Goal: Task Accomplishment & Management: Use online tool/utility

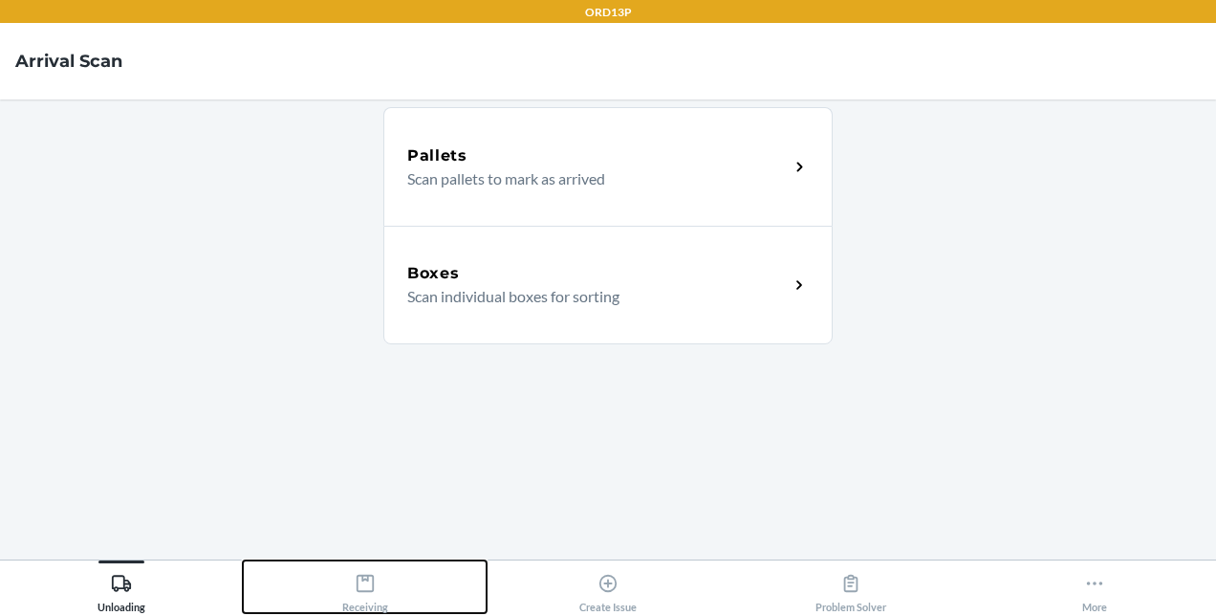
click at [380, 583] on div "Receiving" at bounding box center [365, 589] width 46 height 48
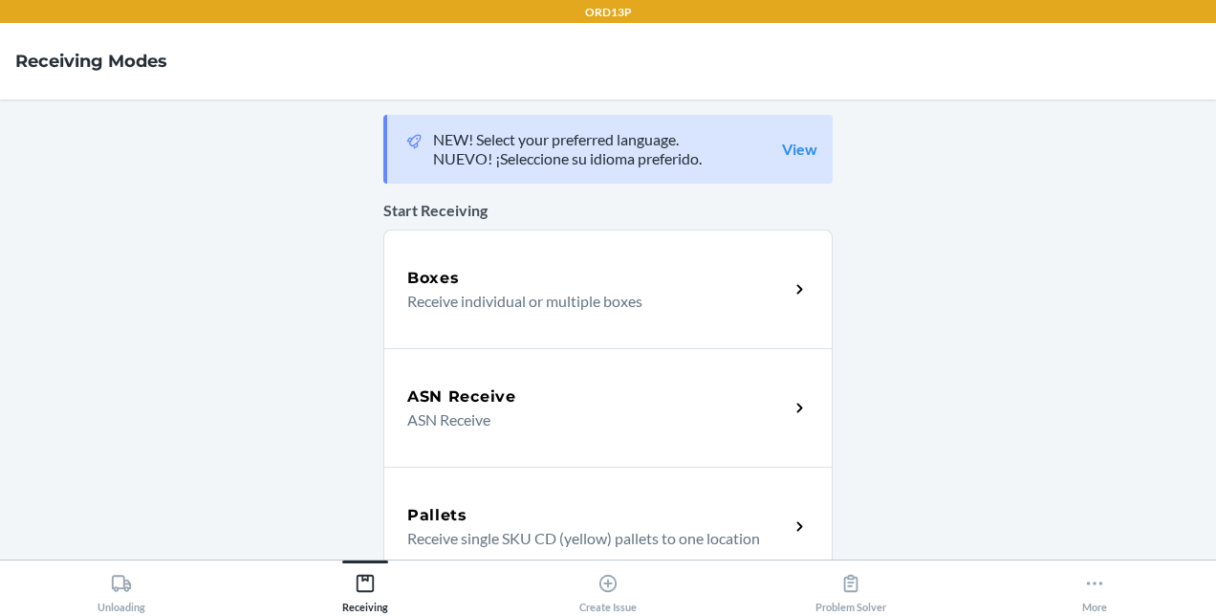
click at [556, 305] on p "Receive individual or multiple boxes" at bounding box center [590, 301] width 366 height 23
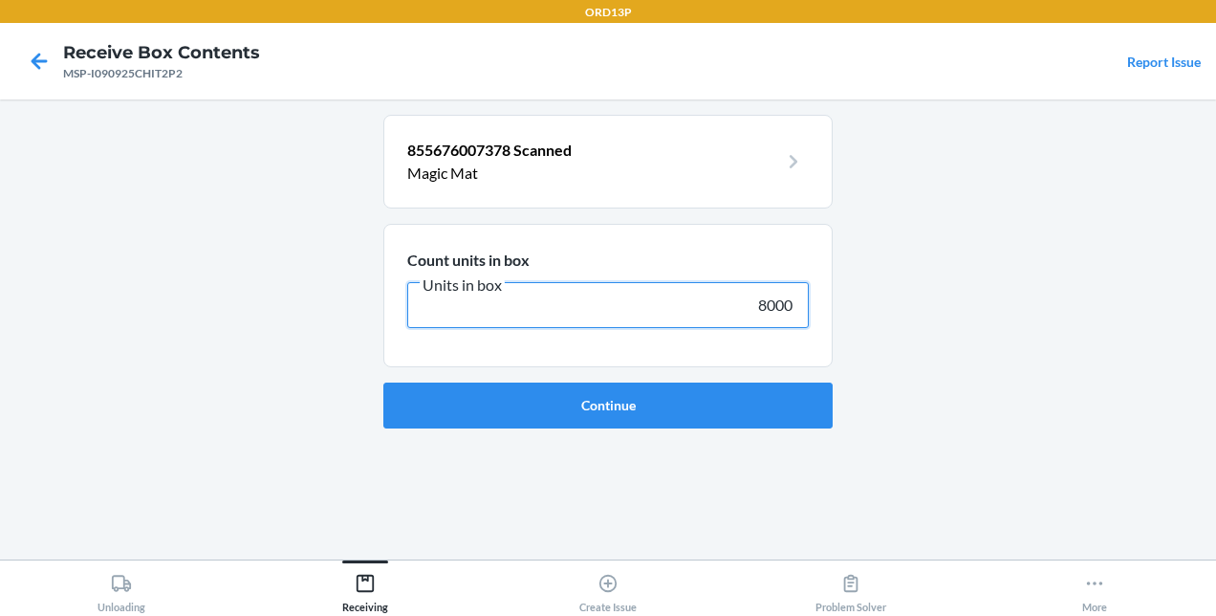
type input "8000"
click at [383, 382] on button "Continue" at bounding box center [607, 405] width 449 height 46
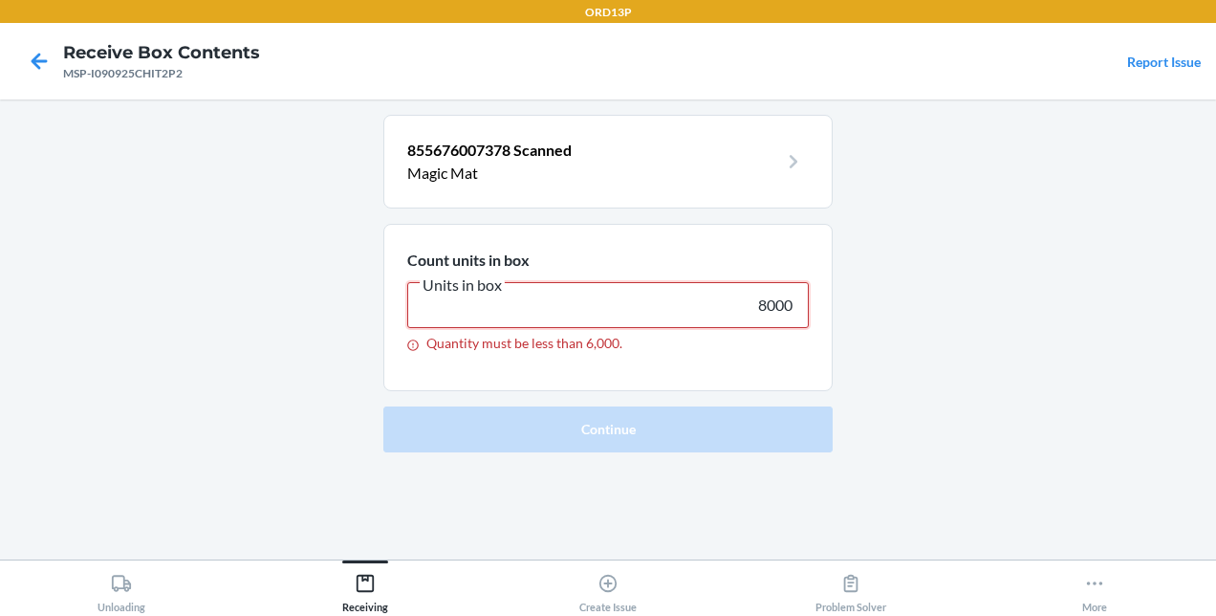
click at [603, 309] on input "8000" at bounding box center [607, 305] width 401 height 46
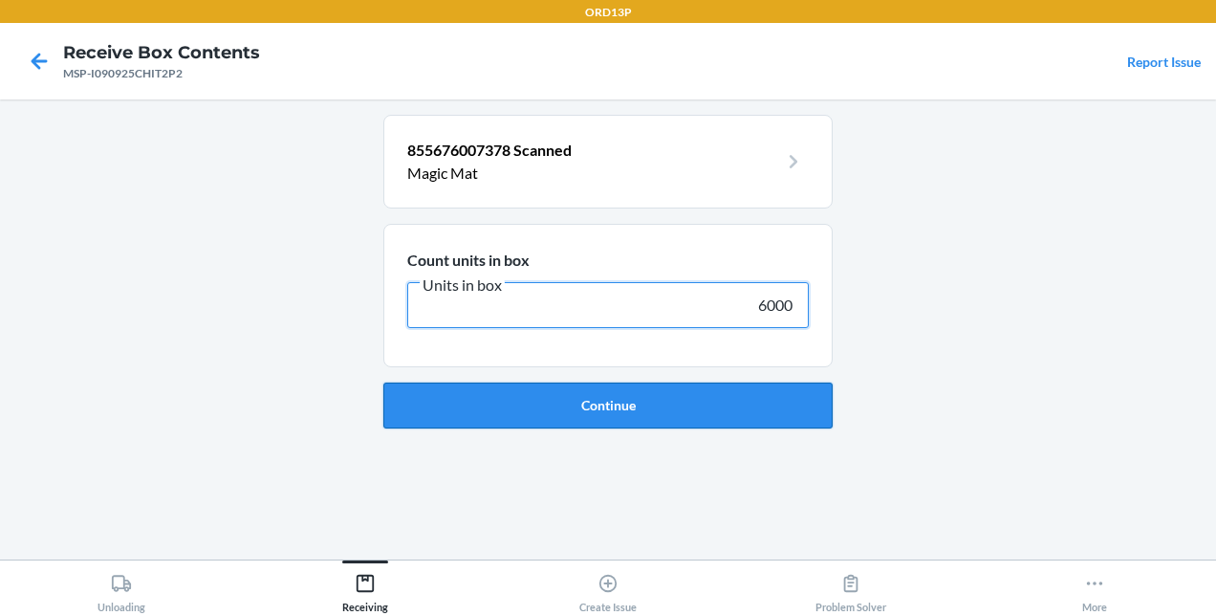
type input "6000"
click at [603, 403] on button "Continue" at bounding box center [607, 405] width 449 height 46
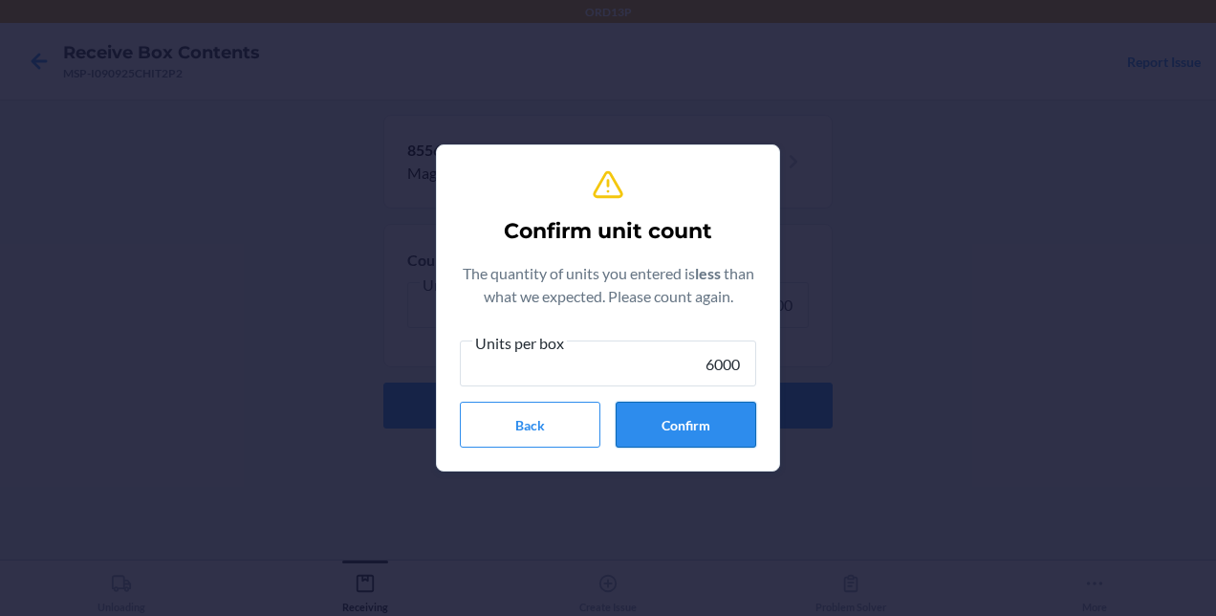
type input "6000"
click at [603, 412] on button "Confirm" at bounding box center [686, 424] width 141 height 46
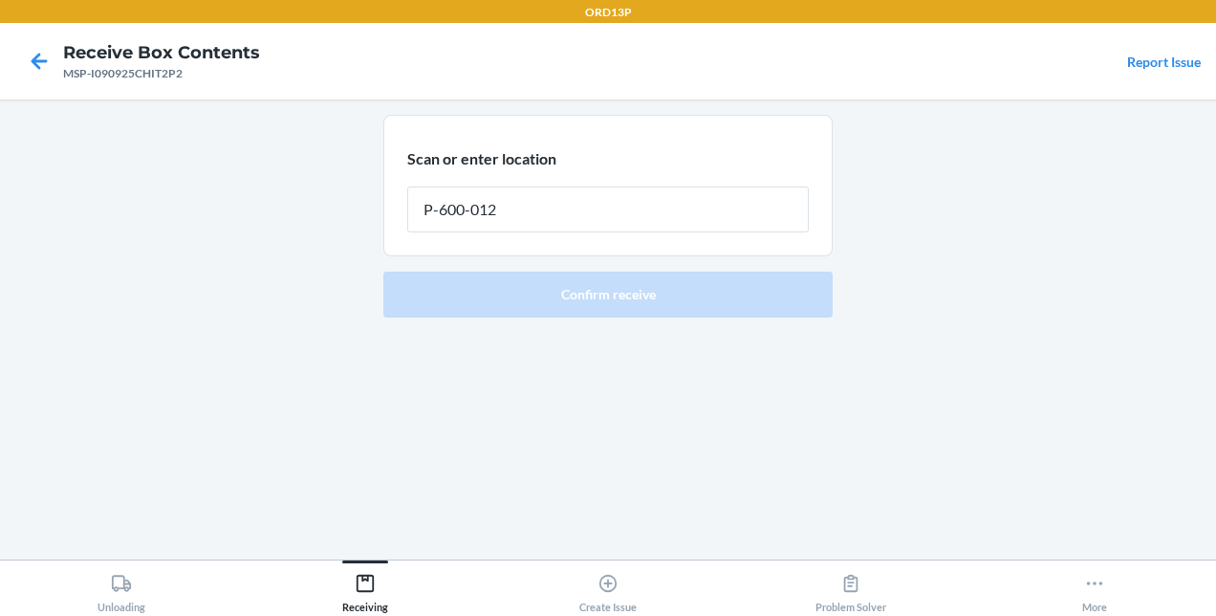
type input "P-600-012"
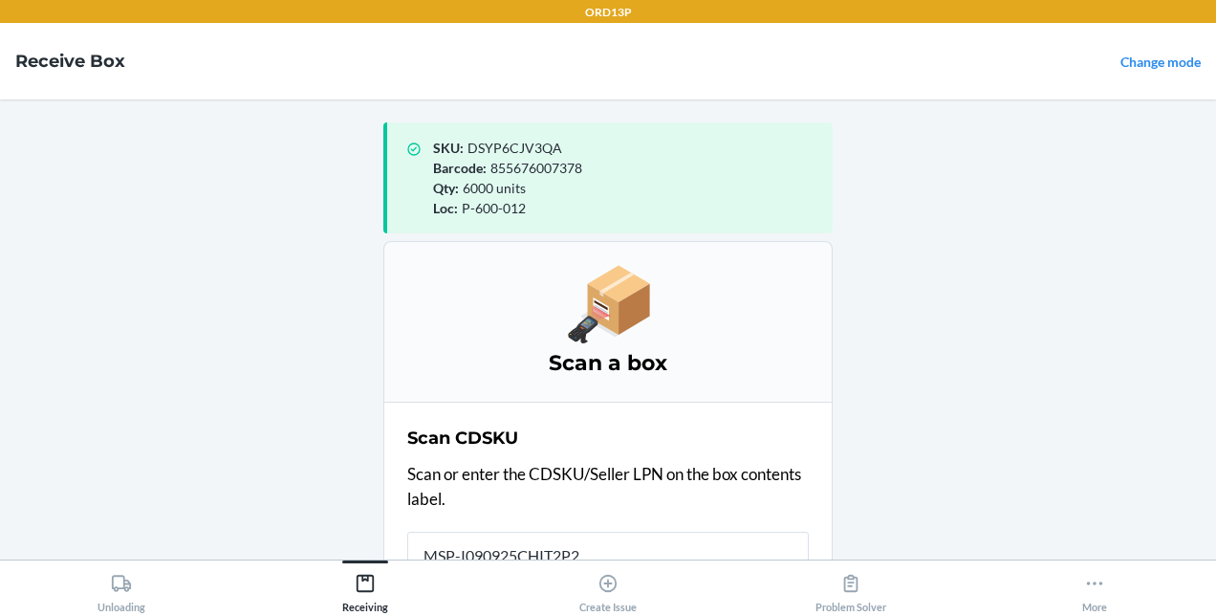
scroll to position [4, 0]
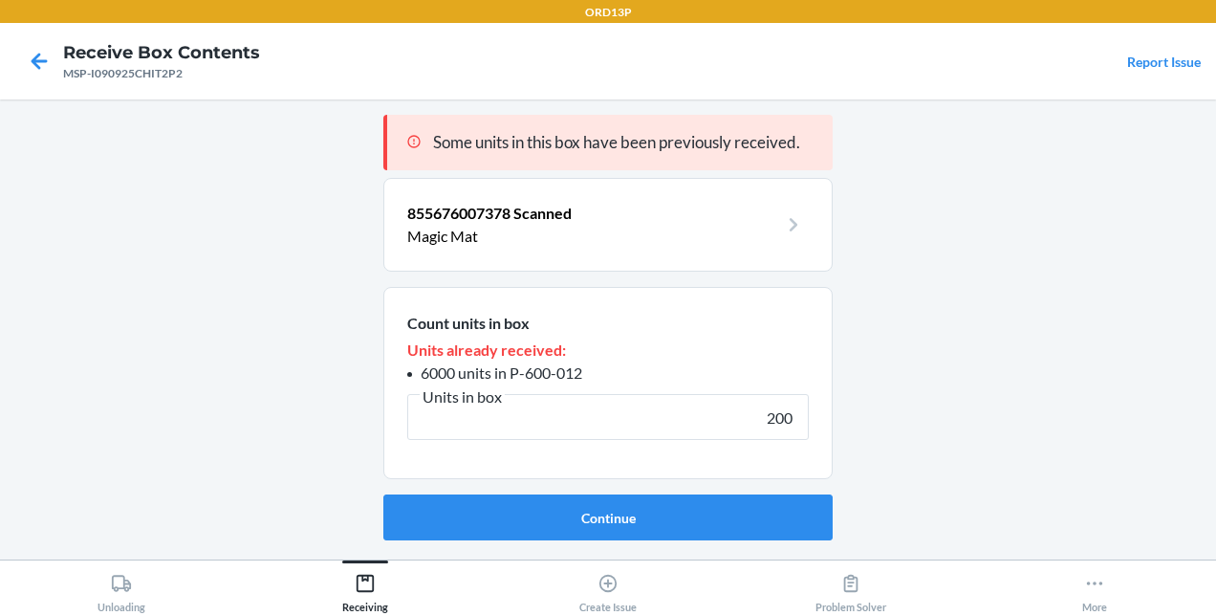
type input "2000"
click button "Continue" at bounding box center [607, 517] width 449 height 46
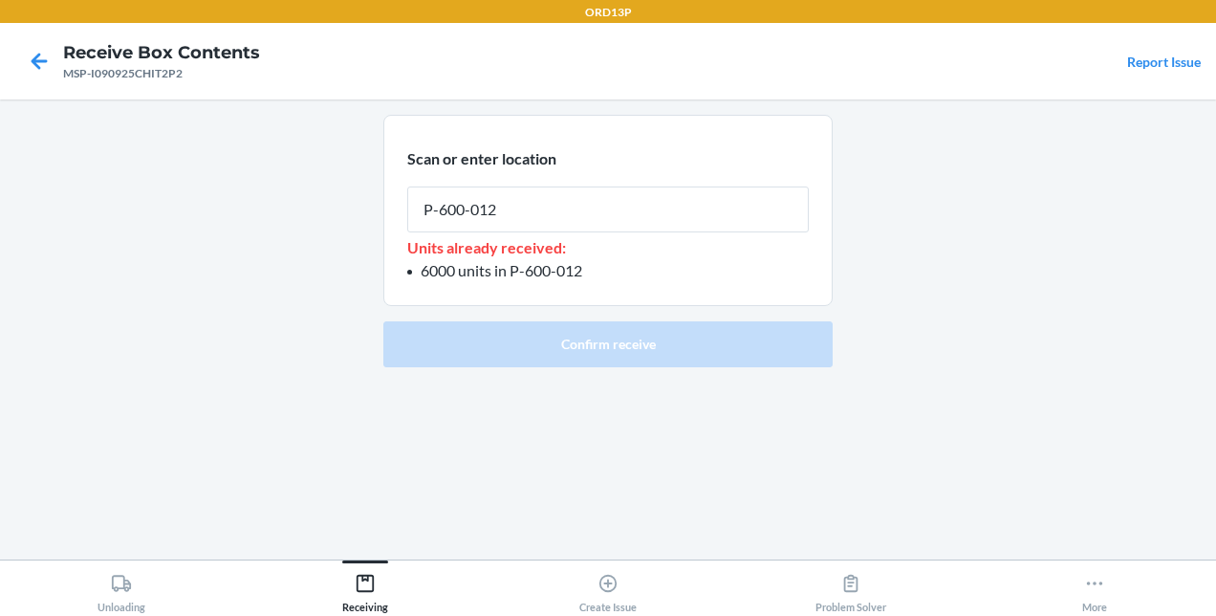
type input "P-600-012"
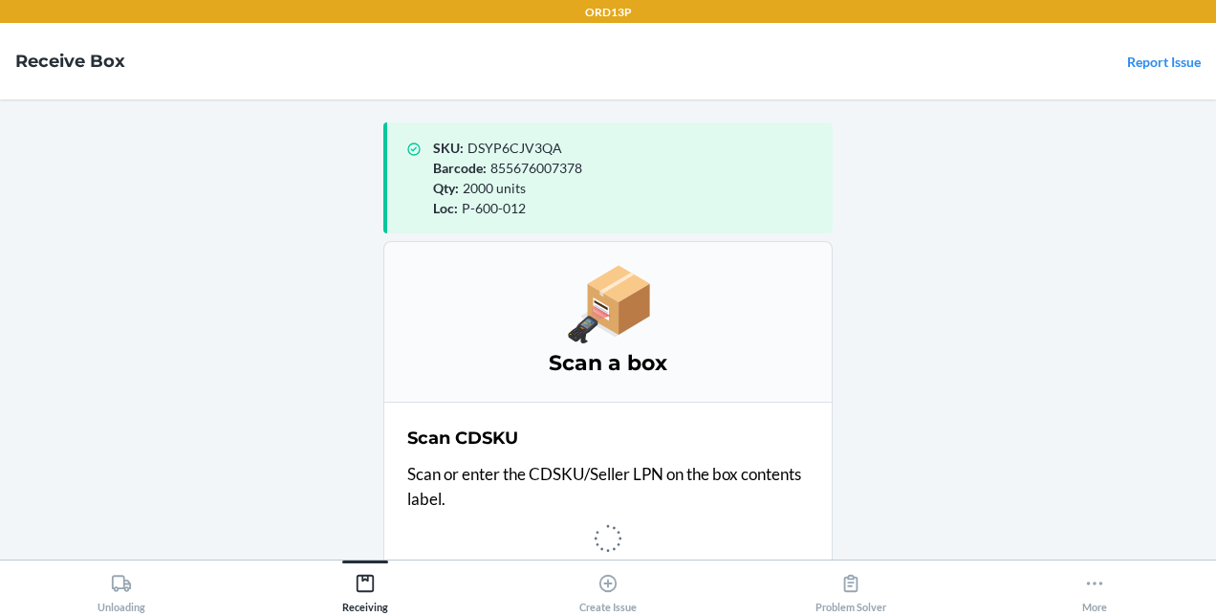
scroll to position [4, 0]
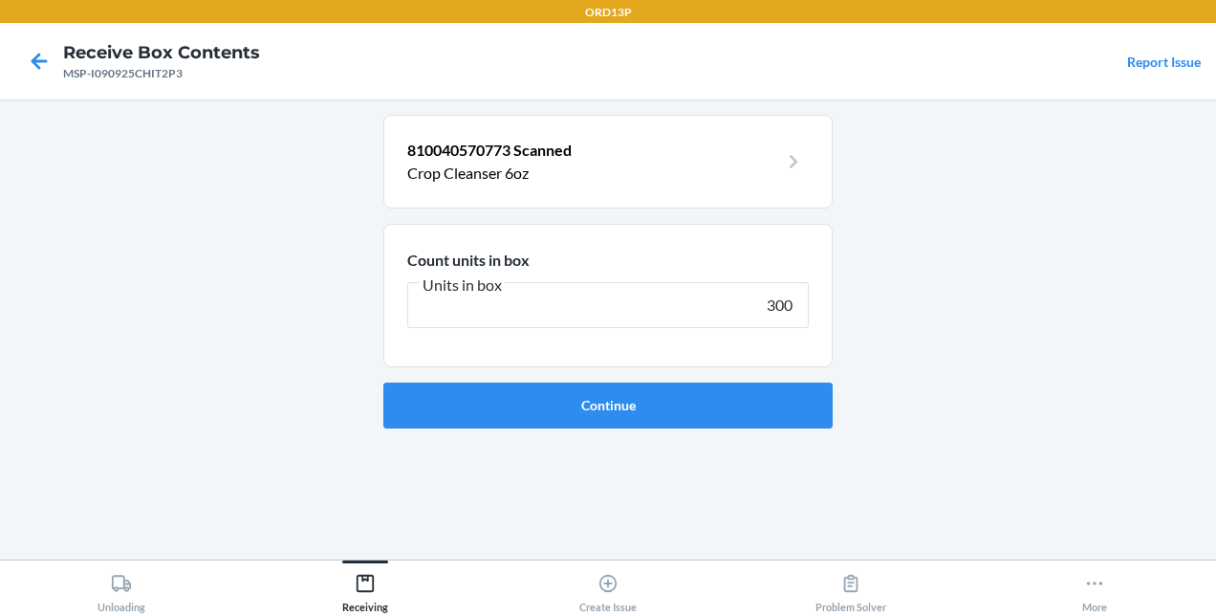
type input "3000"
click button "Continue" at bounding box center [607, 405] width 449 height 46
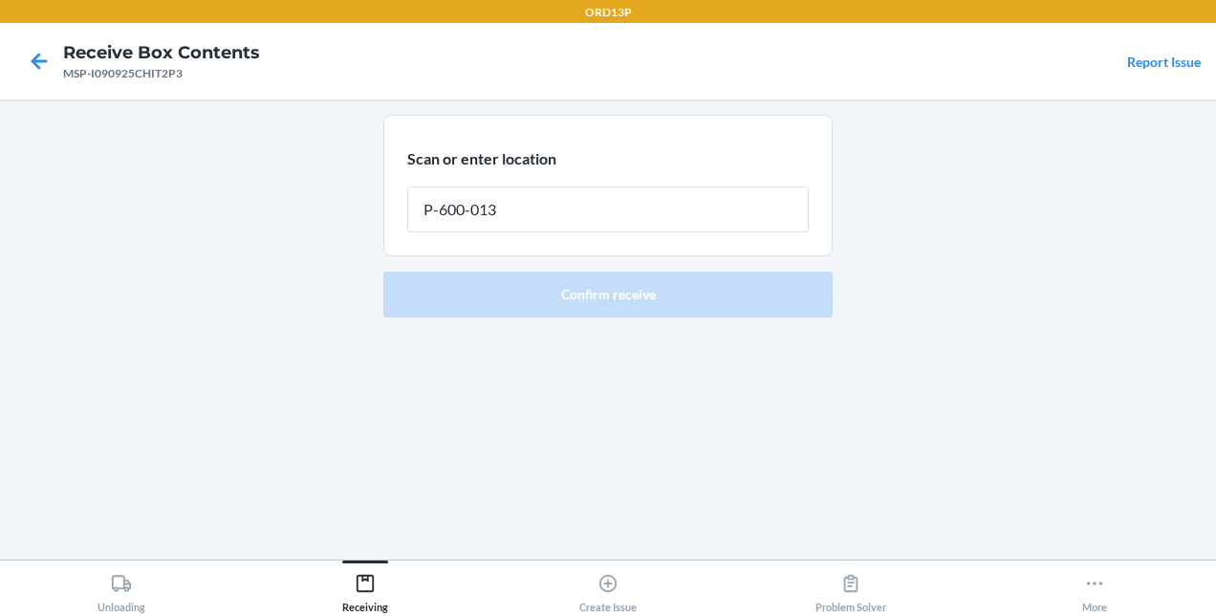
type input "P-600-013"
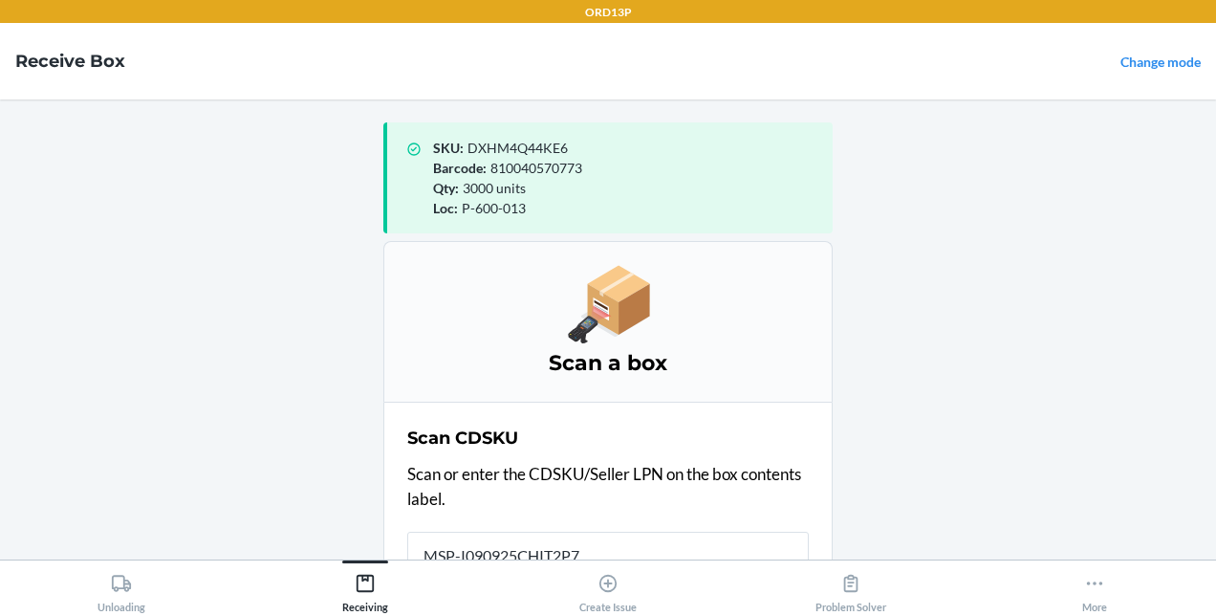
scroll to position [4, 0]
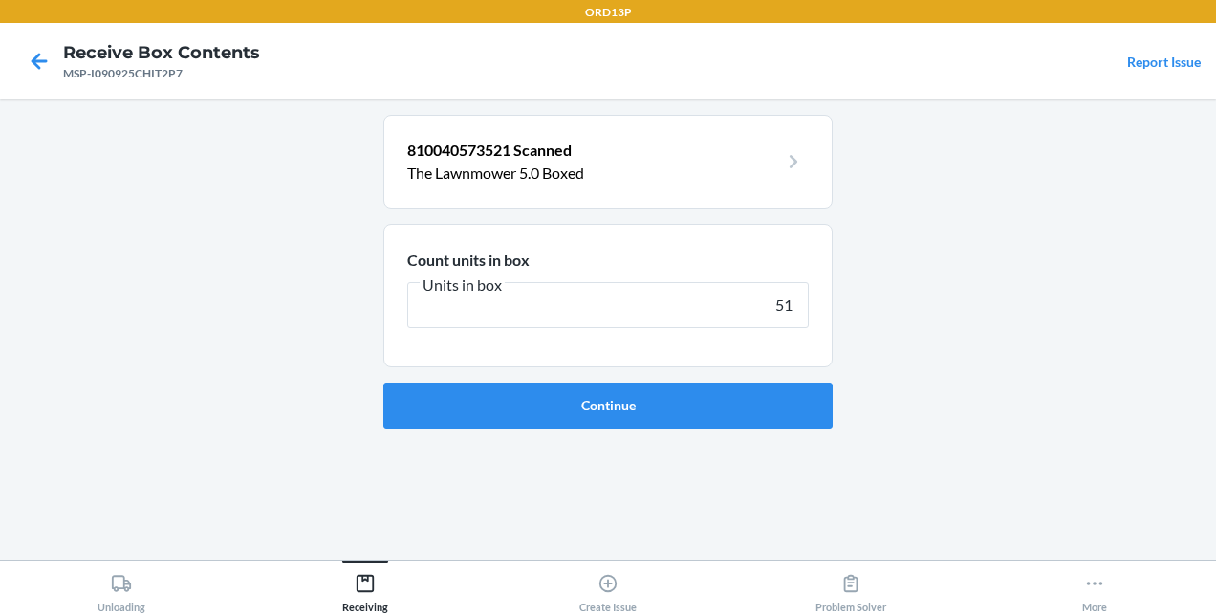
type input "510"
click button "Continue" at bounding box center [607, 405] width 449 height 46
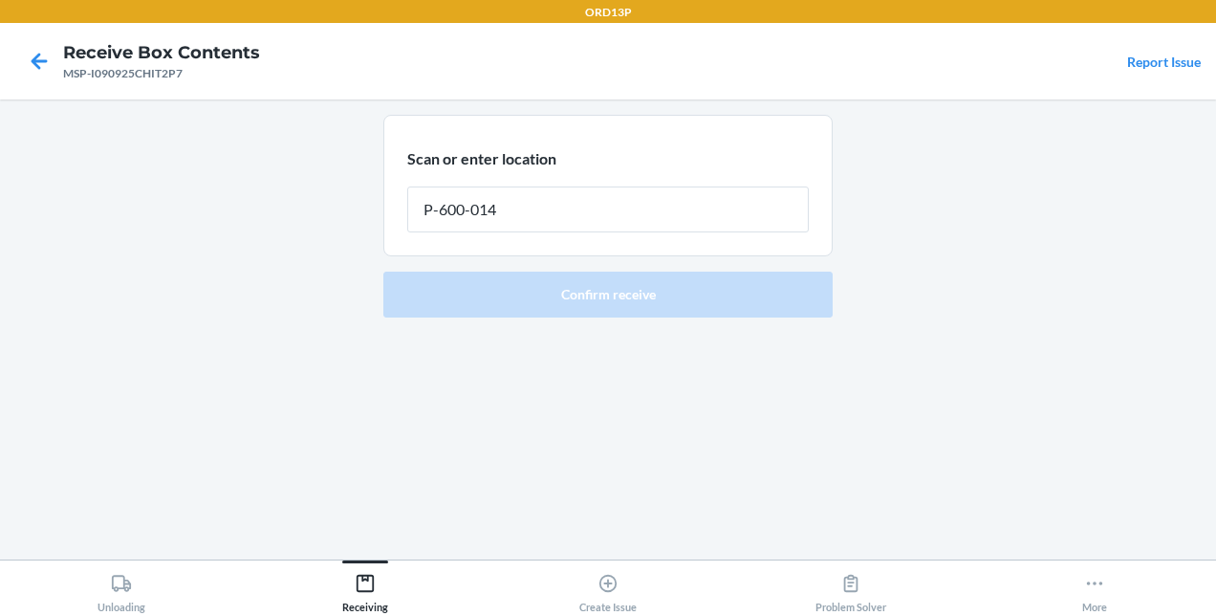
type input "P-600-014"
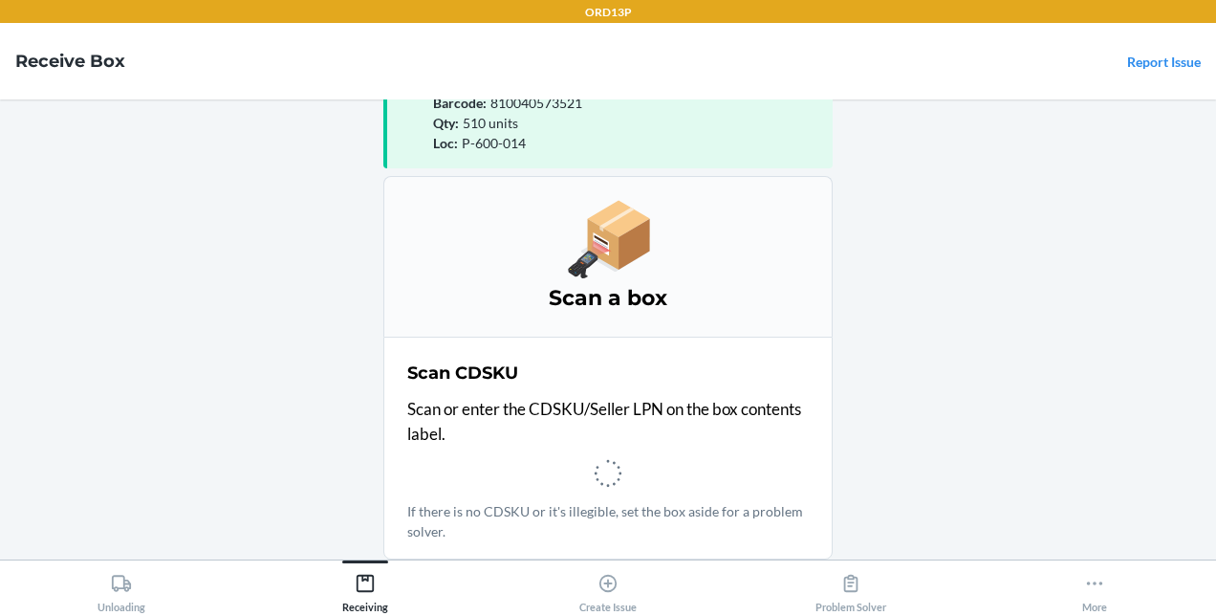
scroll to position [63, 0]
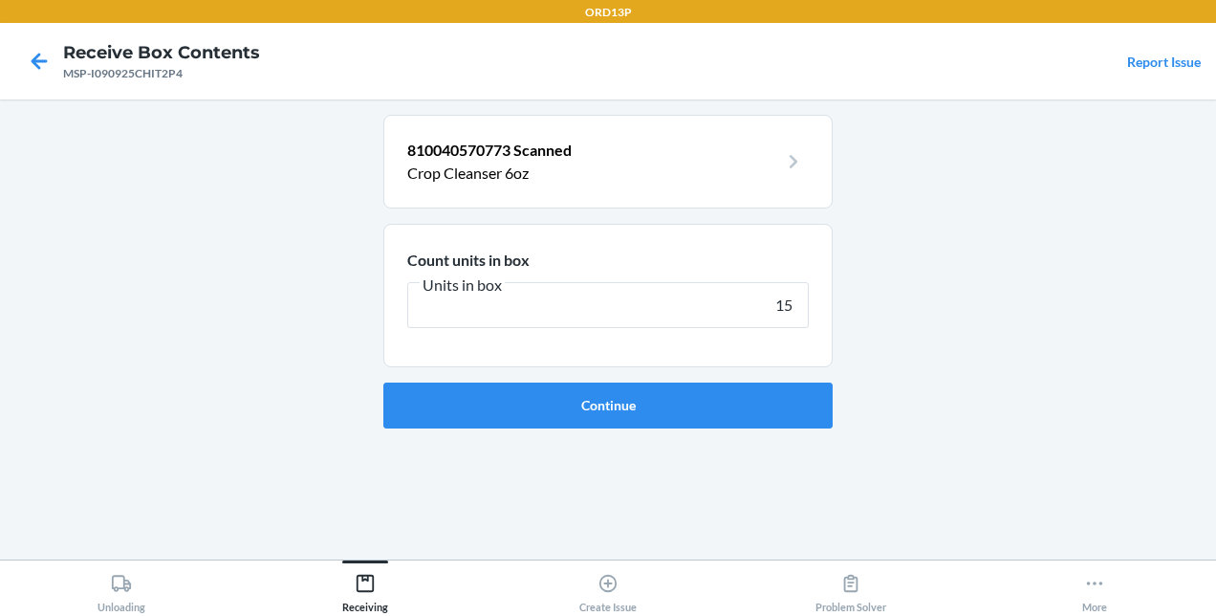
type input "150"
click button "Continue" at bounding box center [607, 405] width 449 height 46
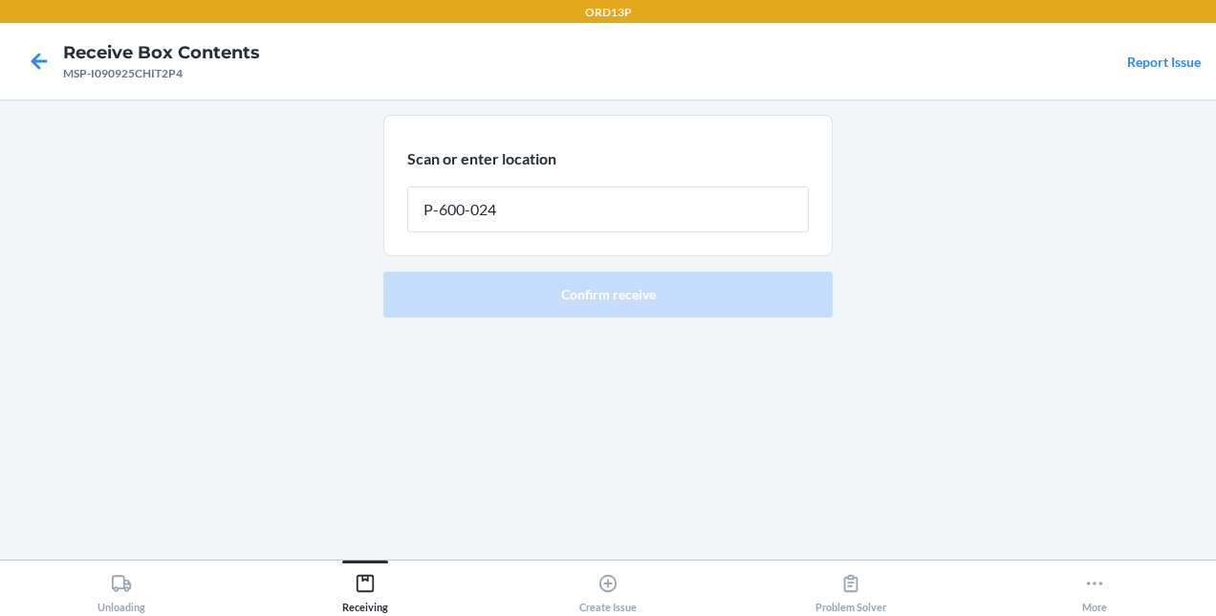
type input "P-600-024"
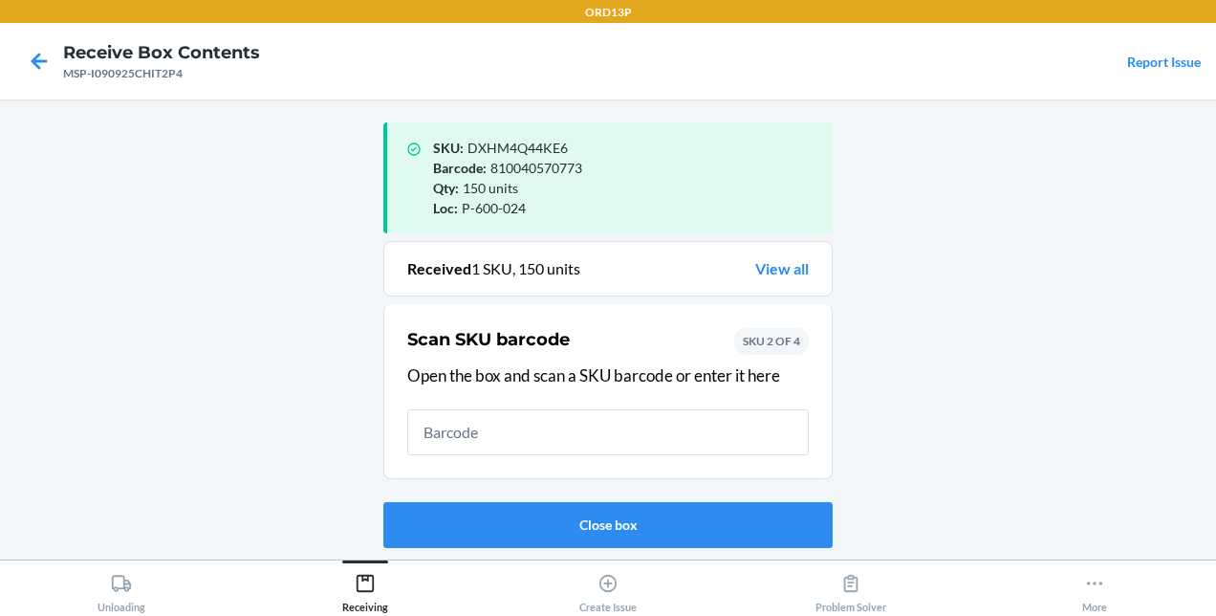
click at [603, 447] on input "text" at bounding box center [607, 432] width 401 height 46
click at [491, 417] on input "40" at bounding box center [607, 432] width 401 height 46
type input "40-00260"
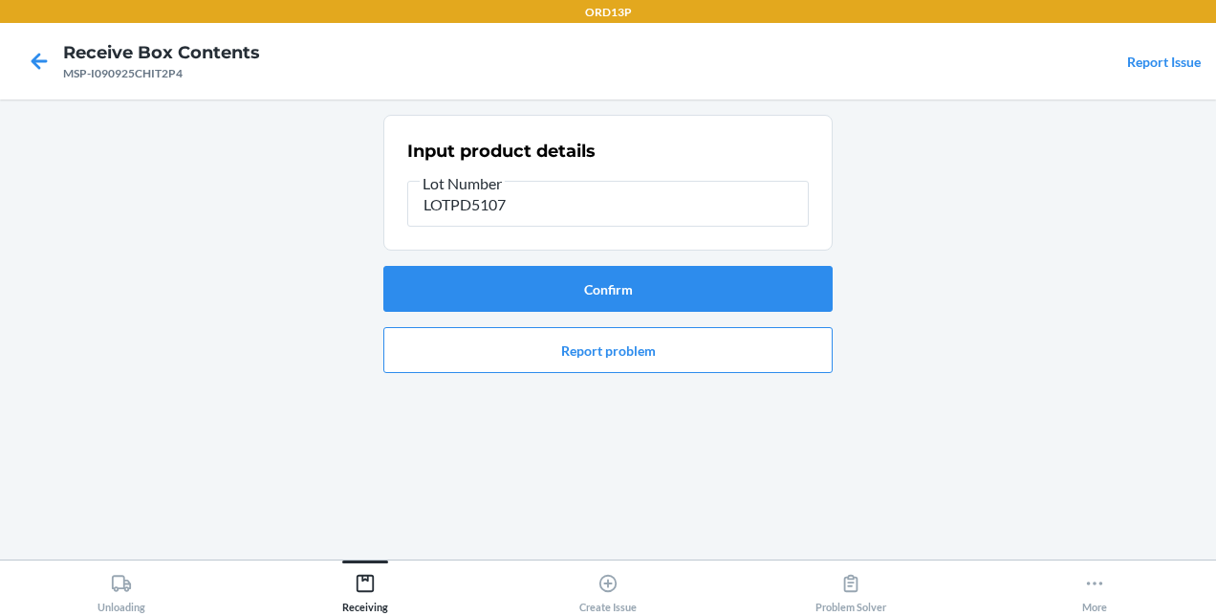
type input "LOTPD5107"
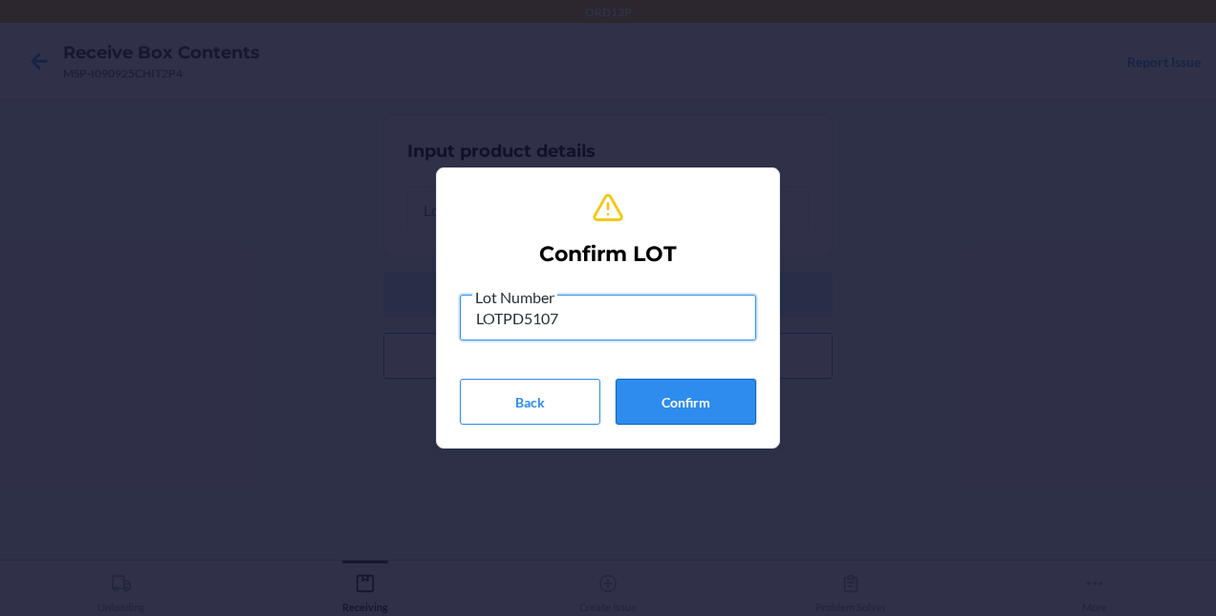
type input "LOTPD5107"
click at [603, 400] on button "Confirm" at bounding box center [686, 402] width 141 height 46
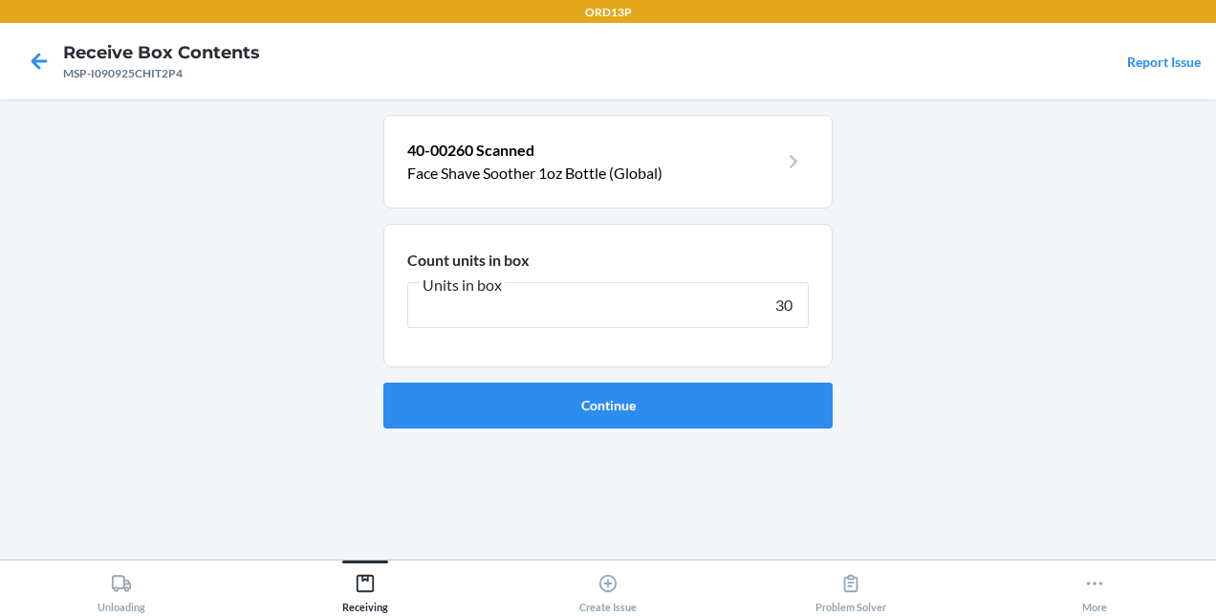
type input "300"
click button "Continue" at bounding box center [607, 405] width 449 height 46
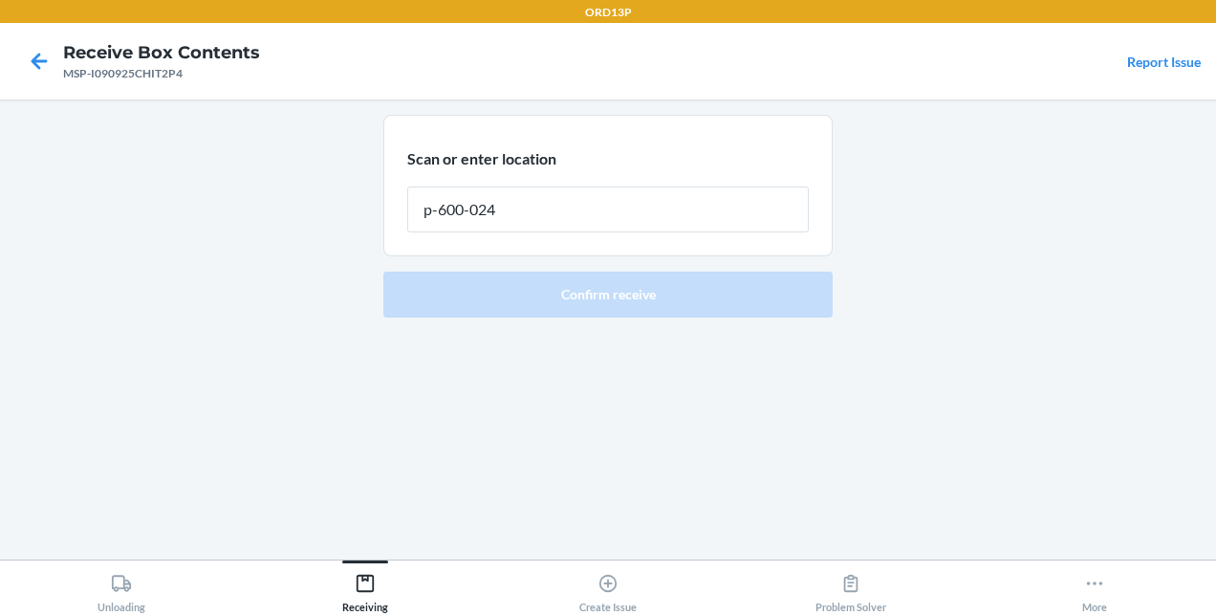
type input "p-600-024"
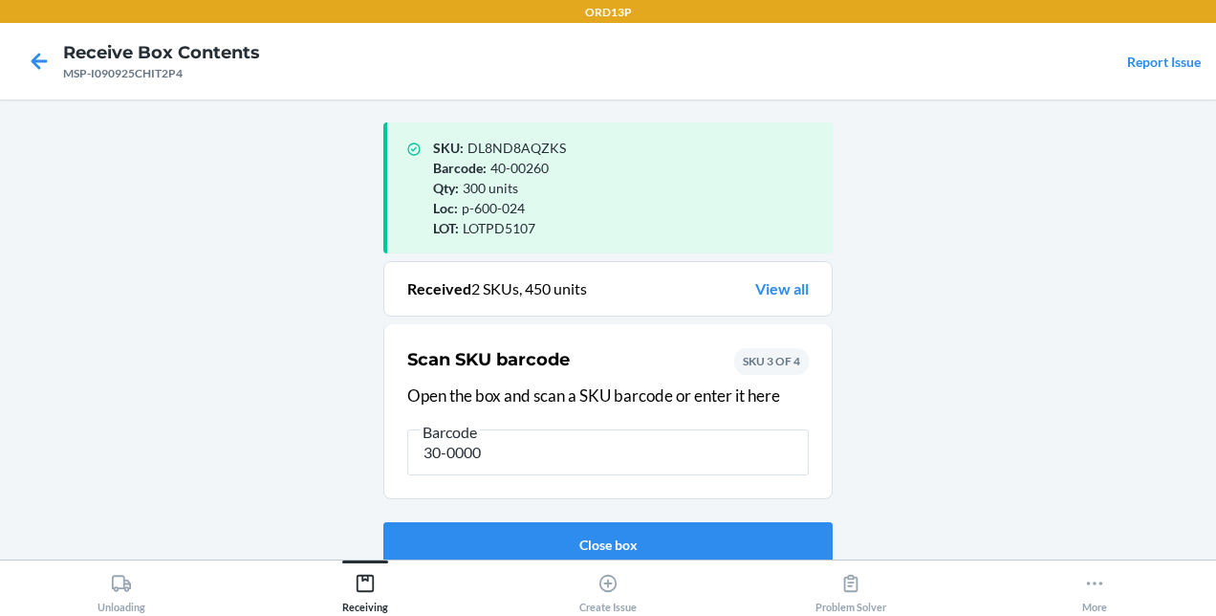
type input "30-00005"
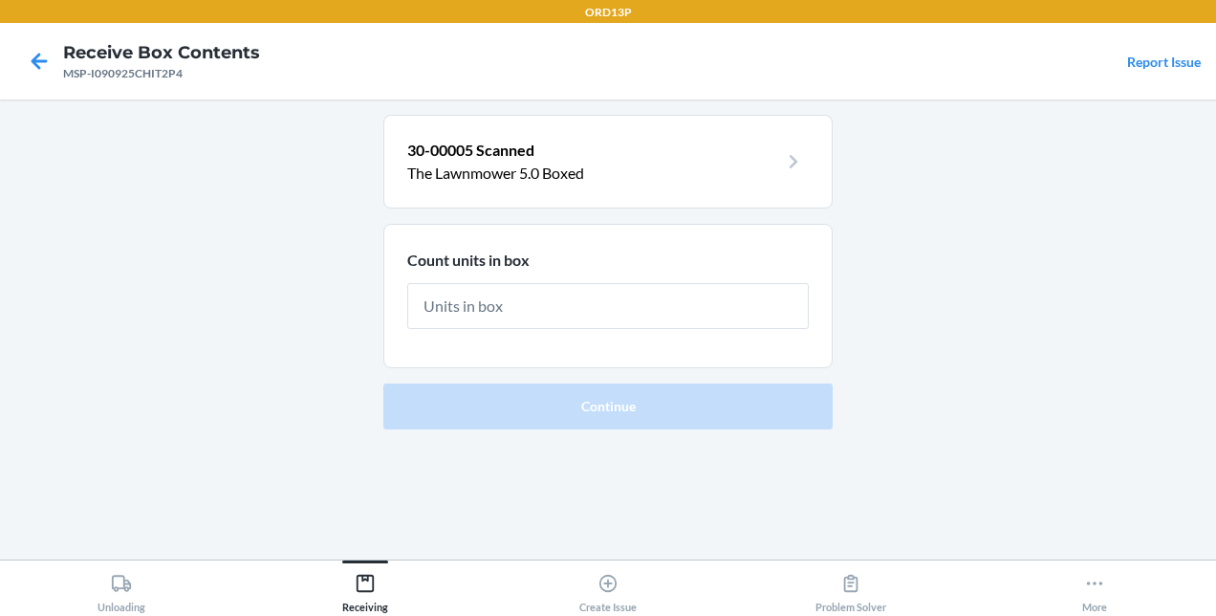
click at [603, 466] on div "30-00005 Scanned The Lawnmower 5.0 Boxed Count units in box Continue" at bounding box center [607, 329] width 449 height 429
click at [603, 314] on input "text" at bounding box center [607, 306] width 401 height 46
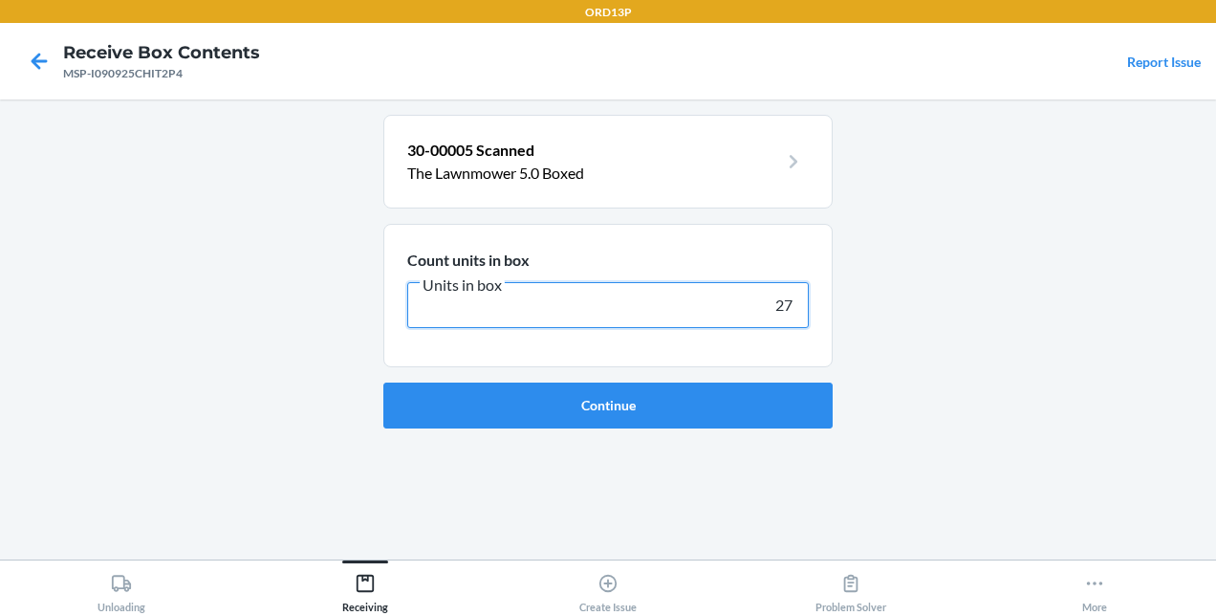
type input "270"
click button "Continue" at bounding box center [607, 405] width 449 height 46
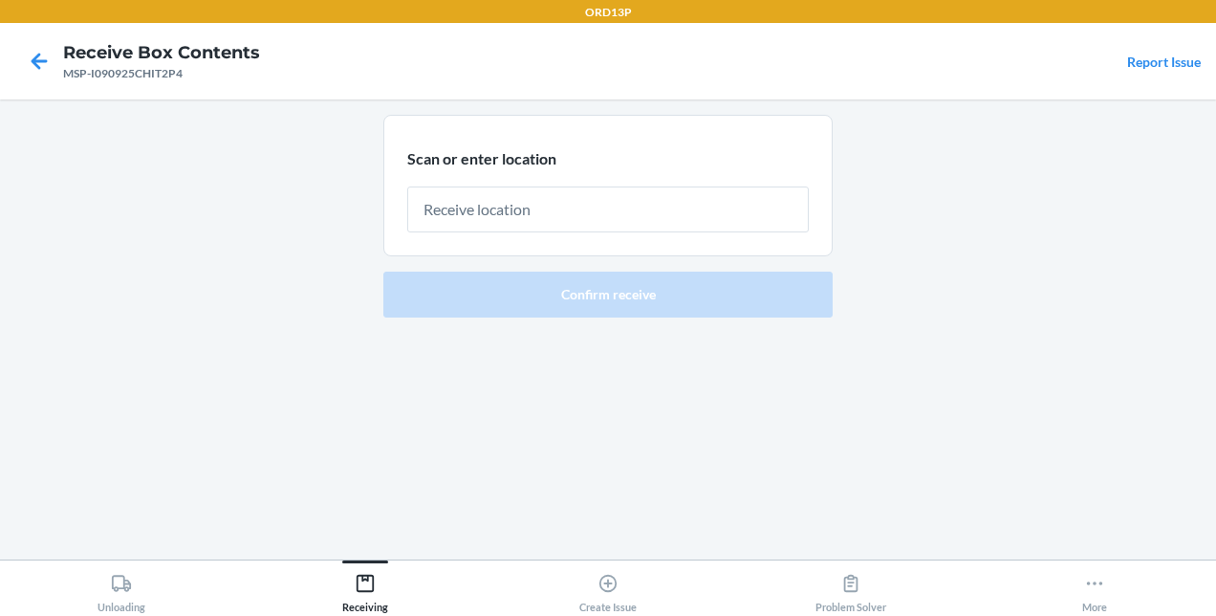
click at [603, 208] on input "text" at bounding box center [607, 209] width 401 height 46
type input "p-600-024"
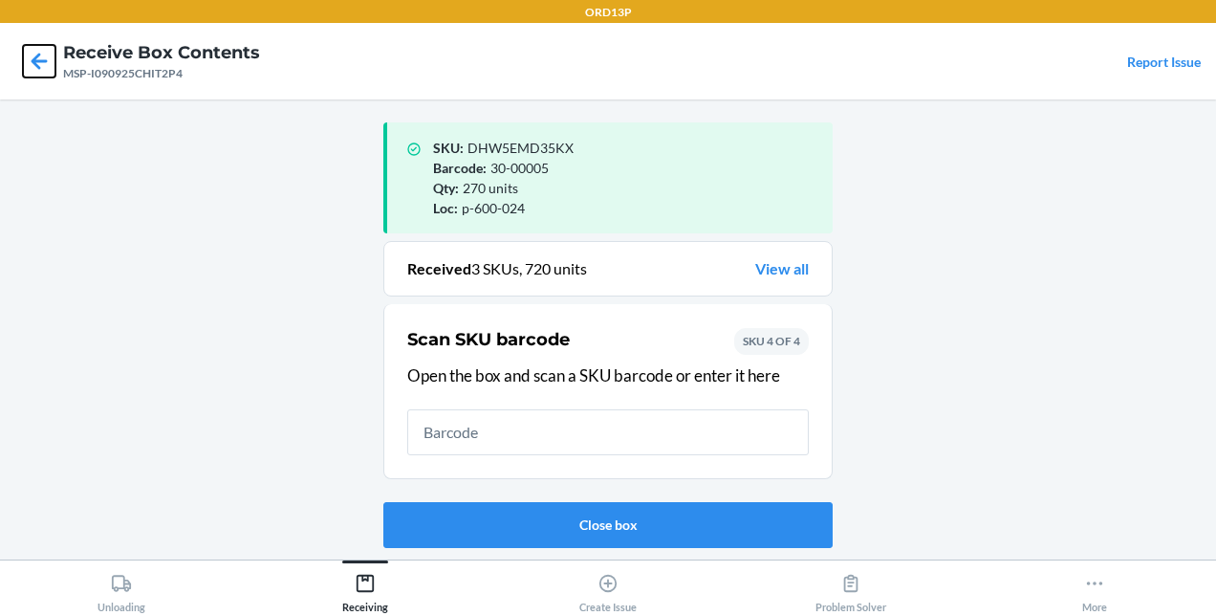
click at [25, 52] on icon at bounding box center [39, 61] width 33 height 33
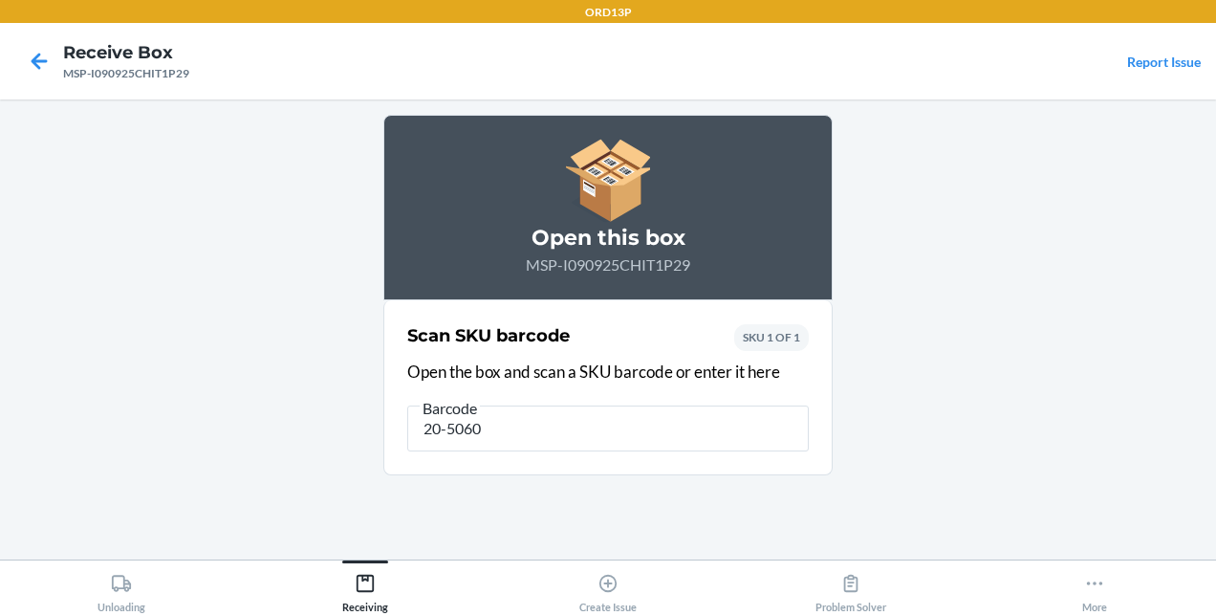
type input "20-50601"
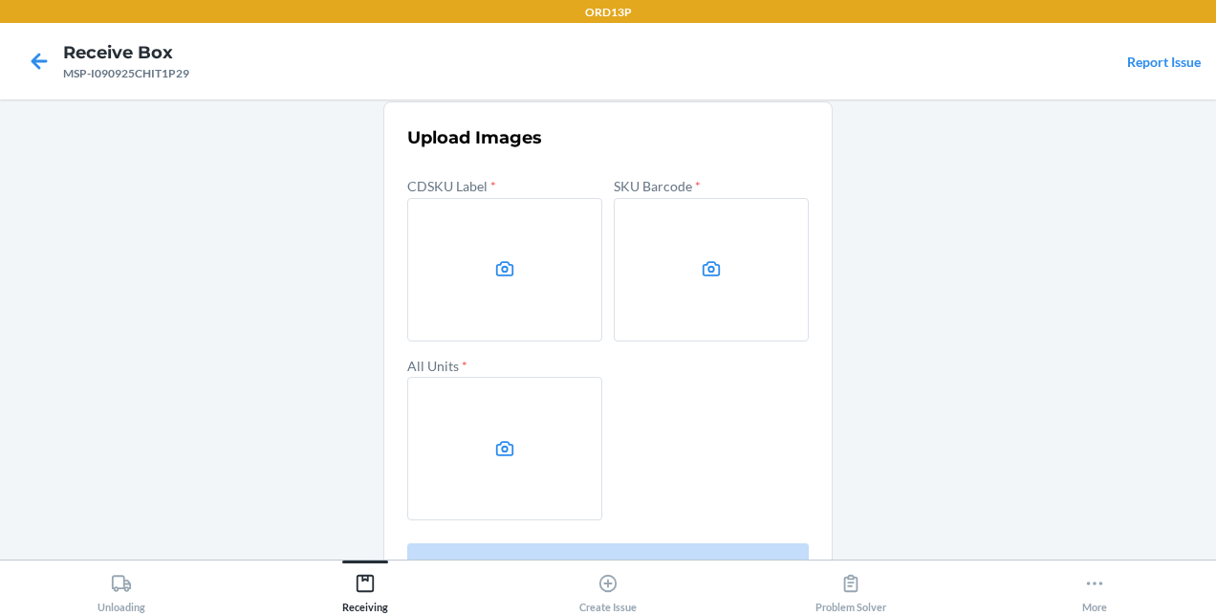
scroll to position [172, 0]
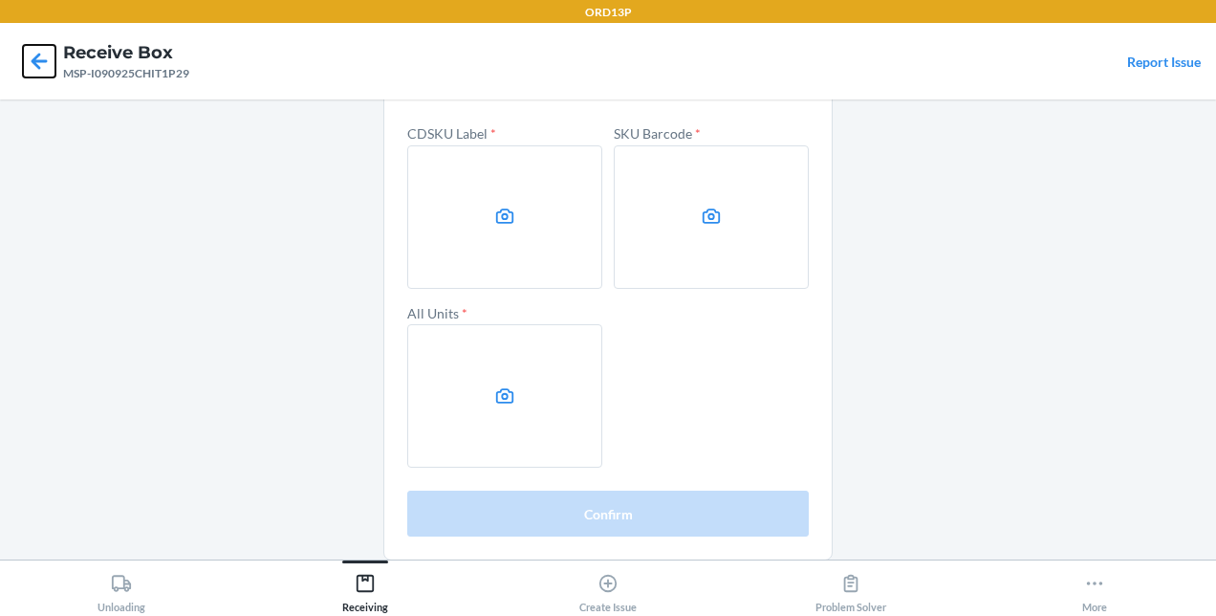
click at [25, 56] on icon at bounding box center [39, 61] width 33 height 33
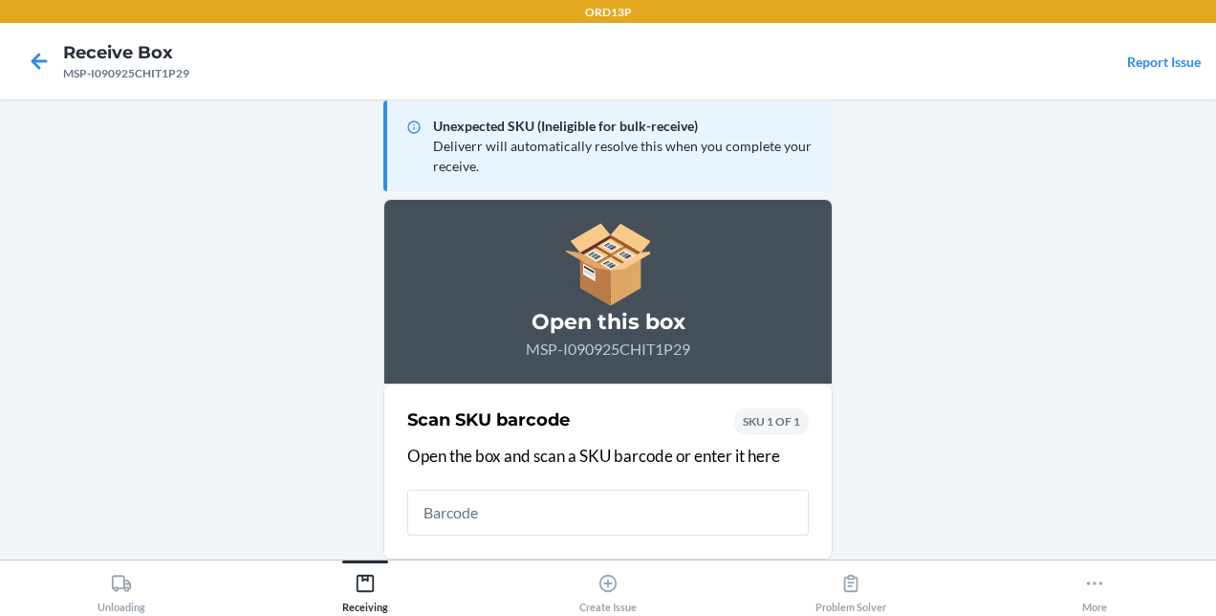
scroll to position [20, 0]
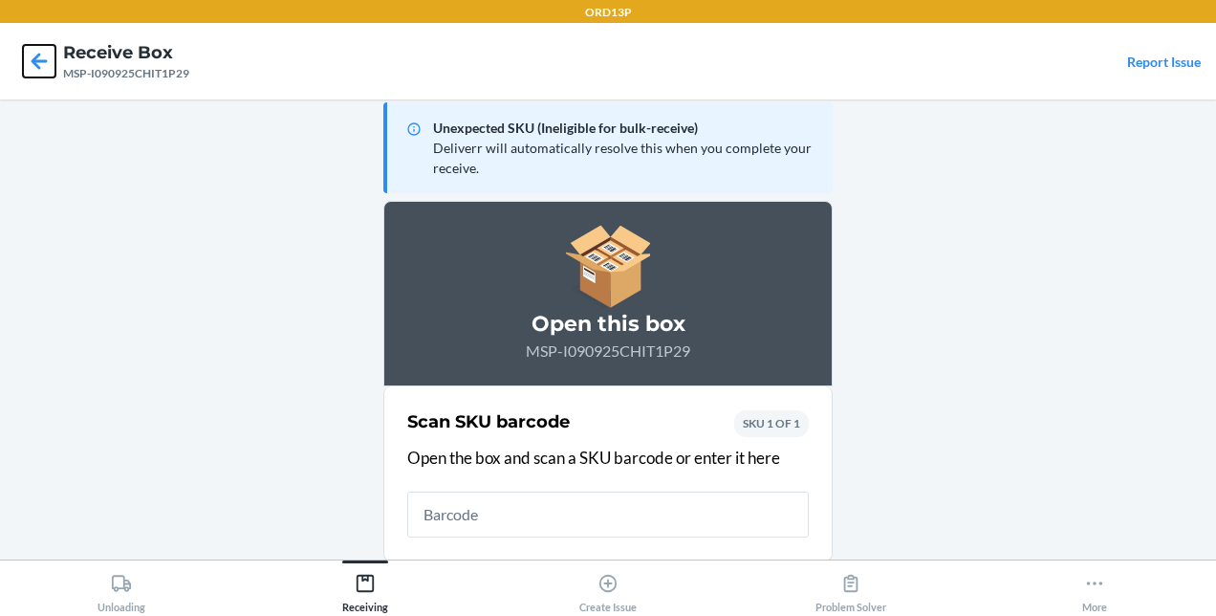
click at [25, 56] on icon at bounding box center [39, 61] width 33 height 33
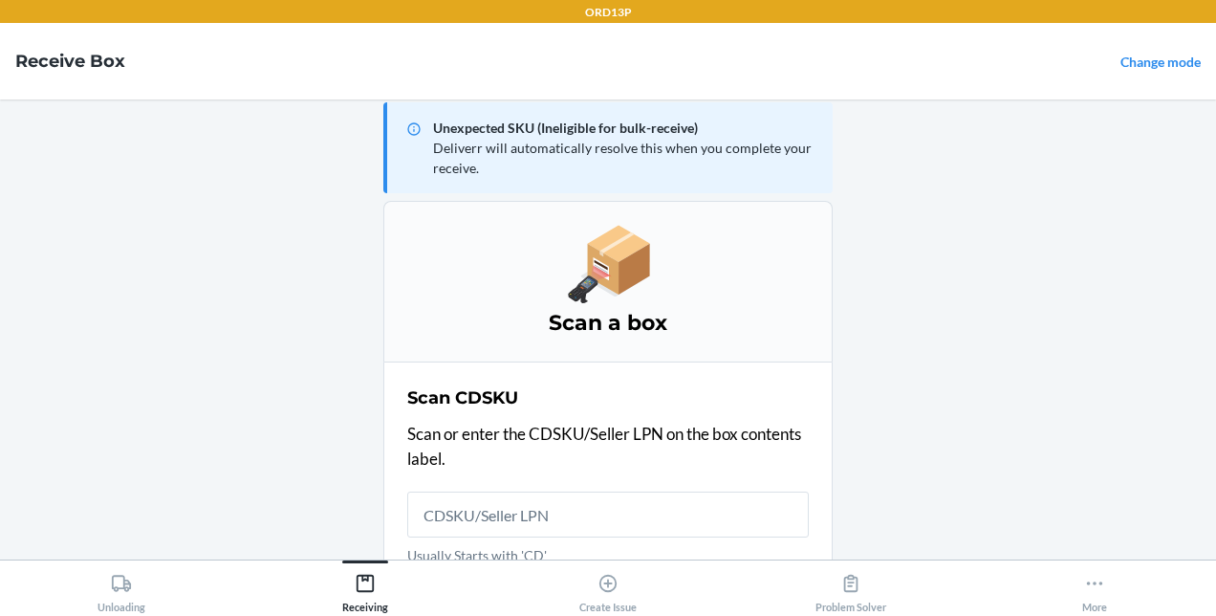
click at [494, 522] on input "Usually Starts with 'CD'" at bounding box center [607, 514] width 401 height 46
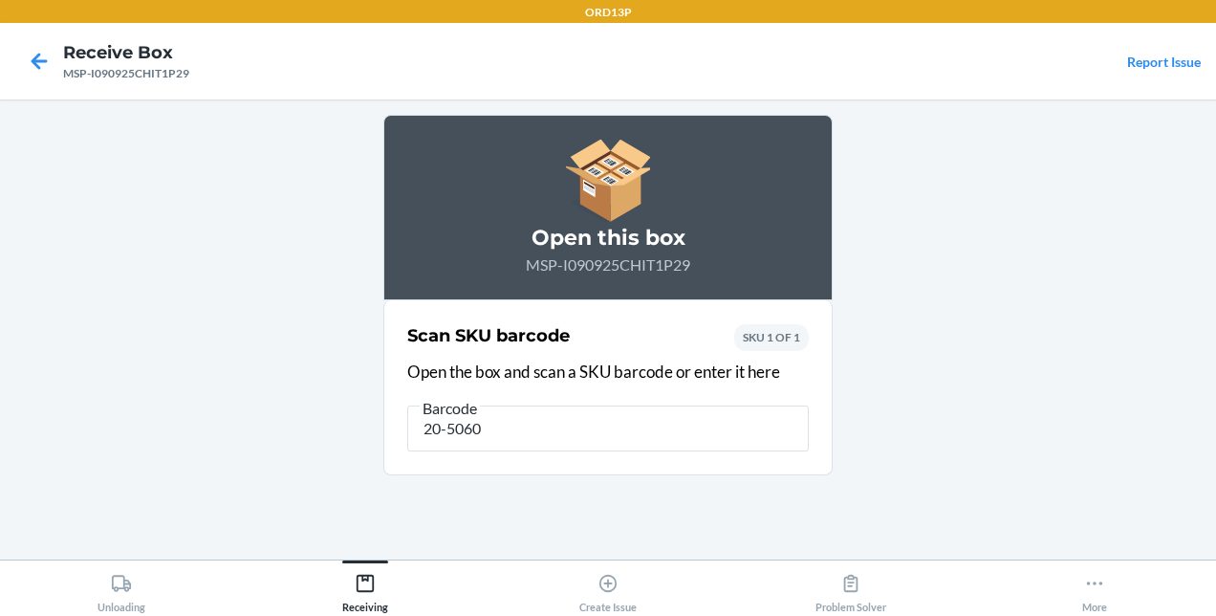
type input "20-50601"
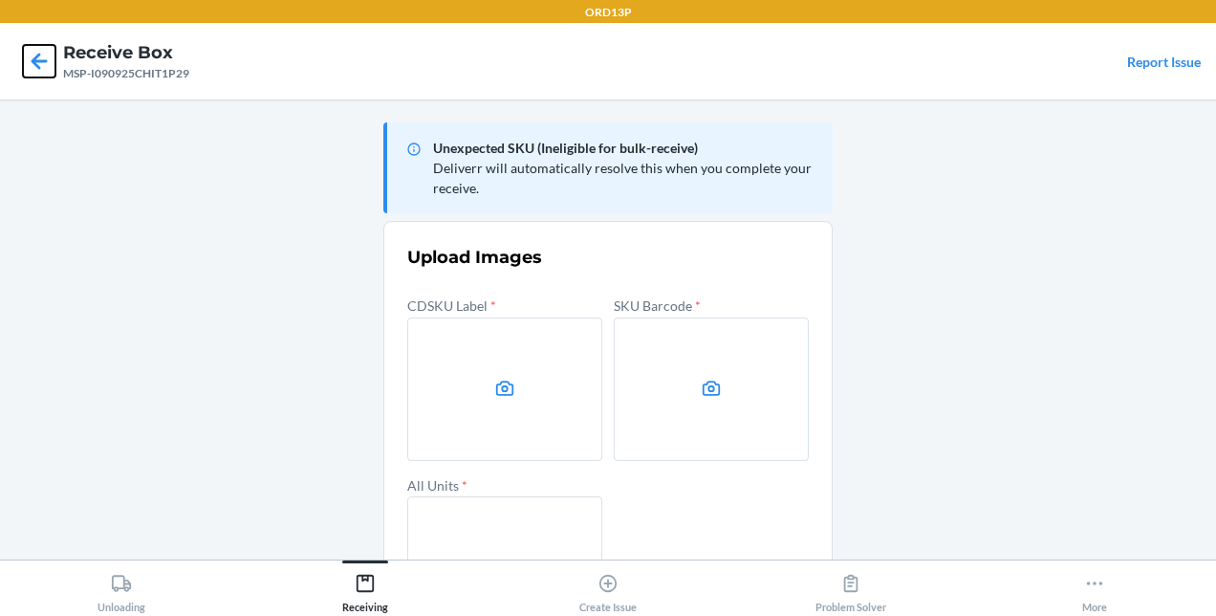
click at [32, 53] on icon at bounding box center [39, 61] width 33 height 33
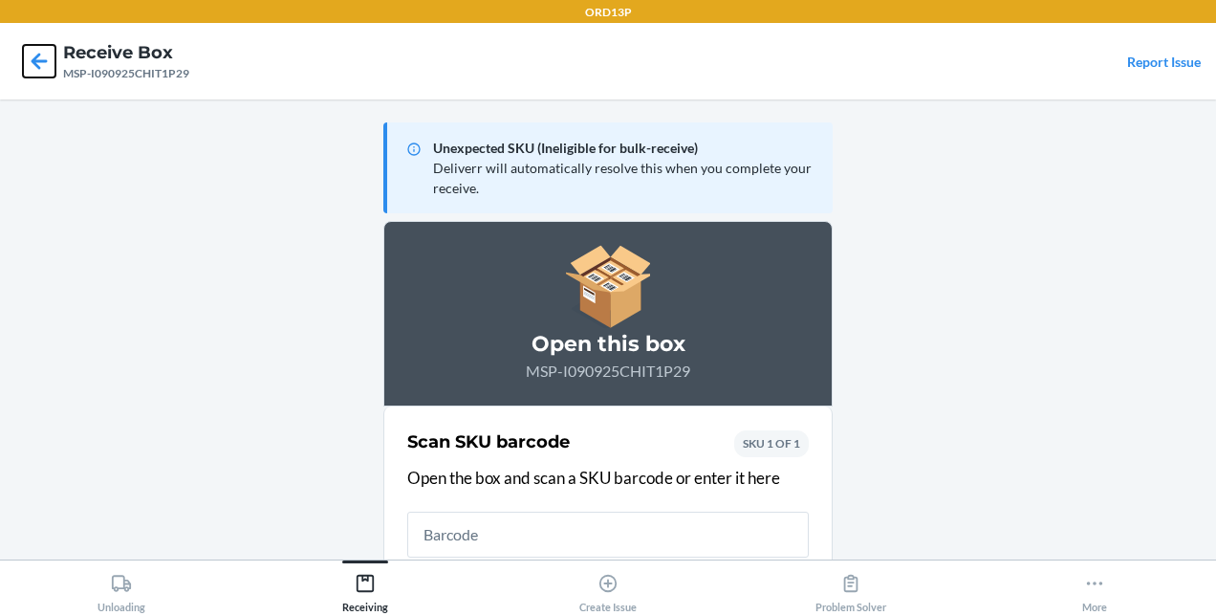
click at [33, 65] on icon at bounding box center [39, 61] width 33 height 33
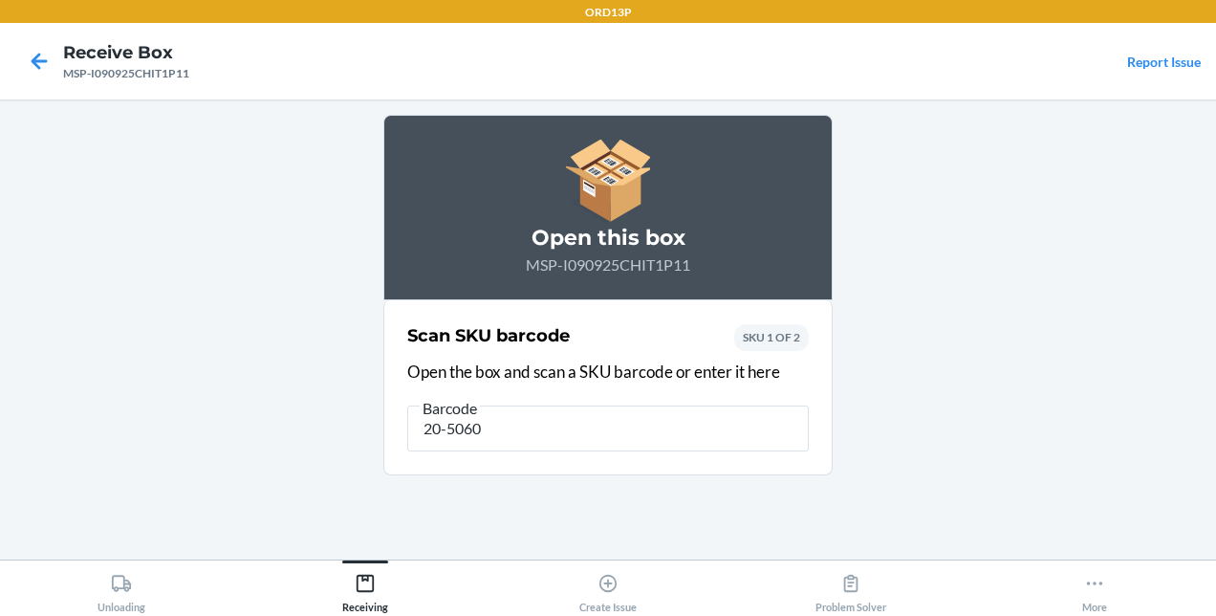
type input "20-50605"
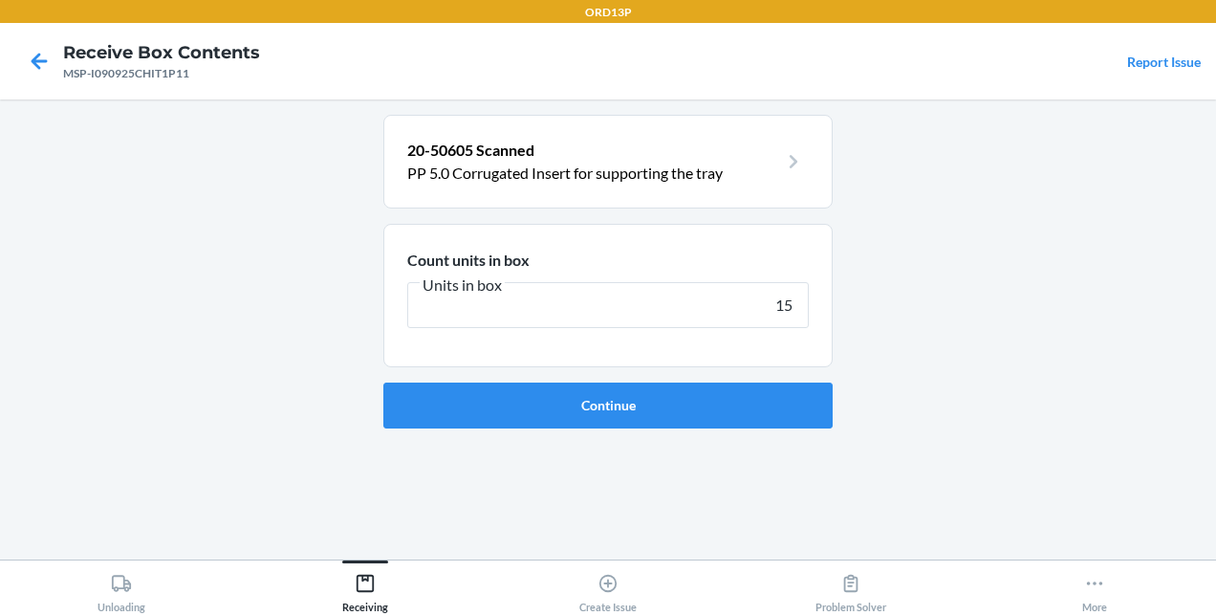
type input "1"
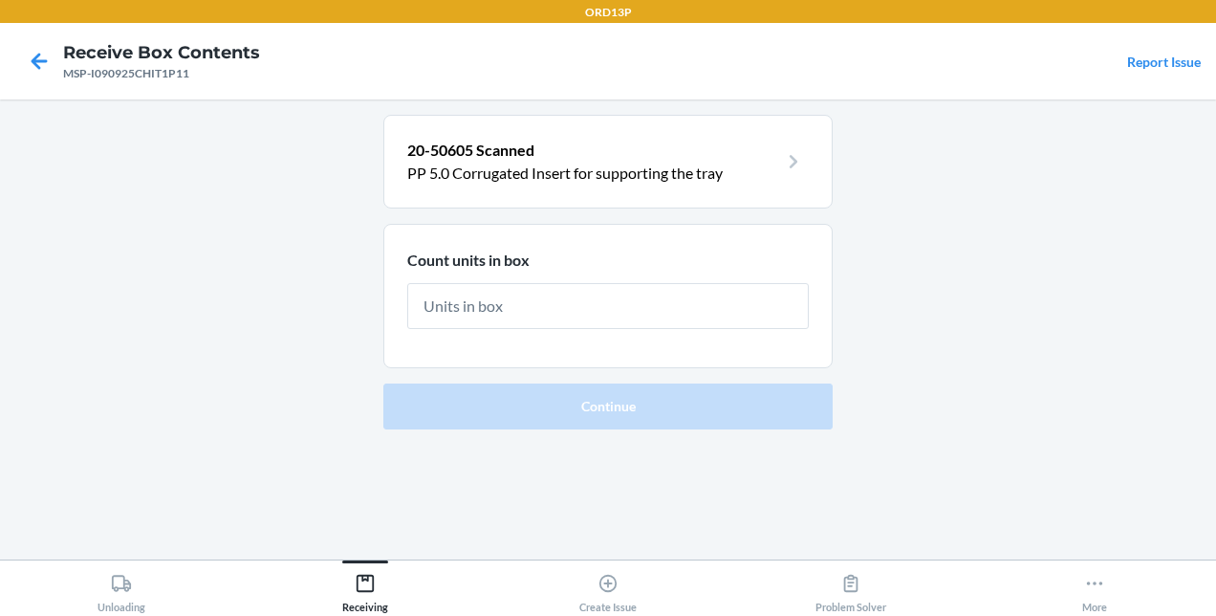
click at [55, 74] on div at bounding box center [39, 61] width 48 height 48
click at [44, 65] on icon at bounding box center [39, 61] width 33 height 33
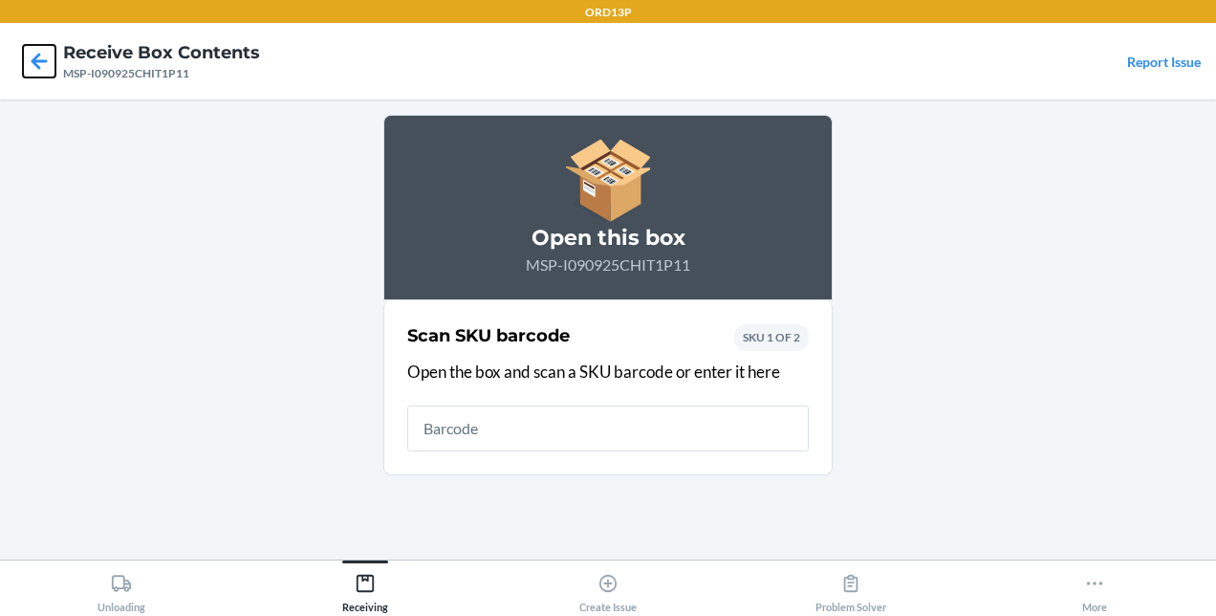
click at [44, 65] on icon at bounding box center [39, 61] width 33 height 33
type input "20-50600"
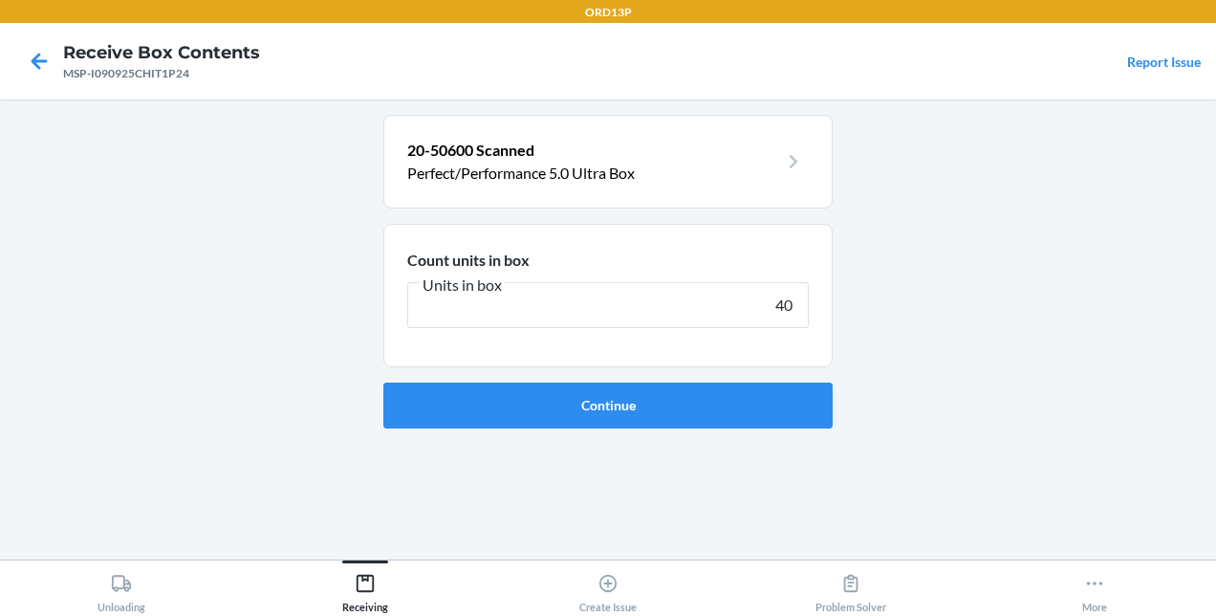
type input "400"
click button "Continue" at bounding box center [607, 405] width 449 height 46
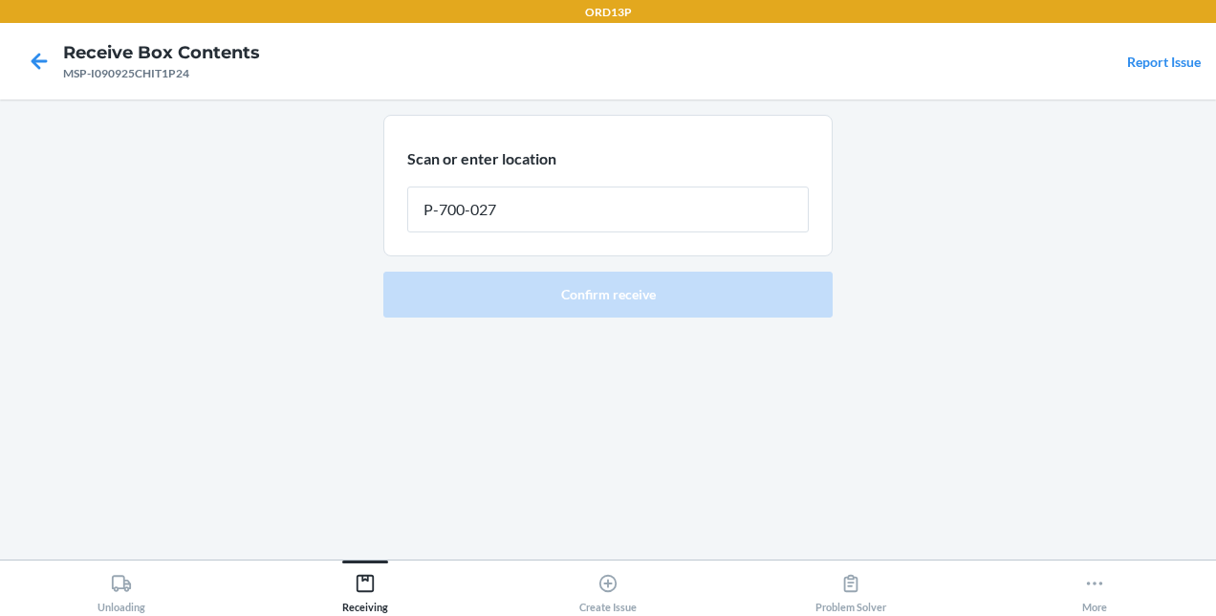
type input "P-700-027"
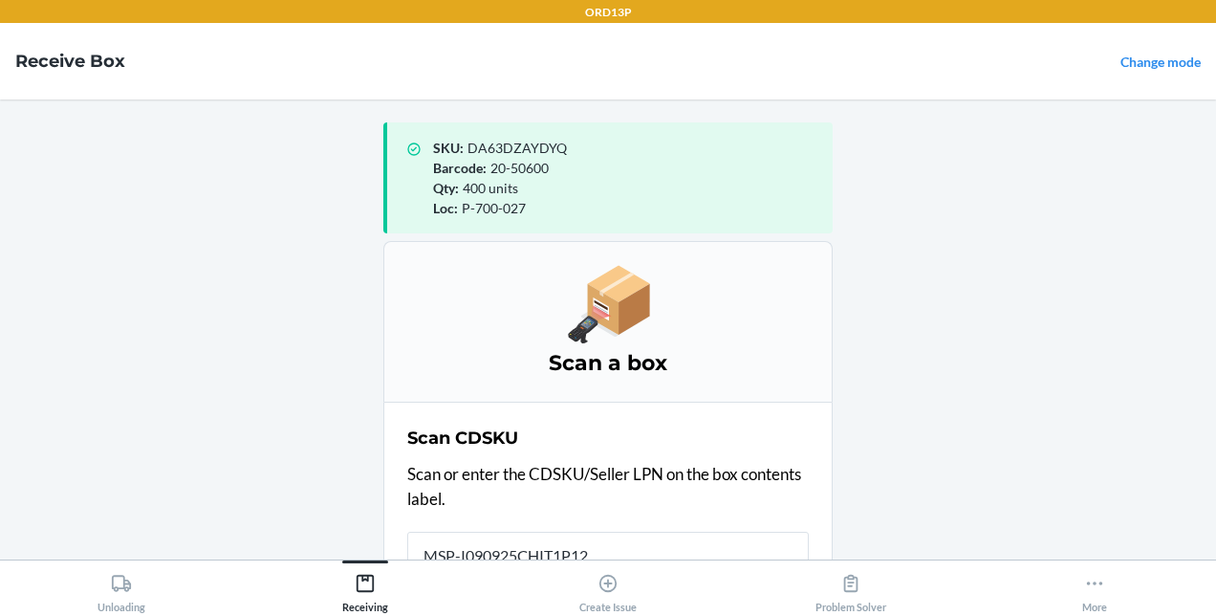
scroll to position [4, 0]
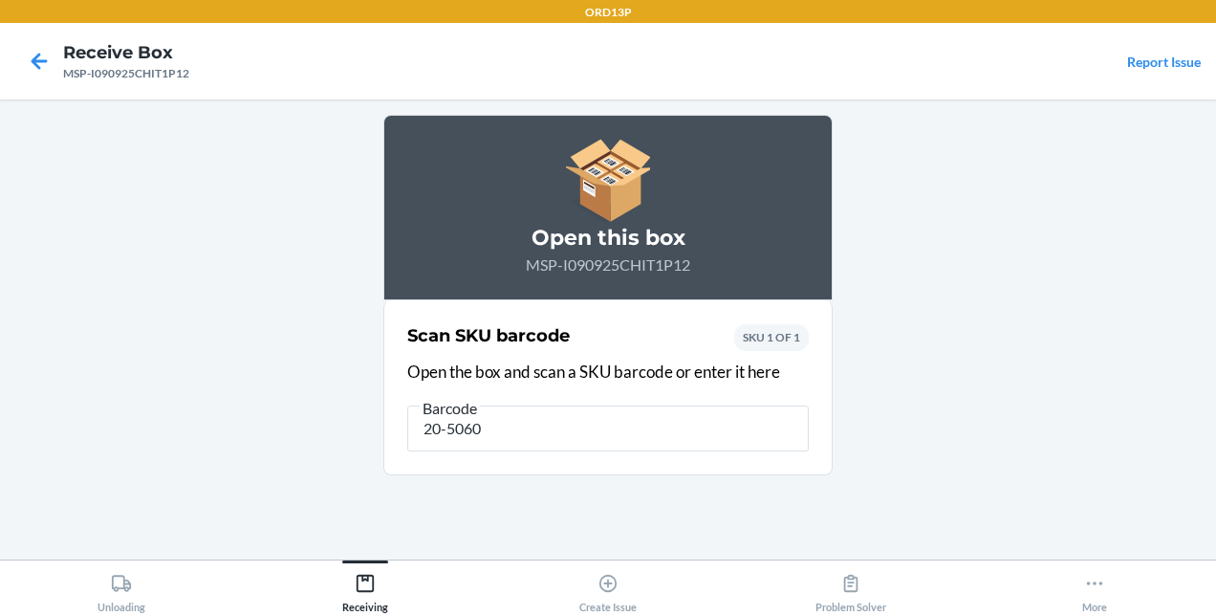
type input "20-50600"
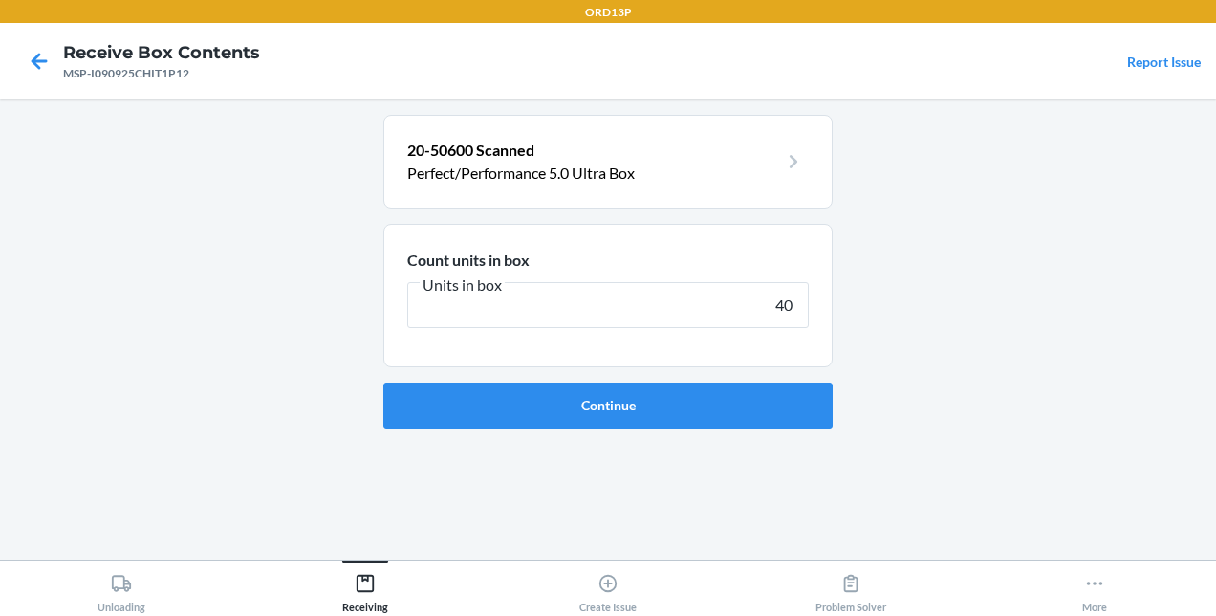
type input "400"
click button "Continue" at bounding box center [607, 405] width 449 height 46
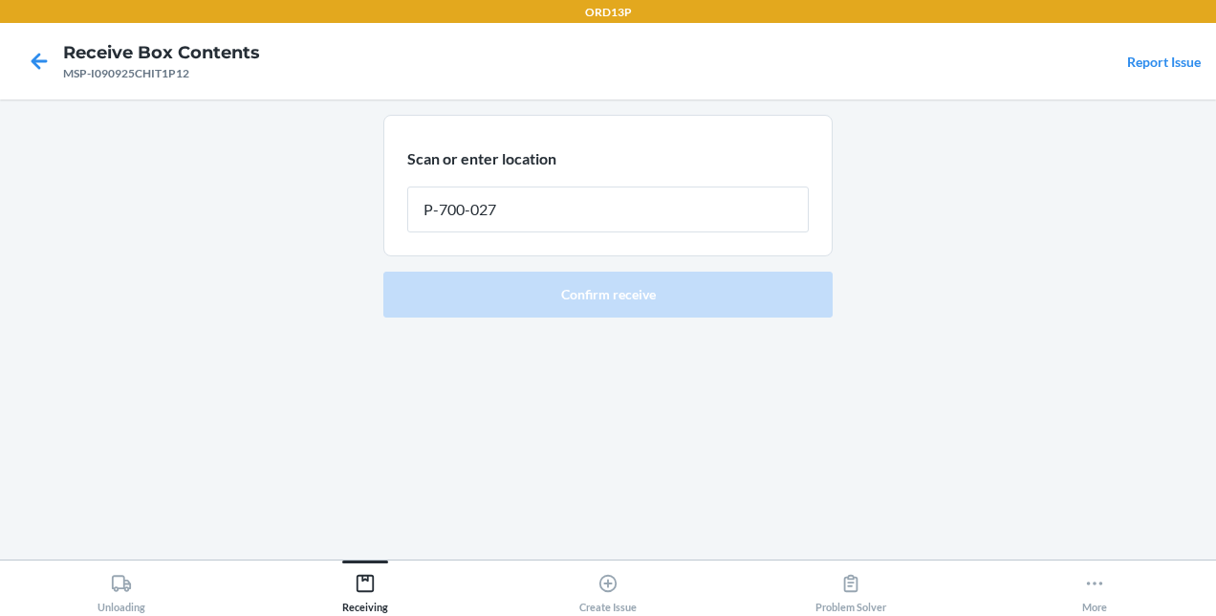
type input "P-700-027"
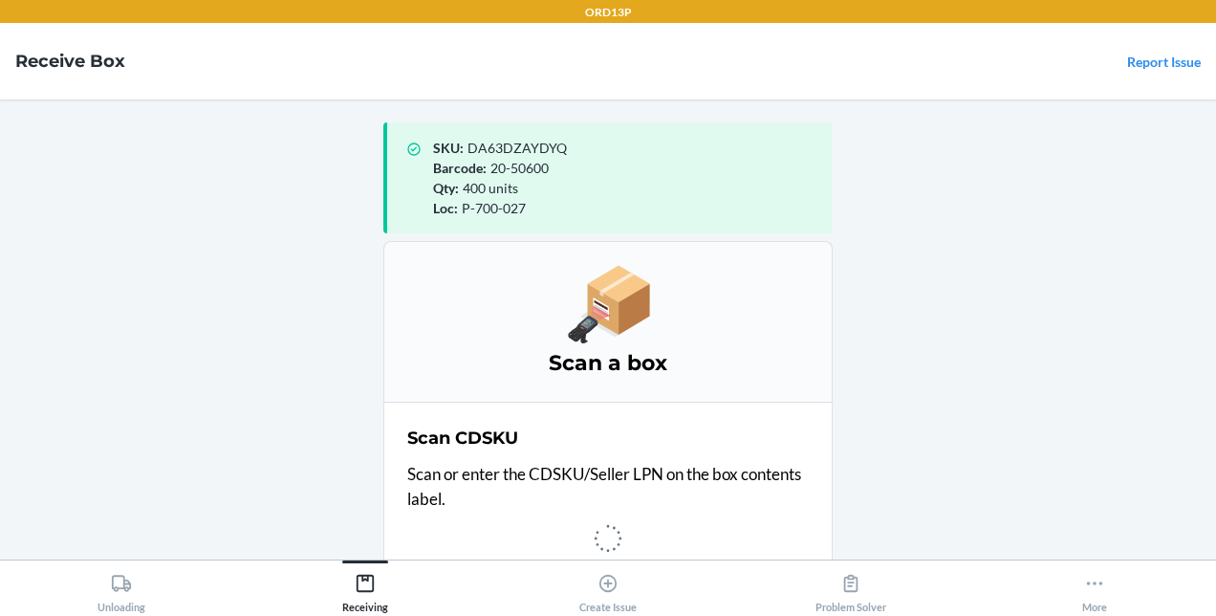
scroll to position [4, 0]
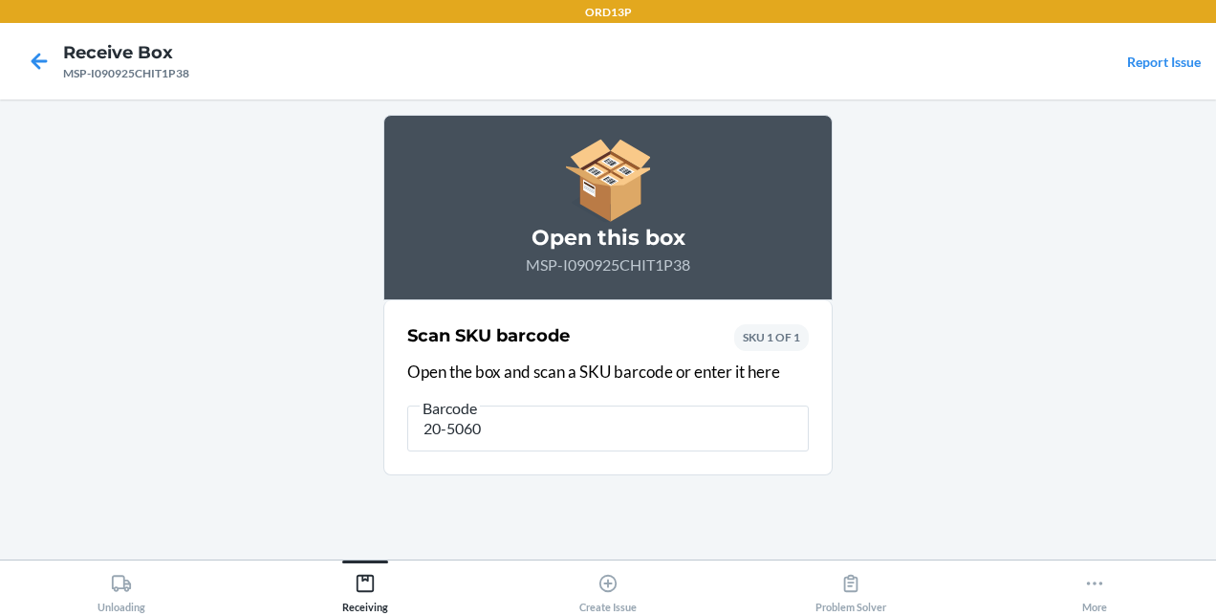
type input "20-50602"
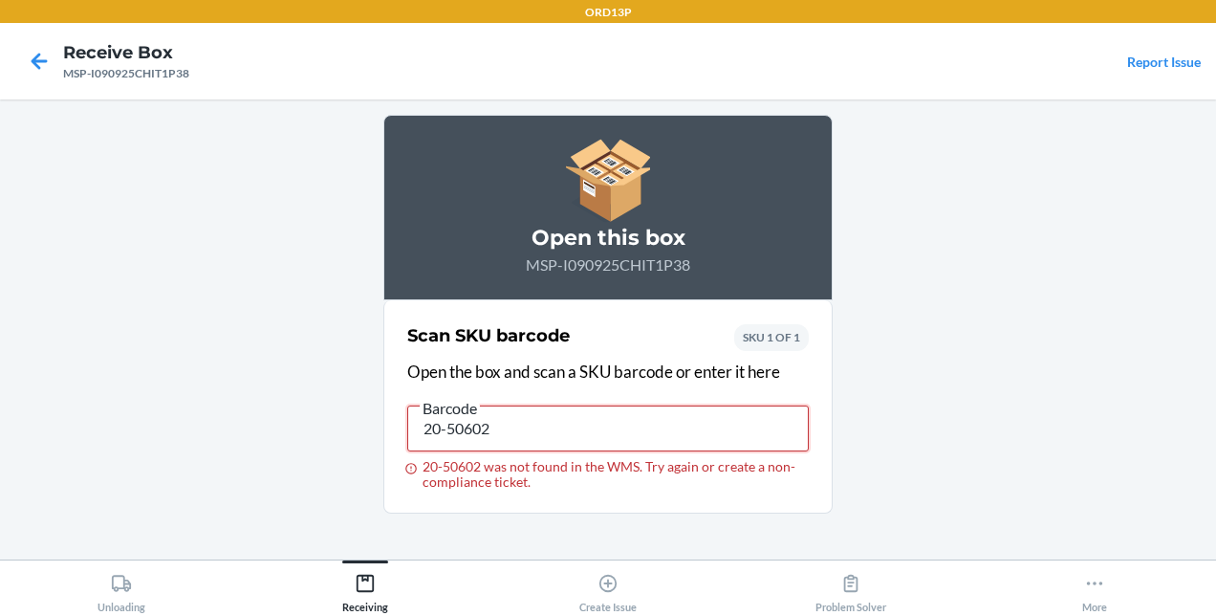
click at [503, 422] on input "20-50602" at bounding box center [607, 428] width 401 height 46
type input "20-50652"
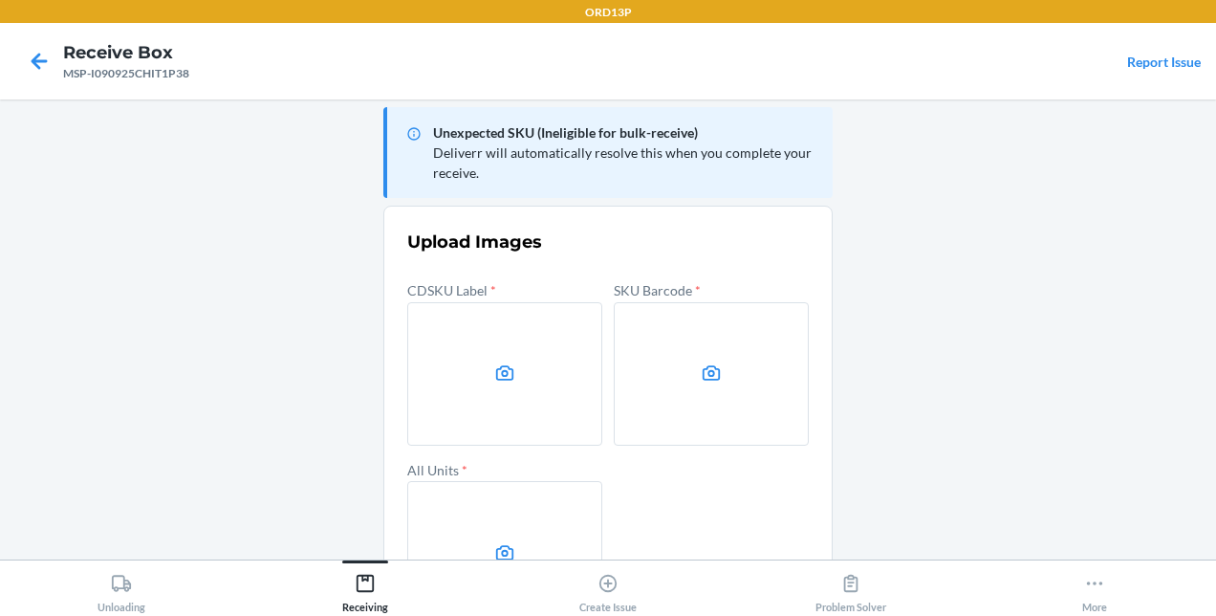
scroll to position [11, 0]
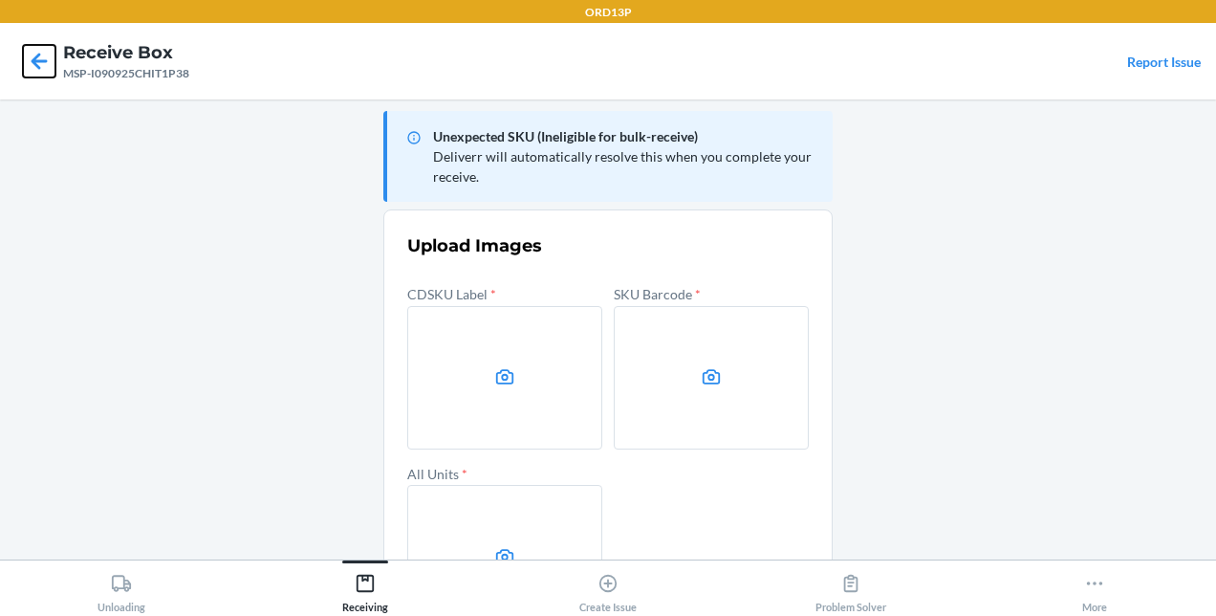
click at [26, 61] on icon at bounding box center [39, 61] width 33 height 33
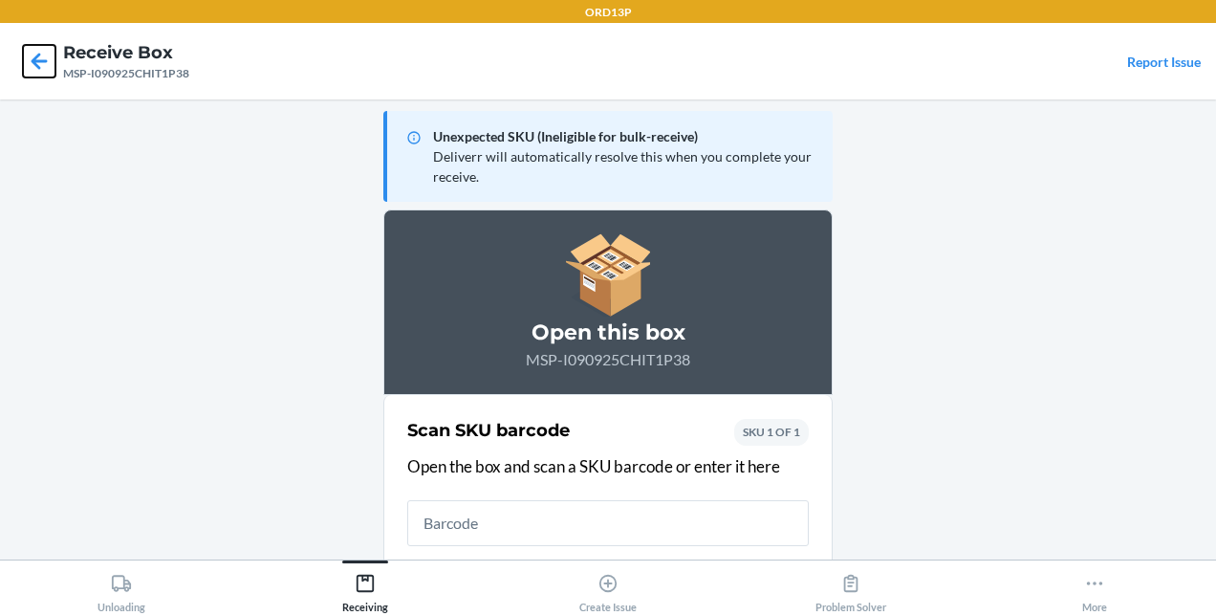
click at [26, 61] on icon at bounding box center [39, 61] width 33 height 33
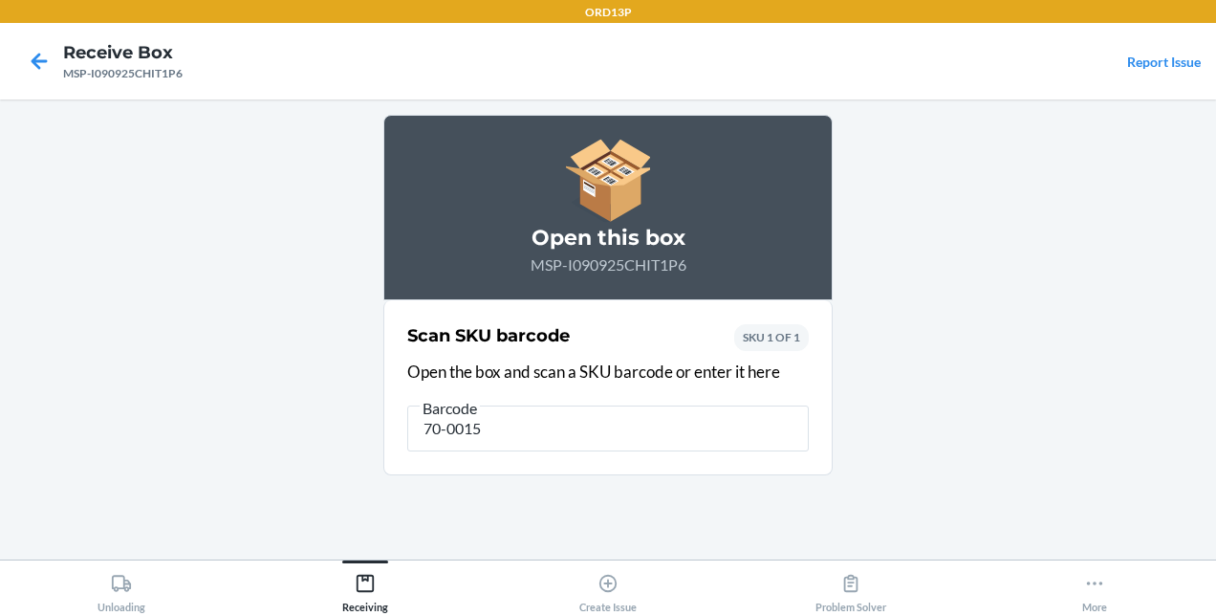
type input "70-00152"
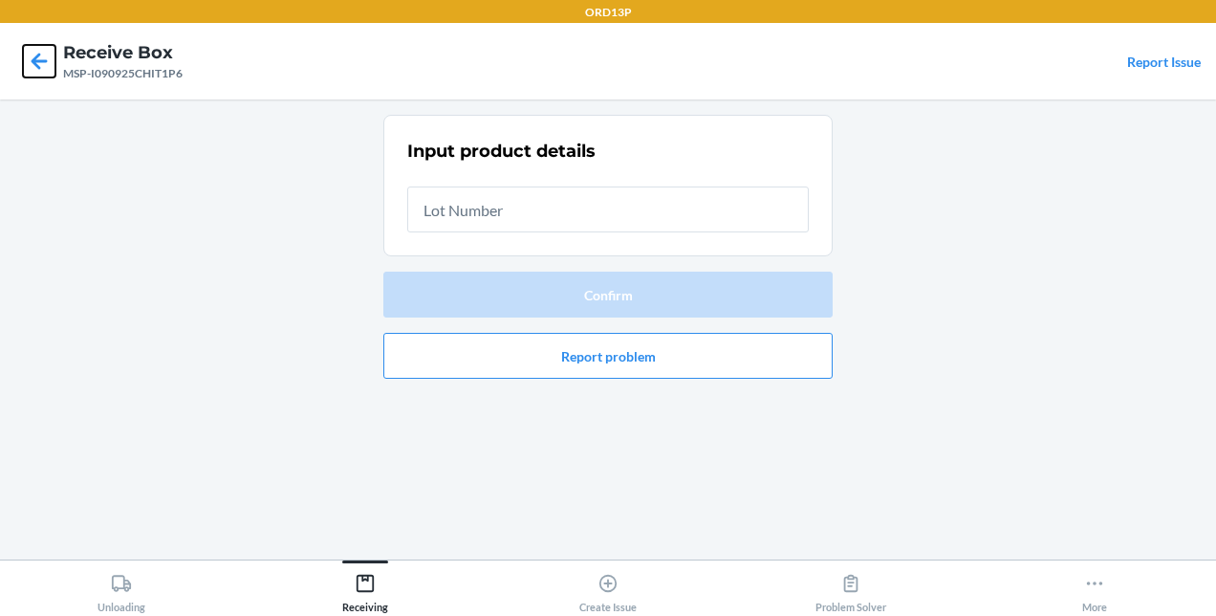
click at [50, 61] on icon at bounding box center [39, 61] width 33 height 33
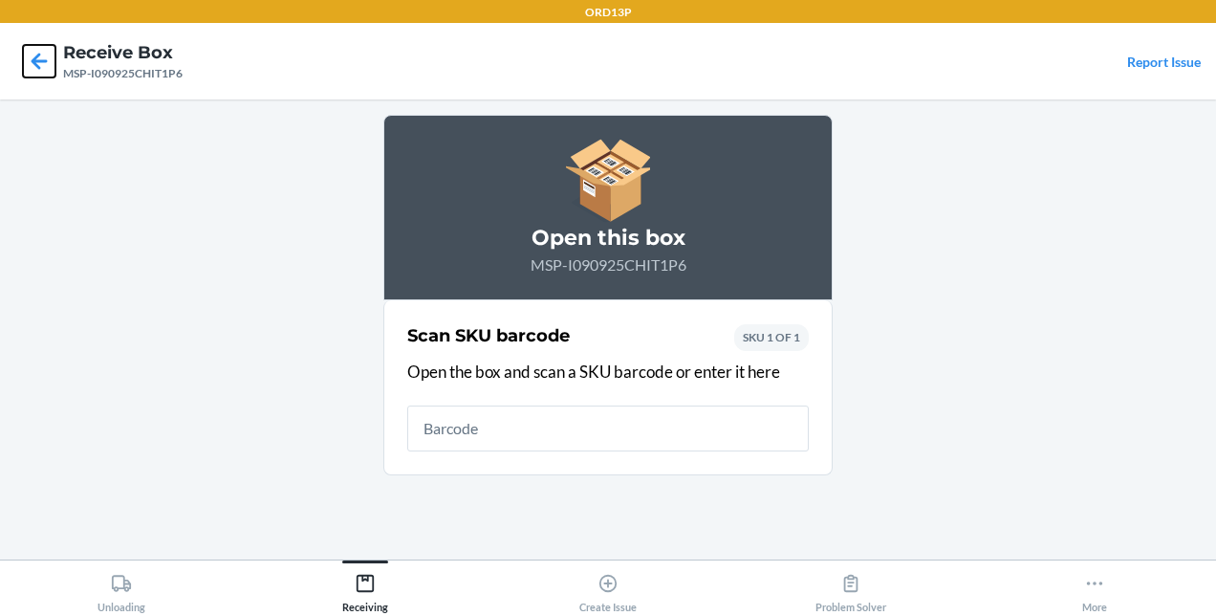
click at [50, 61] on icon at bounding box center [39, 61] width 33 height 33
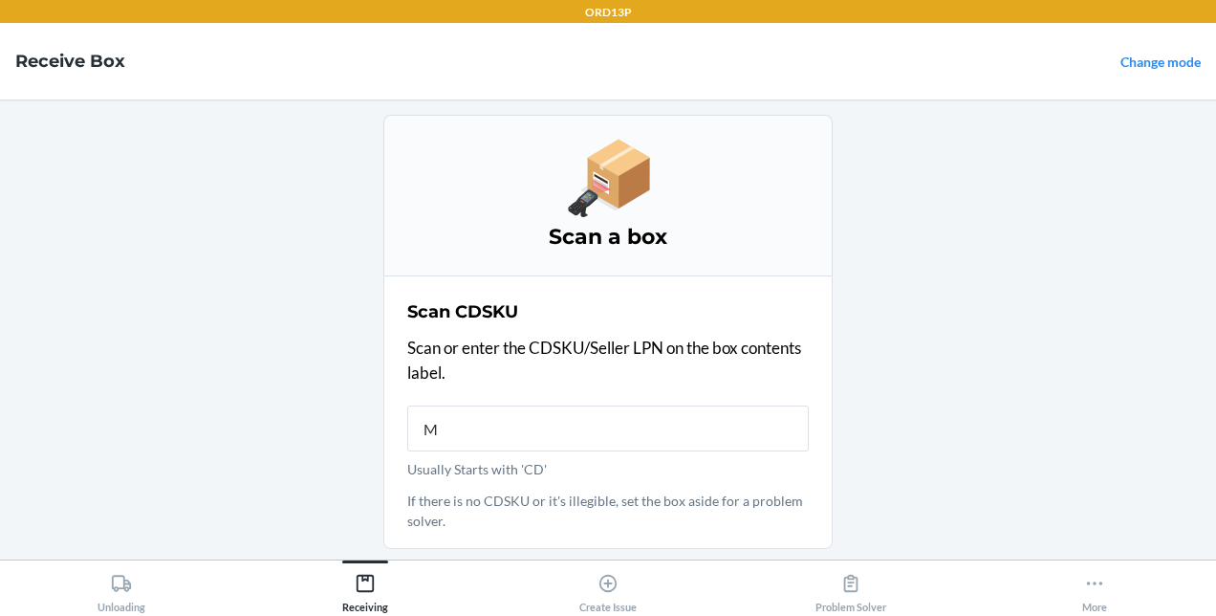
type input "MS"
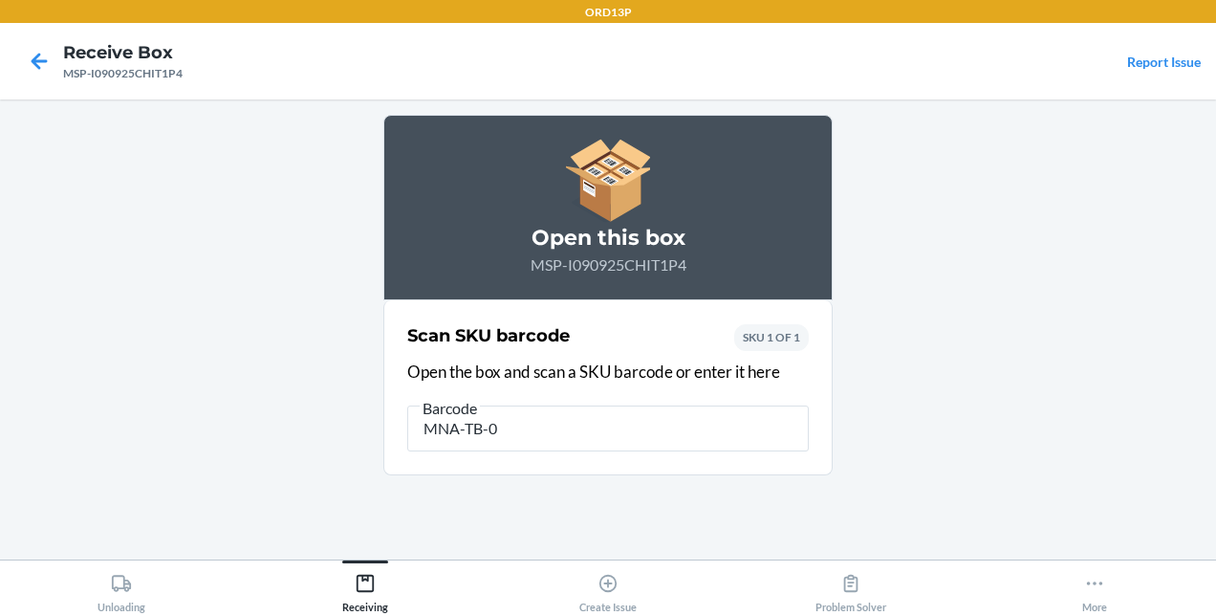
type input "MNA-TB-01"
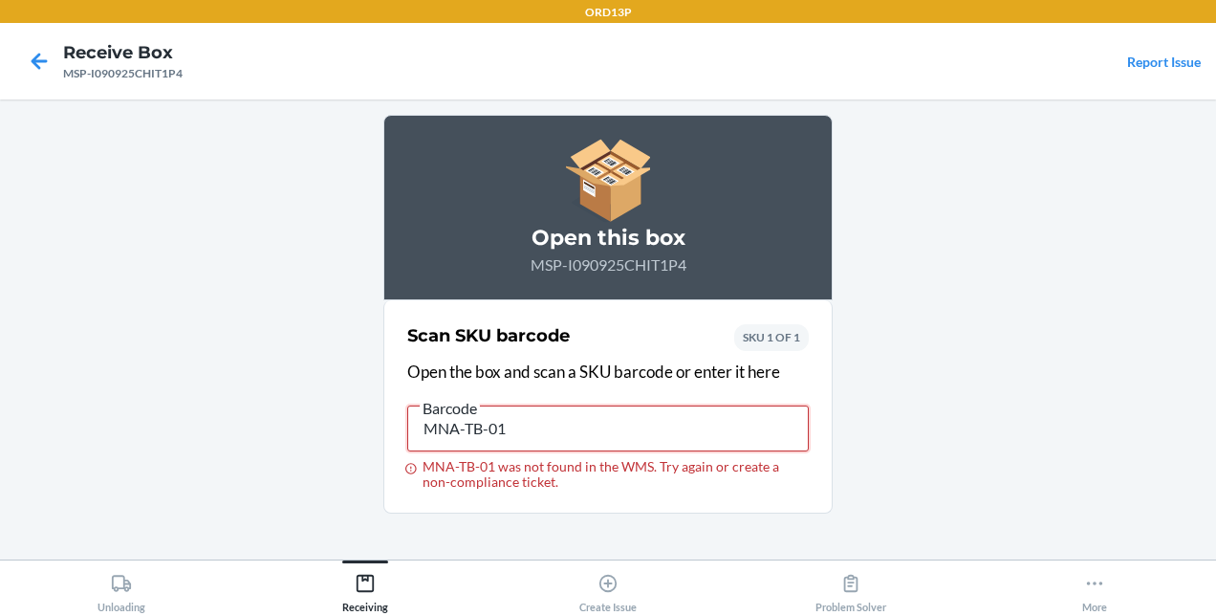
click at [457, 426] on input "MNA-TB-01" at bounding box center [607, 428] width 401 height 46
type input "MAN-TB-01"
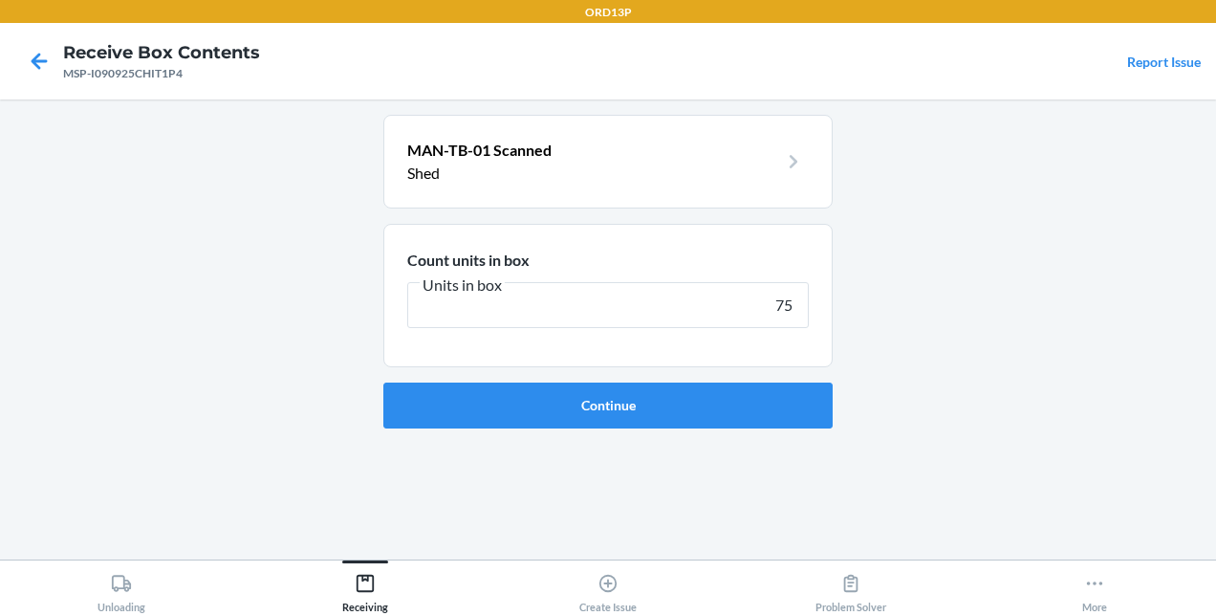
type input "750"
click button "Continue" at bounding box center [607, 405] width 449 height 46
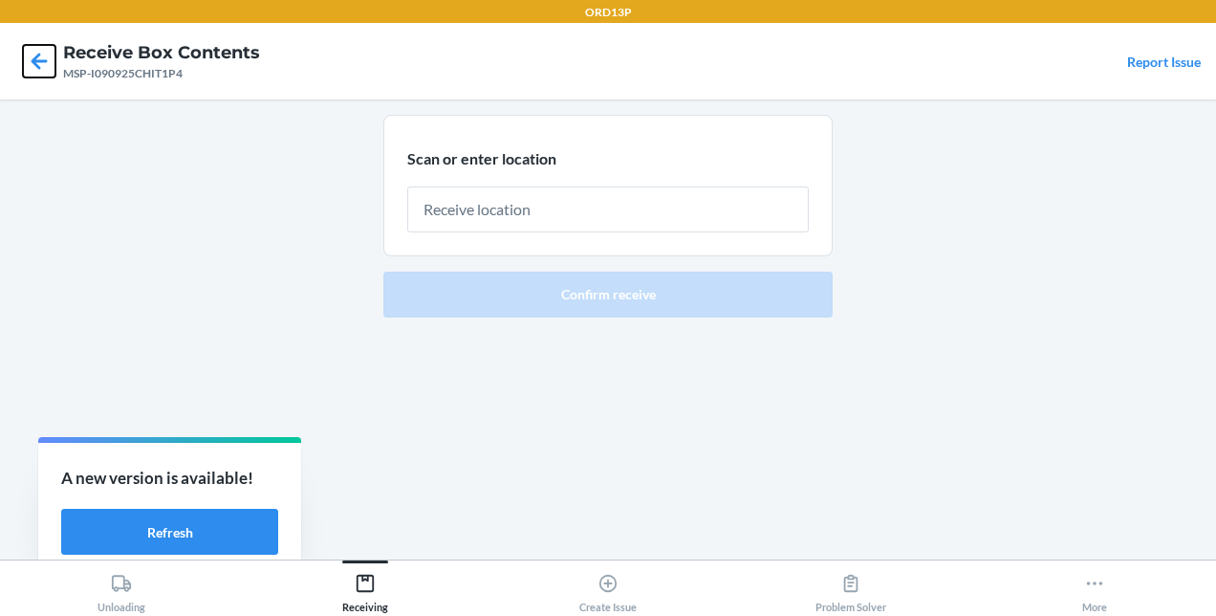
click at [34, 52] on icon at bounding box center [39, 61] width 33 height 33
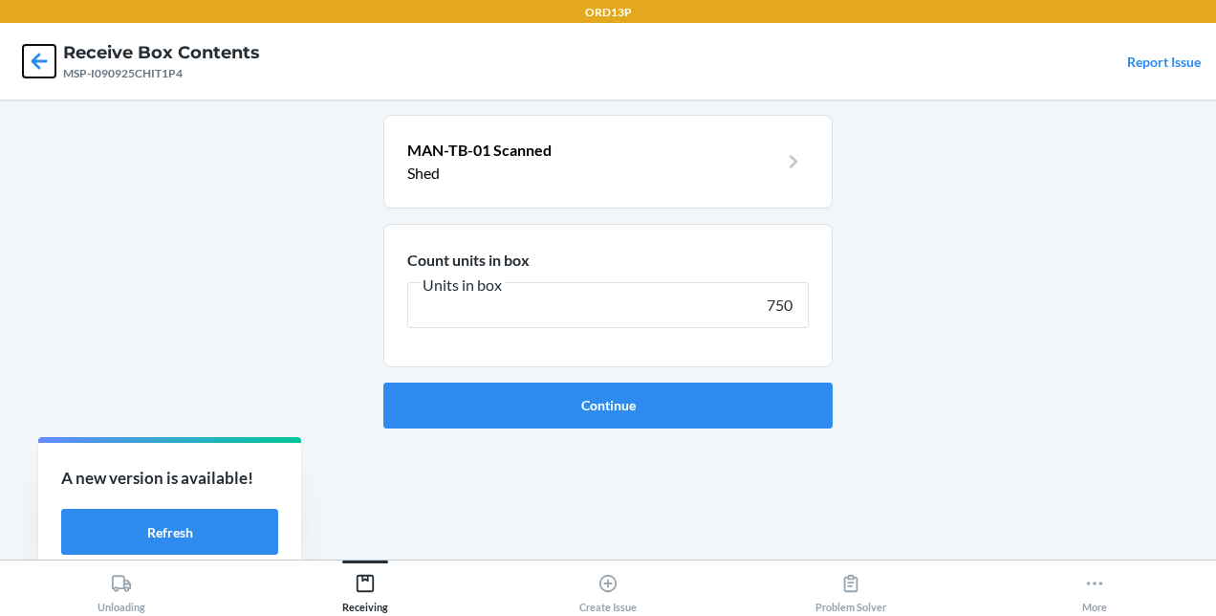
click at [34, 52] on icon at bounding box center [39, 61] width 33 height 33
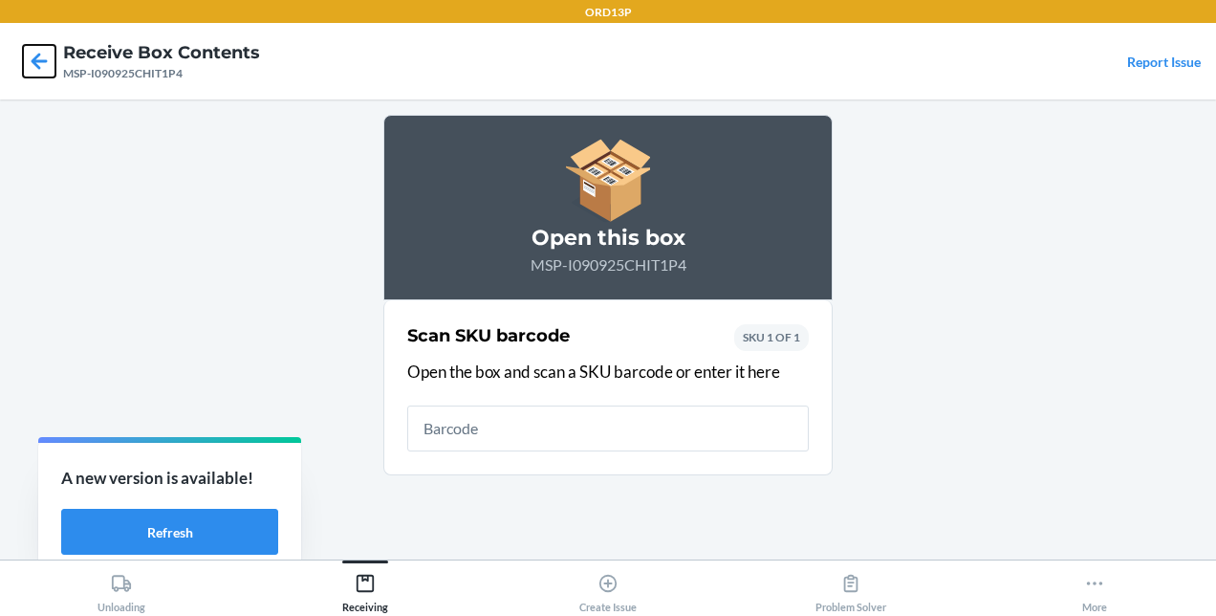
click at [34, 52] on icon at bounding box center [39, 61] width 33 height 33
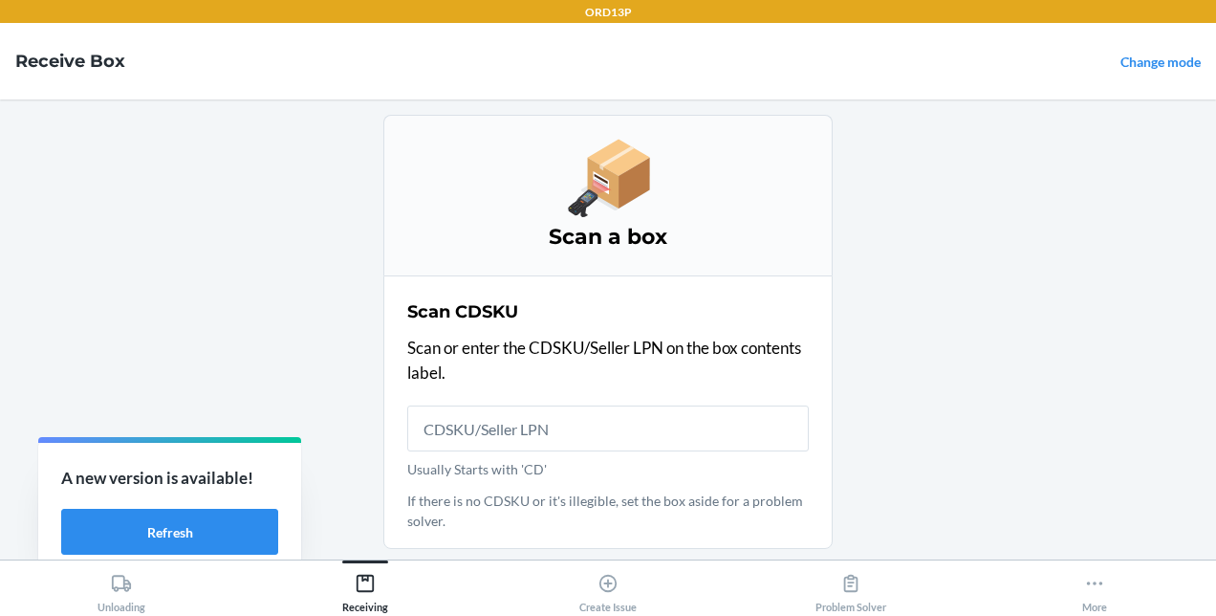
click at [34, 52] on h4 "Receive Box" at bounding box center [70, 61] width 110 height 25
click at [270, 535] on button "Refresh" at bounding box center [169, 532] width 217 height 46
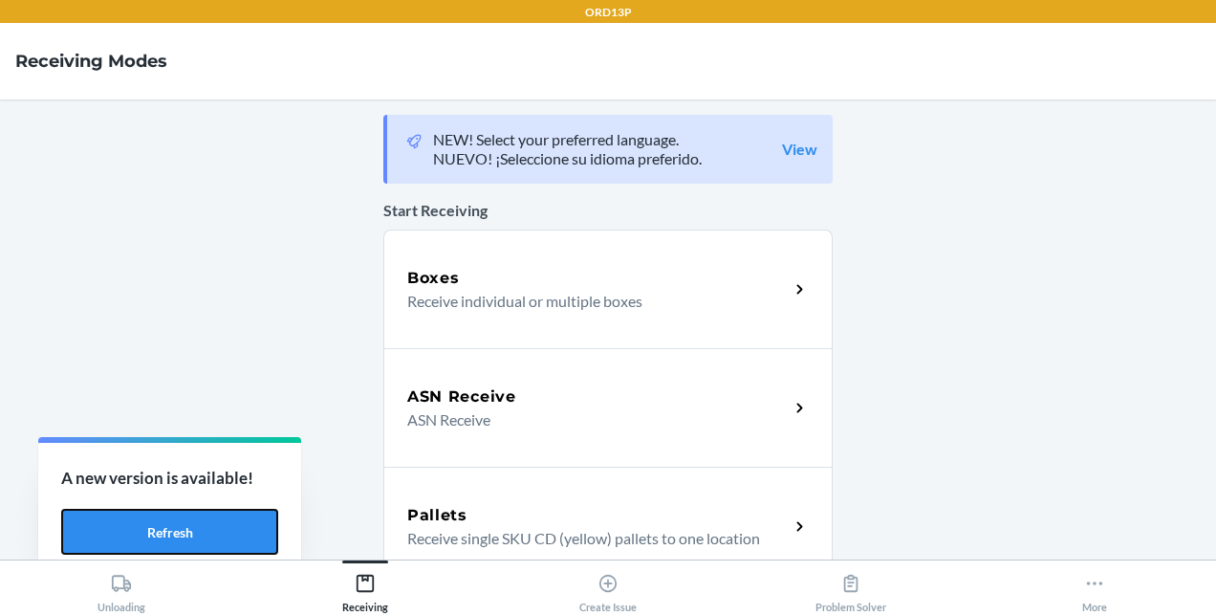
click at [197, 526] on button "Refresh" at bounding box center [169, 532] width 217 height 46
click at [609, 267] on div "Boxes" at bounding box center [597, 278] width 381 height 23
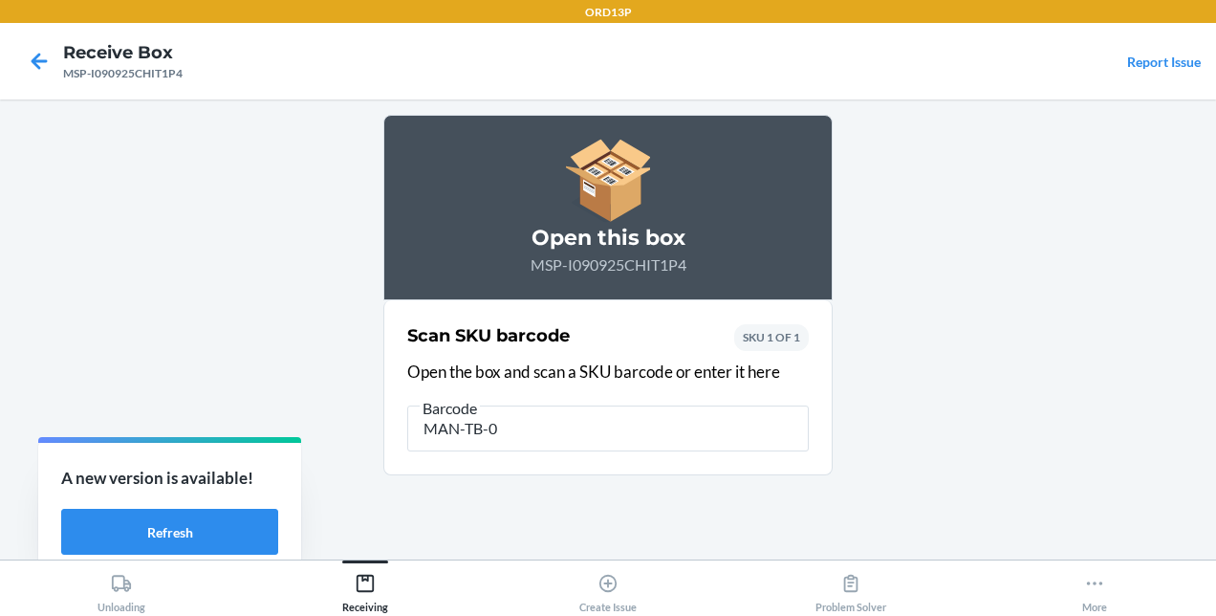
type input "MAN-TB-01"
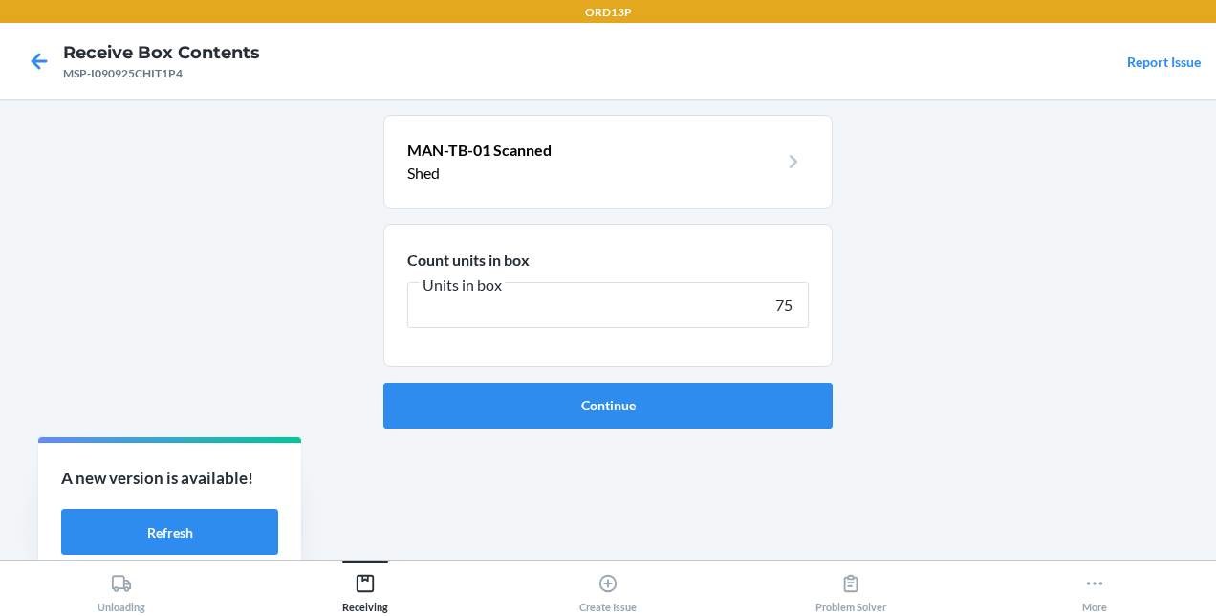
type input "750"
click button "Continue" at bounding box center [607, 405] width 449 height 46
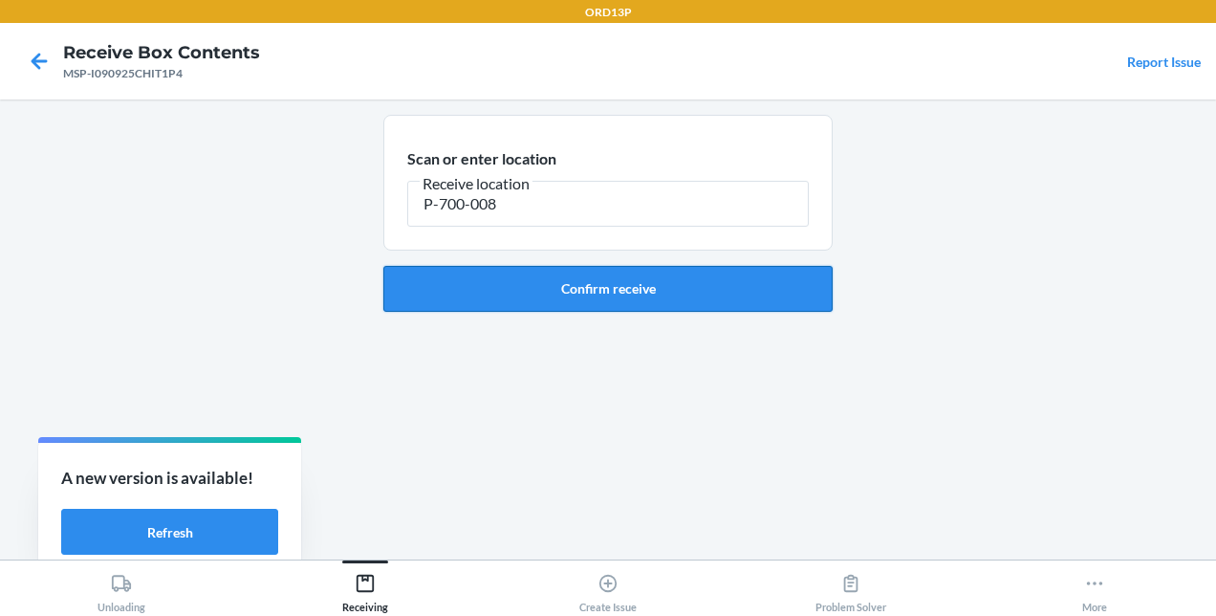
type input "P-700-008"
drag, startPoint x: 617, startPoint y: 279, endPoint x: 551, endPoint y: 319, distance: 77.2
click at [551, 319] on div "Scan or enter location Receive location P-700-008 Confirm receive" at bounding box center [607, 329] width 449 height 429
click at [580, 293] on button "Confirm receive" at bounding box center [607, 289] width 449 height 46
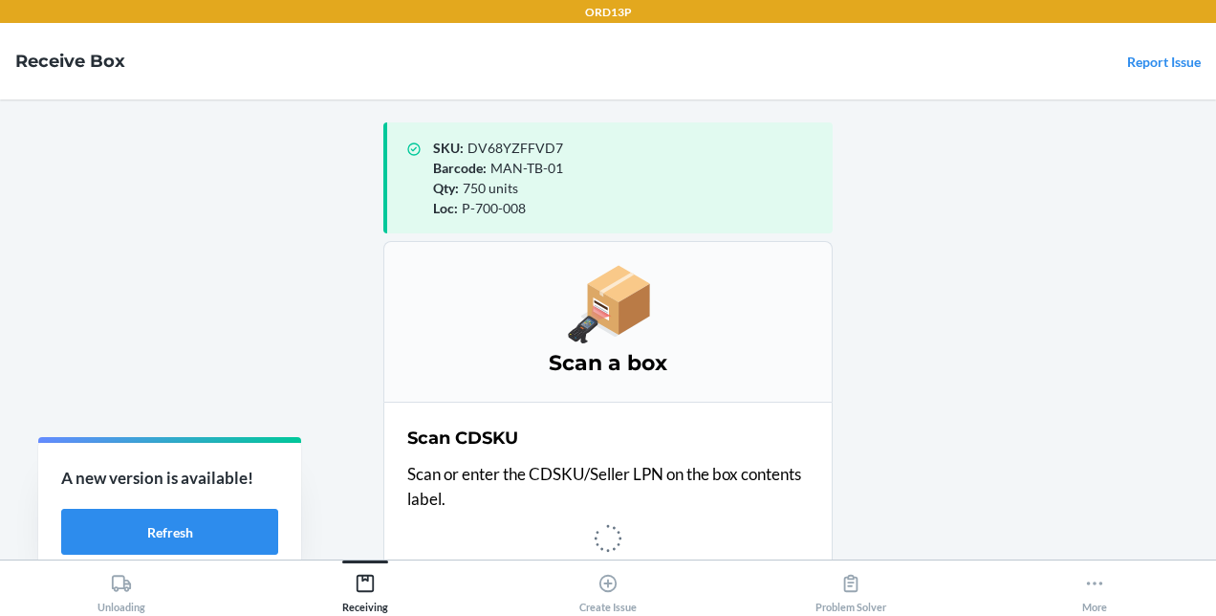
scroll to position [4, 0]
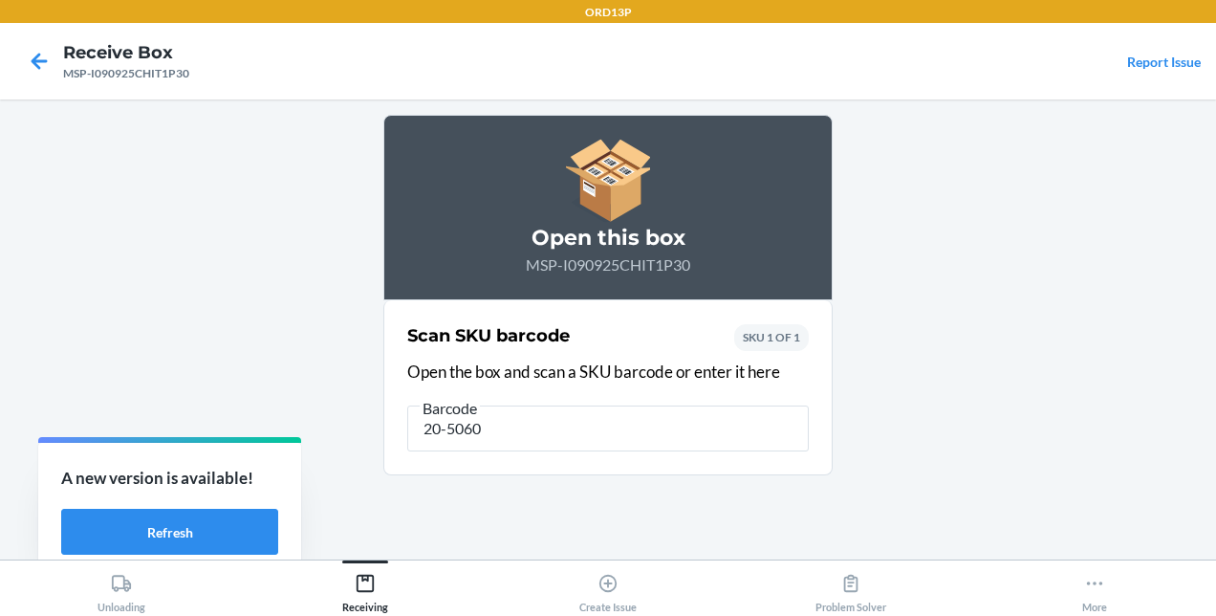
type input "20-50601"
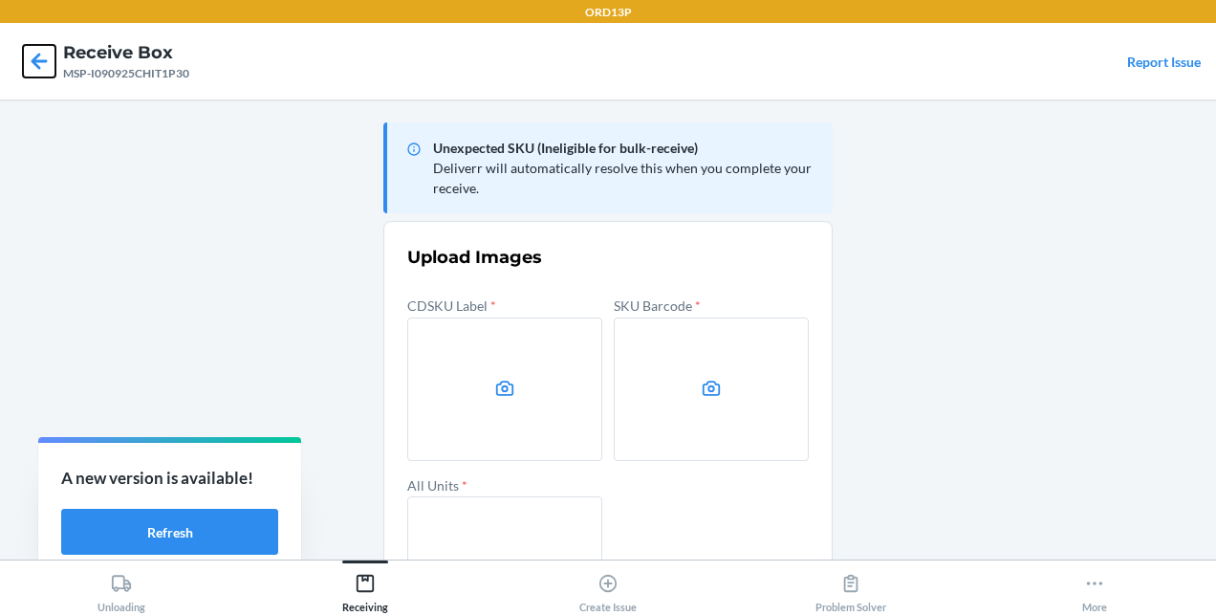
click at [31, 58] on icon at bounding box center [39, 61] width 33 height 33
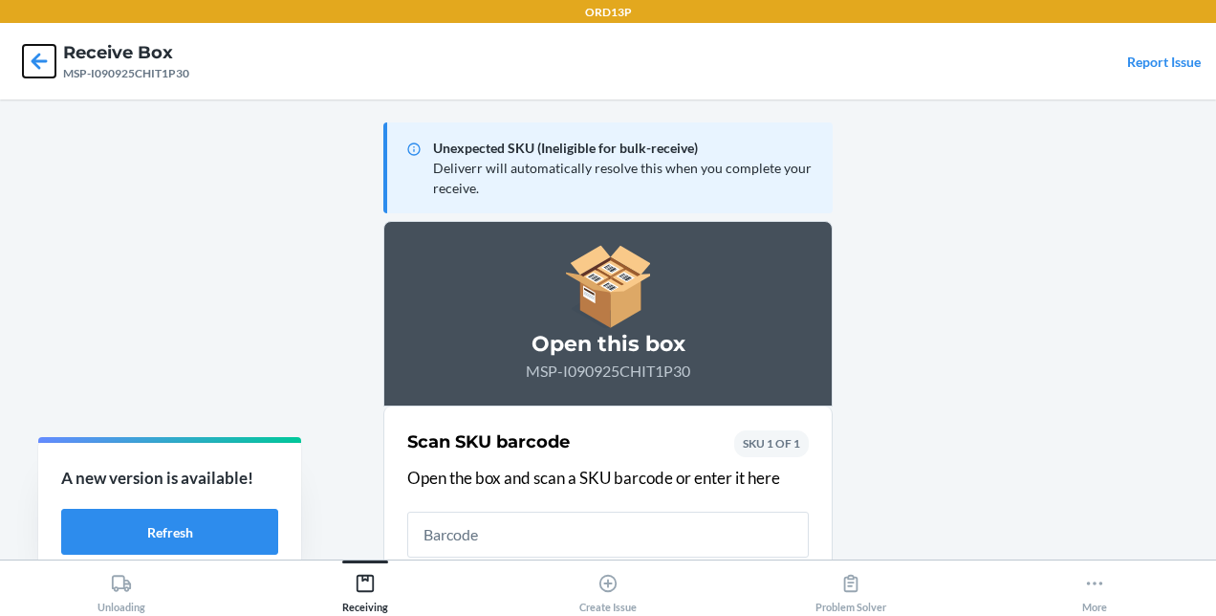
click at [31, 58] on icon at bounding box center [39, 61] width 33 height 33
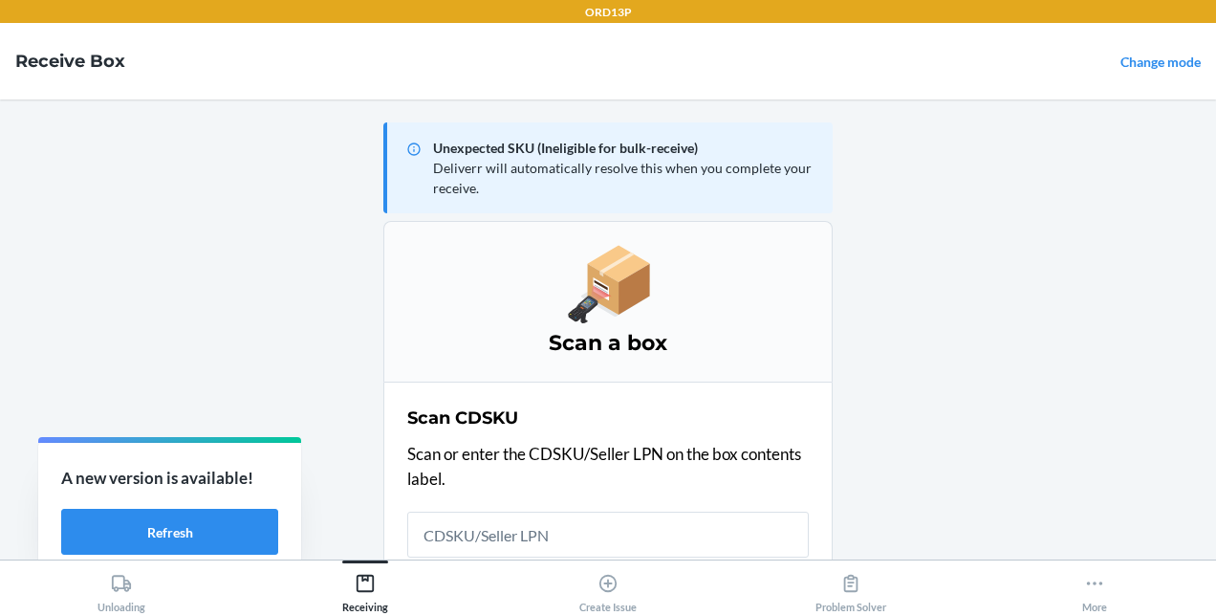
click at [31, 58] on h4 "Receive Box" at bounding box center [70, 61] width 110 height 25
click at [269, 321] on main "Unexpected SKU (Ineligible for bulk-receive) Deliverr will automatically resolv…" at bounding box center [608, 329] width 1216 height 460
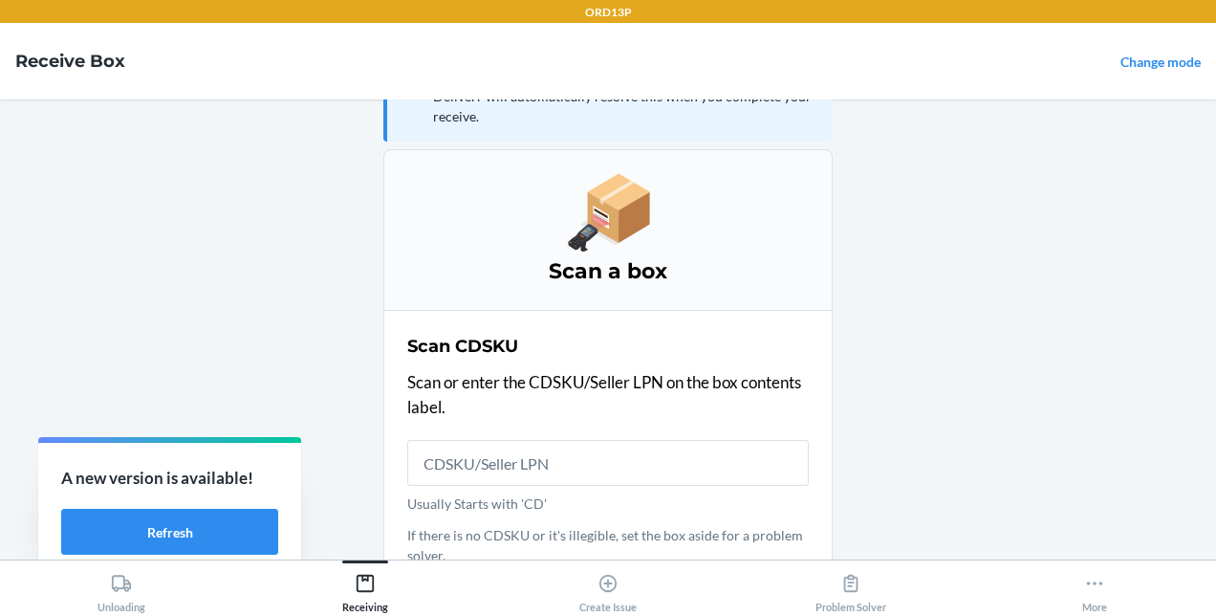
scroll to position [73, 0]
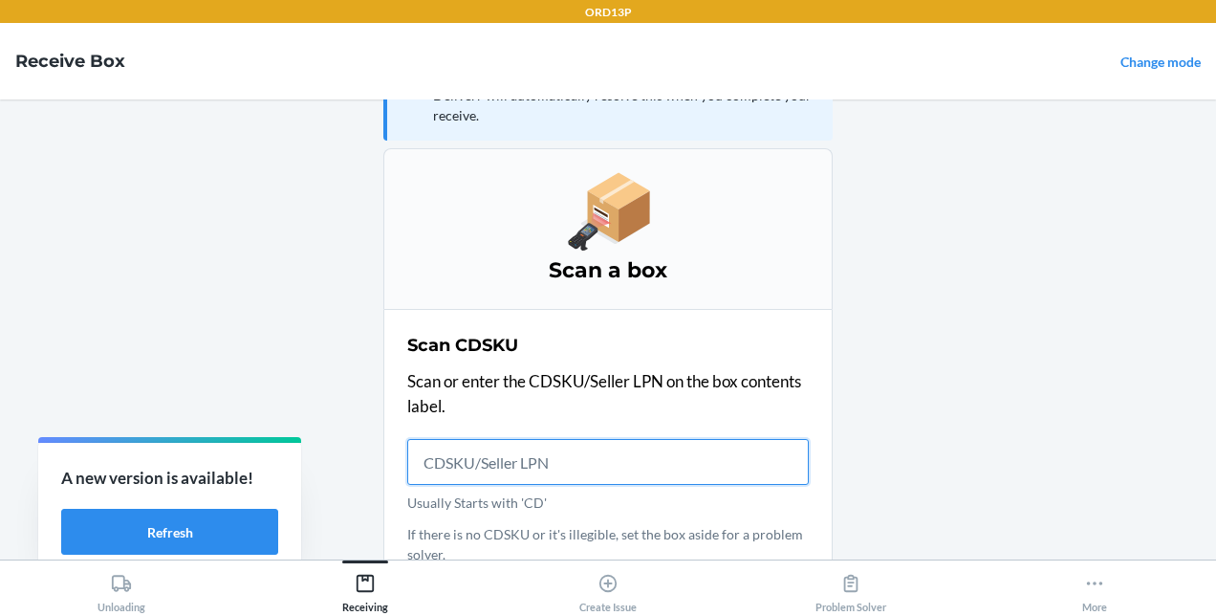
click at [704, 453] on input "Usually Starts with 'CD'" at bounding box center [607, 462] width 401 height 46
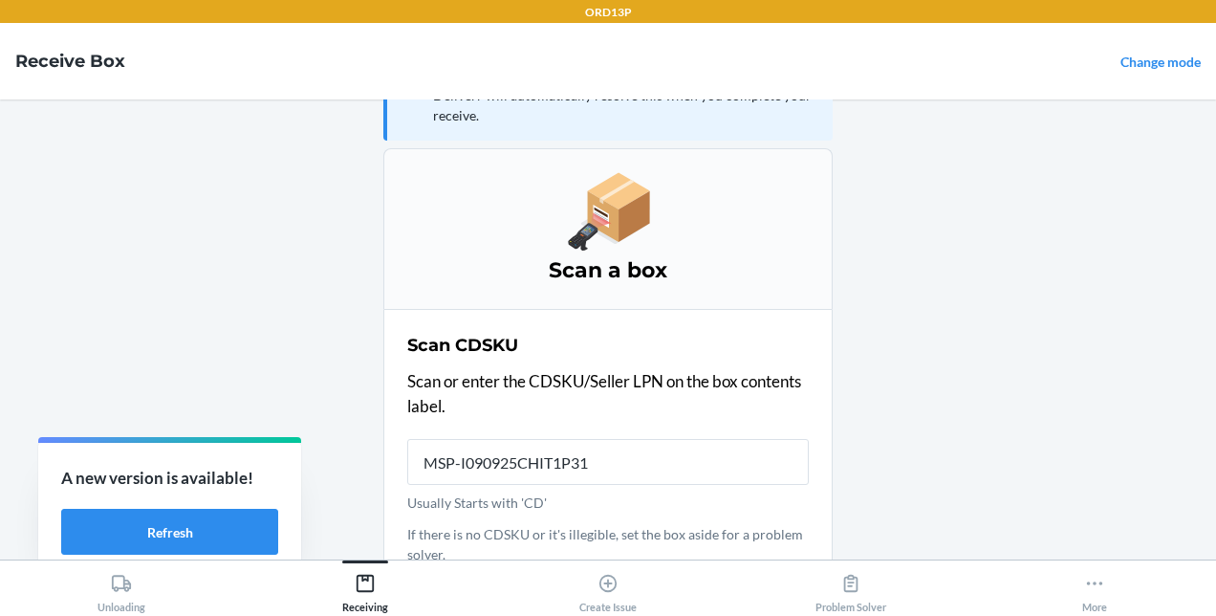
scroll to position [44, 0]
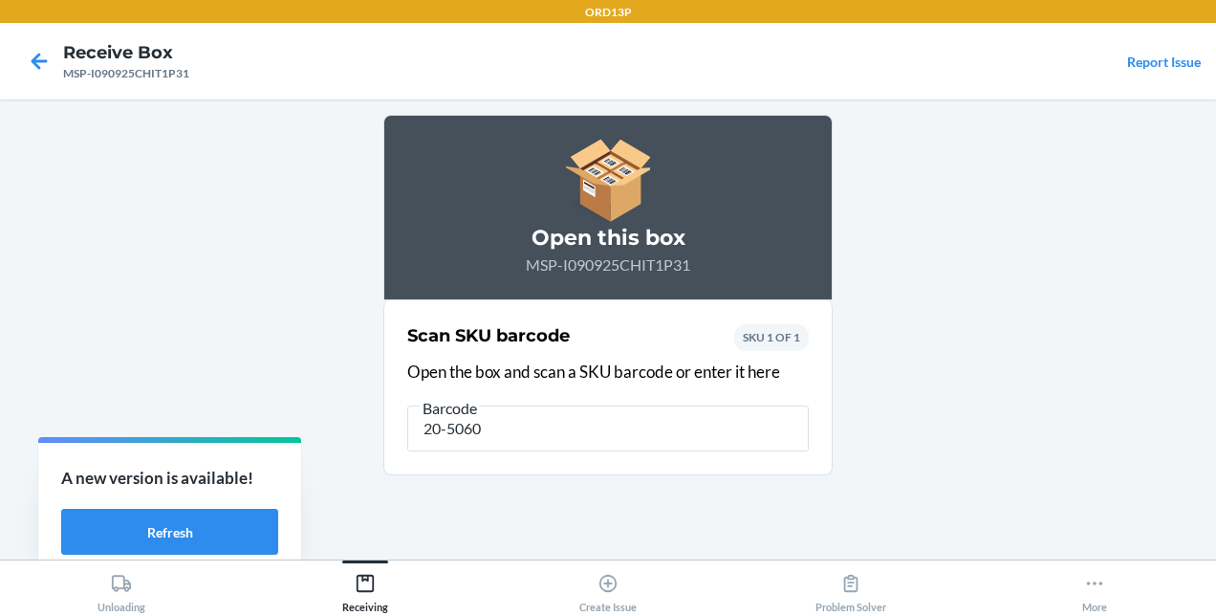
type input "20-50601"
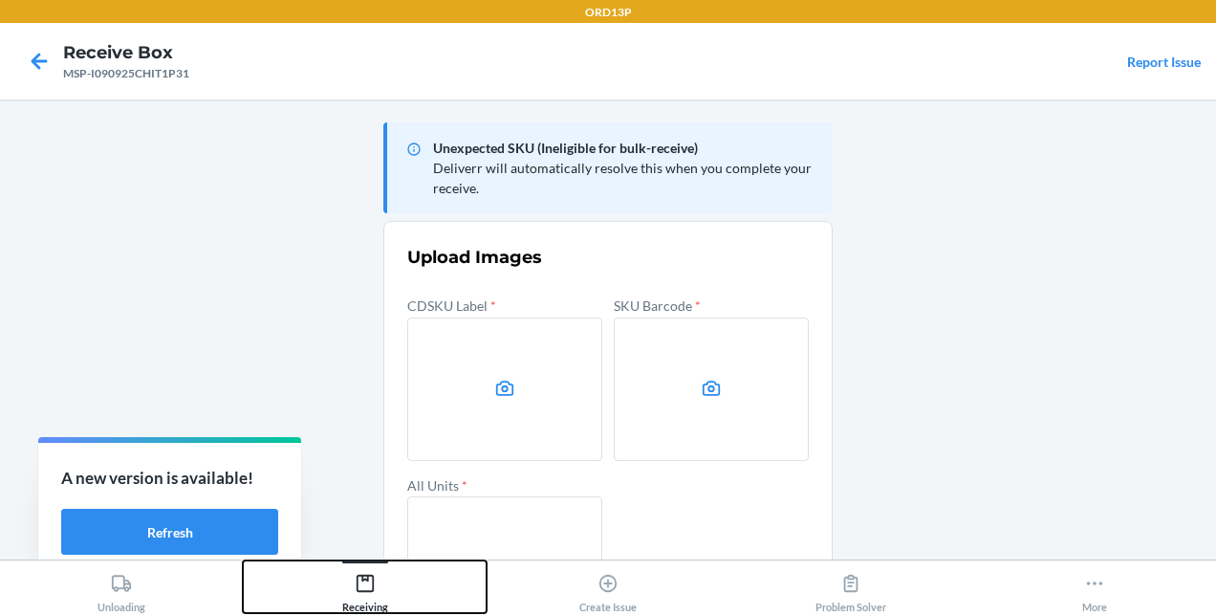
click at [377, 585] on div "Receiving" at bounding box center [365, 589] width 46 height 48
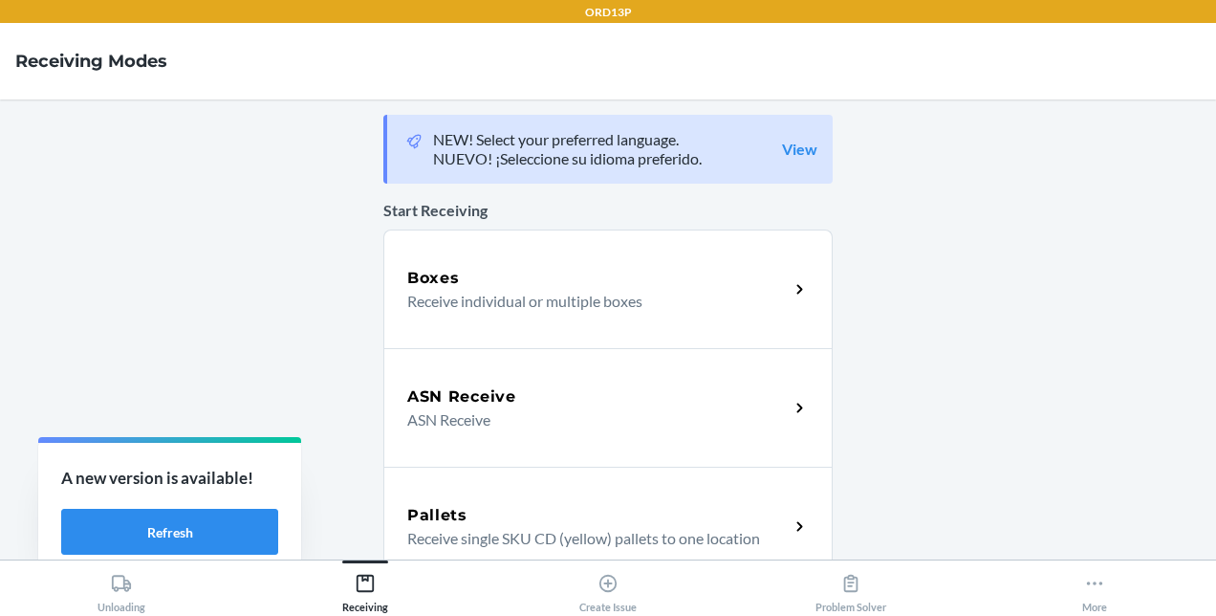
click at [529, 271] on div "Boxes" at bounding box center [597, 278] width 381 height 23
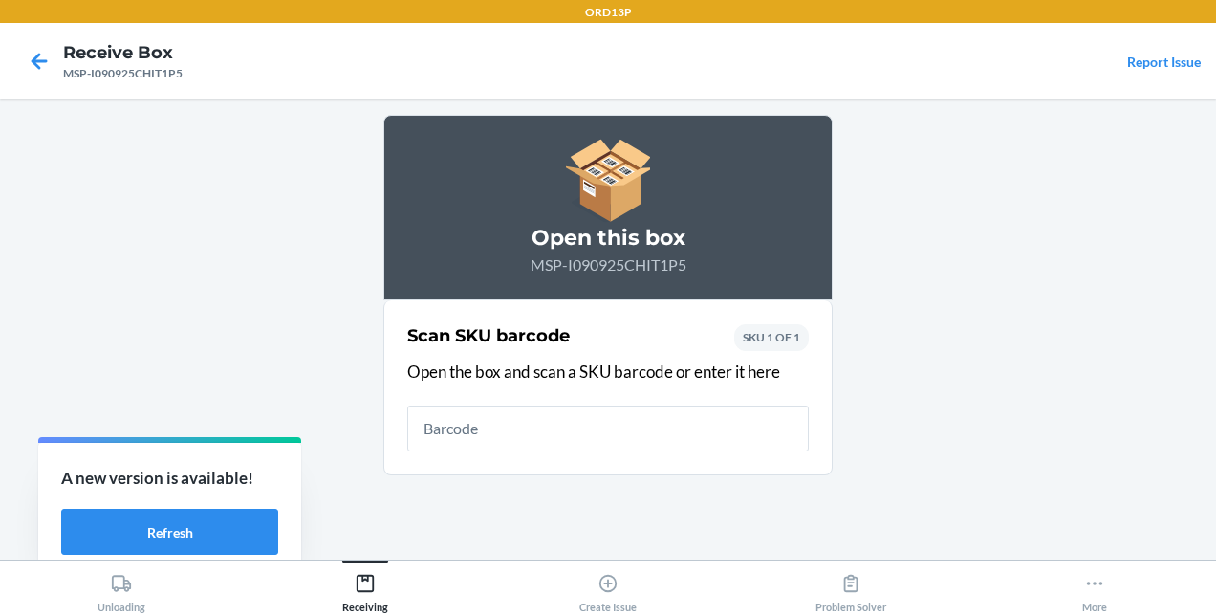
drag, startPoint x: 229, startPoint y: 204, endPoint x: 115, endPoint y: 157, distance: 123.9
click at [115, 157] on main "Open this box MSP-I090925CHIT1P5 Scan SKU barcode Open the box and scan a SKU b…" at bounding box center [608, 329] width 1216 height 460
click at [38, 65] on icon at bounding box center [39, 61] width 33 height 33
type input "20-50605"
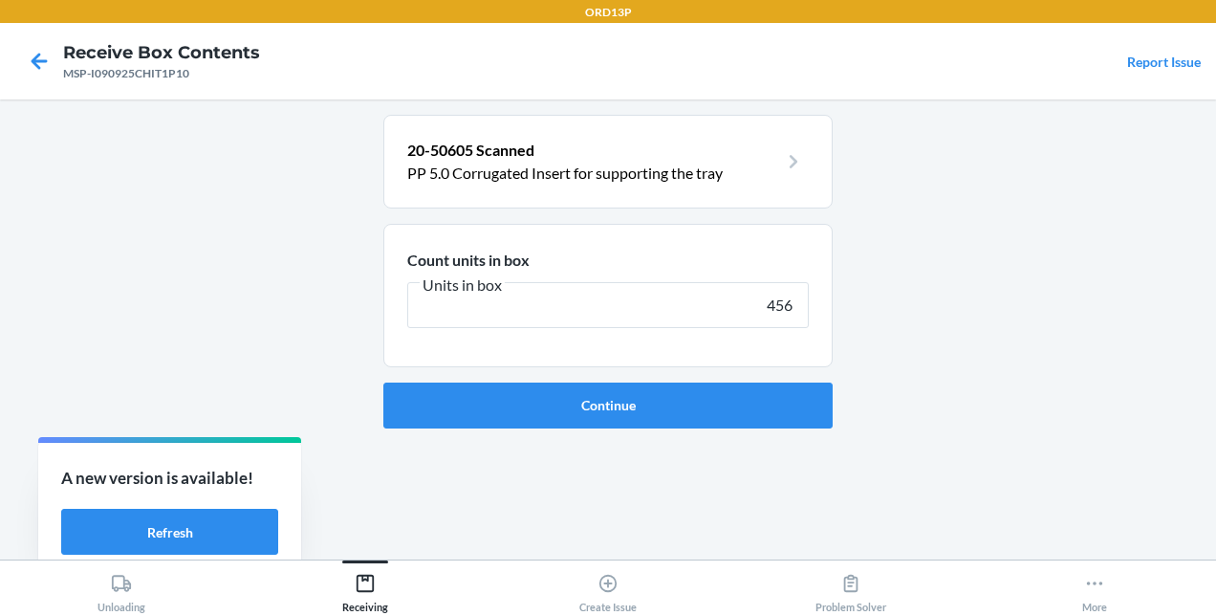
type input "4560"
click button "Continue" at bounding box center [607, 405] width 449 height 46
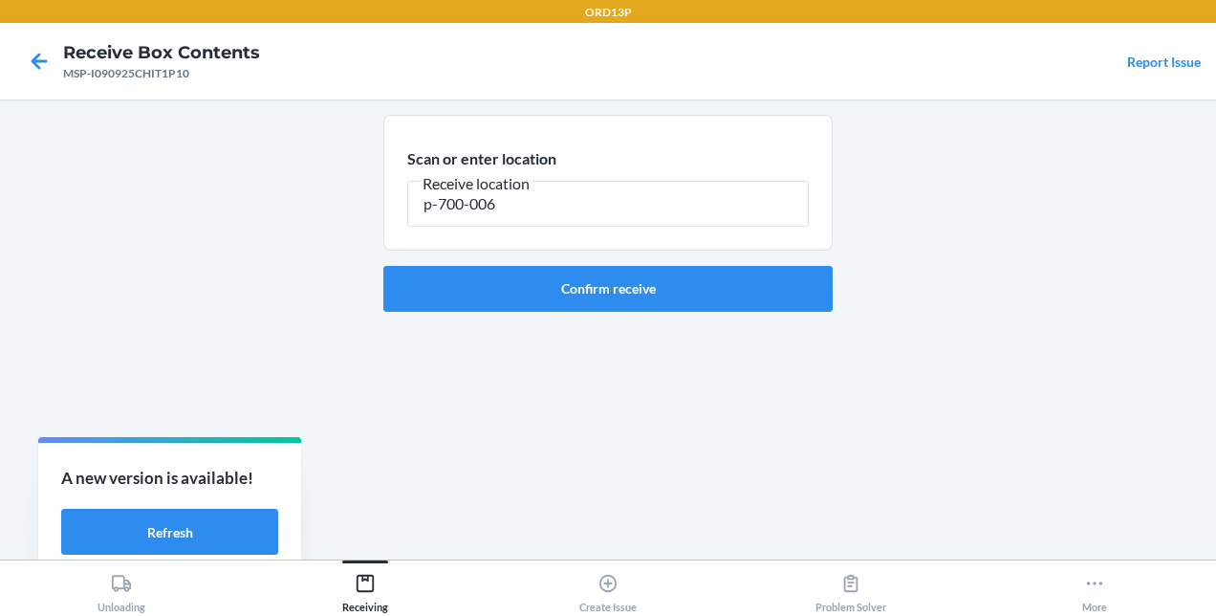
type input "p-700-006"
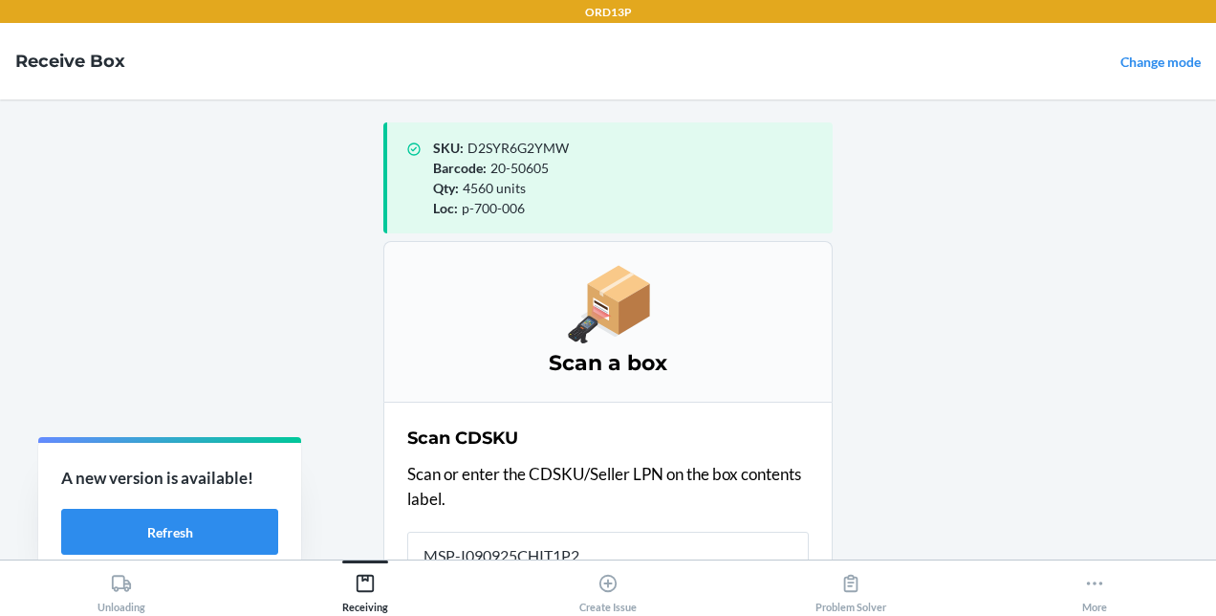
scroll to position [4, 0]
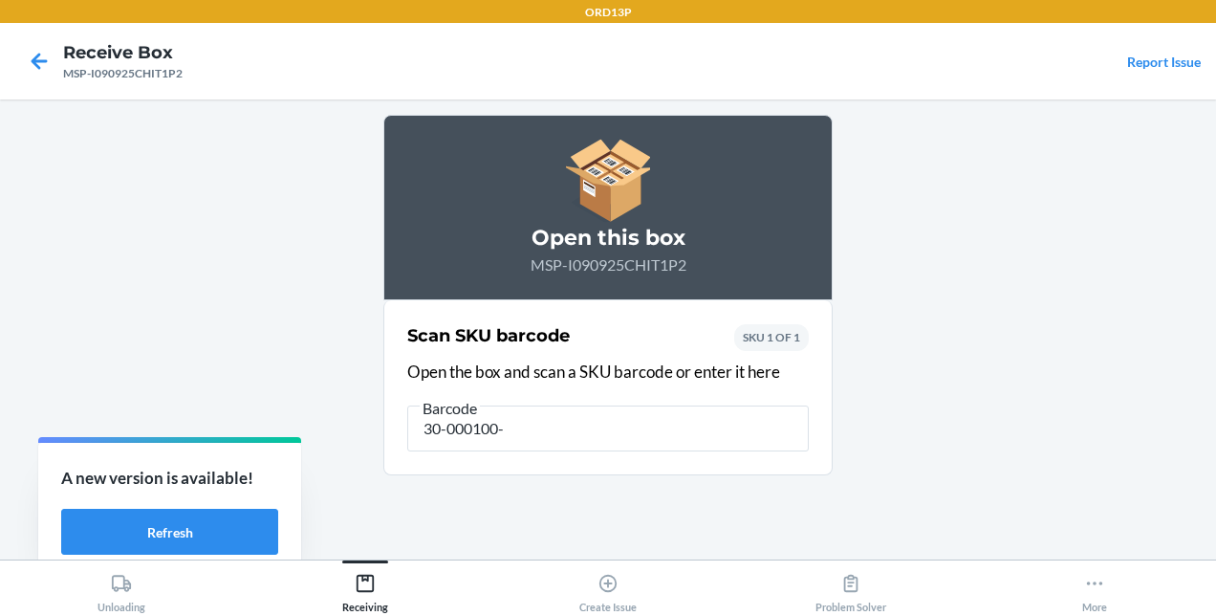
type input "30-000100-K"
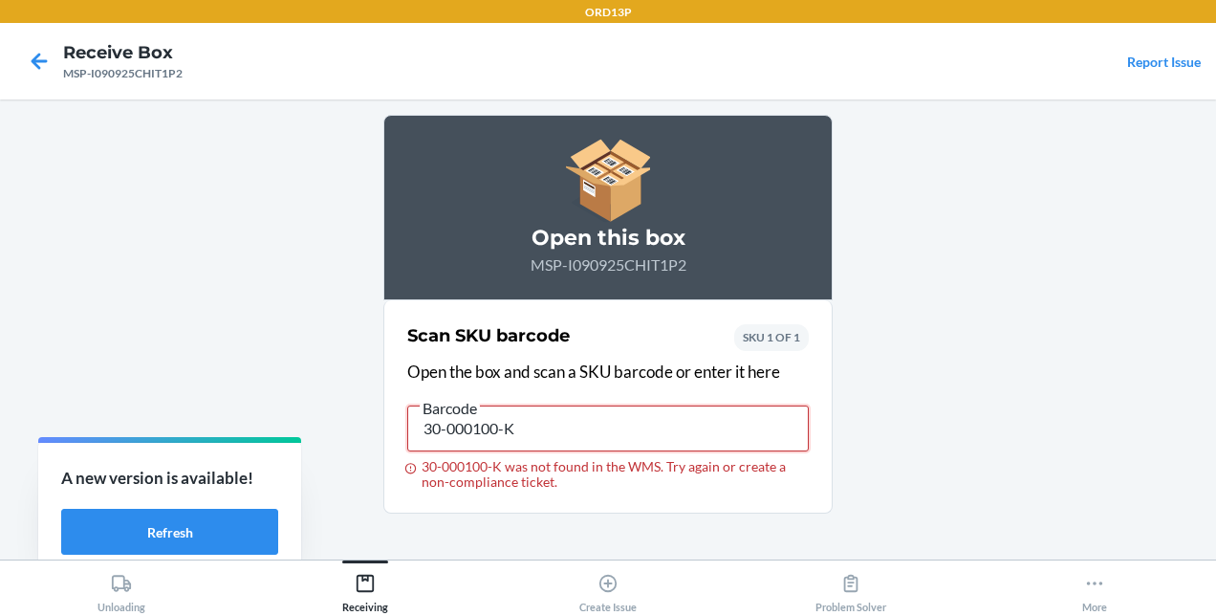
click at [459, 425] on input "30-000100-K" at bounding box center [607, 428] width 401 height 46
click at [482, 429] on input "30-00100-K" at bounding box center [607, 428] width 401 height 46
click at [472, 435] on input "30-0010-K" at bounding box center [607, 428] width 401 height 46
type input "30-00100-K"
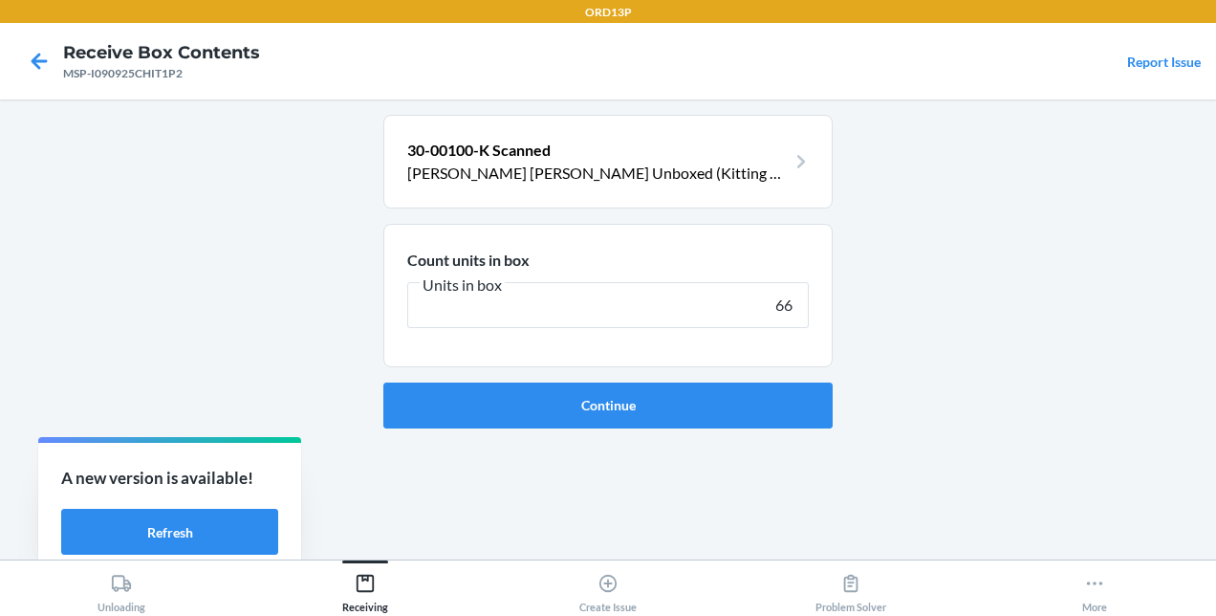
type input "660"
click button "Continue" at bounding box center [607, 405] width 449 height 46
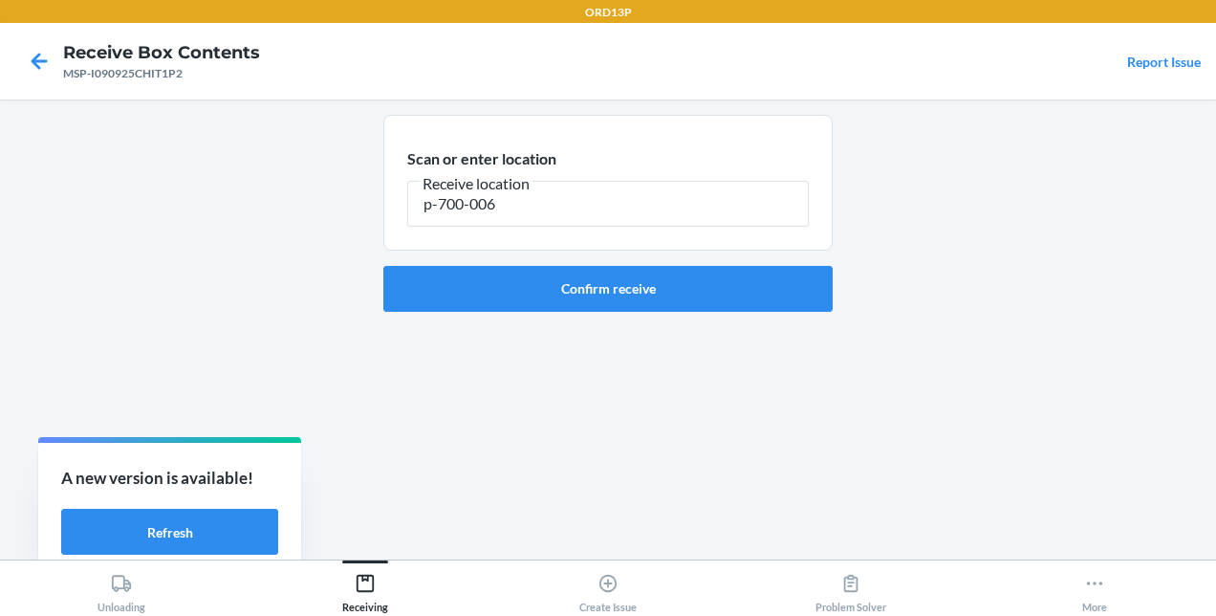
type input "p-700-006"
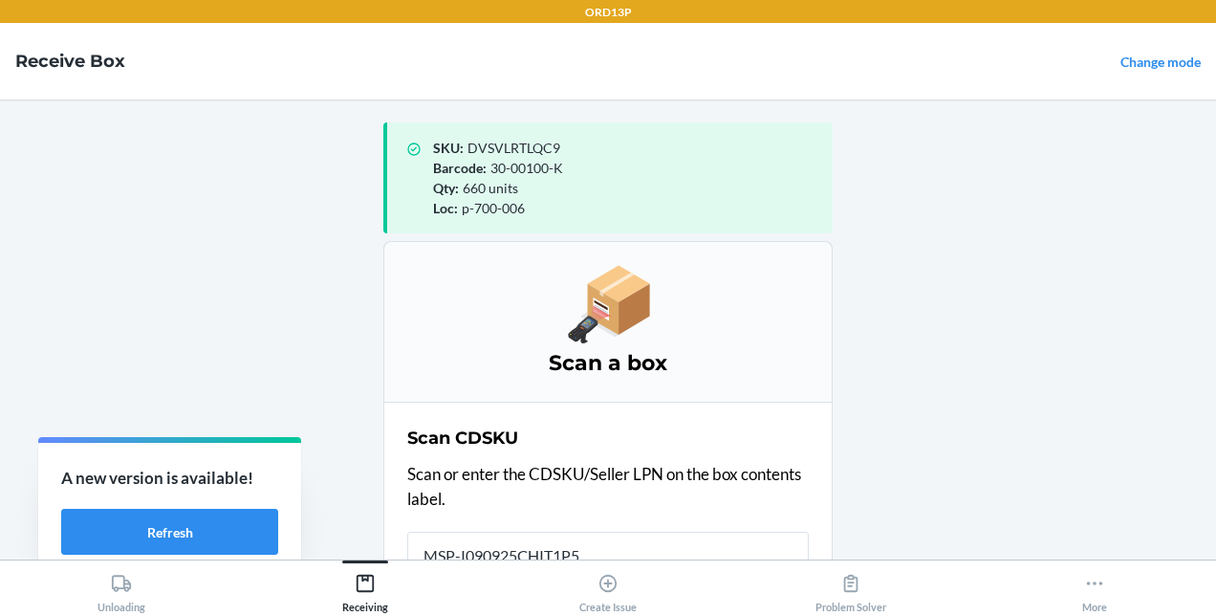
scroll to position [4, 0]
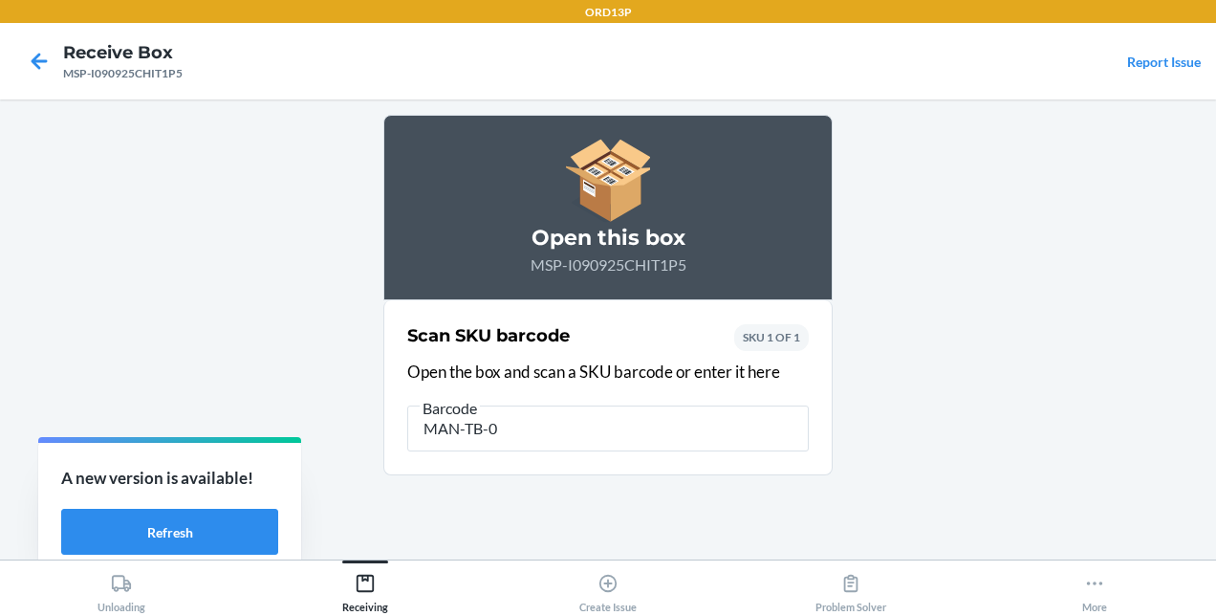
type input "MAN-TB-01"
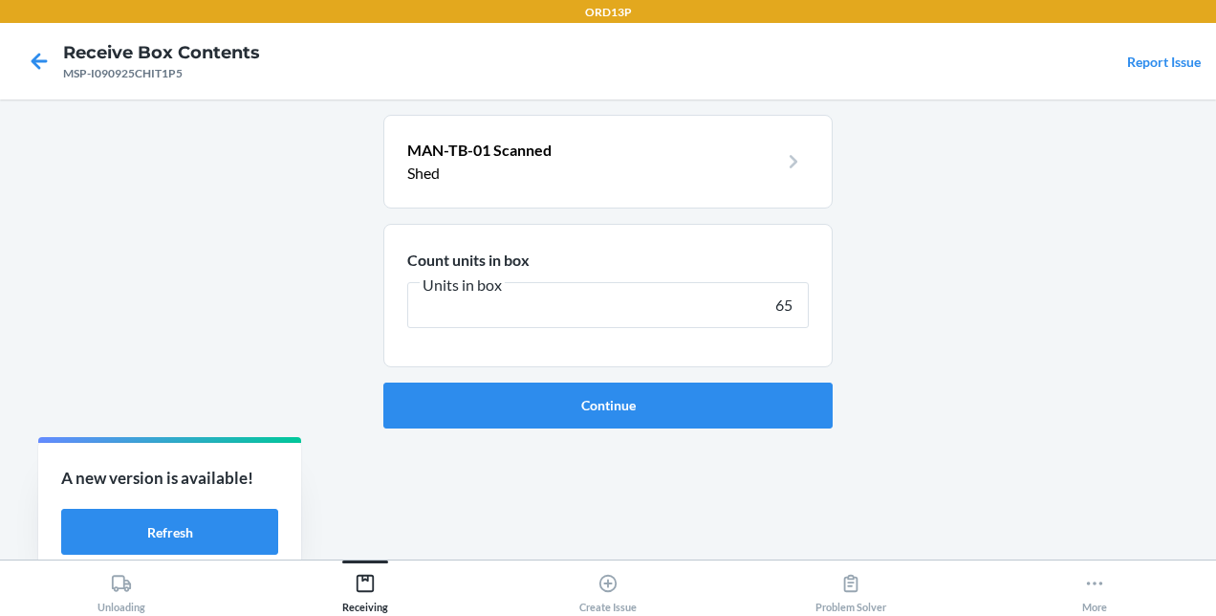
type input "650"
click button "Continue" at bounding box center [607, 405] width 449 height 46
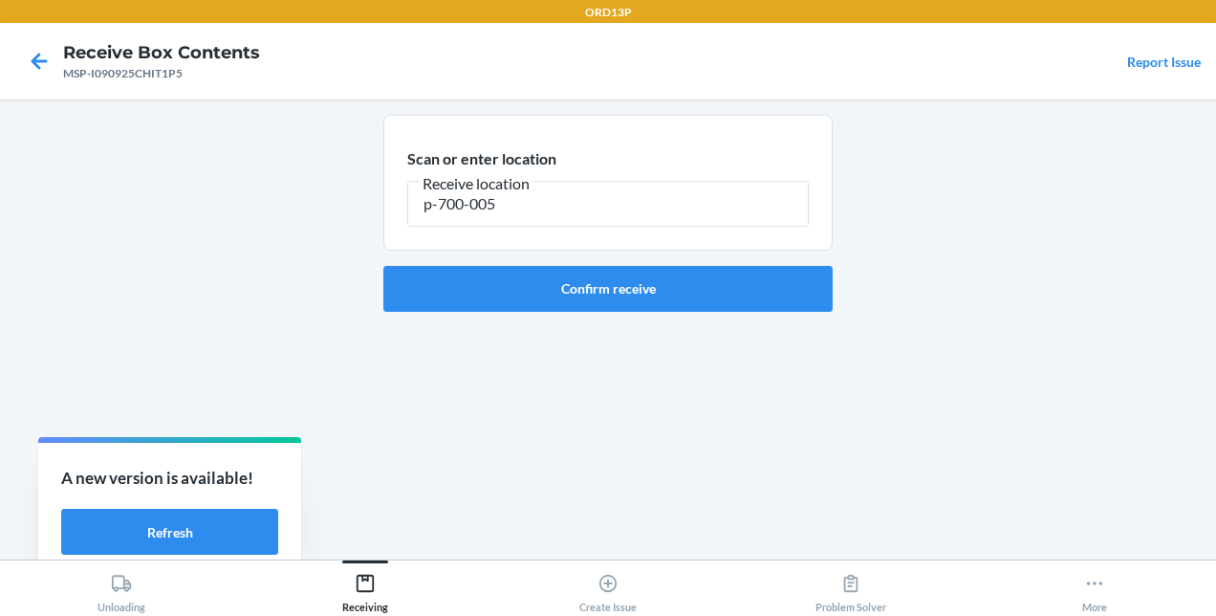
type input "p-700-005"
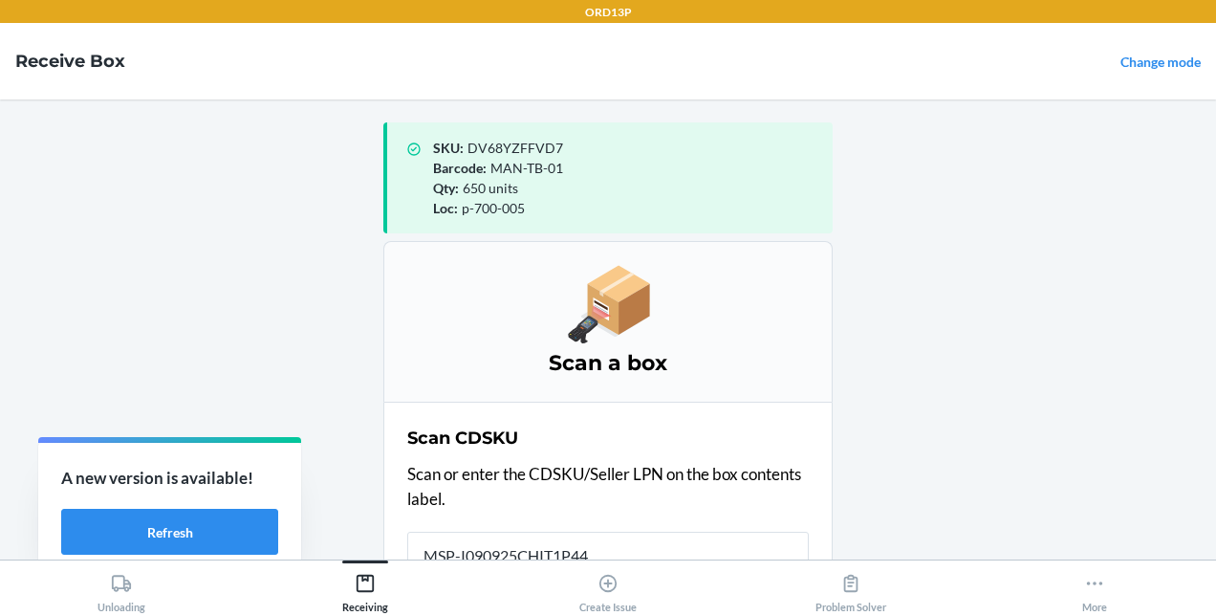
scroll to position [4, 0]
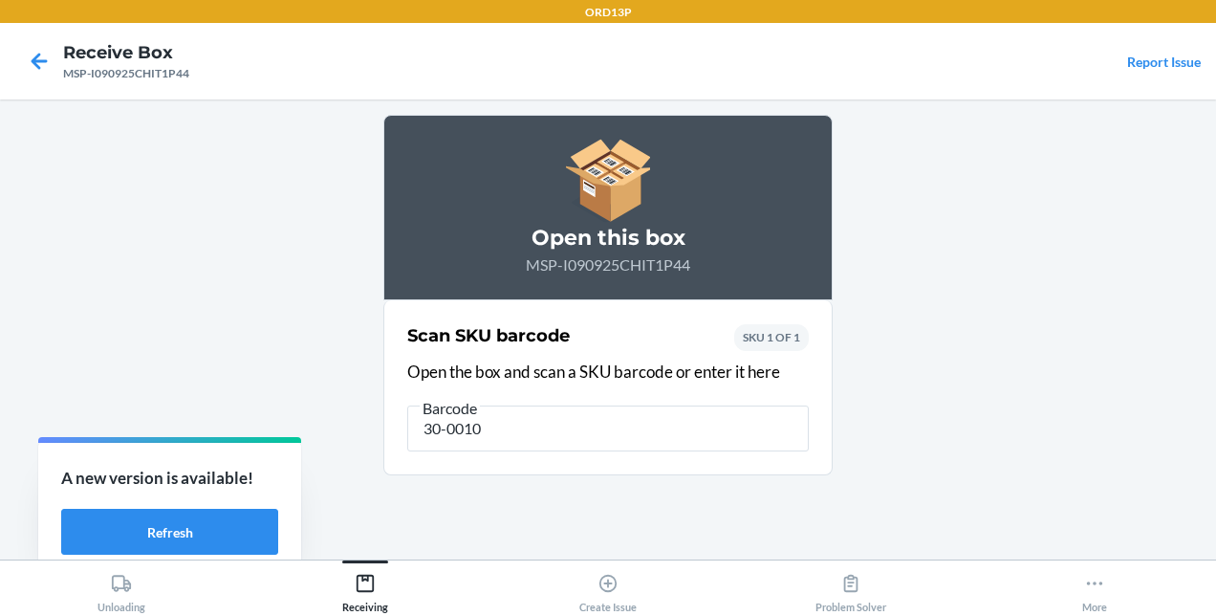
type input "30-00100"
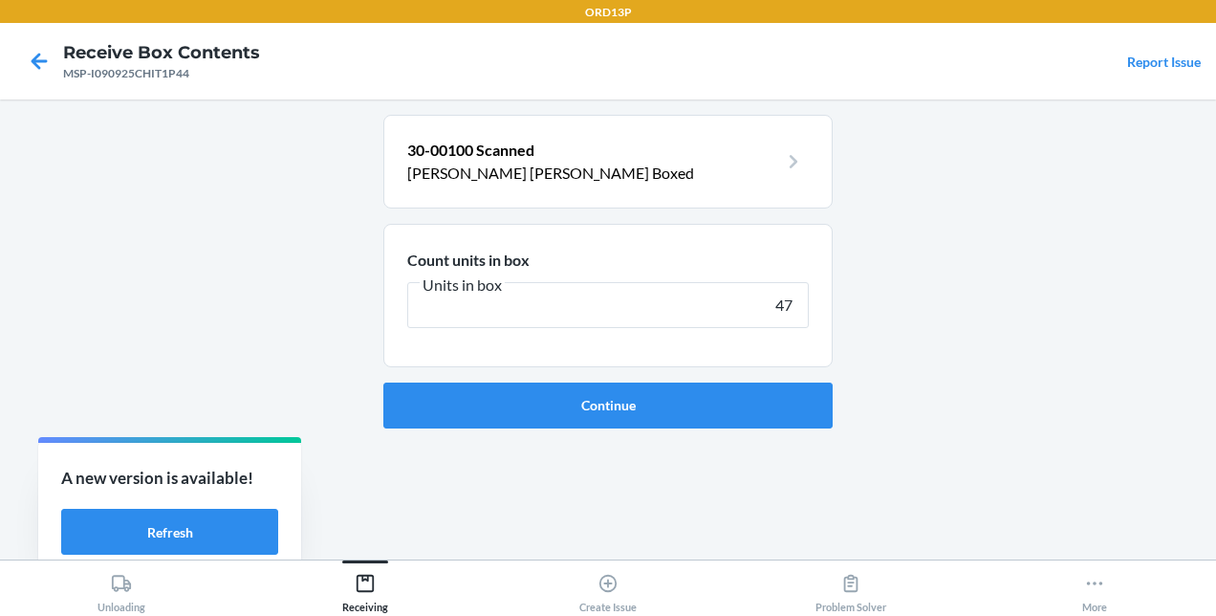
type input "470"
click button "Continue" at bounding box center [607, 405] width 449 height 46
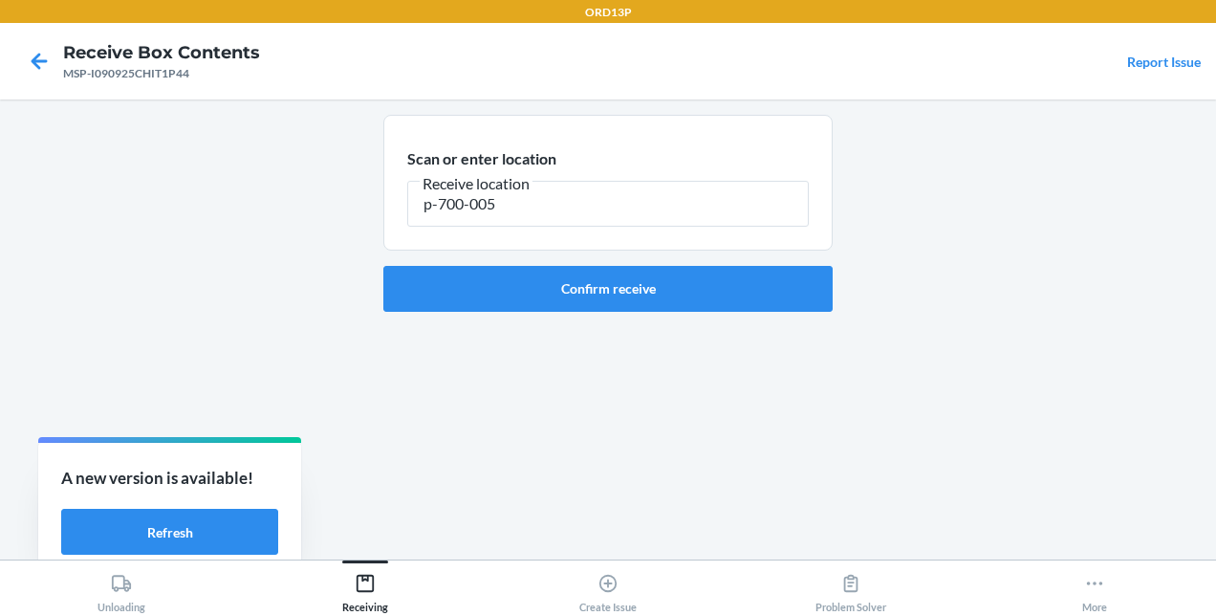
type input "p-700-005"
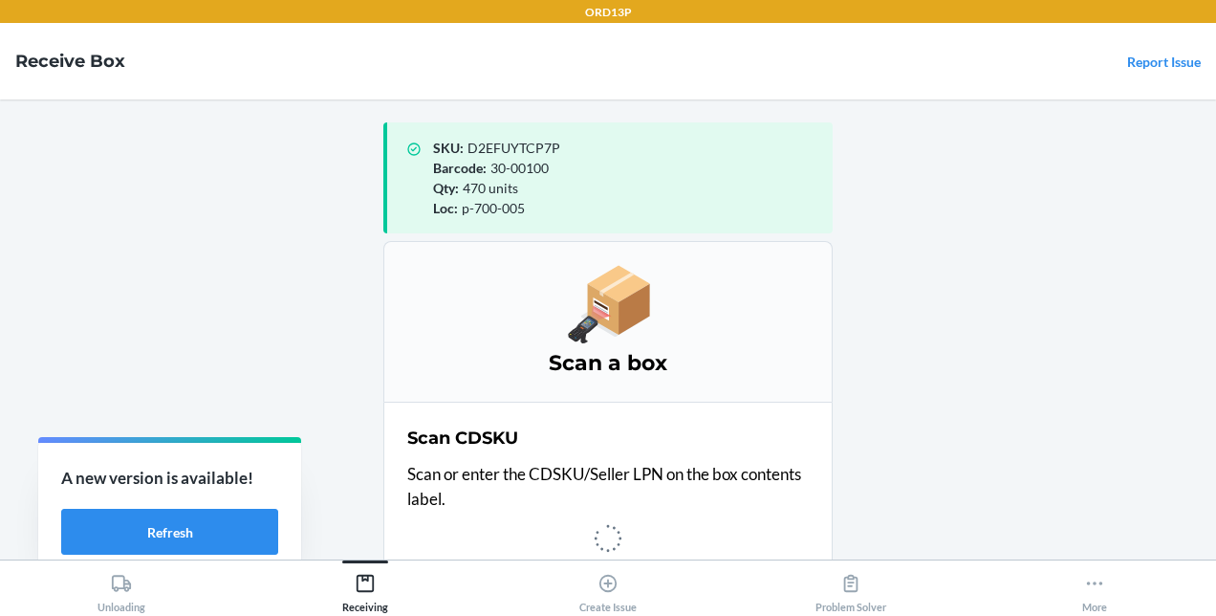
scroll to position [4, 0]
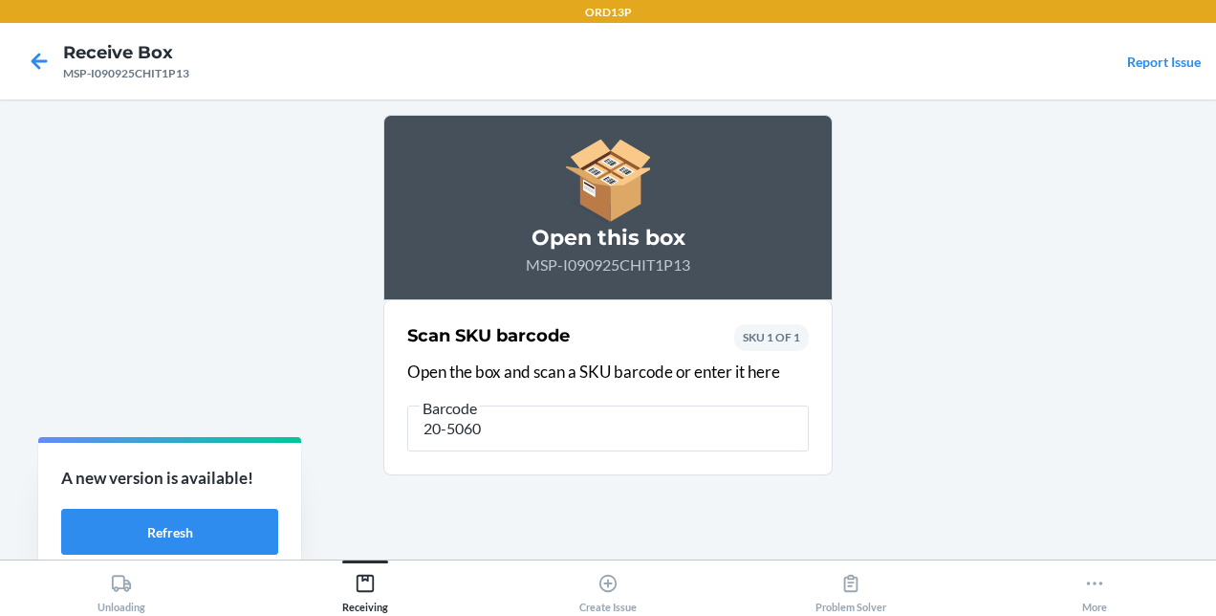
type input "20-50600"
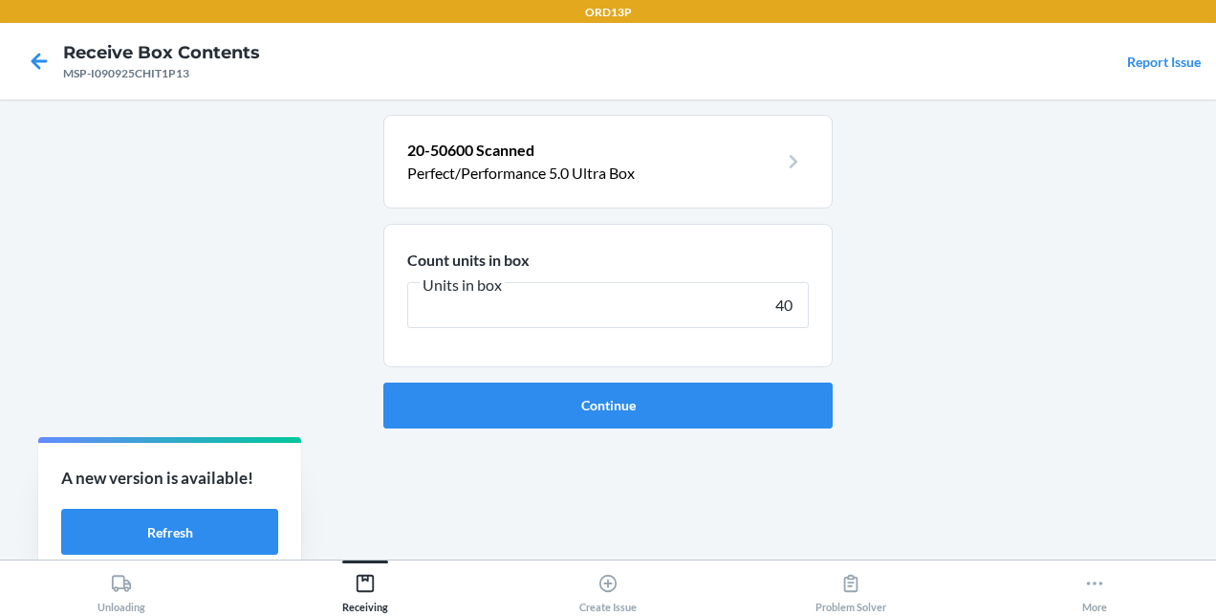
type input "400"
click button "Continue" at bounding box center [607, 405] width 449 height 46
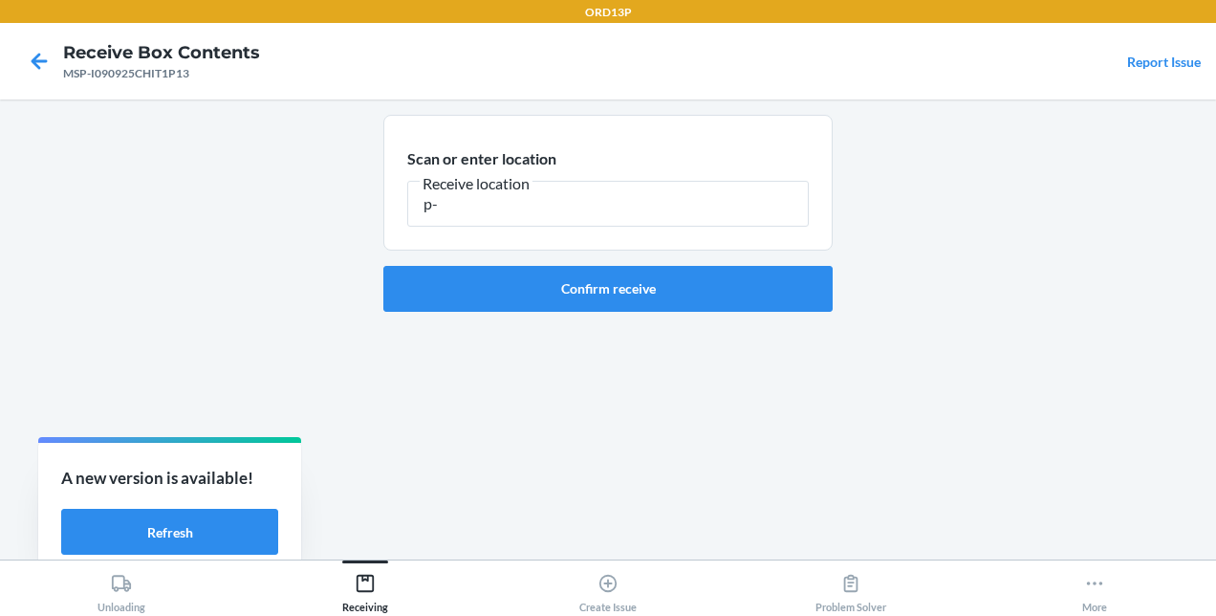
type input "p"
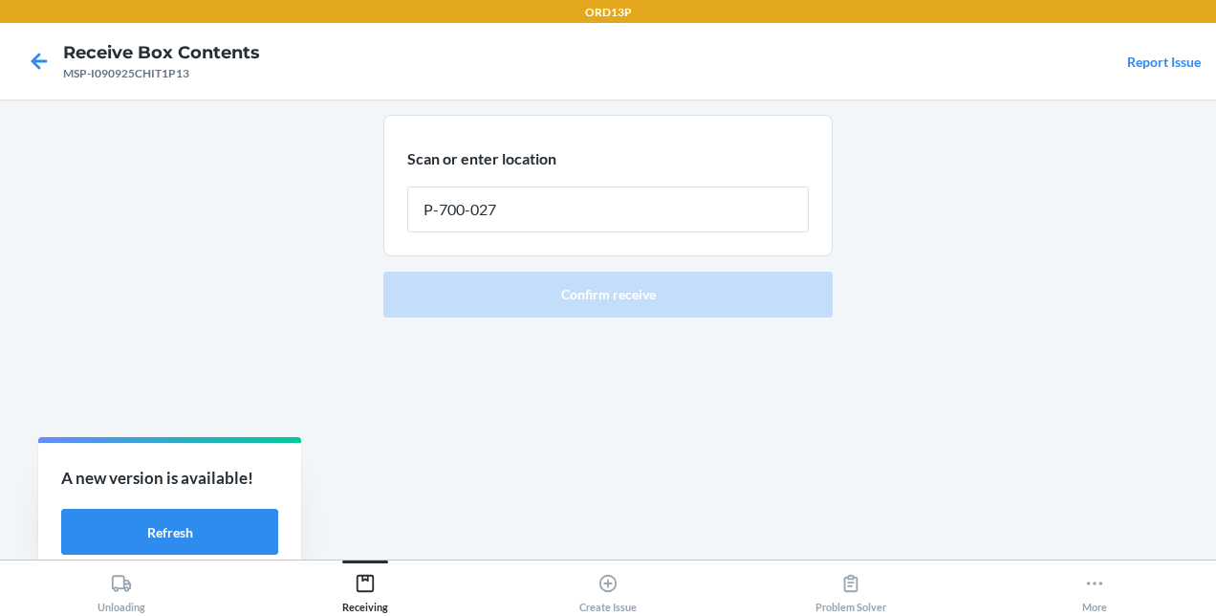
type input "P-700-027"
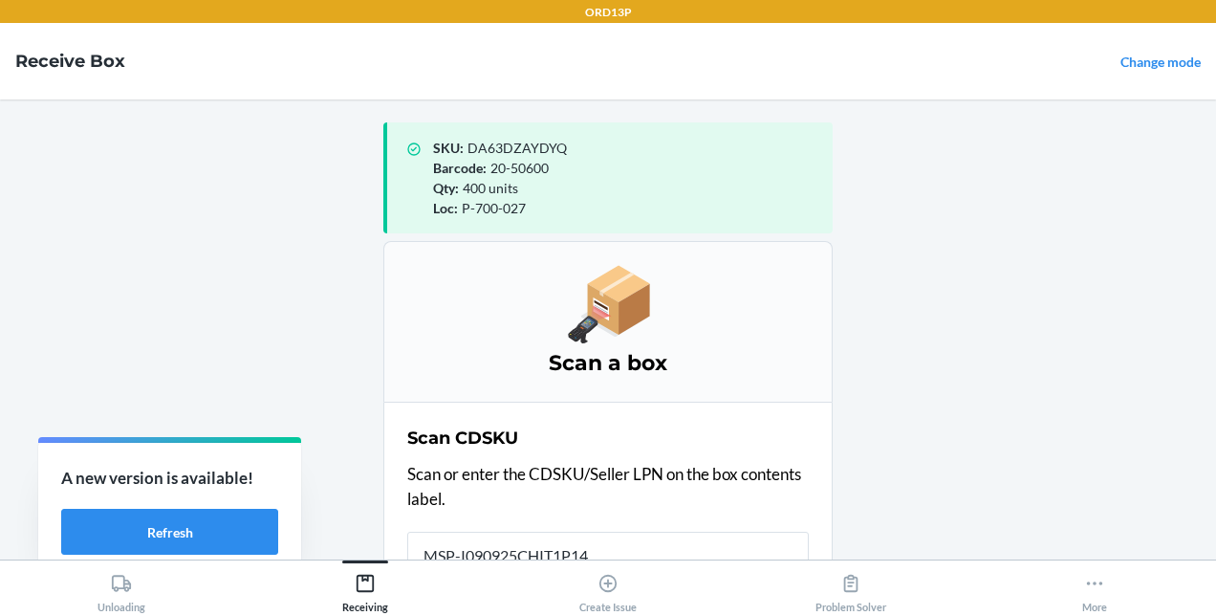
scroll to position [4, 0]
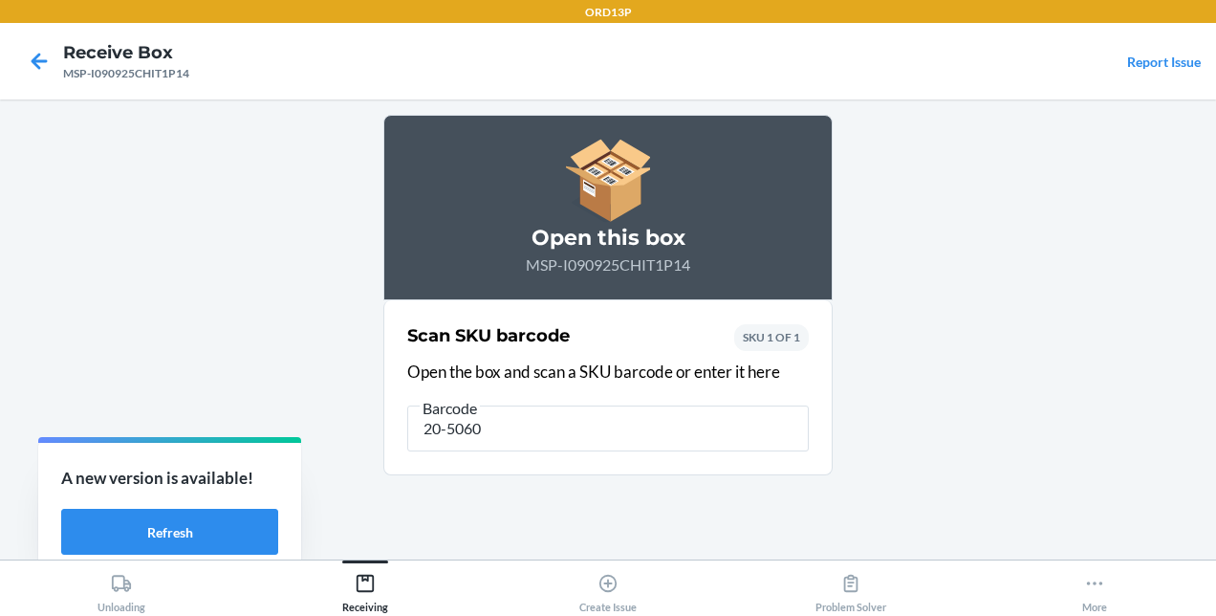
type input "20-50600"
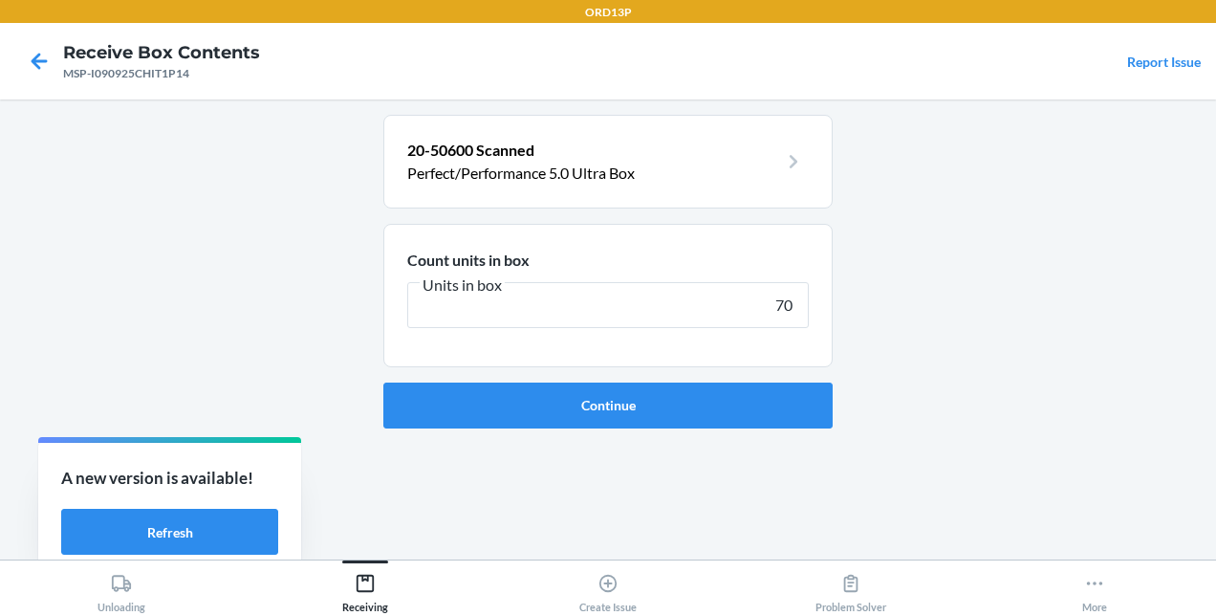
type input "7"
type input "400"
click button "Continue" at bounding box center [607, 405] width 449 height 46
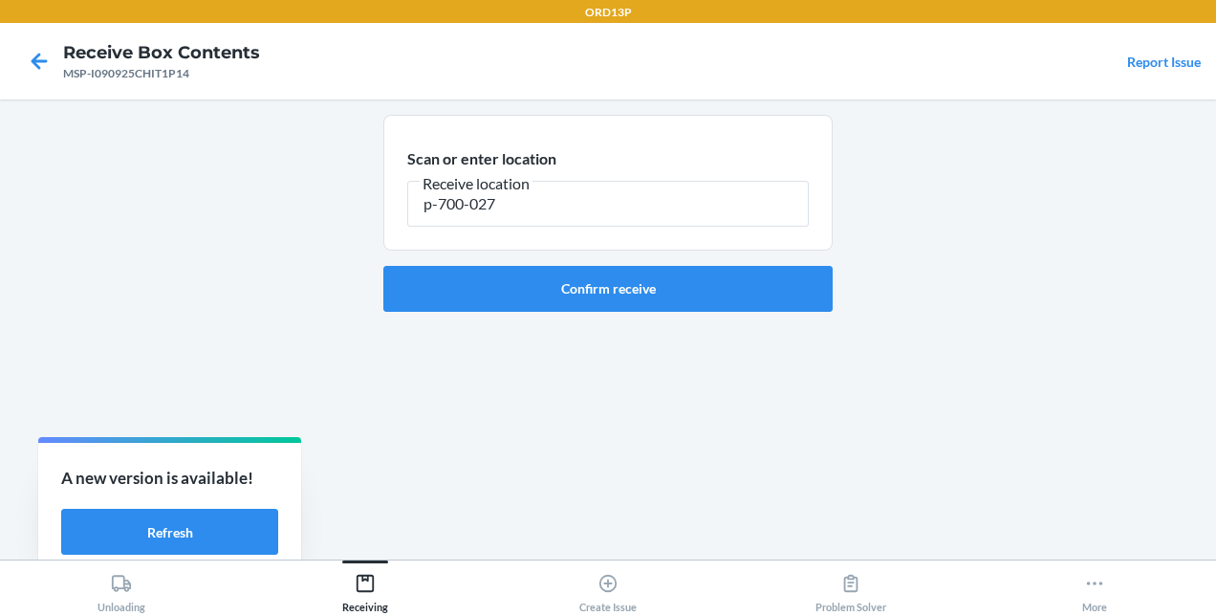
type input "p-700-027"
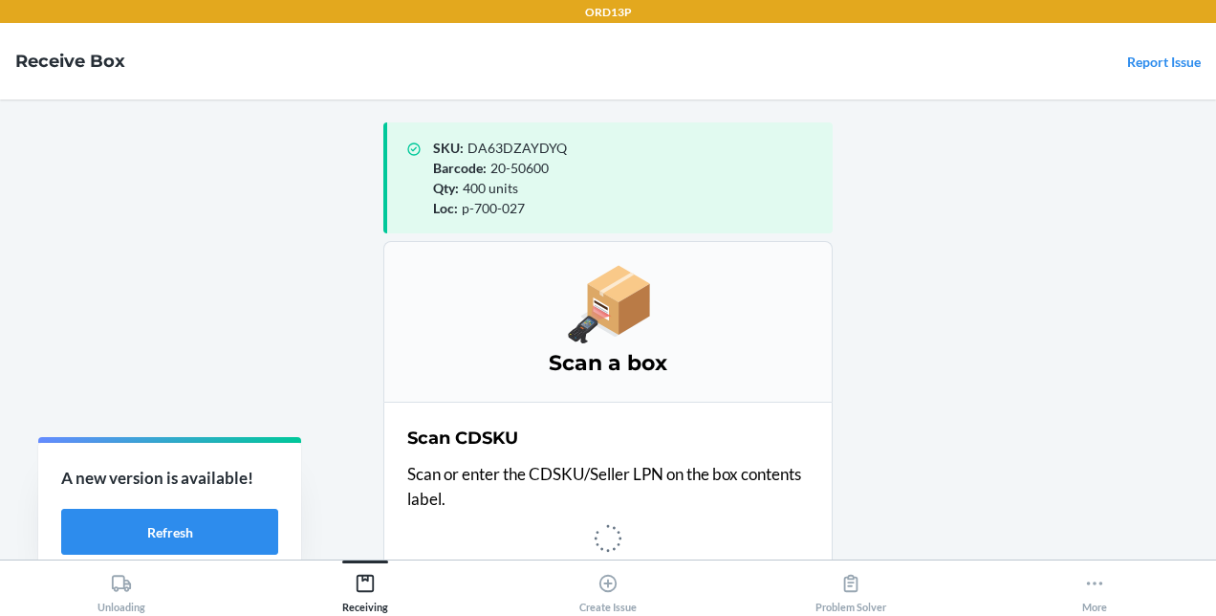
scroll to position [4, 0]
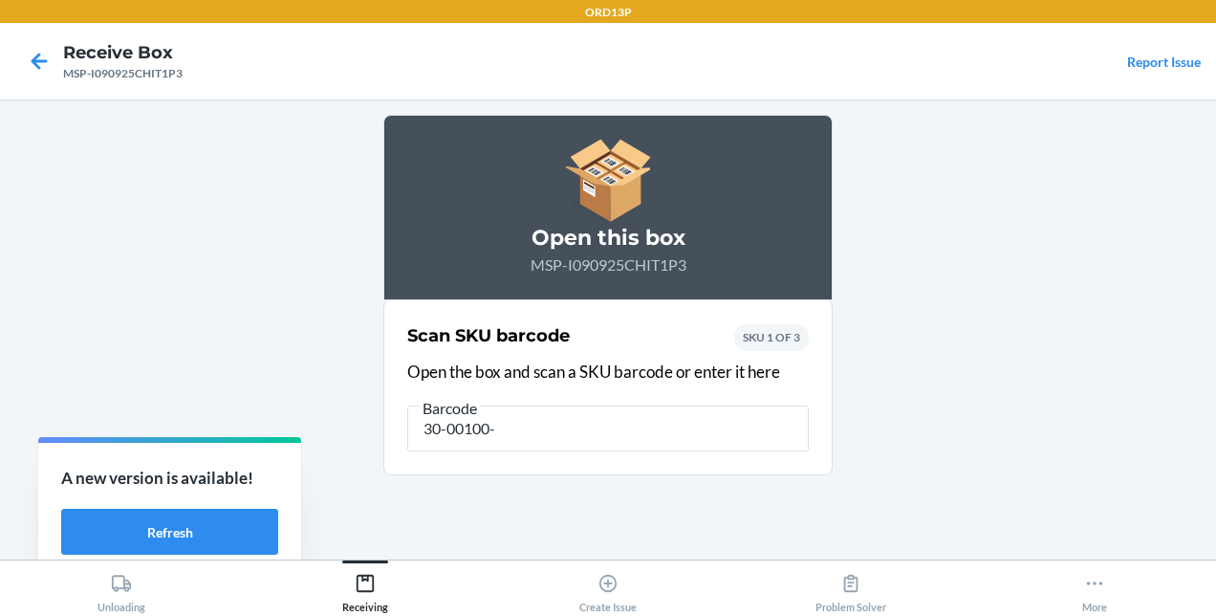
type input "30-00100-K"
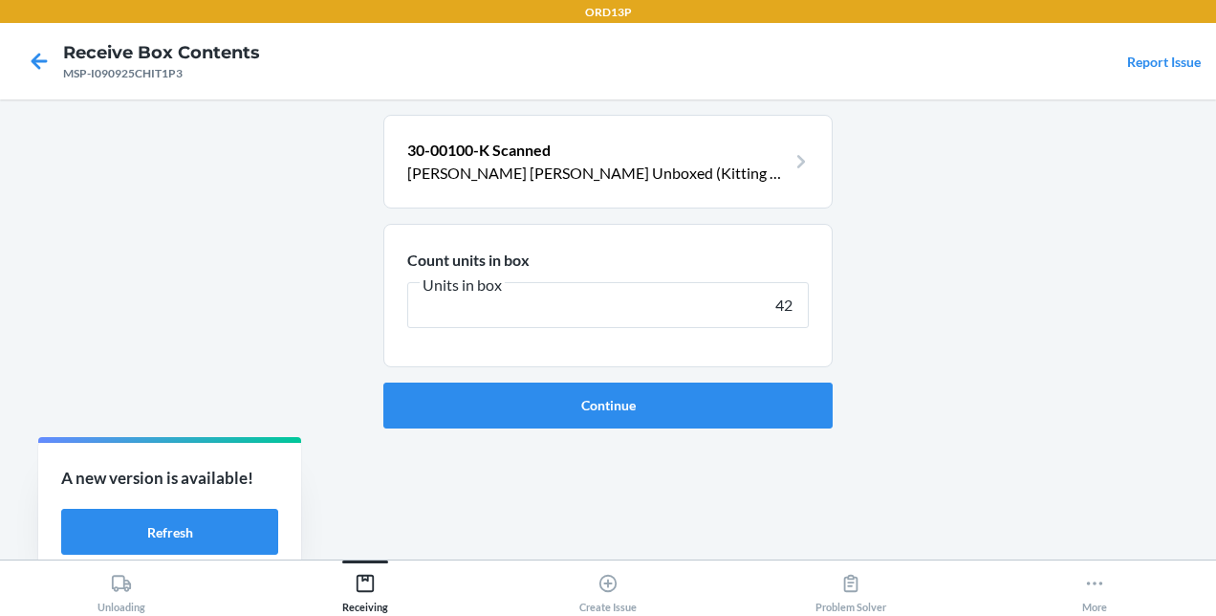
type input "420"
click button "Continue" at bounding box center [607, 405] width 449 height 46
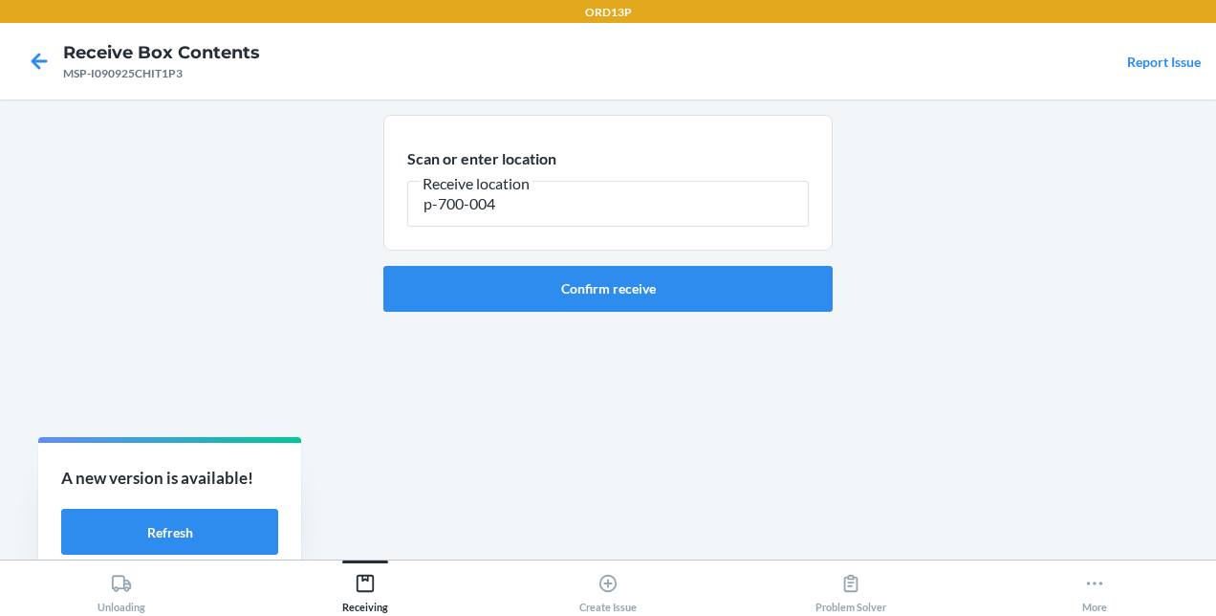
type input "p-700-004"
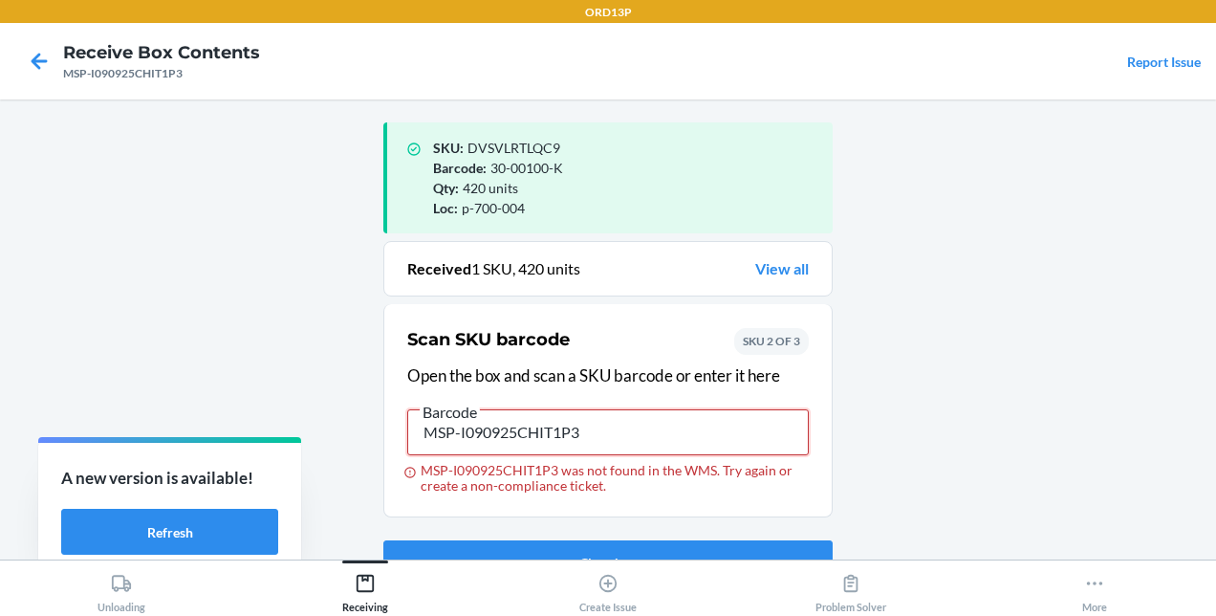
click at [509, 423] on input "MSP-I090925CHIT1P3" at bounding box center [607, 432] width 401 height 46
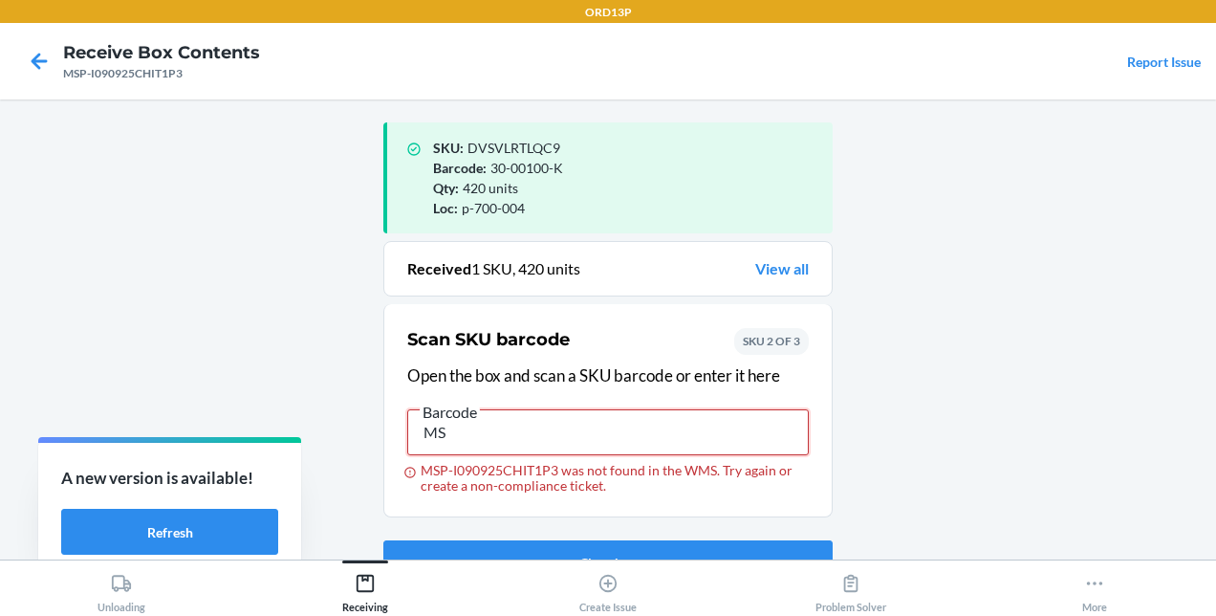
type input "M"
click at [509, 423] on input "MSP-I090925CHIT1P3" at bounding box center [607, 432] width 401 height 46
type input "M"
type input "30-00186"
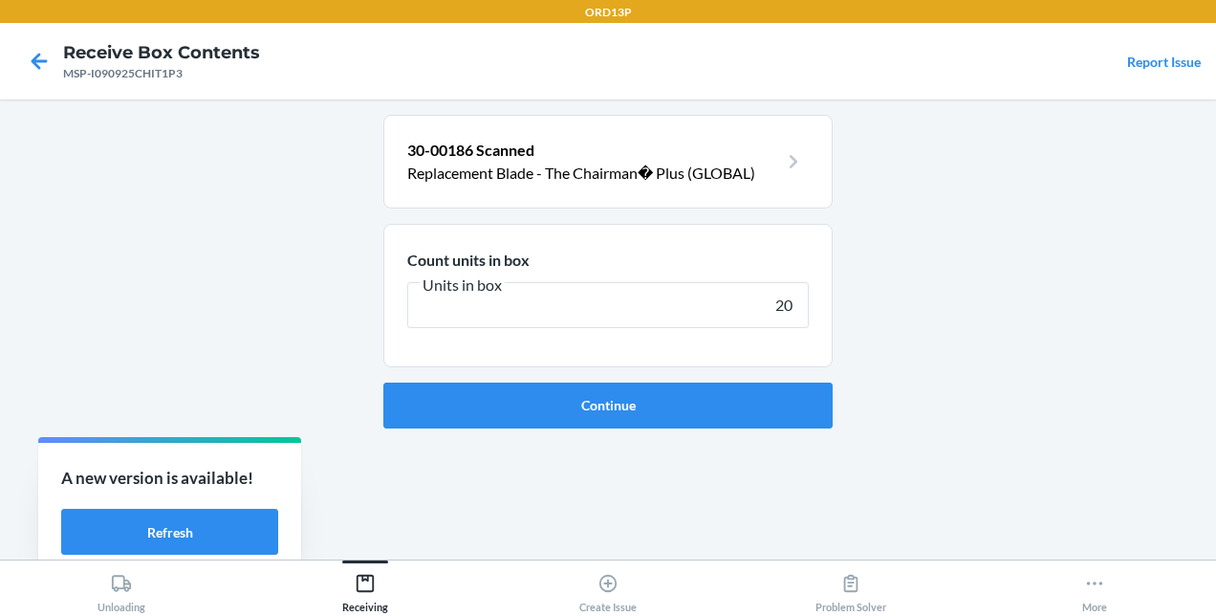
type input "200"
click button "Continue" at bounding box center [607, 405] width 449 height 46
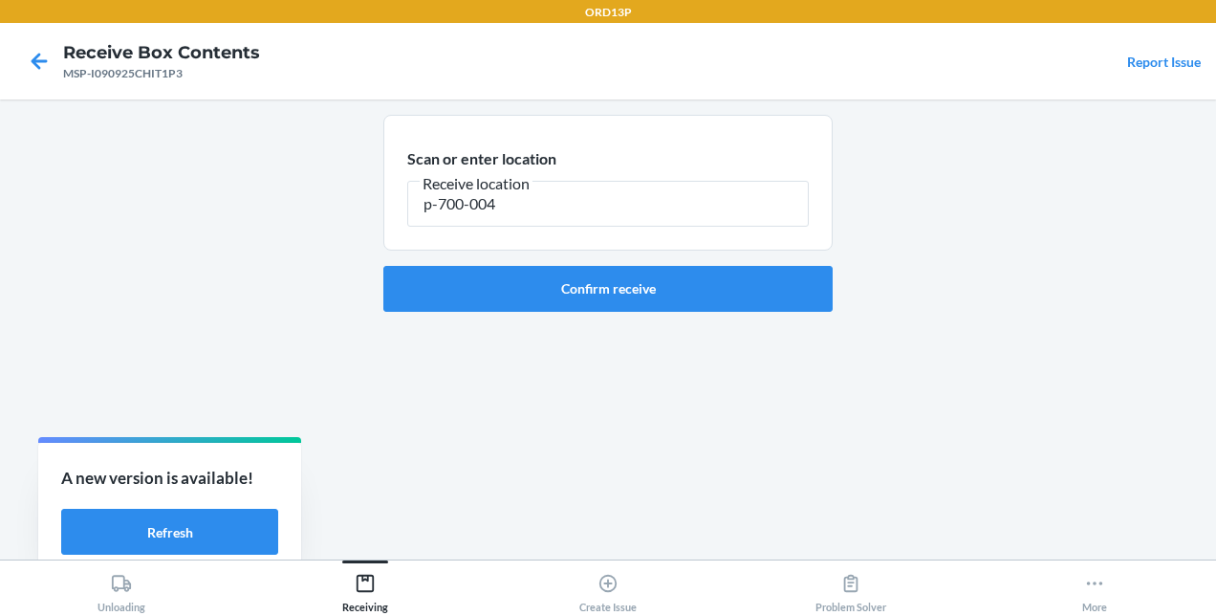
type input "p-700-004"
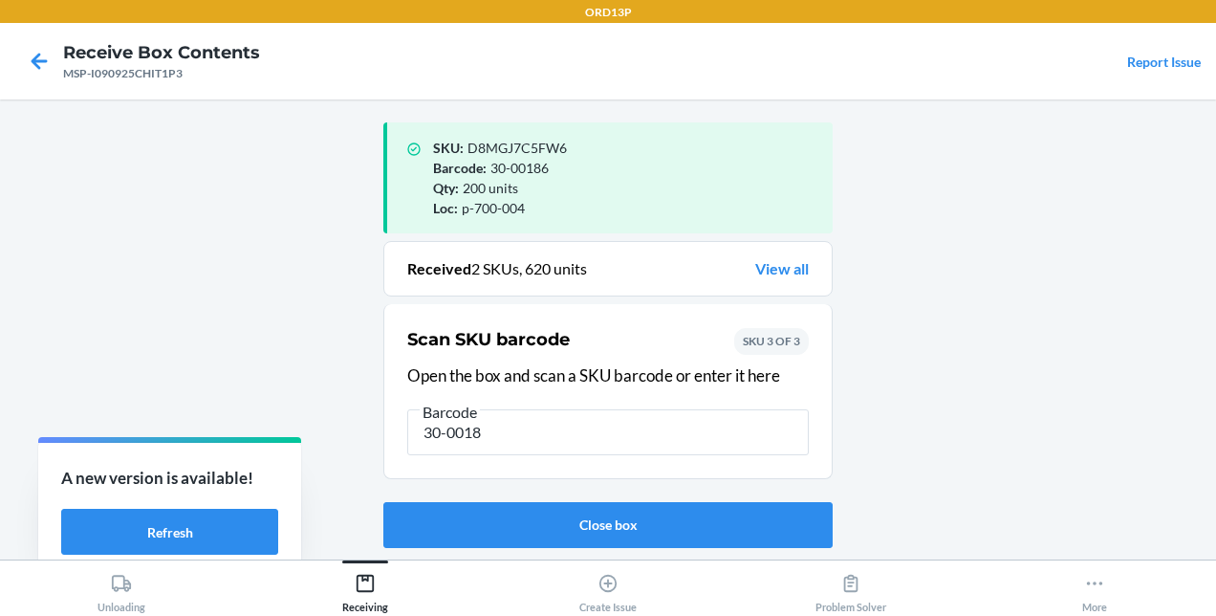
type input "30-00187"
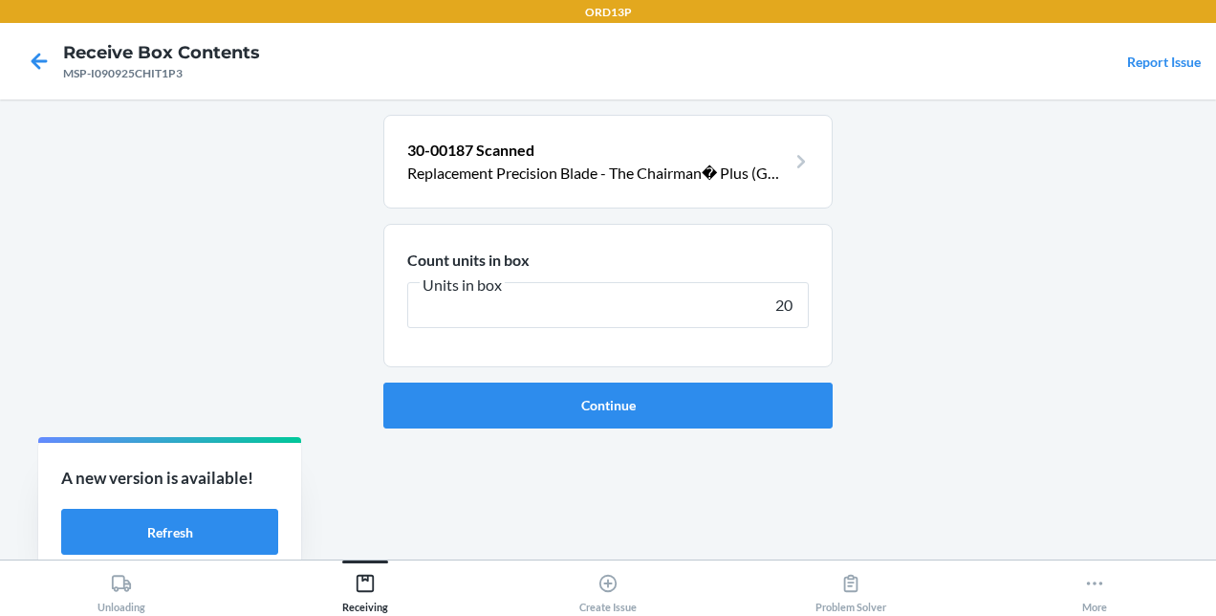
type input "200"
click button "Continue" at bounding box center [607, 405] width 449 height 46
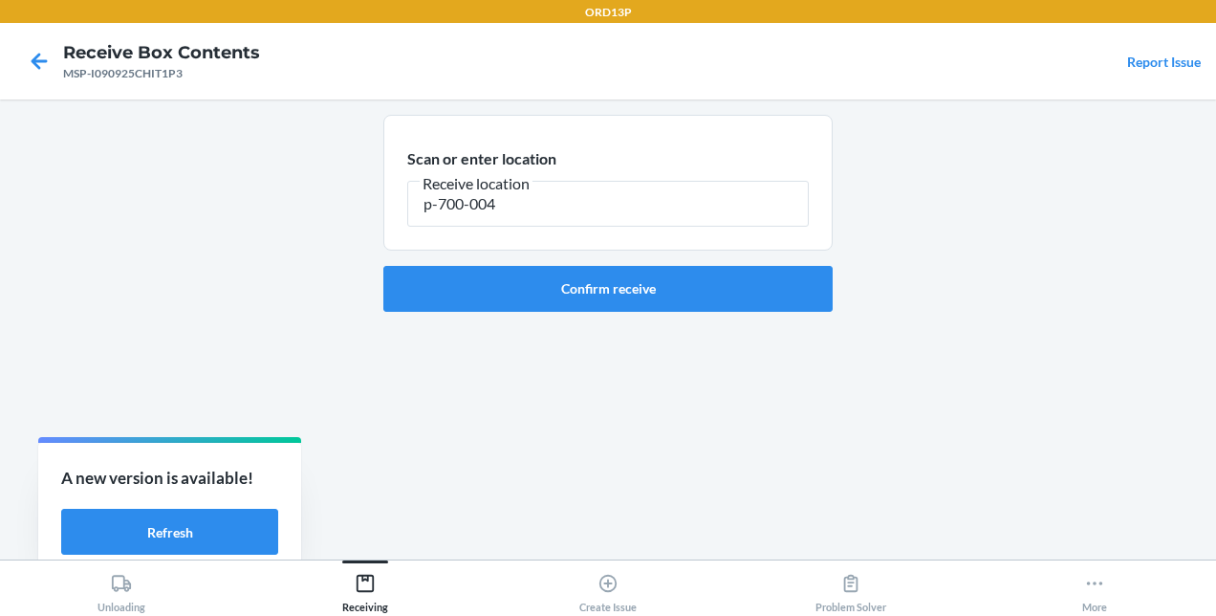
type input "p-700-004"
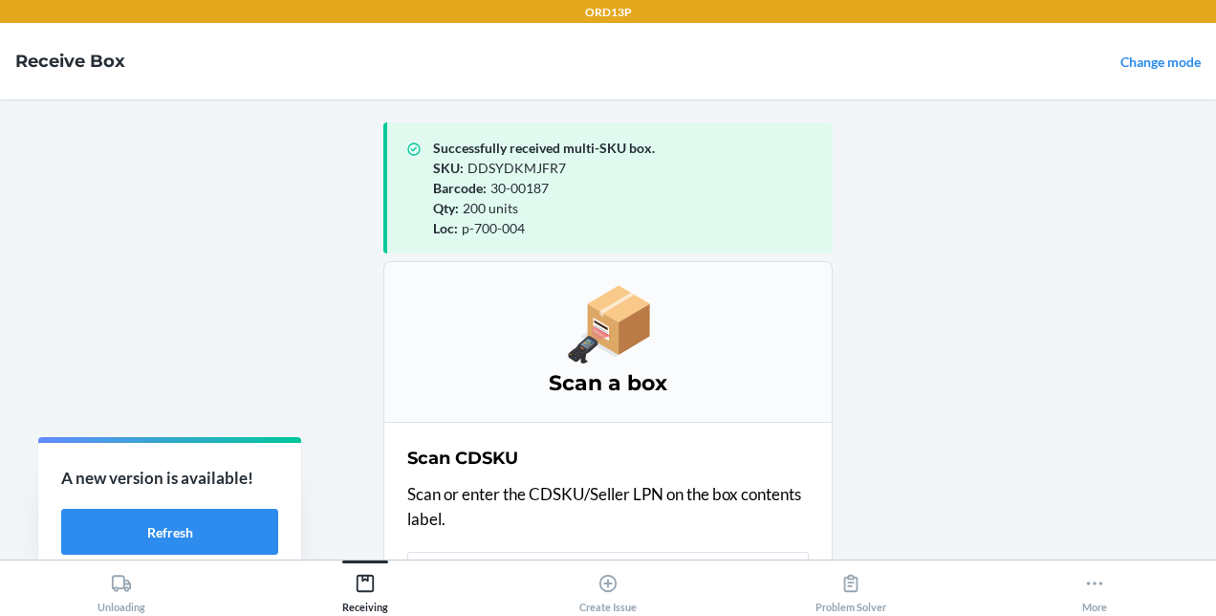
scroll to position [24, 0]
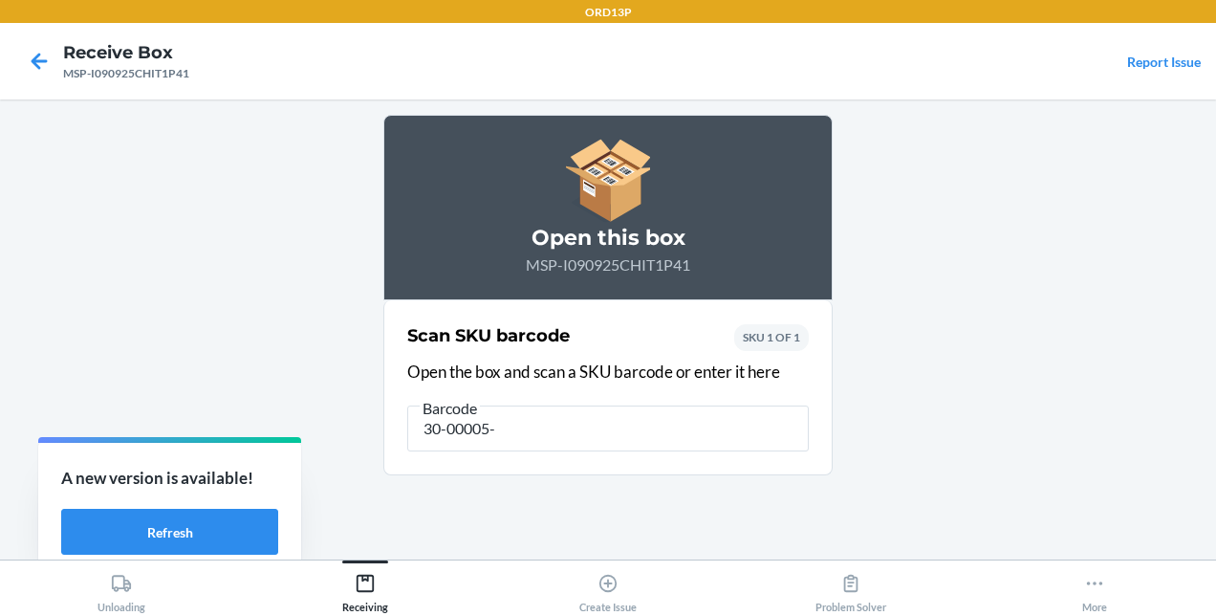
type input "30-00005-K"
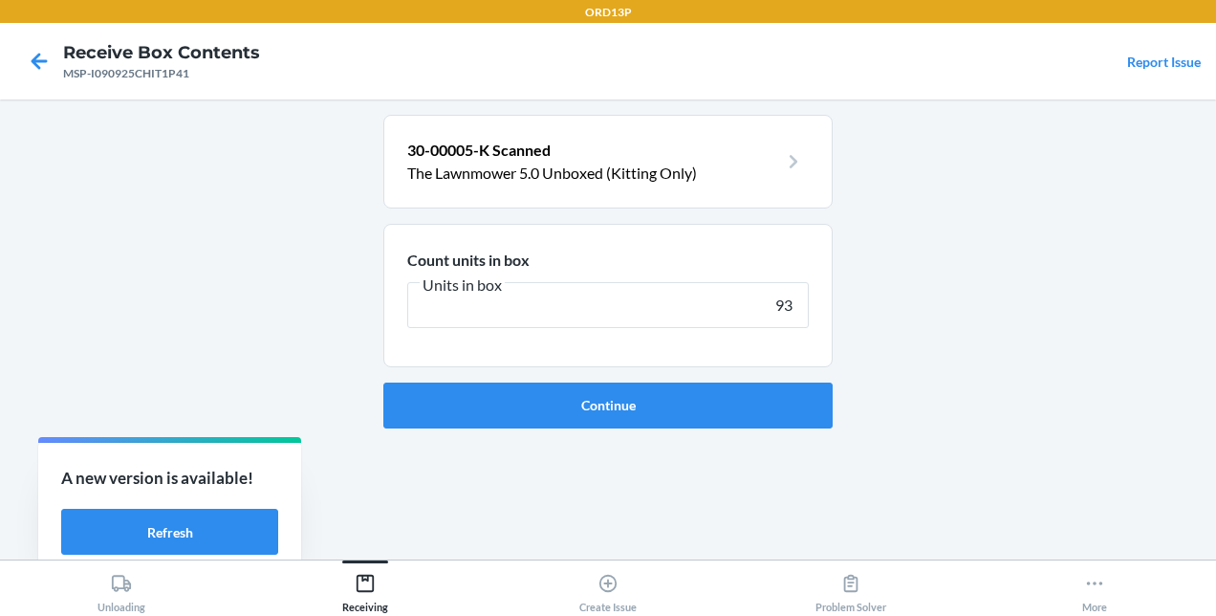
type input "936"
click button "Continue" at bounding box center [607, 405] width 449 height 46
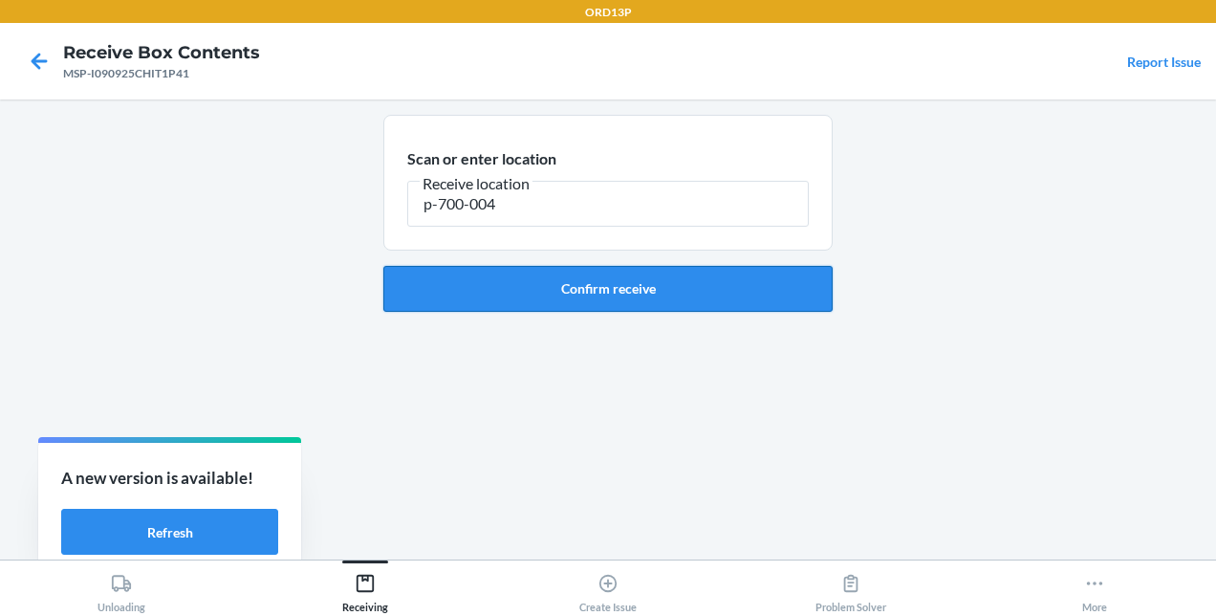
type input "p-700-004"
drag, startPoint x: 625, startPoint y: 281, endPoint x: 509, endPoint y: 304, distance: 118.9
click at [509, 304] on button "Confirm receive" at bounding box center [607, 289] width 449 height 46
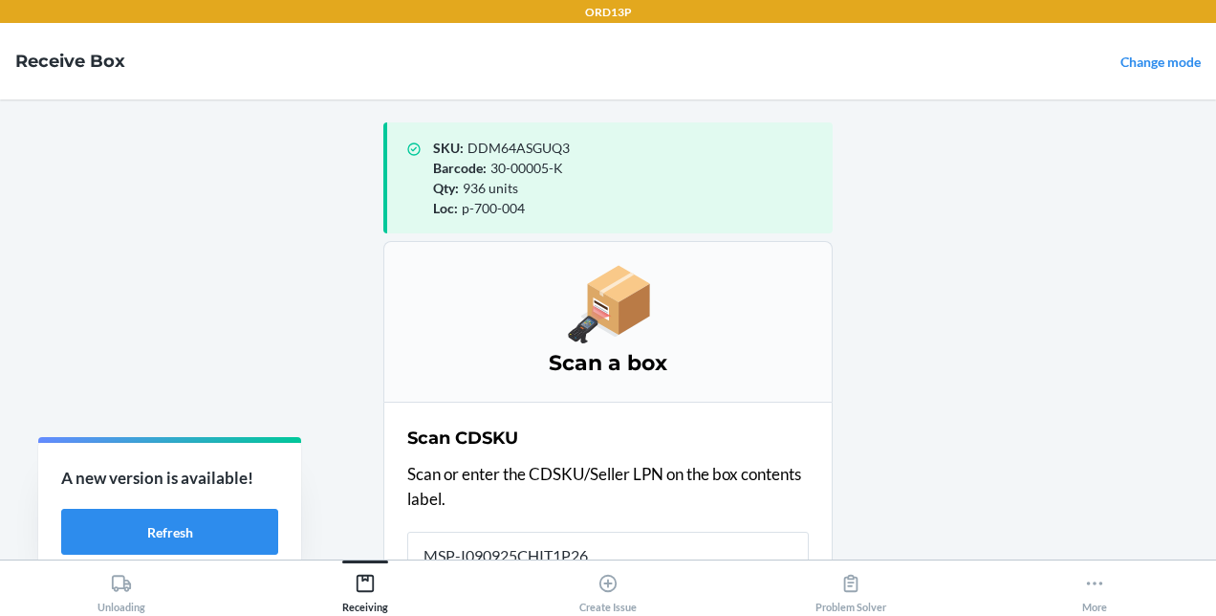
scroll to position [4, 0]
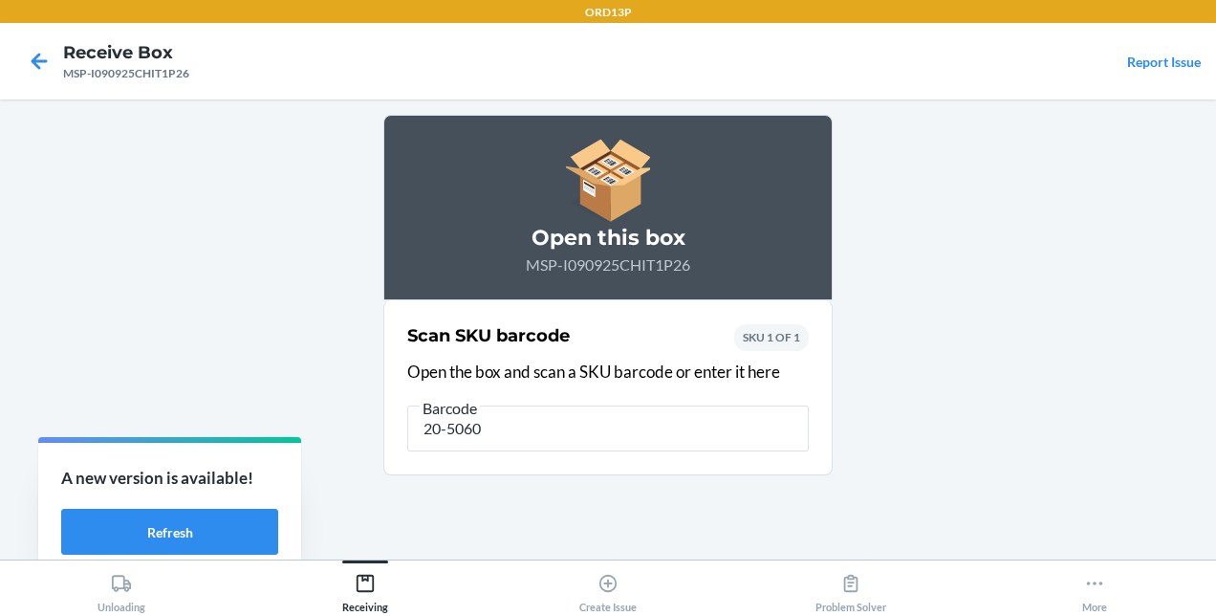
type input "20-50600"
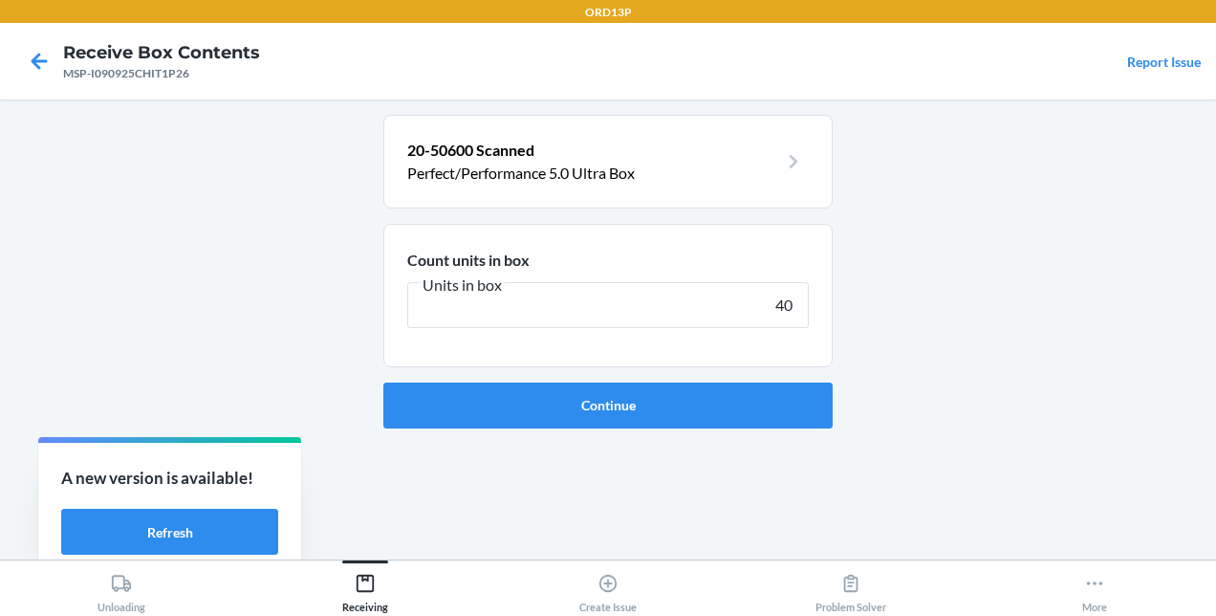
type input "400"
click button "Continue" at bounding box center [607, 405] width 449 height 46
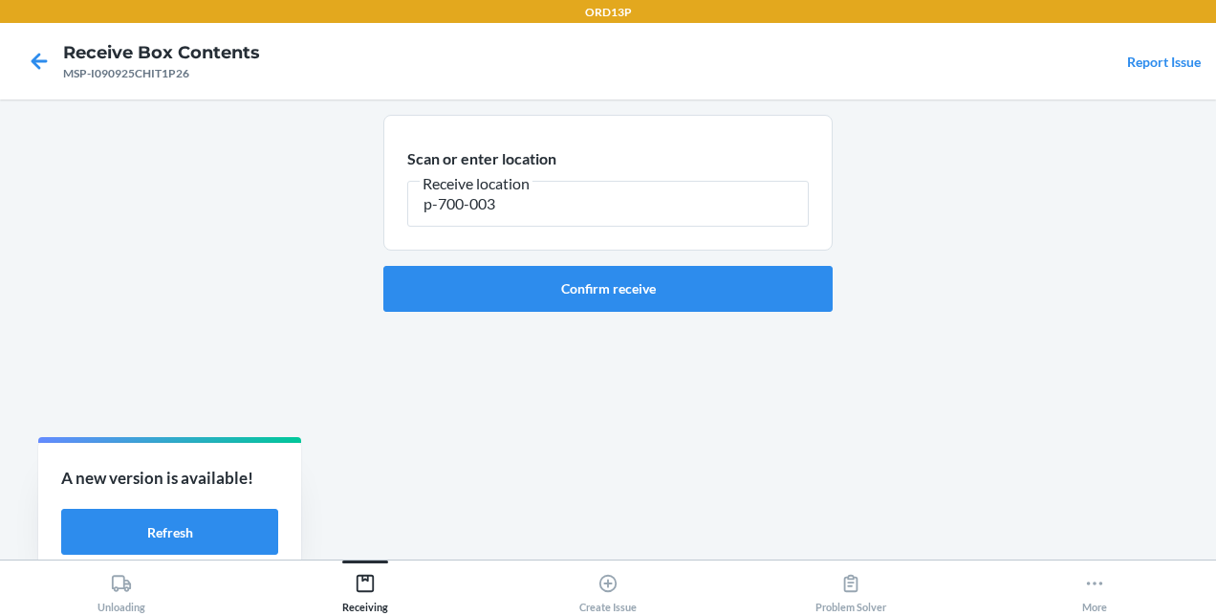
type input "p-700-003"
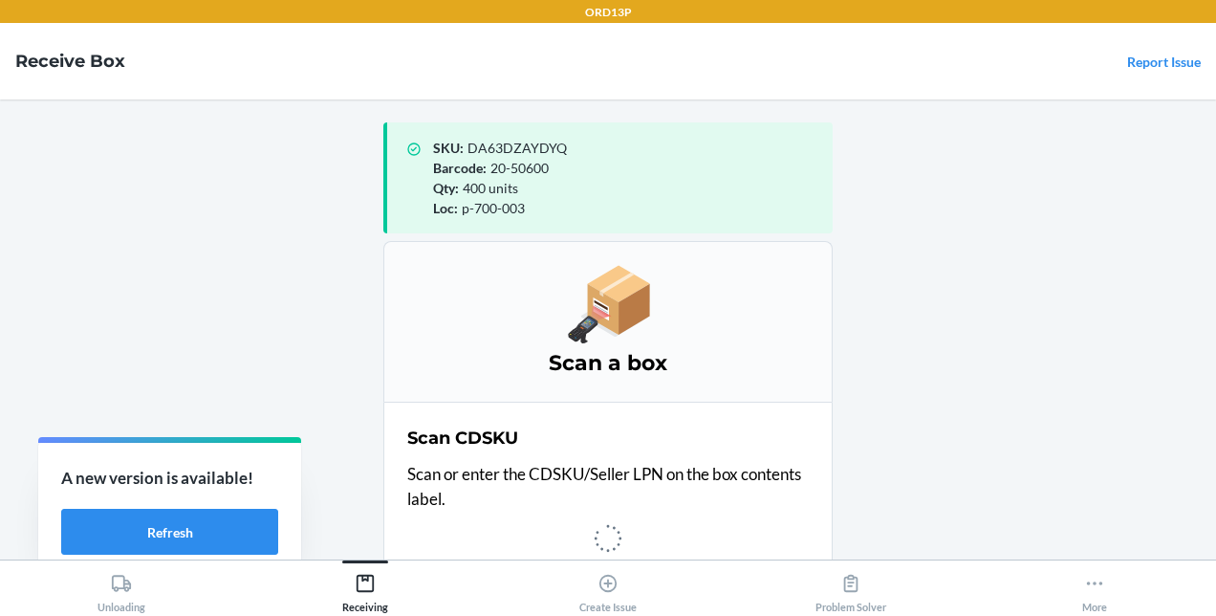
scroll to position [4, 0]
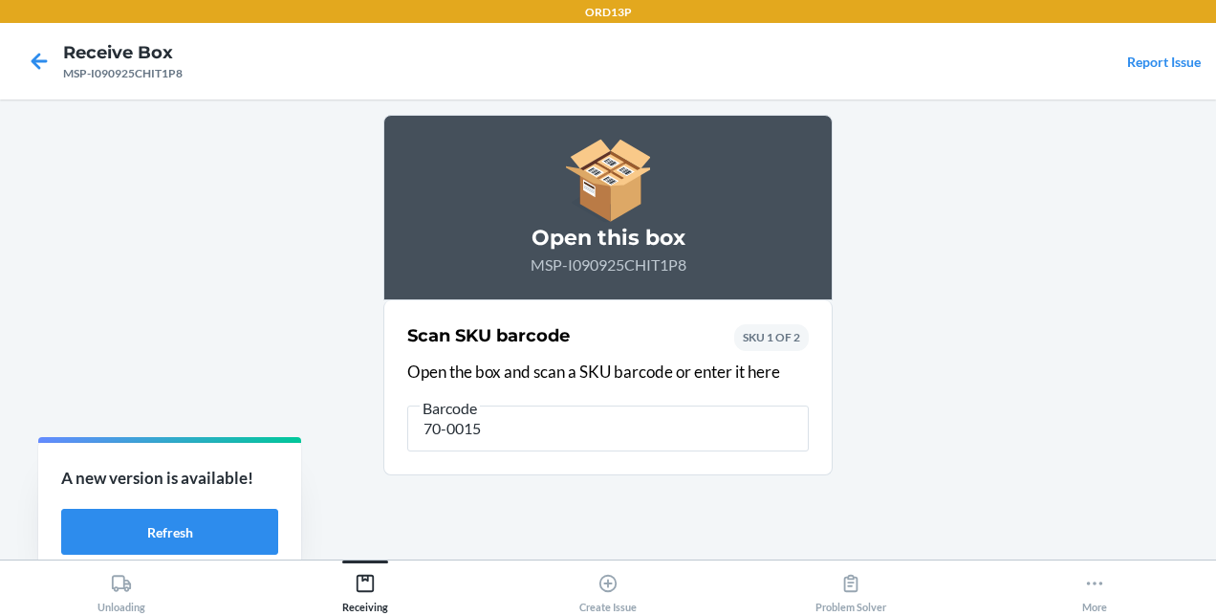
type input "70-00151"
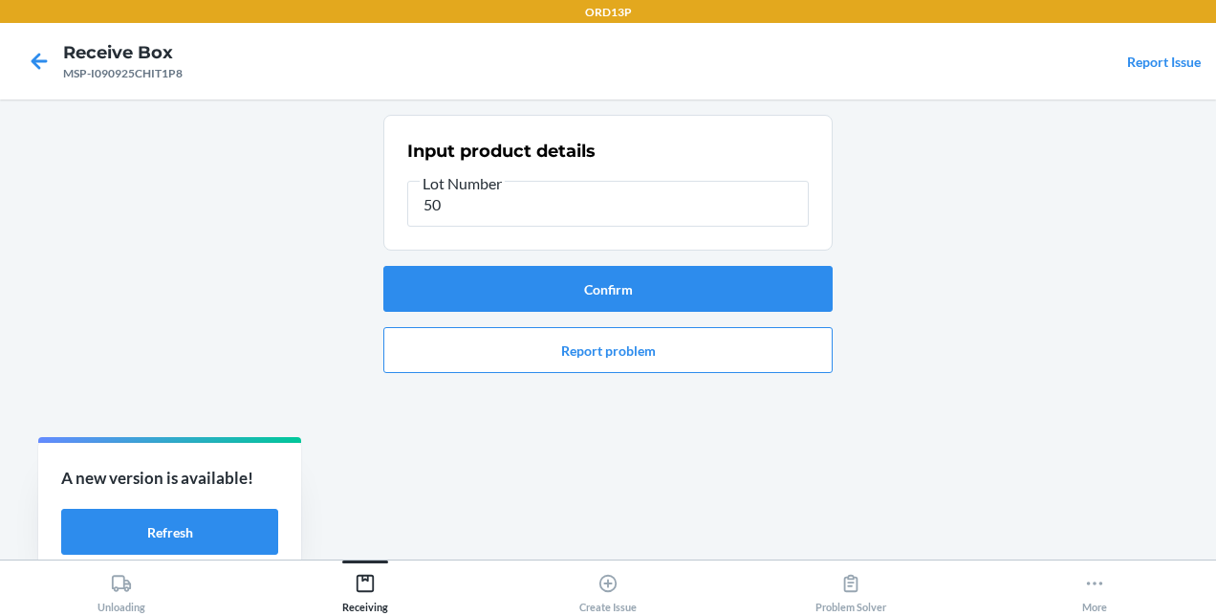
type input "5"
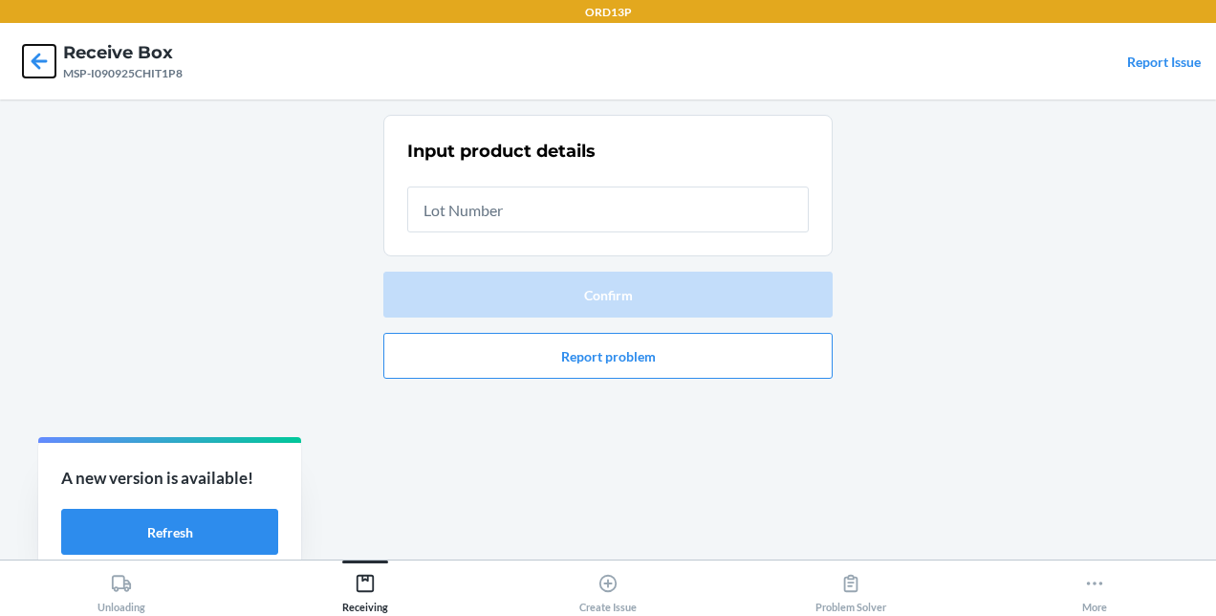
click at [46, 54] on icon at bounding box center [39, 61] width 33 height 33
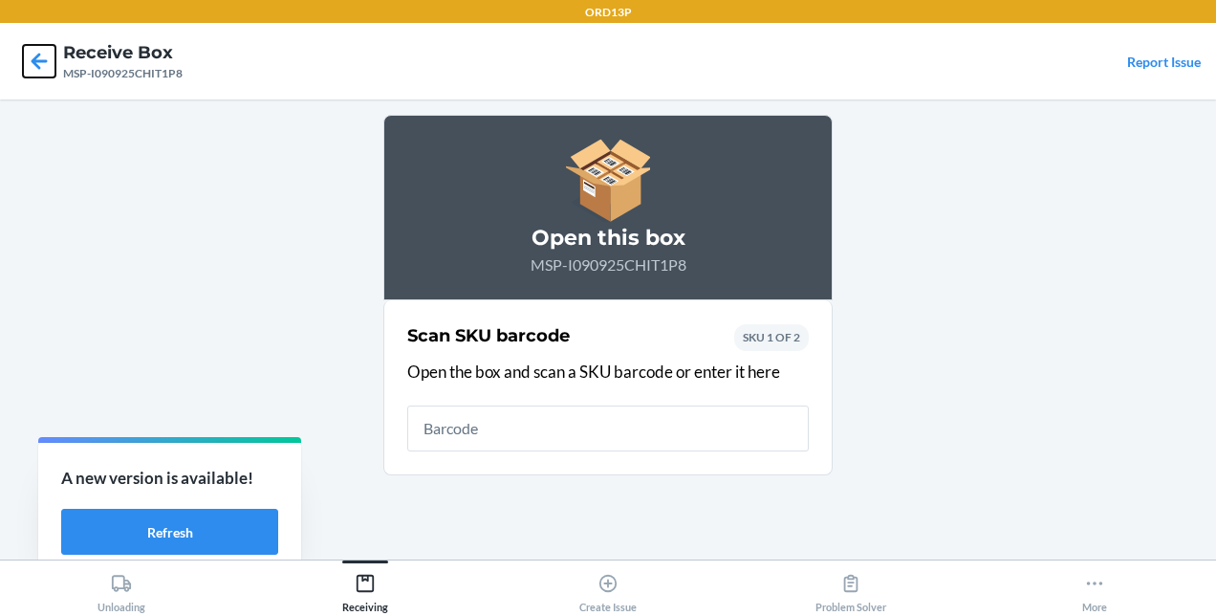
click at [25, 67] on icon at bounding box center [39, 61] width 33 height 33
type input "20-50600"
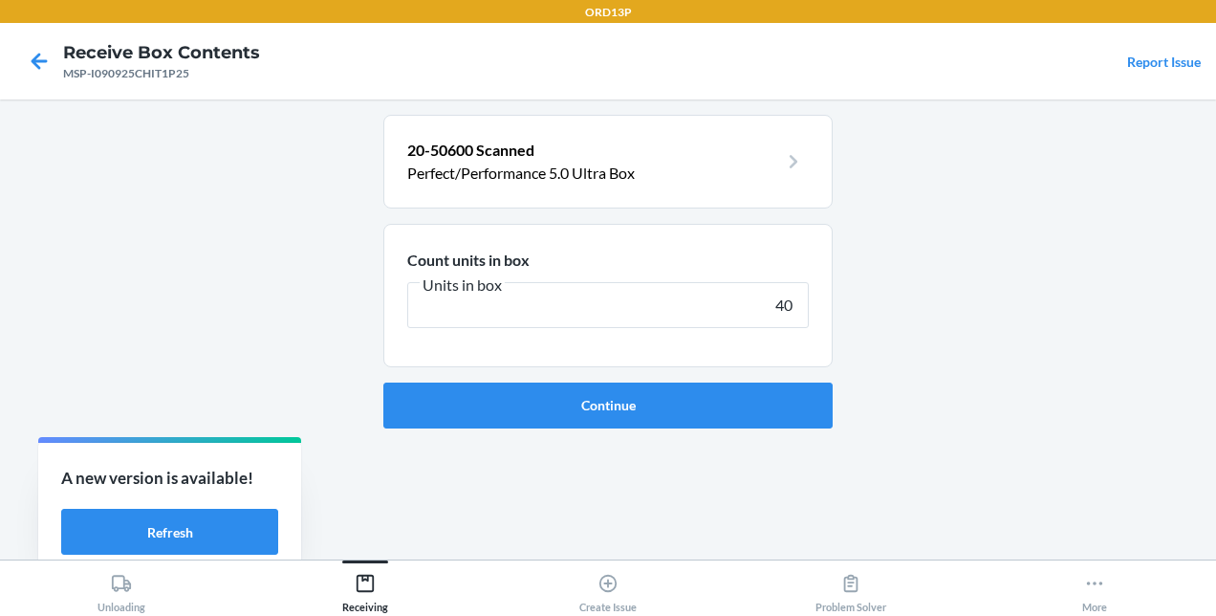
type input "400"
click button "Continue" at bounding box center [607, 405] width 449 height 46
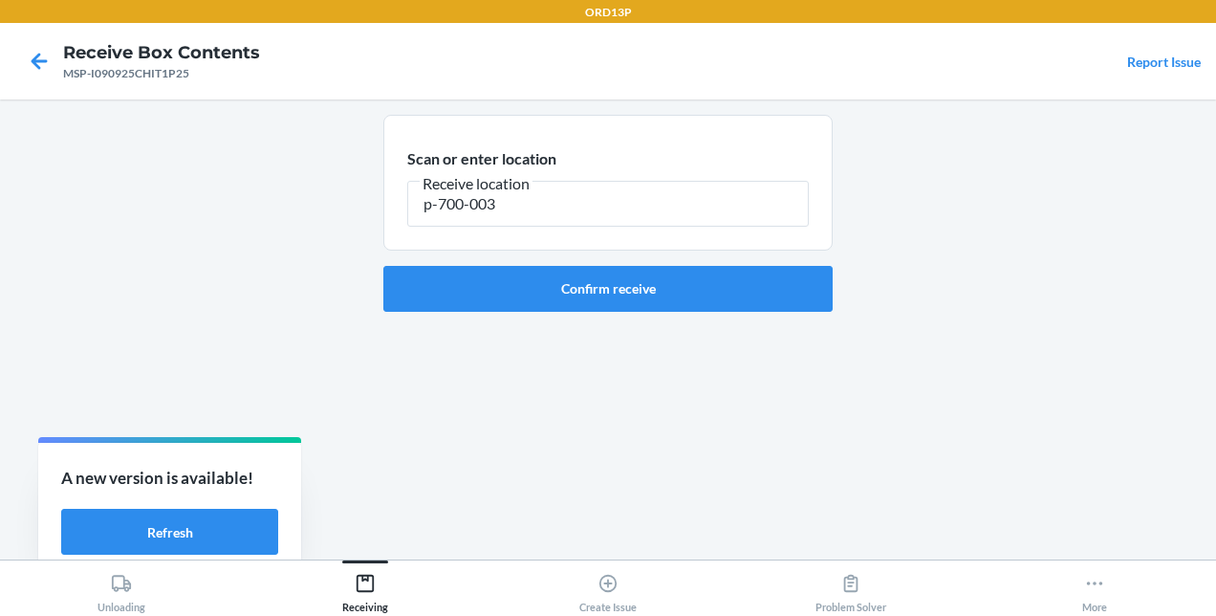
type input "p-700-003"
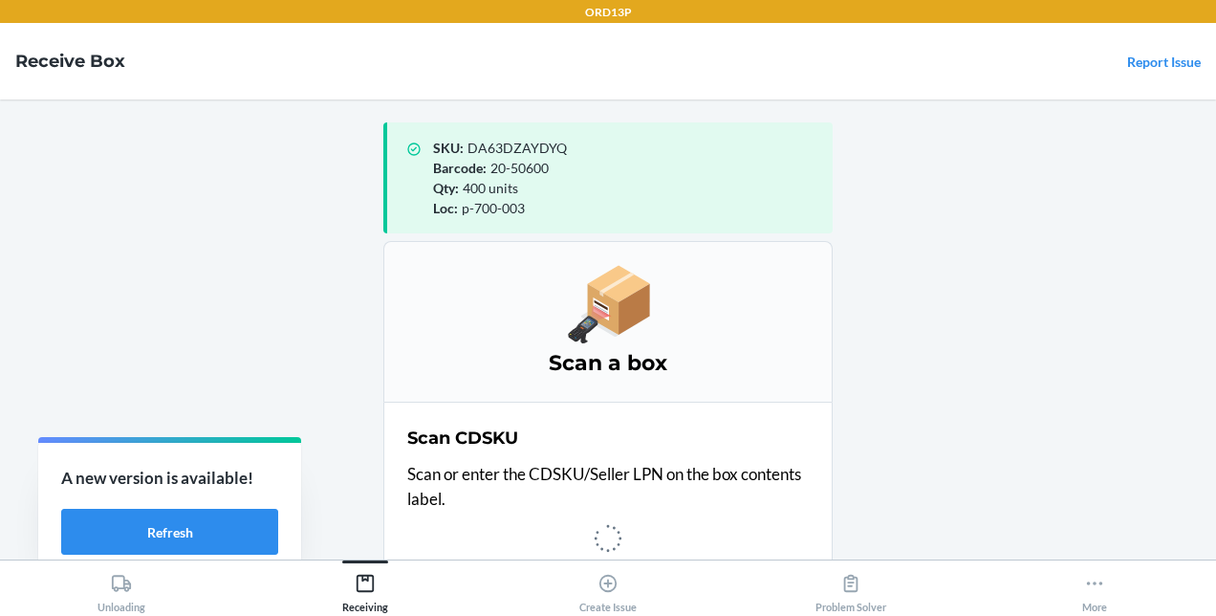
scroll to position [4, 0]
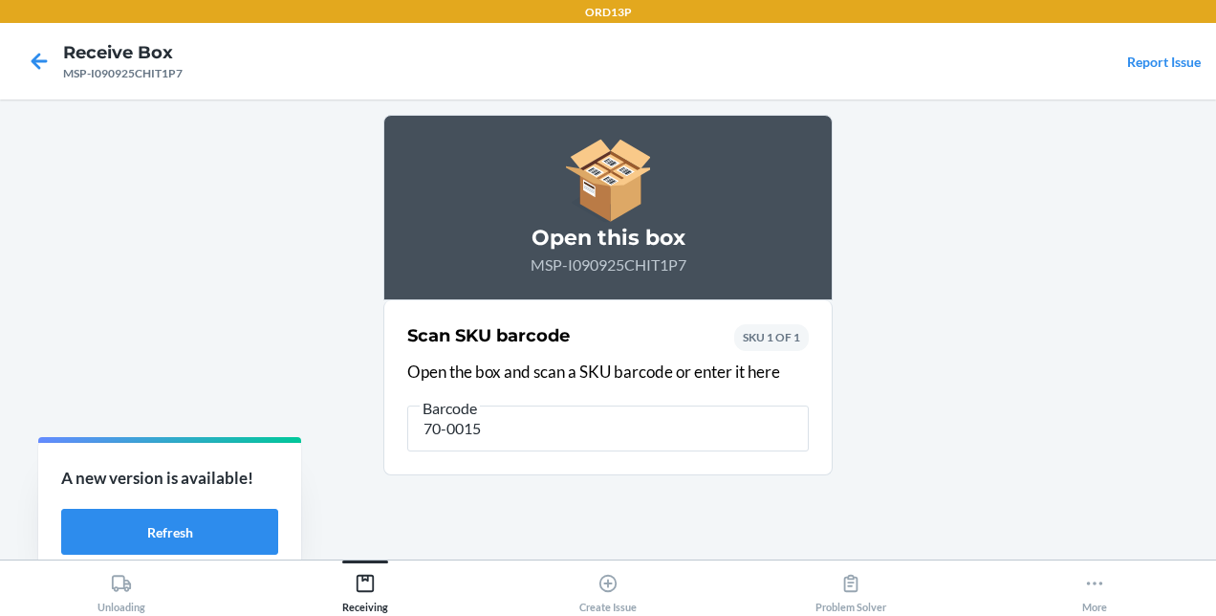
type input "70-00153"
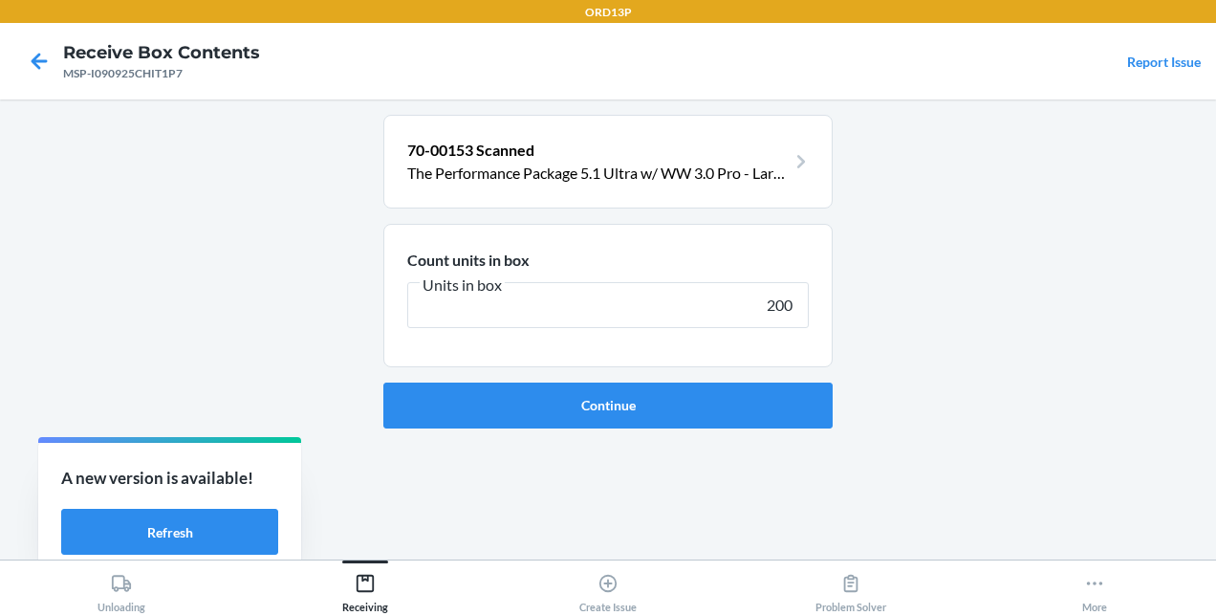
type input "200"
click at [383, 382] on button "Continue" at bounding box center [607, 405] width 449 height 46
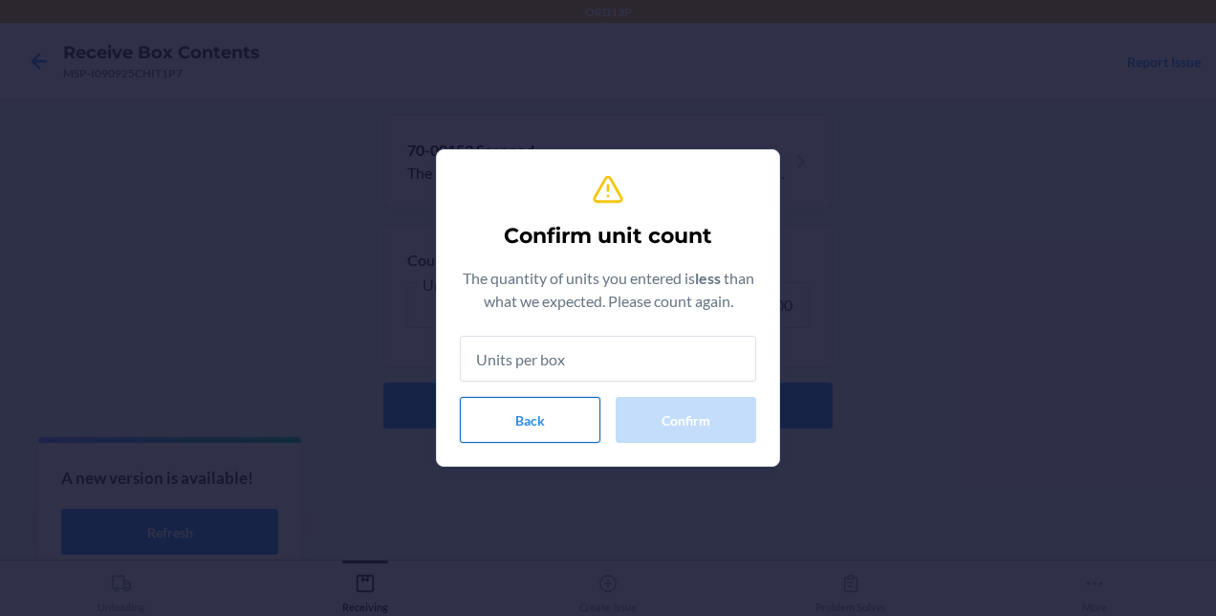
drag, startPoint x: 536, startPoint y: 420, endPoint x: 502, endPoint y: 429, distance: 35.7
click at [502, 429] on button "Back" at bounding box center [530, 420] width 141 height 46
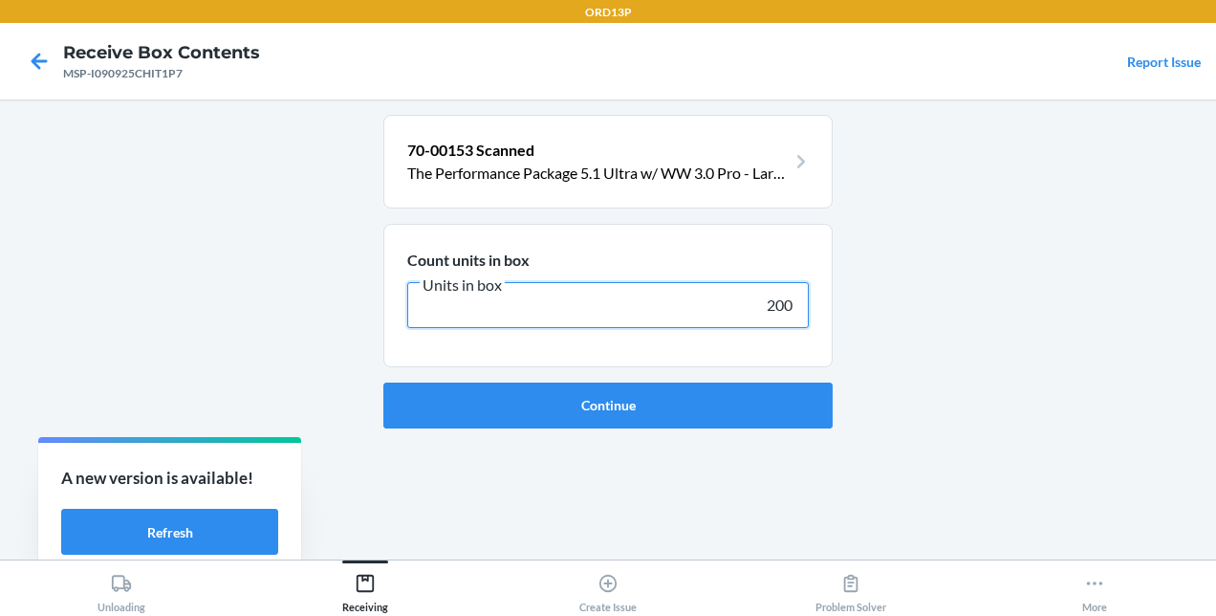
click at [717, 294] on input "200" at bounding box center [607, 305] width 401 height 46
click at [705, 419] on button "Continue" at bounding box center [607, 405] width 449 height 46
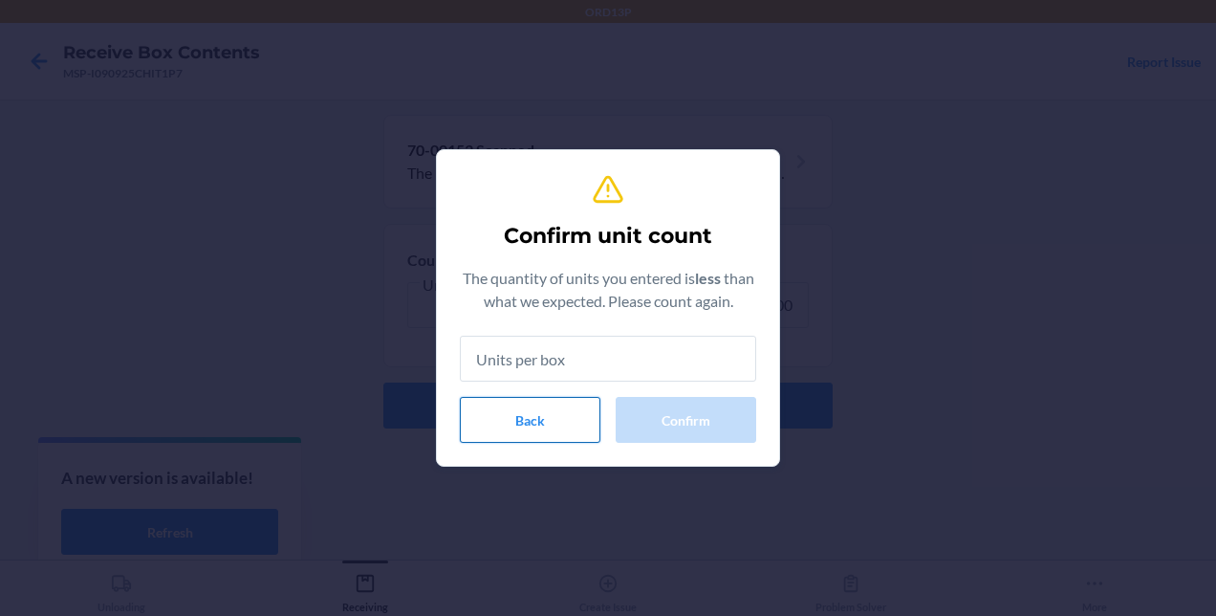
click at [545, 426] on button "Back" at bounding box center [530, 420] width 141 height 46
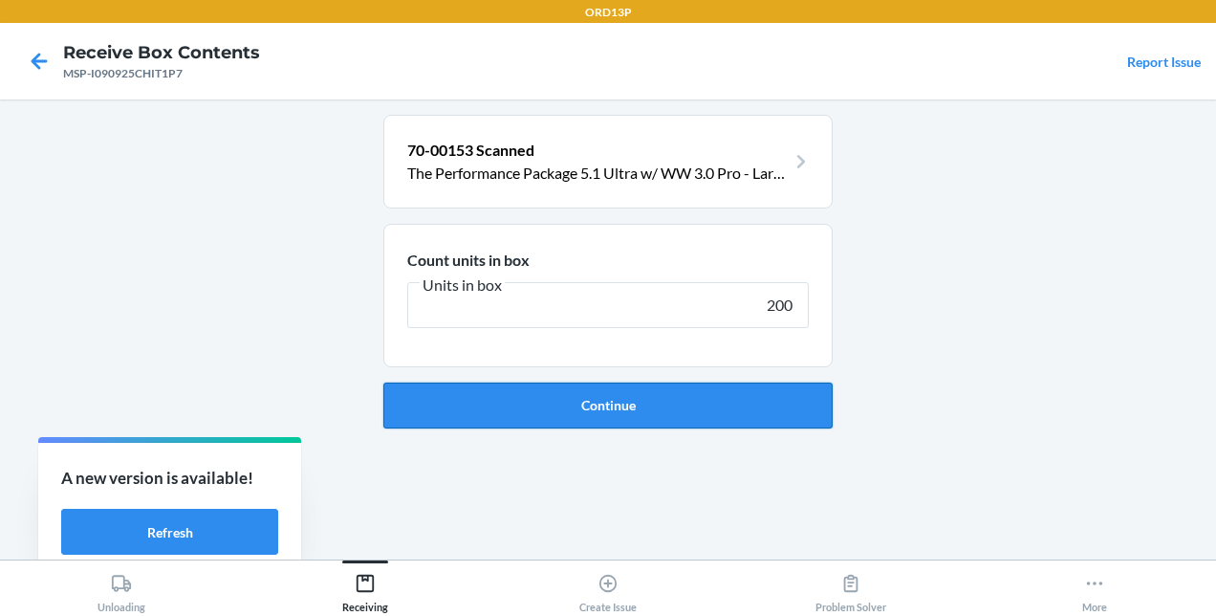
click at [748, 394] on button "Continue" at bounding box center [607, 405] width 449 height 46
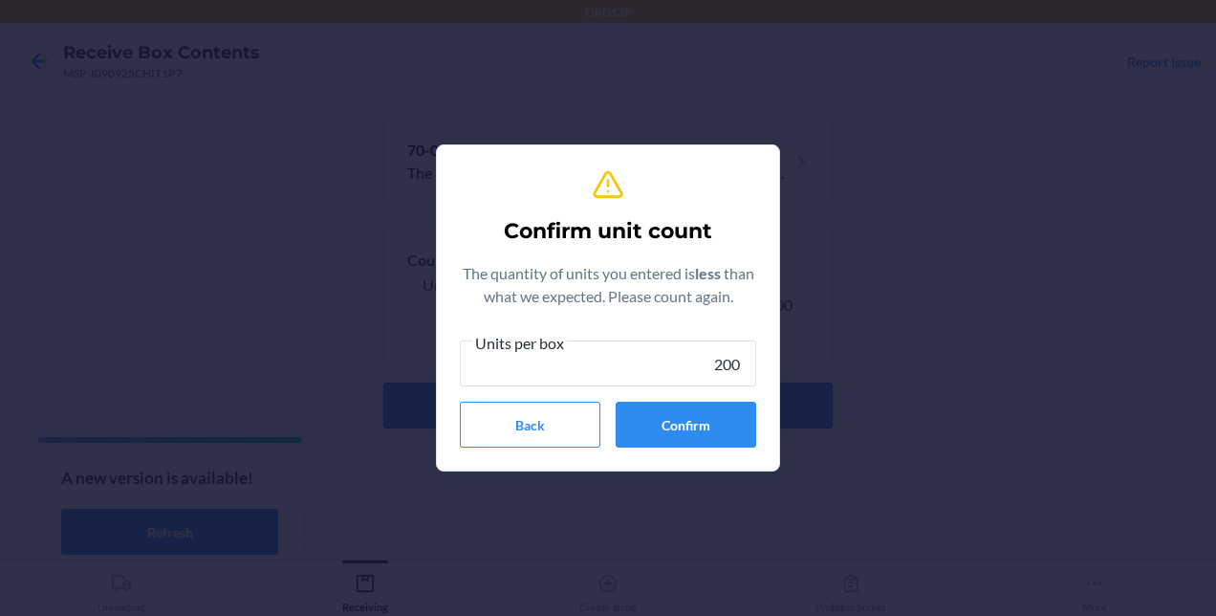
type input "200"
click at [733, 427] on button "Confirm" at bounding box center [686, 424] width 141 height 46
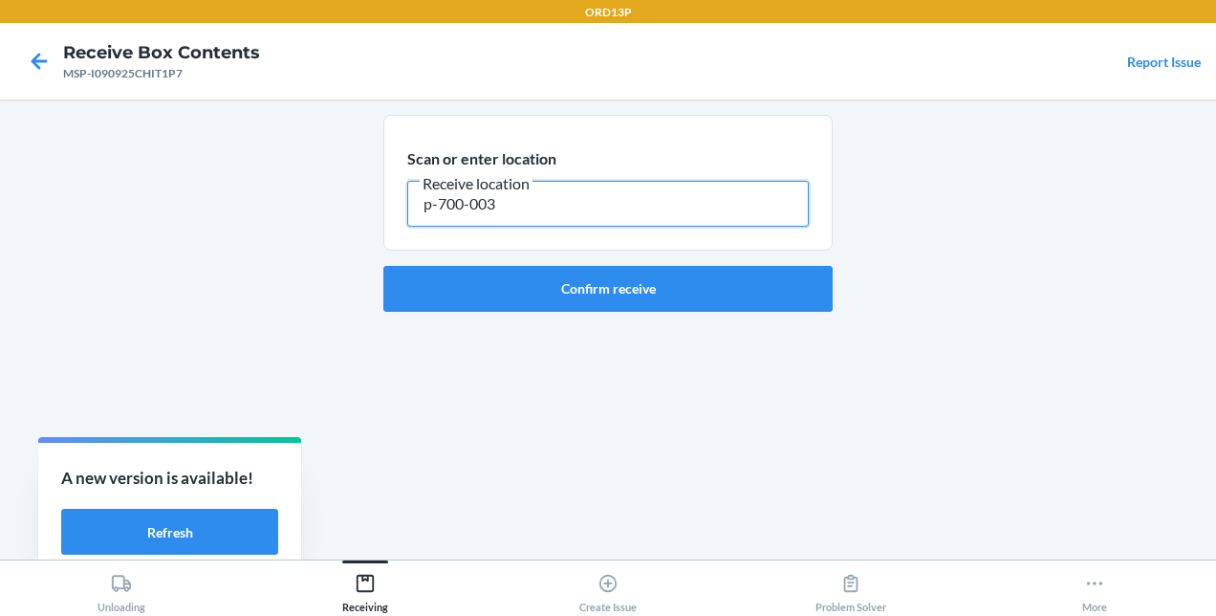
type input "p-700-003"
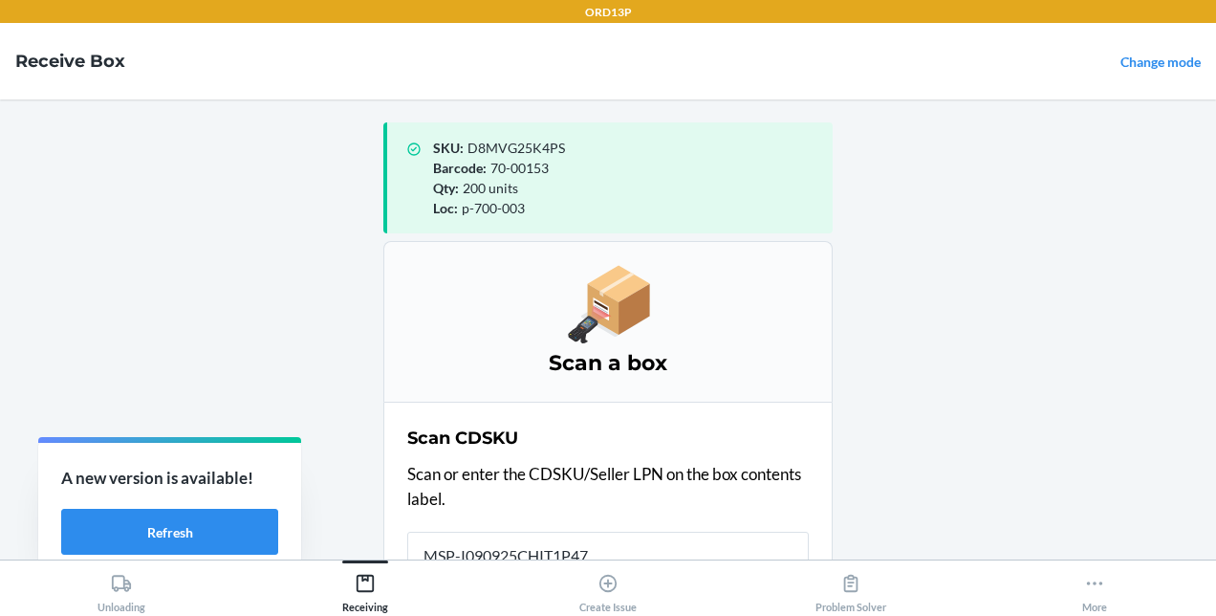
scroll to position [4, 0]
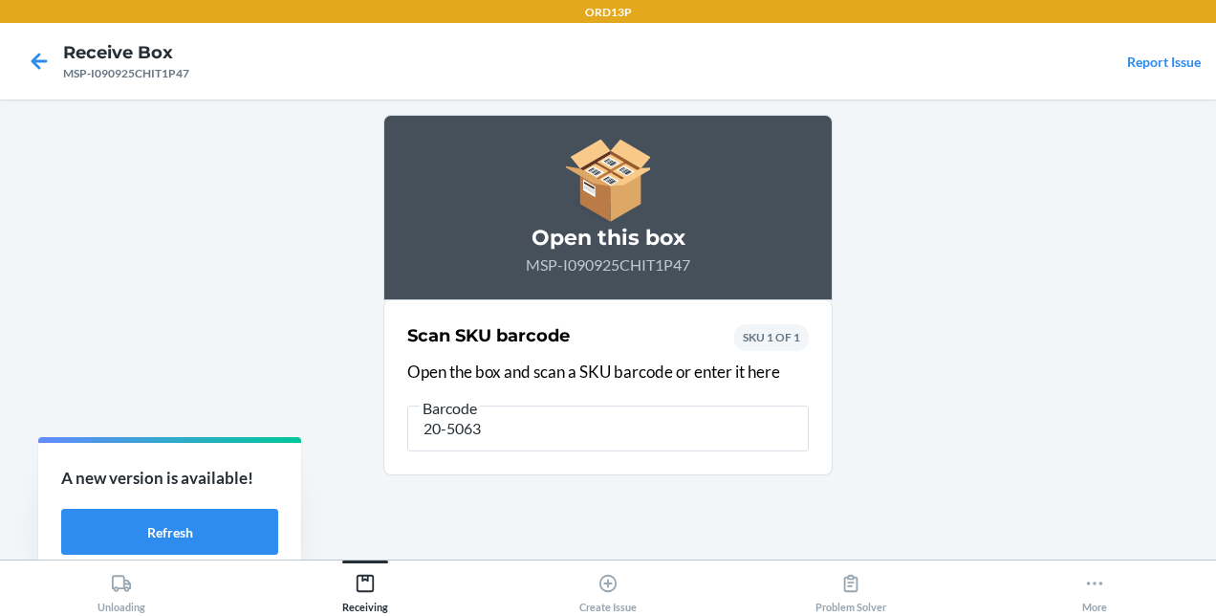
type input "20-50635"
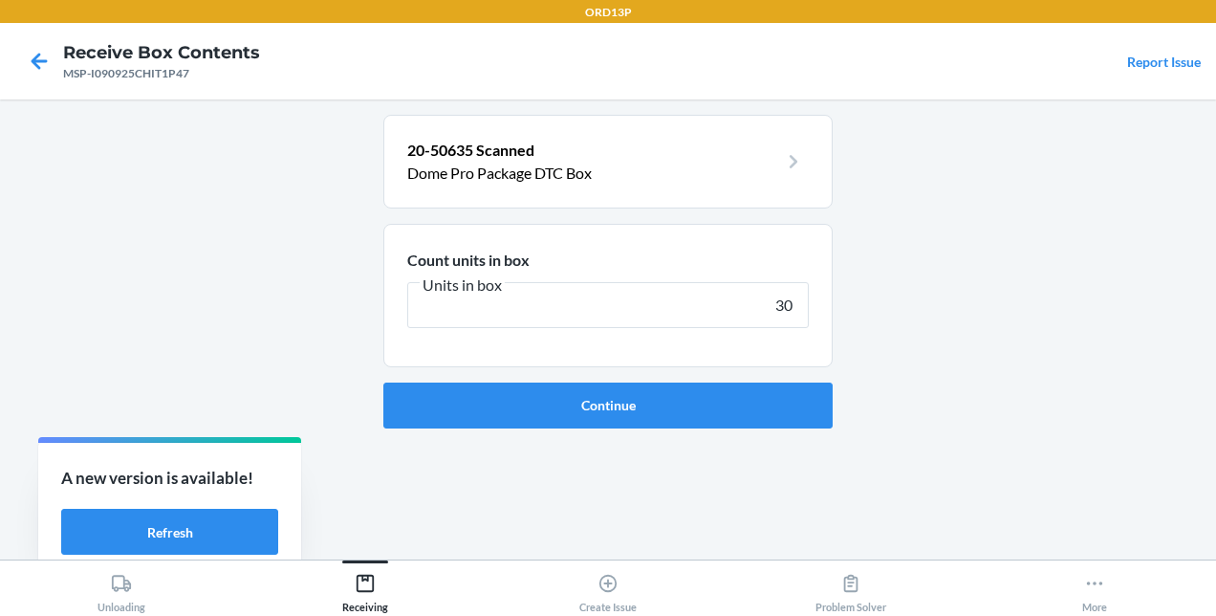
type input "300"
click button "Continue" at bounding box center [607, 405] width 449 height 46
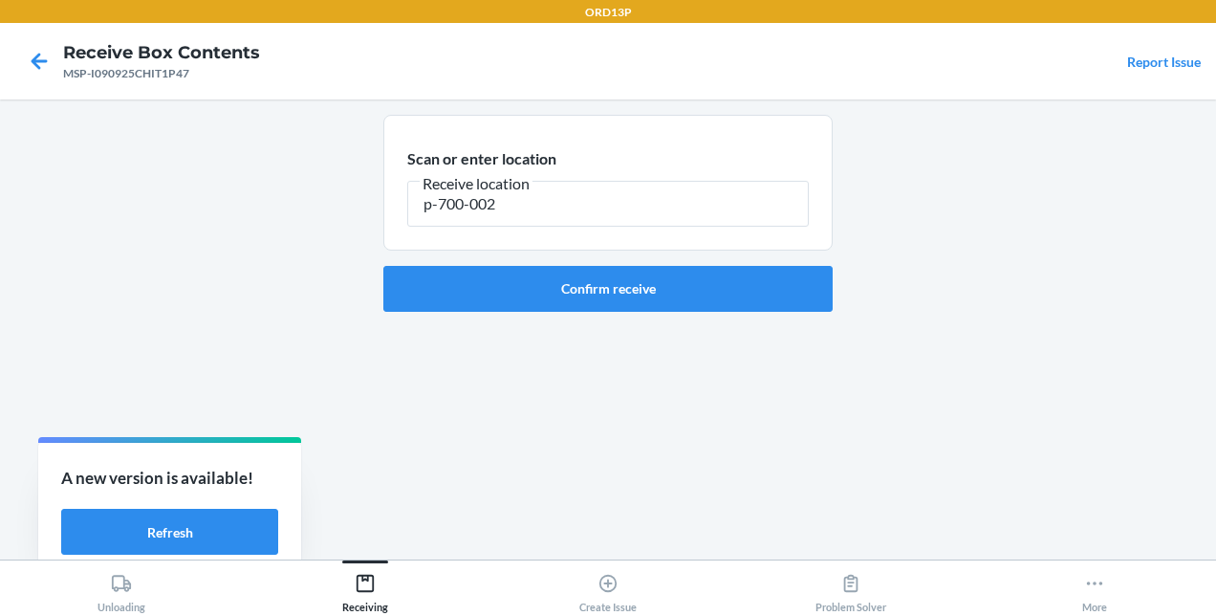
type input "p-700-002"
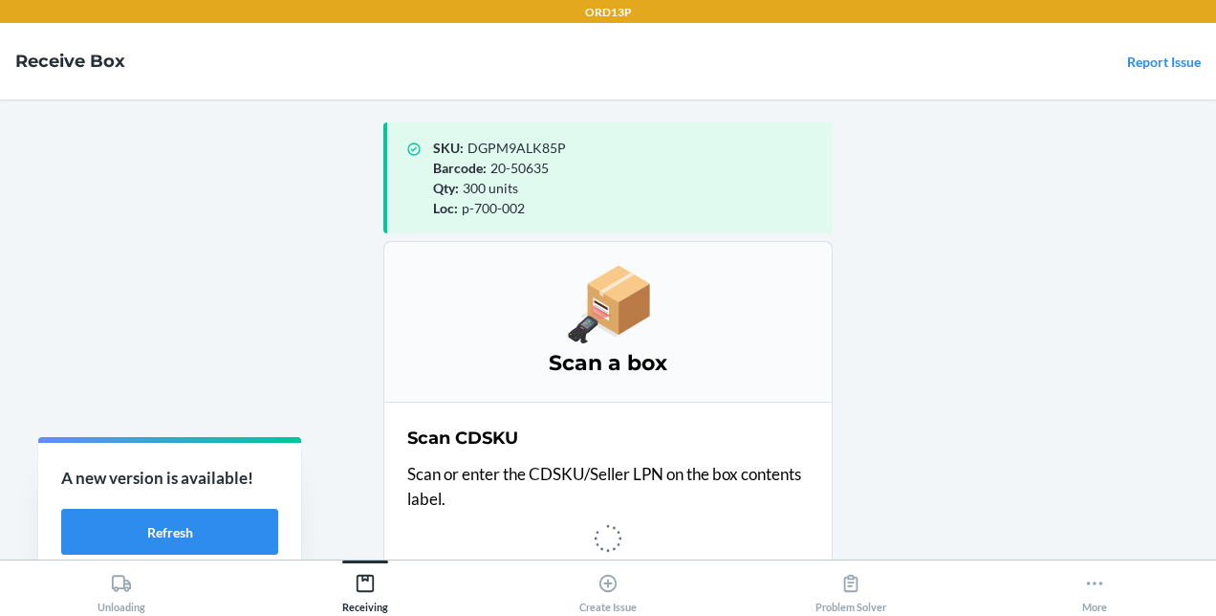
scroll to position [4, 0]
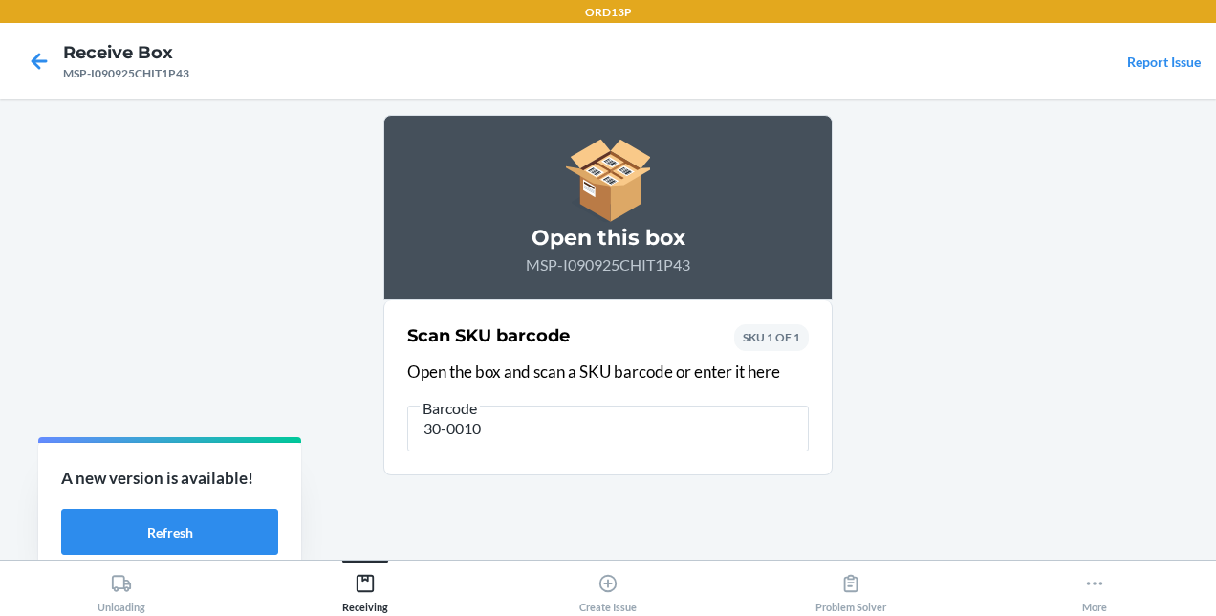
type input "30-00100"
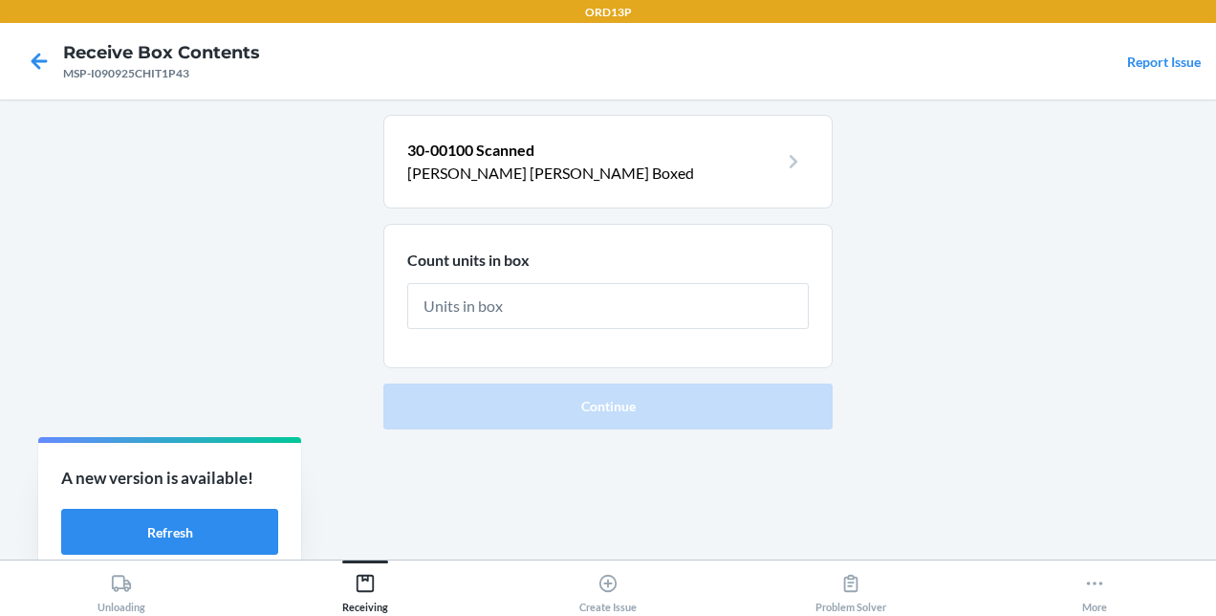
type input "3"
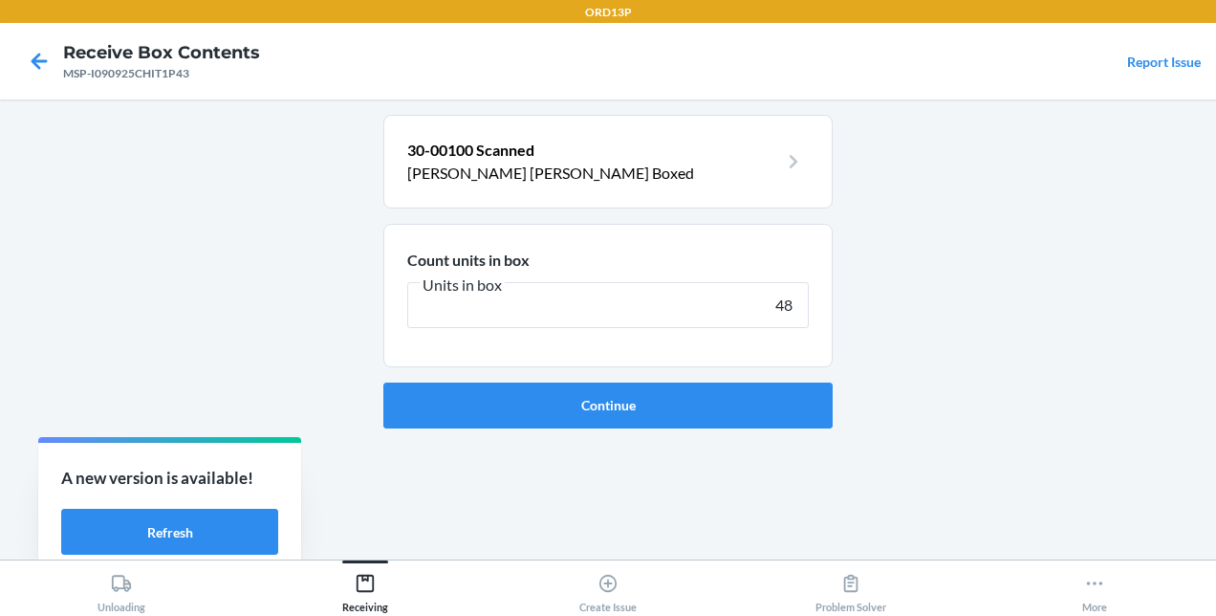
type input "480"
click button "Continue" at bounding box center [607, 405] width 449 height 46
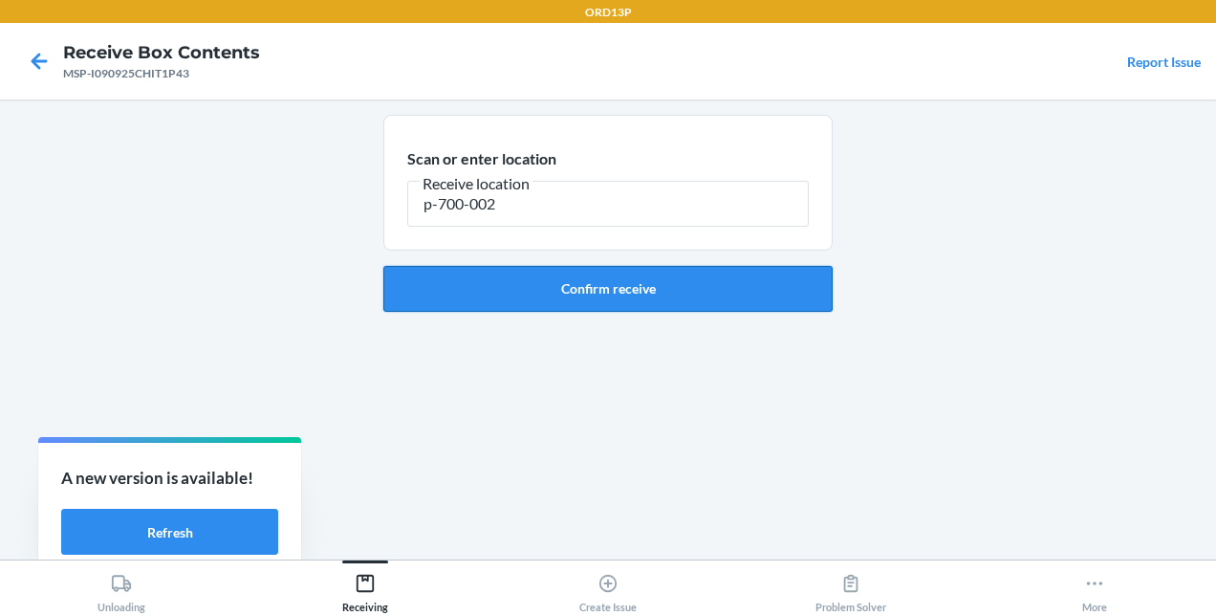
type input "p-700-002"
click at [598, 272] on button "Confirm receive" at bounding box center [607, 289] width 449 height 46
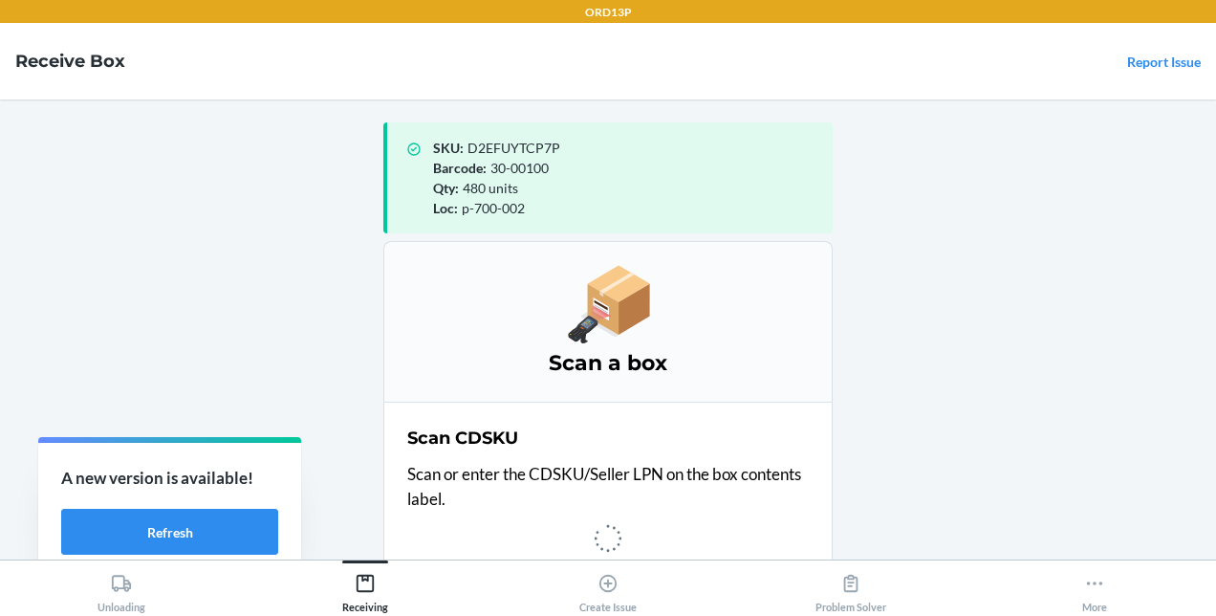
scroll to position [4, 0]
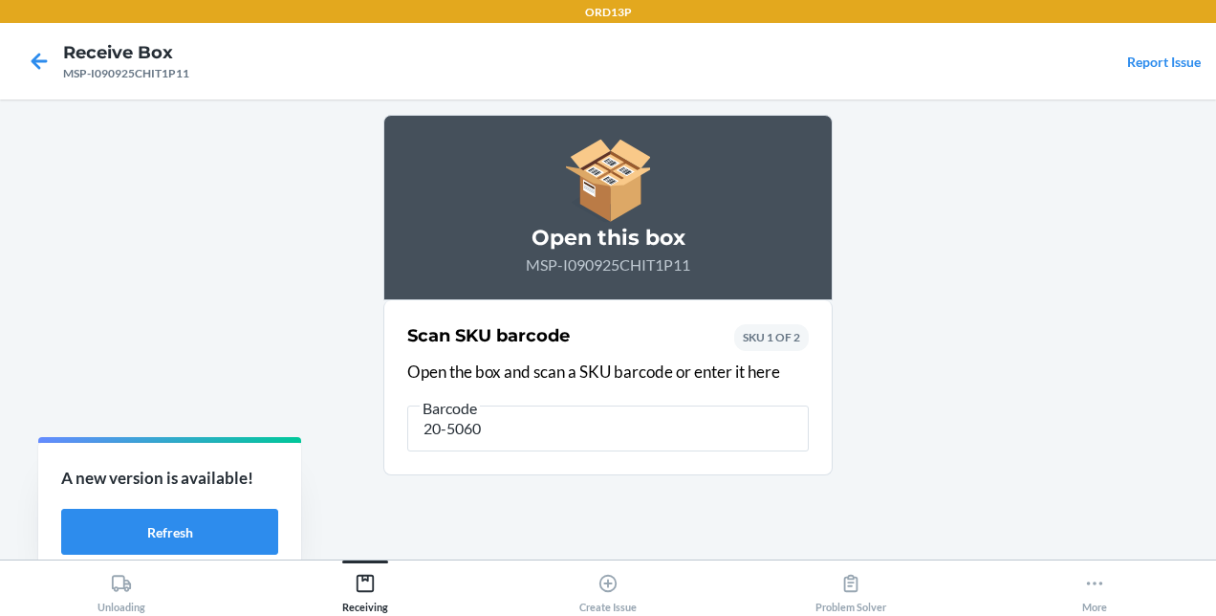
type input "20-50605"
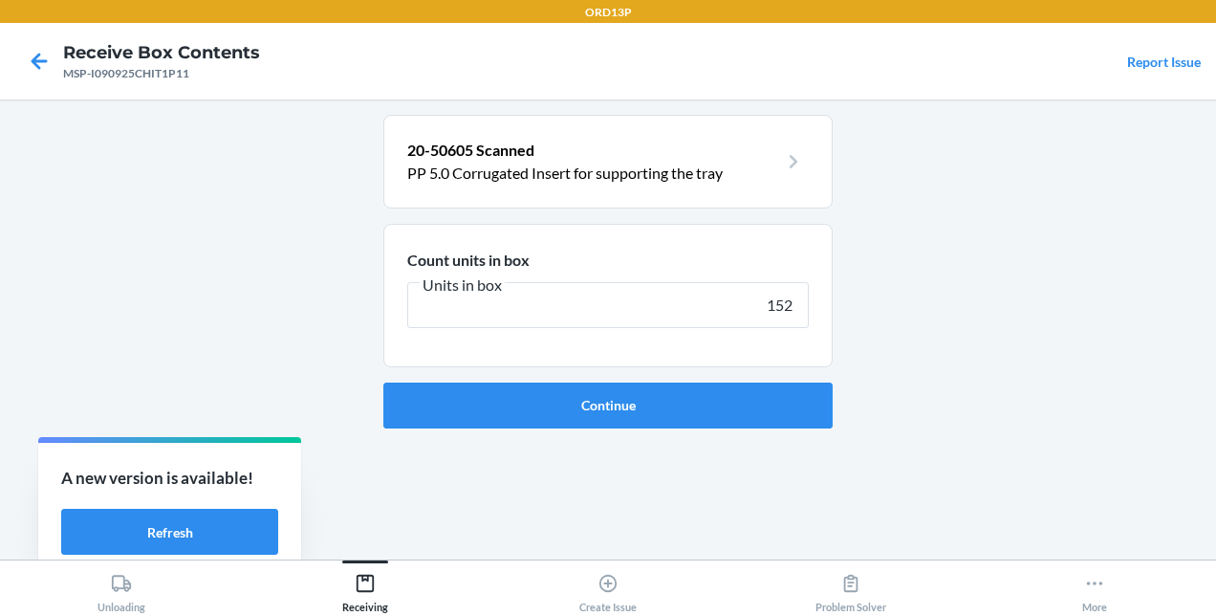
type input "1520"
click button "Continue" at bounding box center [607, 405] width 449 height 46
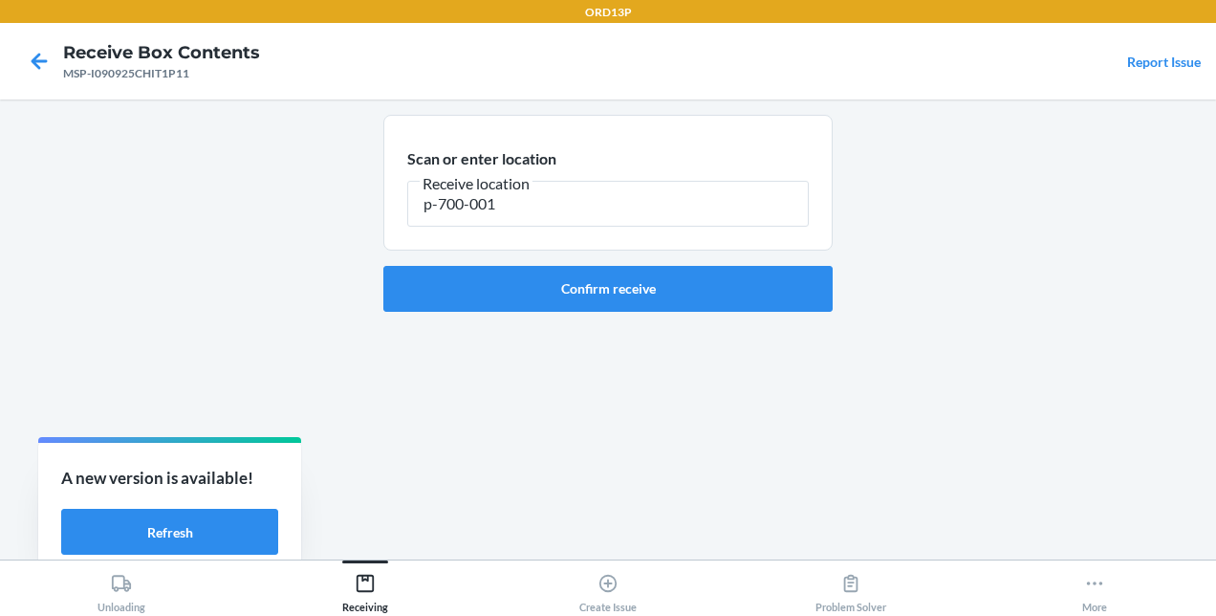
type input "p-700-001"
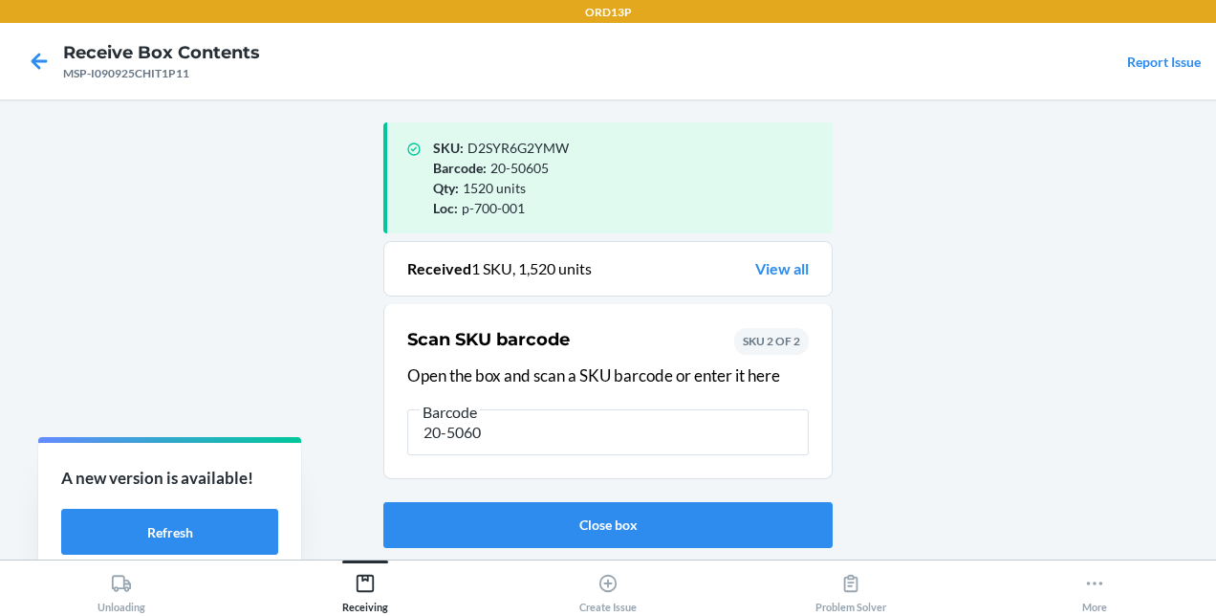
type input "20-50603"
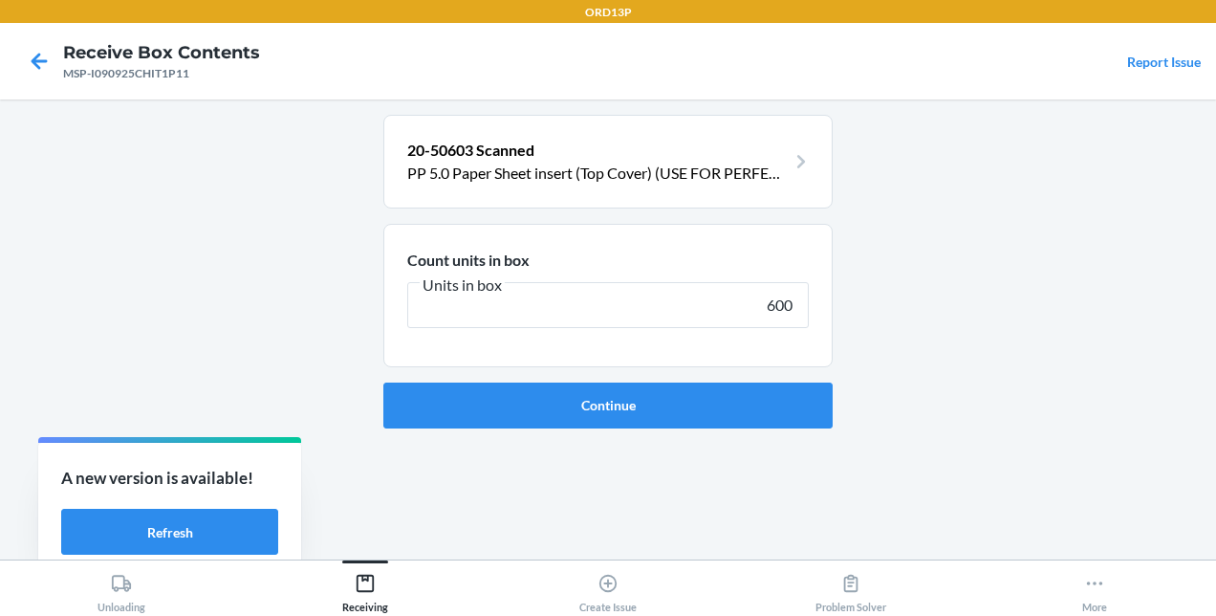
type input "6000"
click button "Continue" at bounding box center [607, 405] width 449 height 46
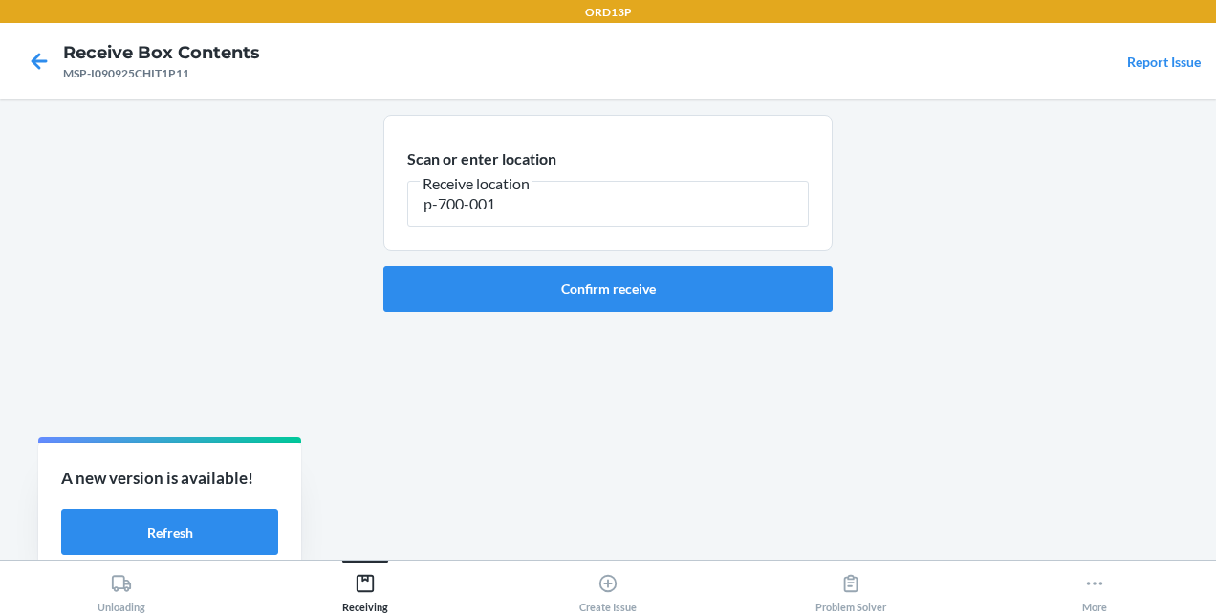
type input "p-700-001"
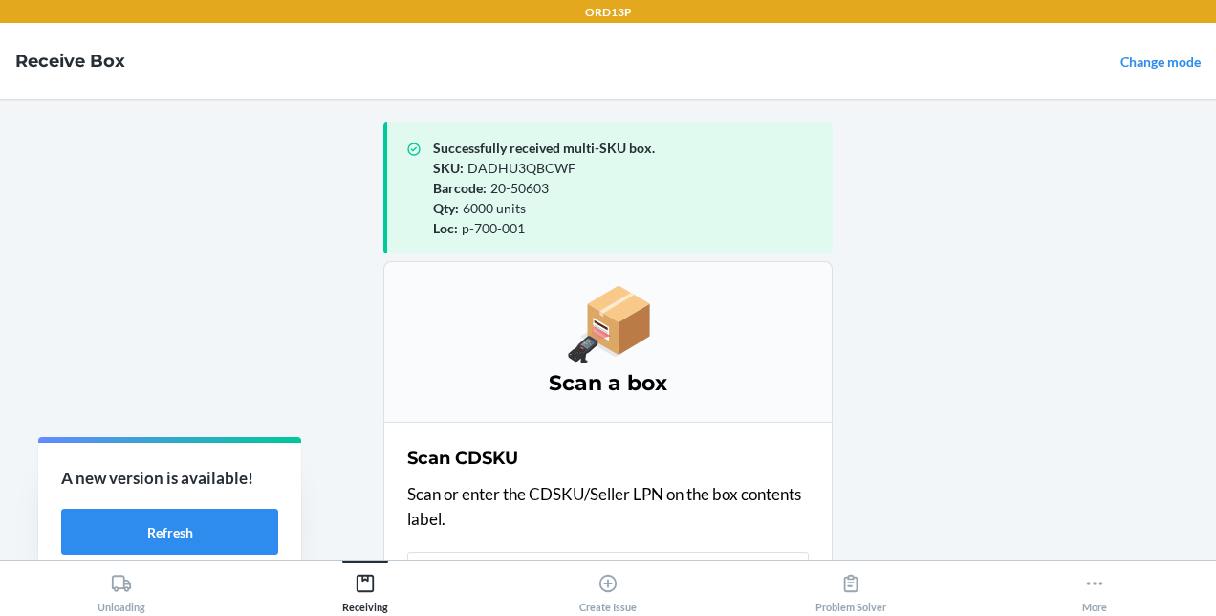
scroll to position [24, 0]
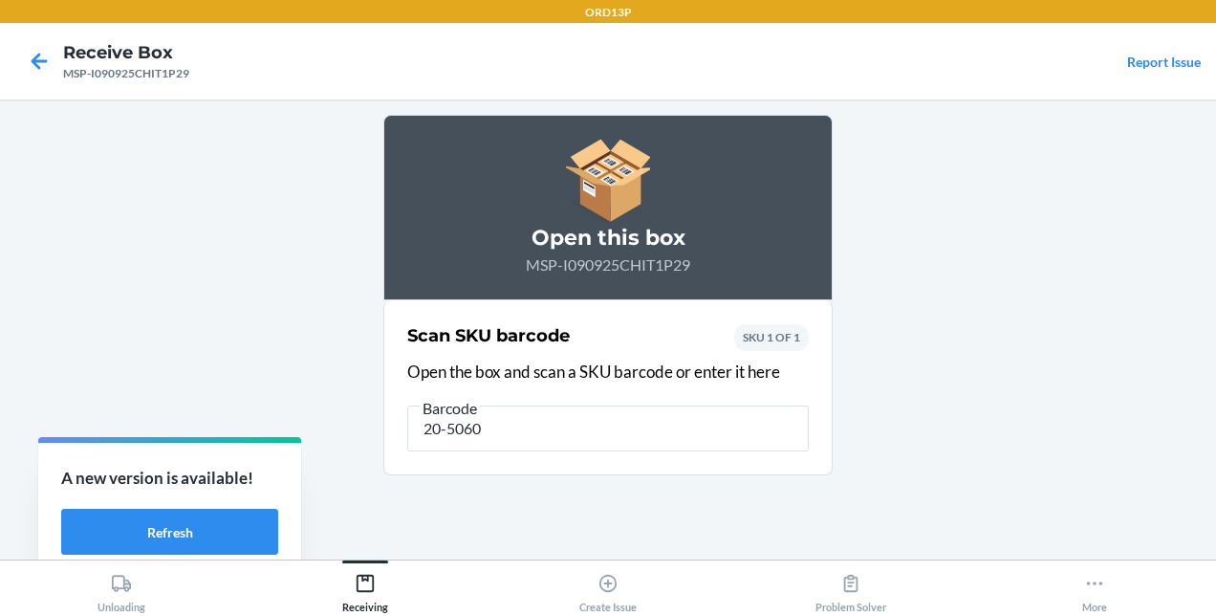
type input "20-50601"
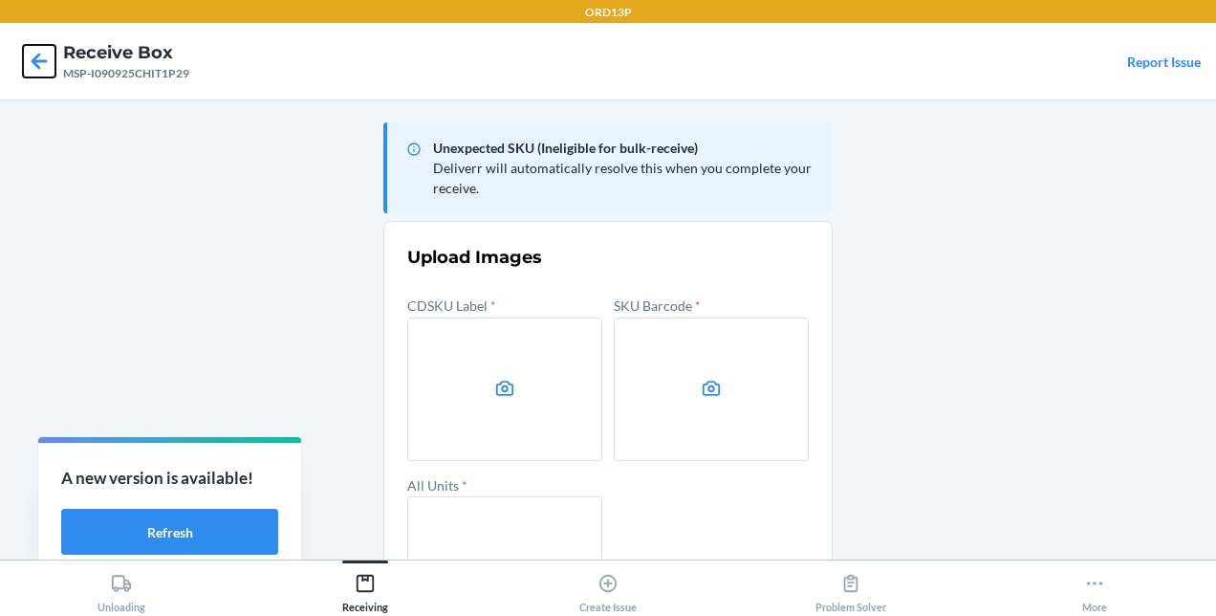
click at [26, 53] on icon at bounding box center [39, 61] width 33 height 33
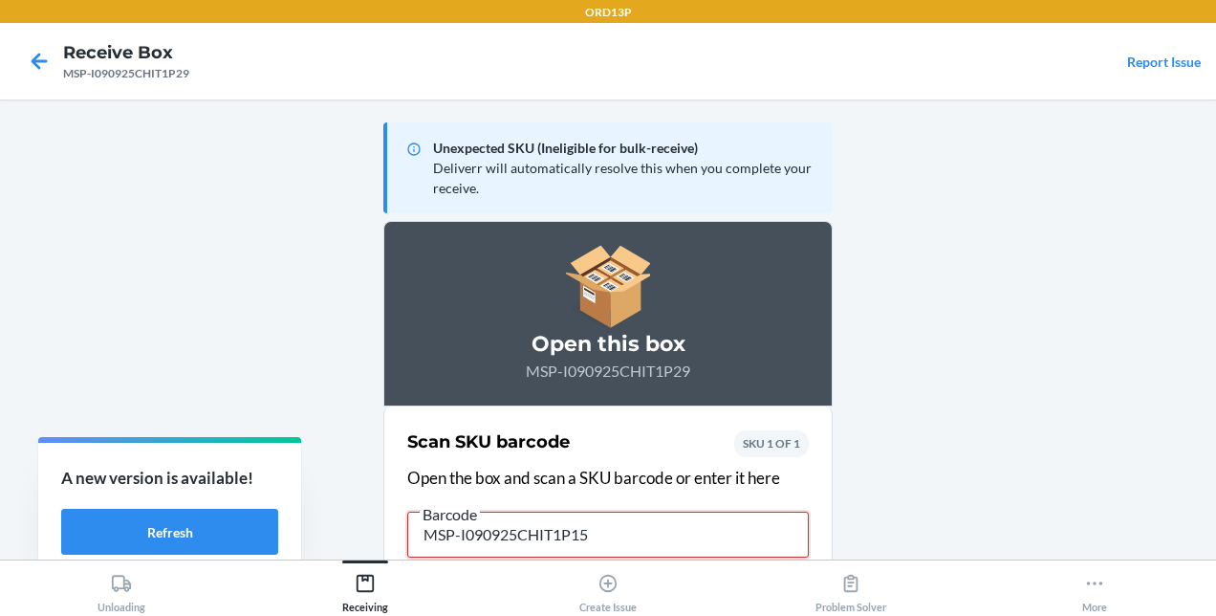
click at [726, 522] on input "MSP-I090925CHIT1P15" at bounding box center [607, 534] width 401 height 46
type input "MSP-I090925CHIT1P16"
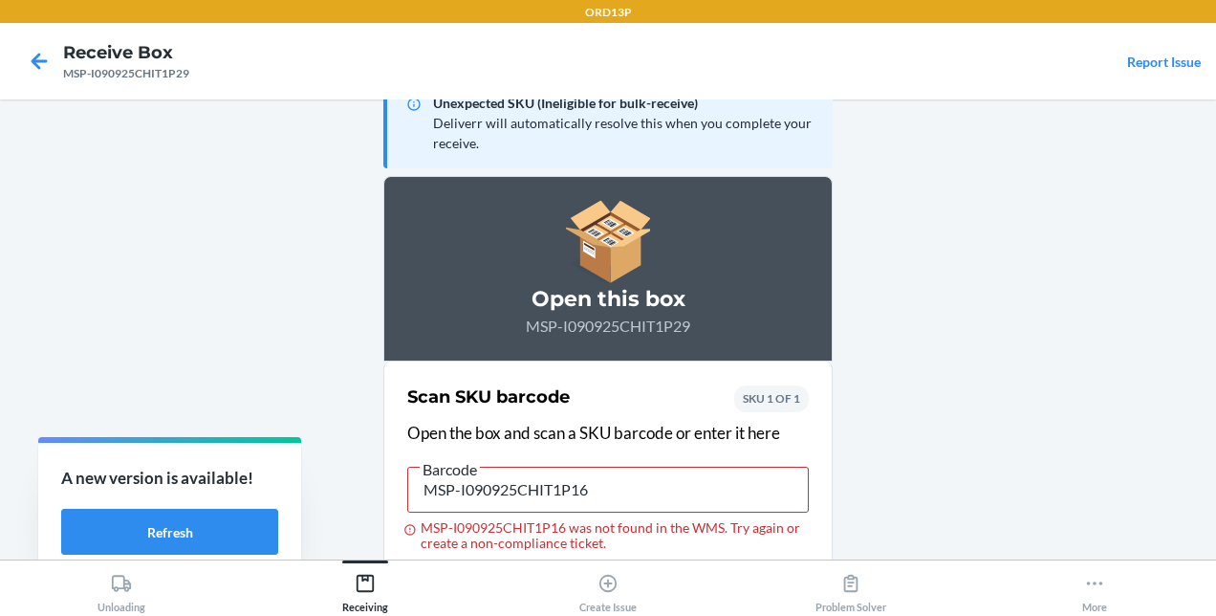
scroll to position [58, 0]
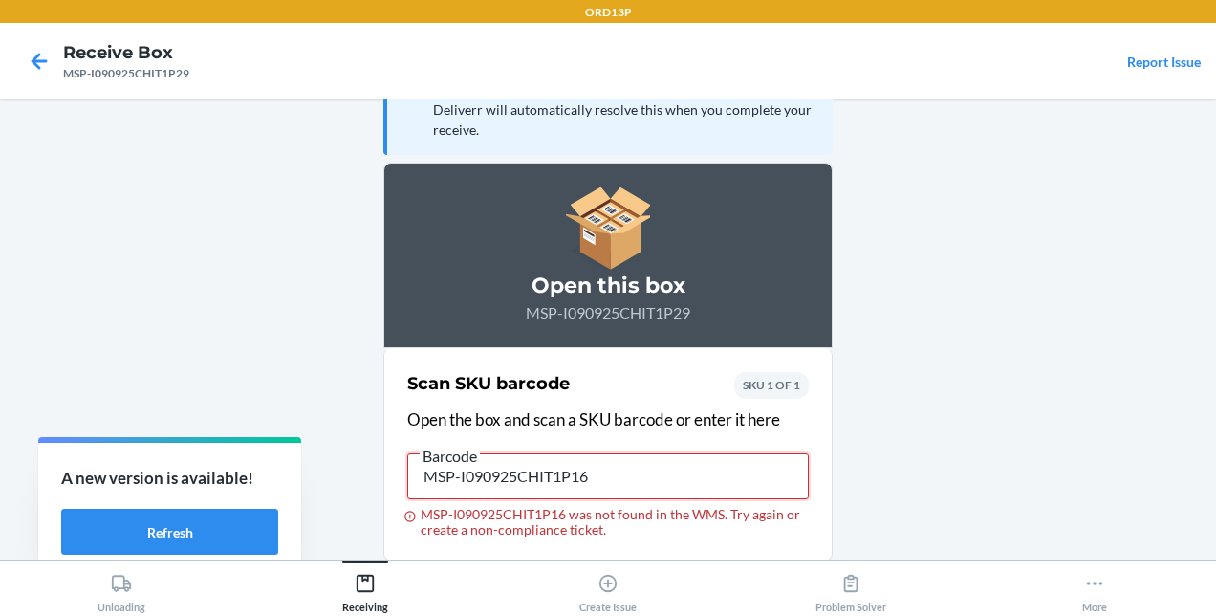
click at [522, 467] on input "MSP-I090925CHIT1P16" at bounding box center [607, 476] width 401 height 46
click at [637, 461] on input "MSP-I090925CHIT1P40" at bounding box center [607, 476] width 401 height 46
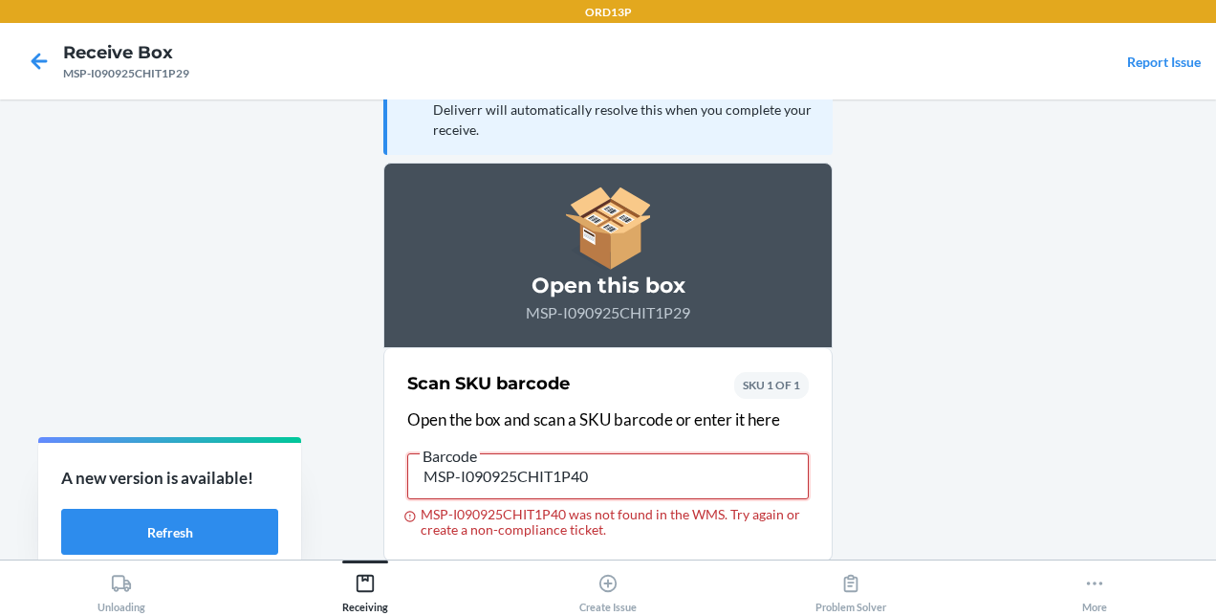
click at [637, 461] on input "MSP-I090925CHIT1P40" at bounding box center [607, 476] width 401 height 46
type input "MSP-I090925CHIT1P40"
click at [29, 54] on icon at bounding box center [39, 61] width 33 height 33
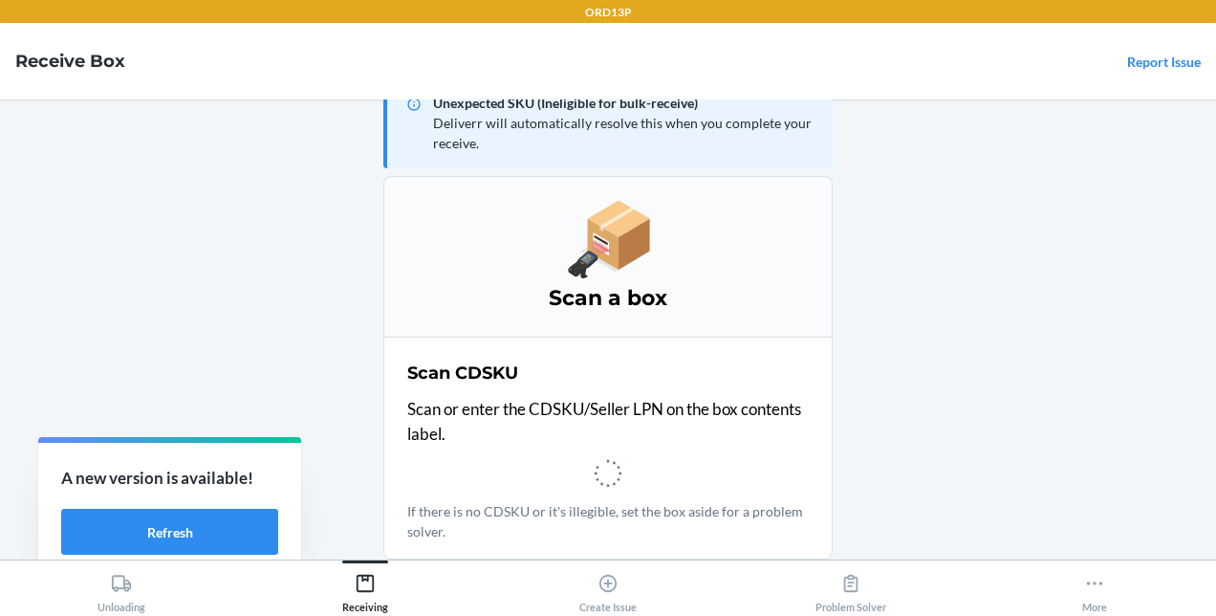
scroll to position [44, 0]
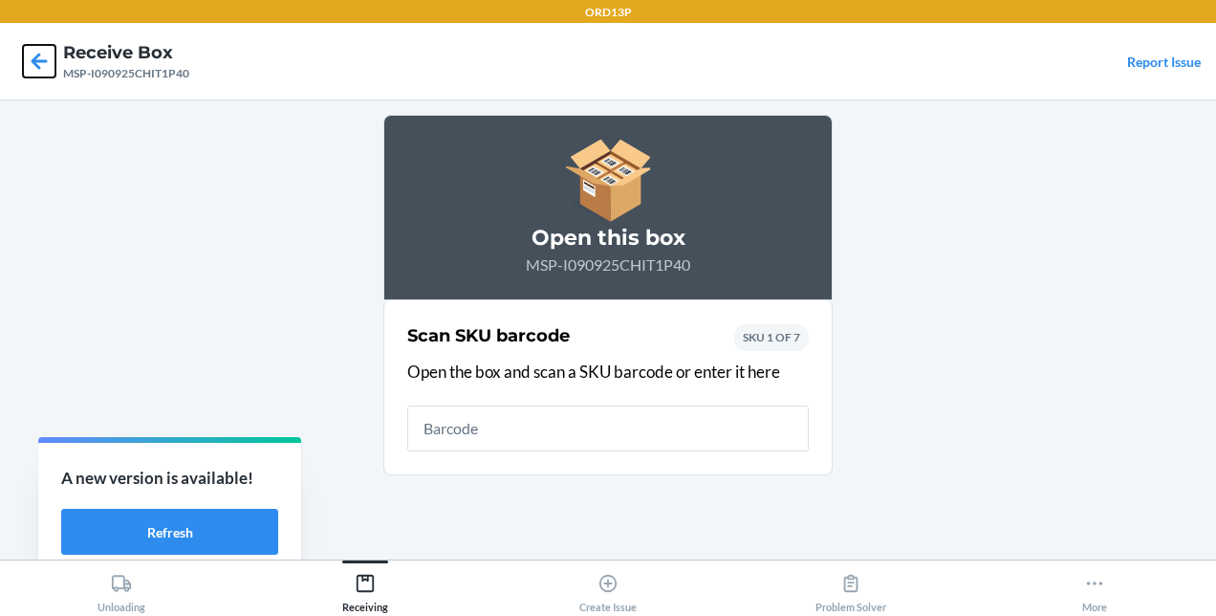
click at [44, 57] on icon at bounding box center [39, 61] width 33 height 33
type input "20-50600"
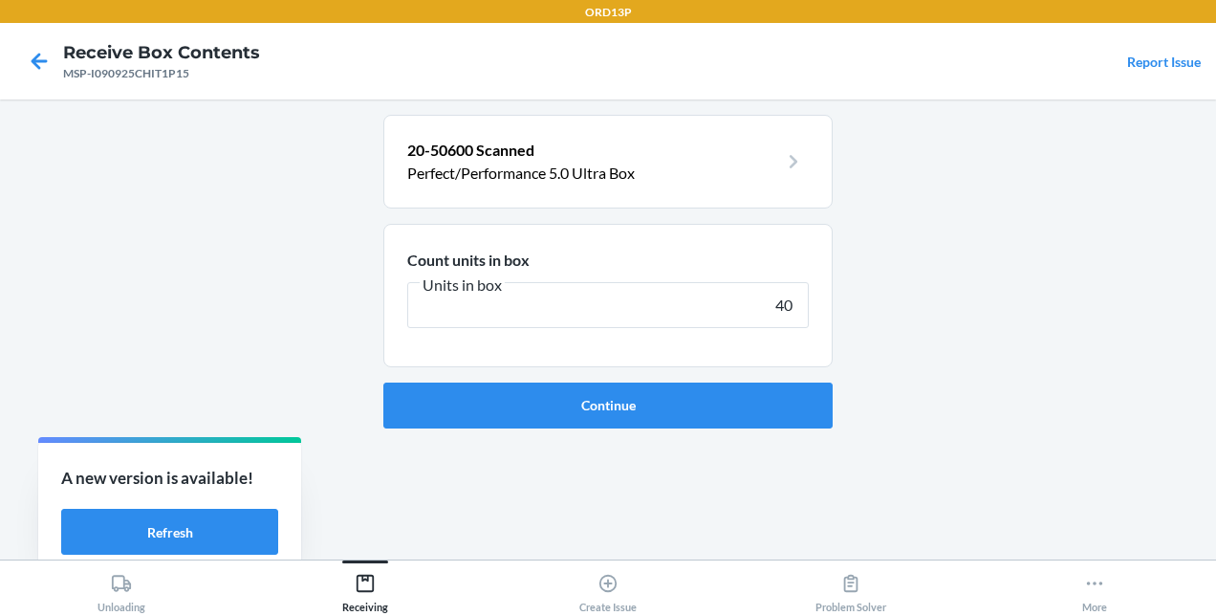
type input "400"
click button "Continue" at bounding box center [607, 405] width 449 height 46
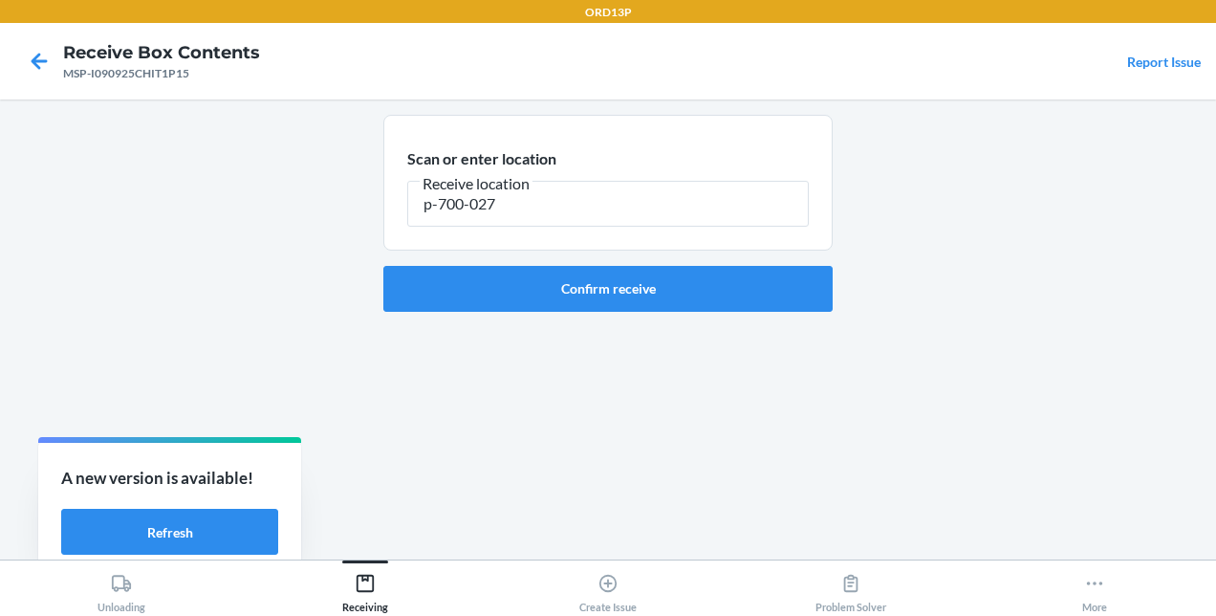
type input "p-700-027"
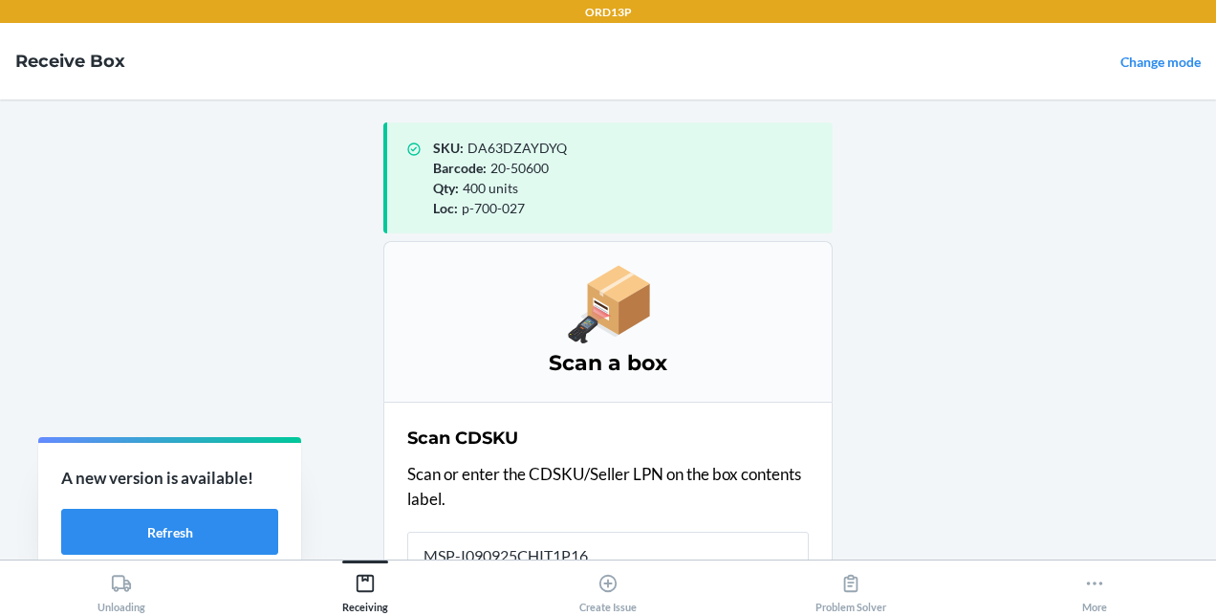
scroll to position [4, 0]
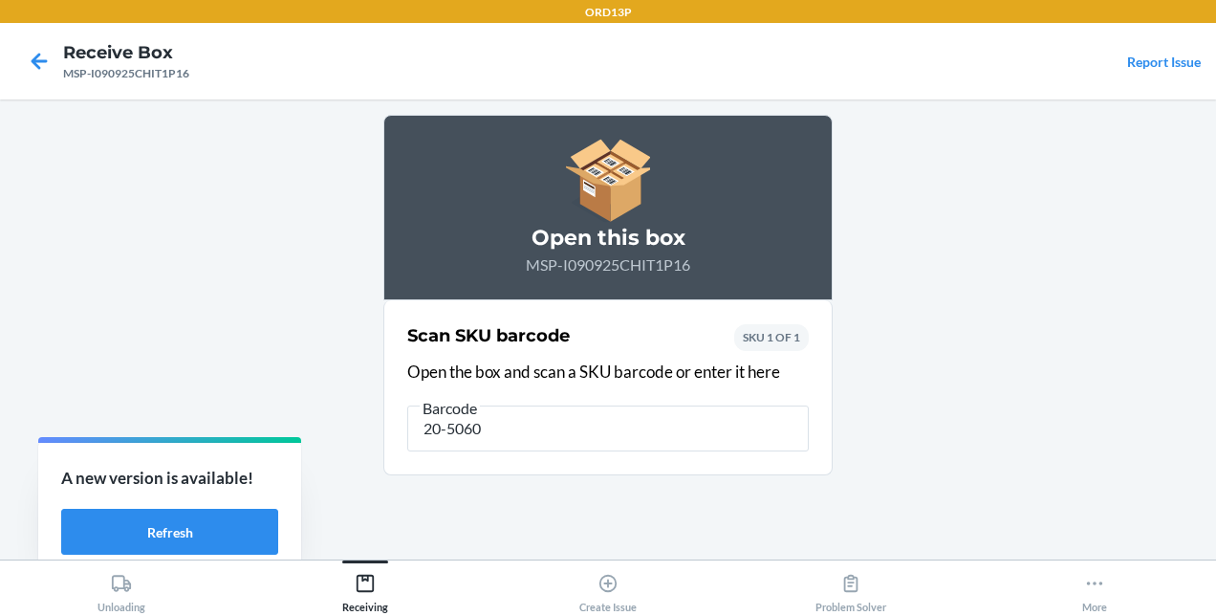
type input "20-50600"
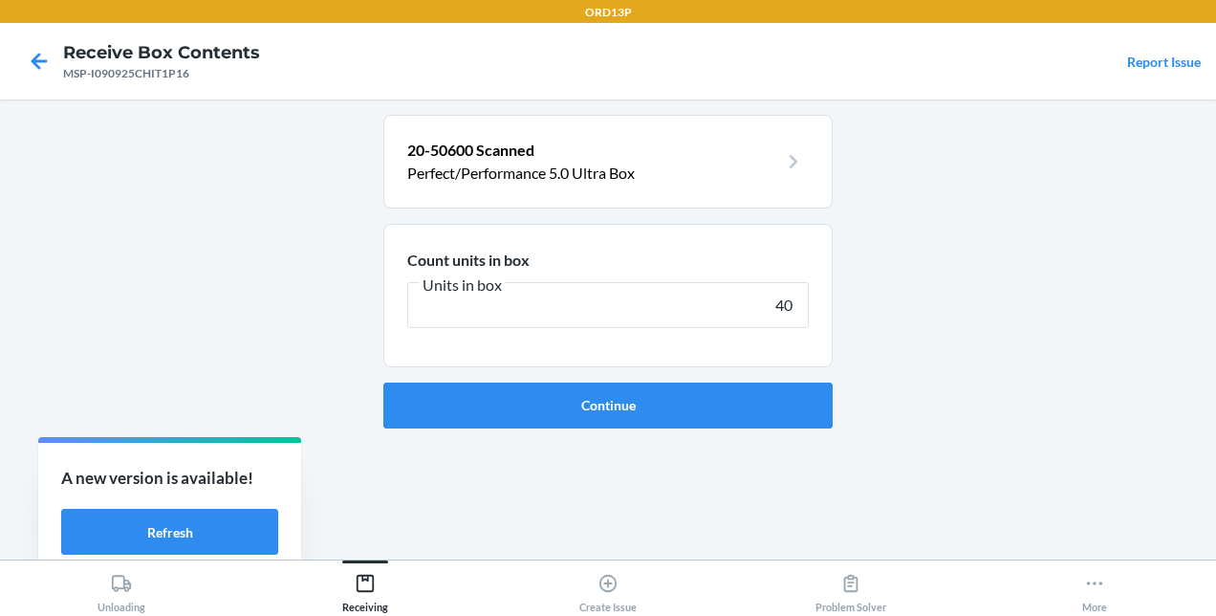
type input "400"
click button "Continue" at bounding box center [607, 405] width 449 height 46
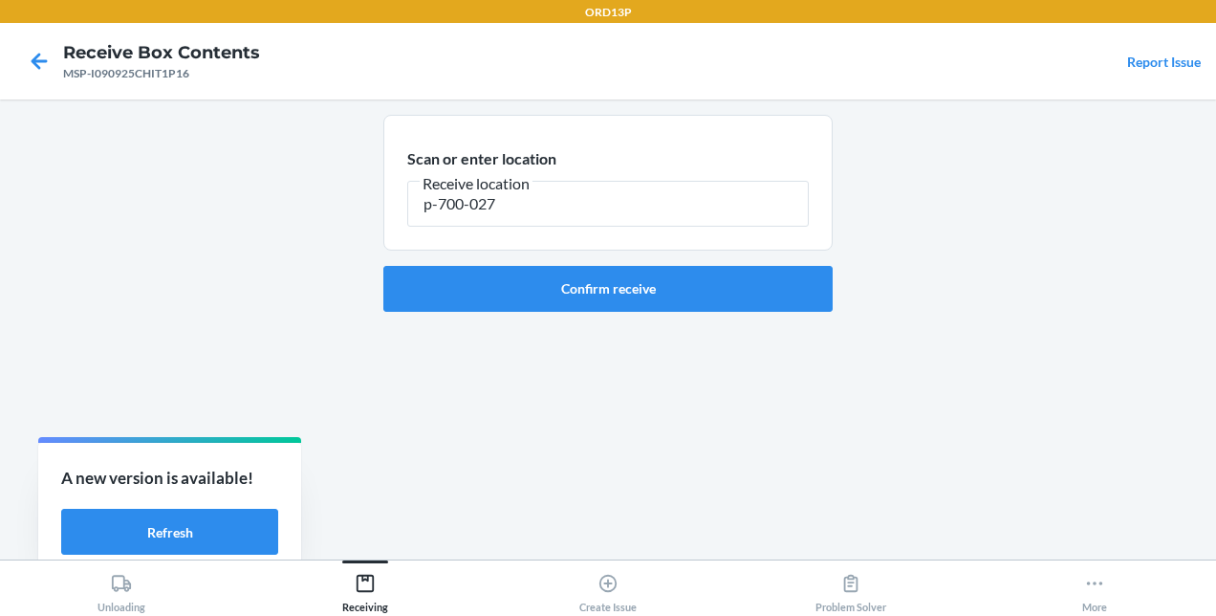
type input "p-700-027"
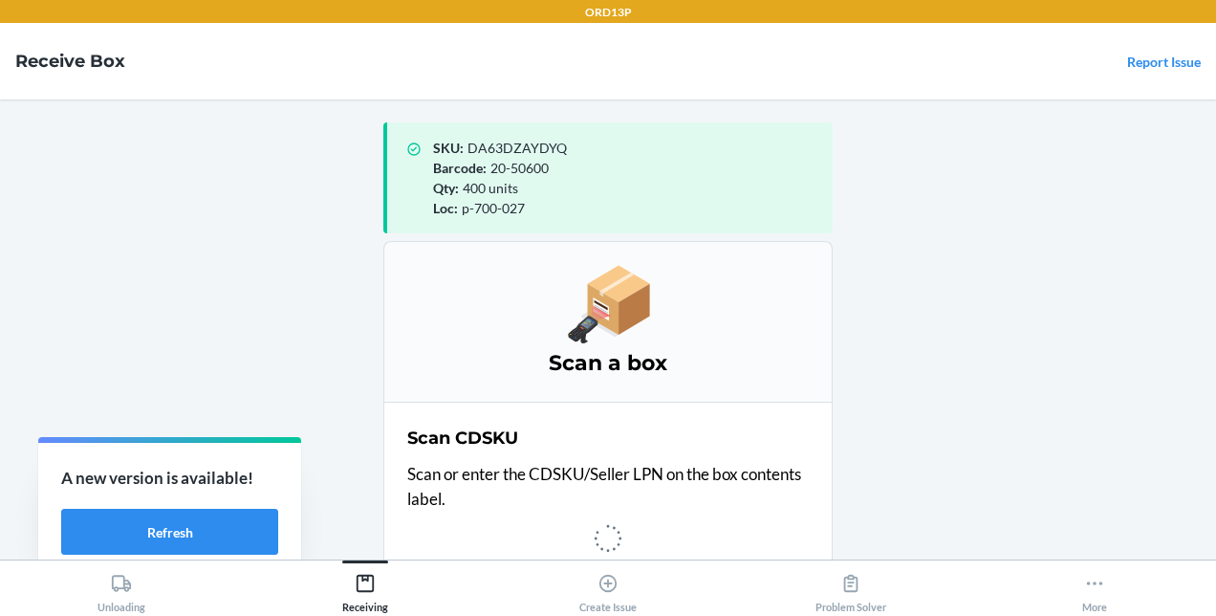
scroll to position [4, 0]
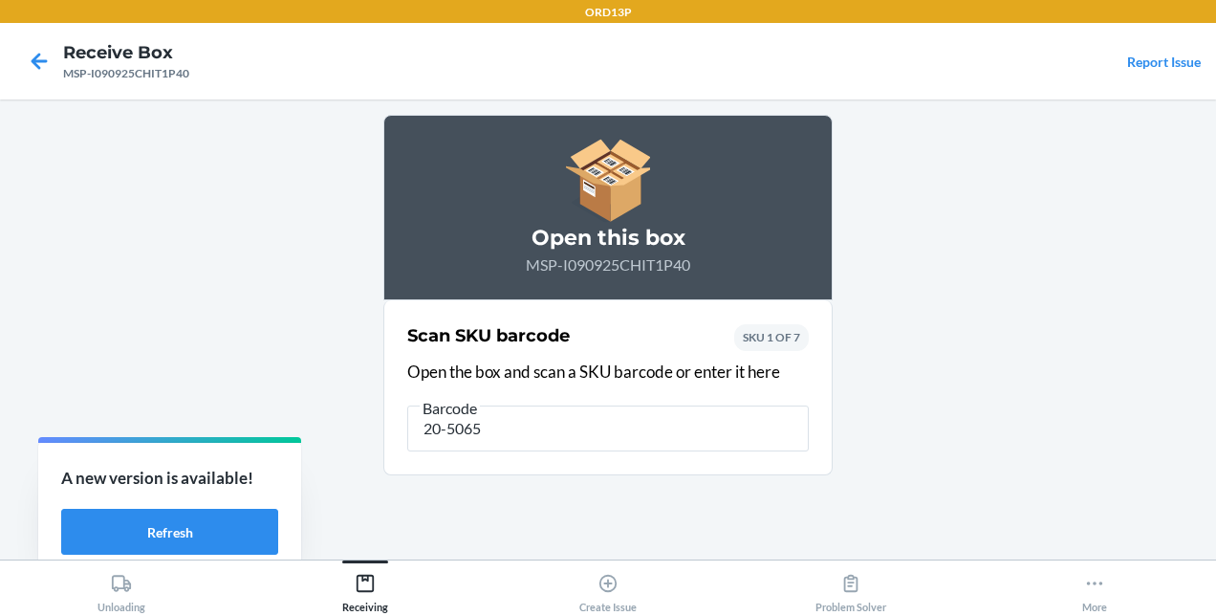
type input "20-50653"
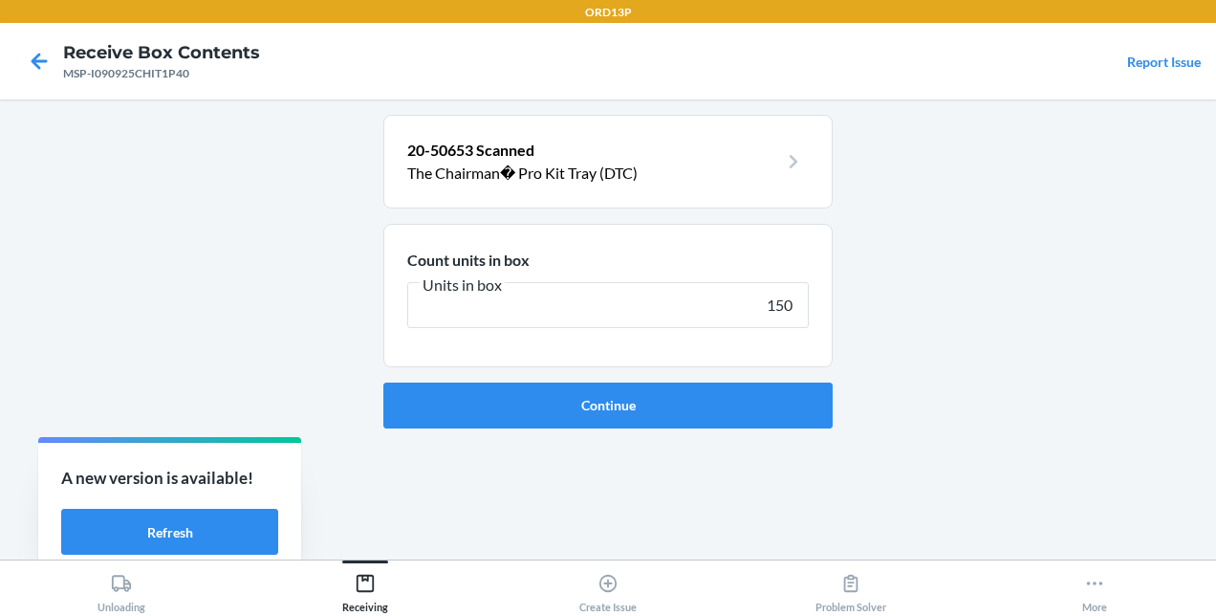
type input "150"
click at [383, 382] on button "Continue" at bounding box center [607, 405] width 449 height 46
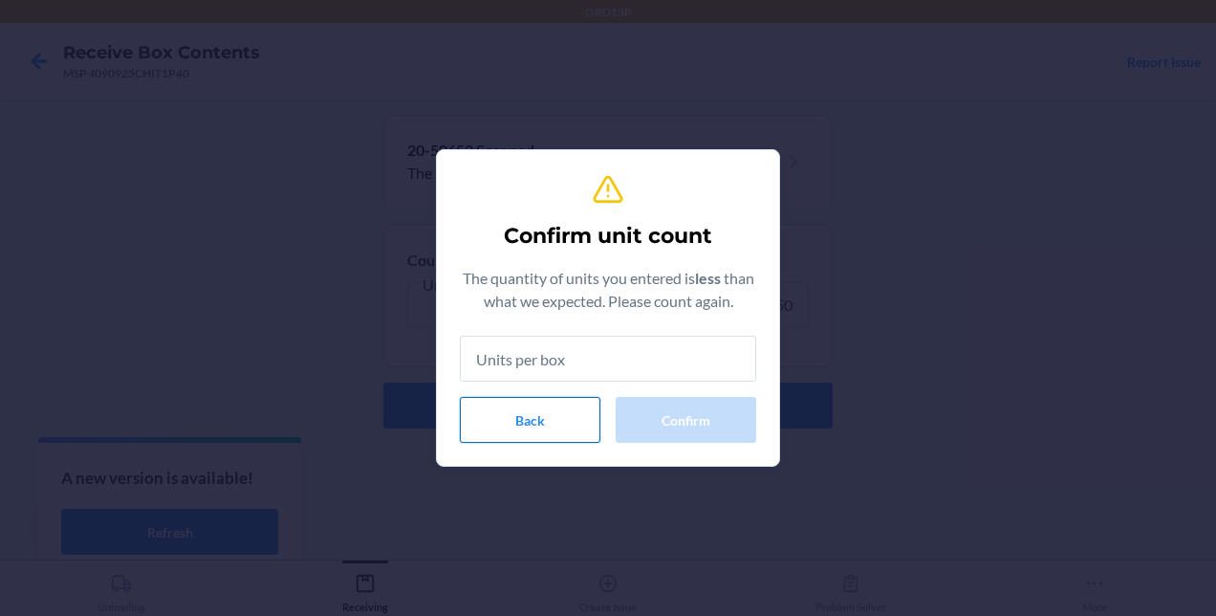
click at [560, 413] on button "Back" at bounding box center [530, 420] width 141 height 46
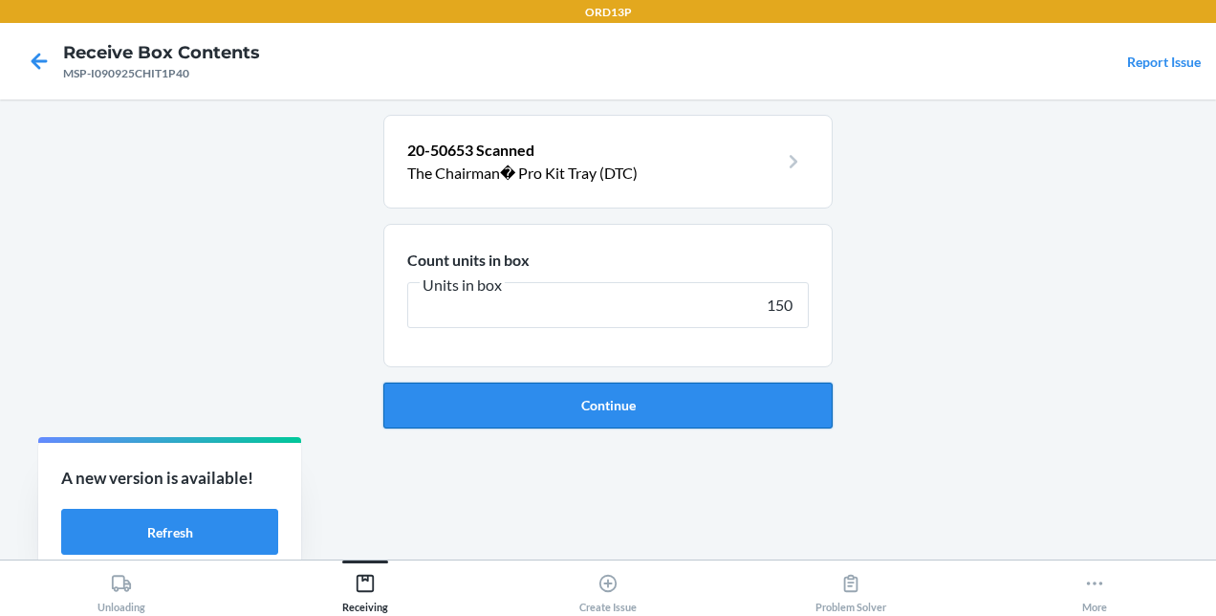
click at [741, 389] on button "Continue" at bounding box center [607, 405] width 449 height 46
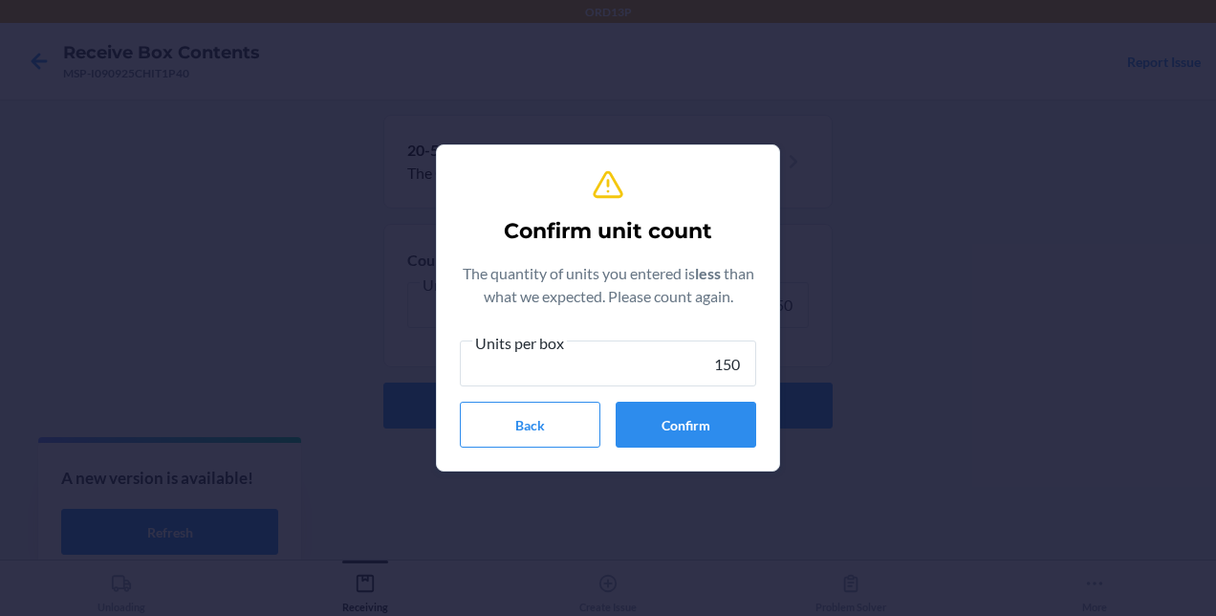
type input "150"
click at [734, 434] on button "Confirm" at bounding box center [686, 424] width 141 height 46
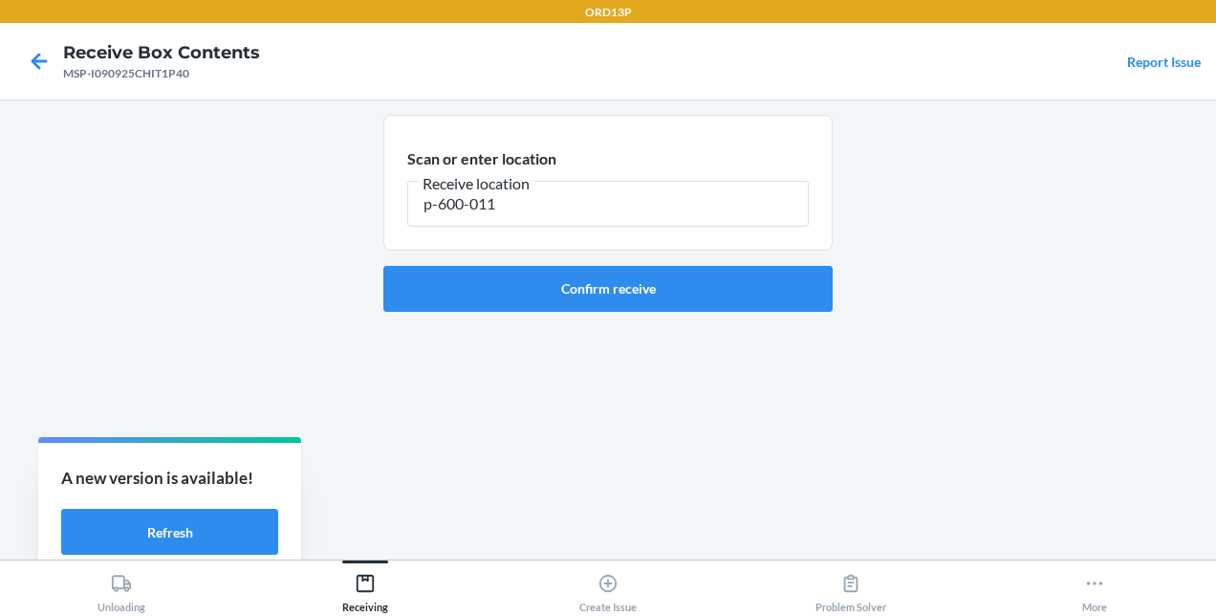
type input "p-600-011"
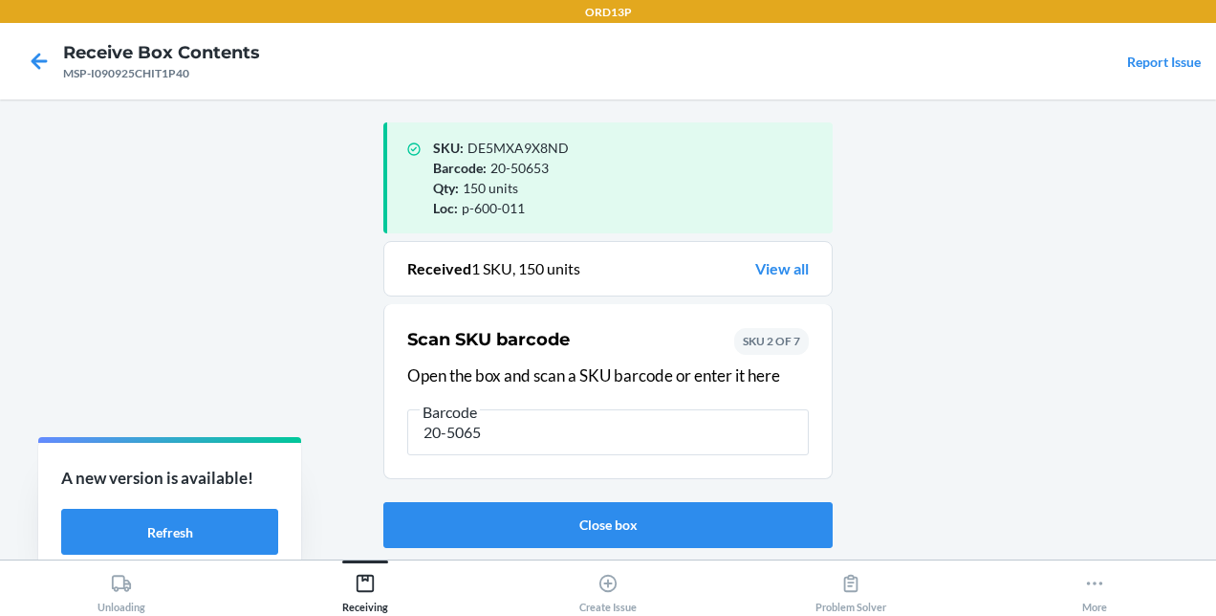
type input "20-50654"
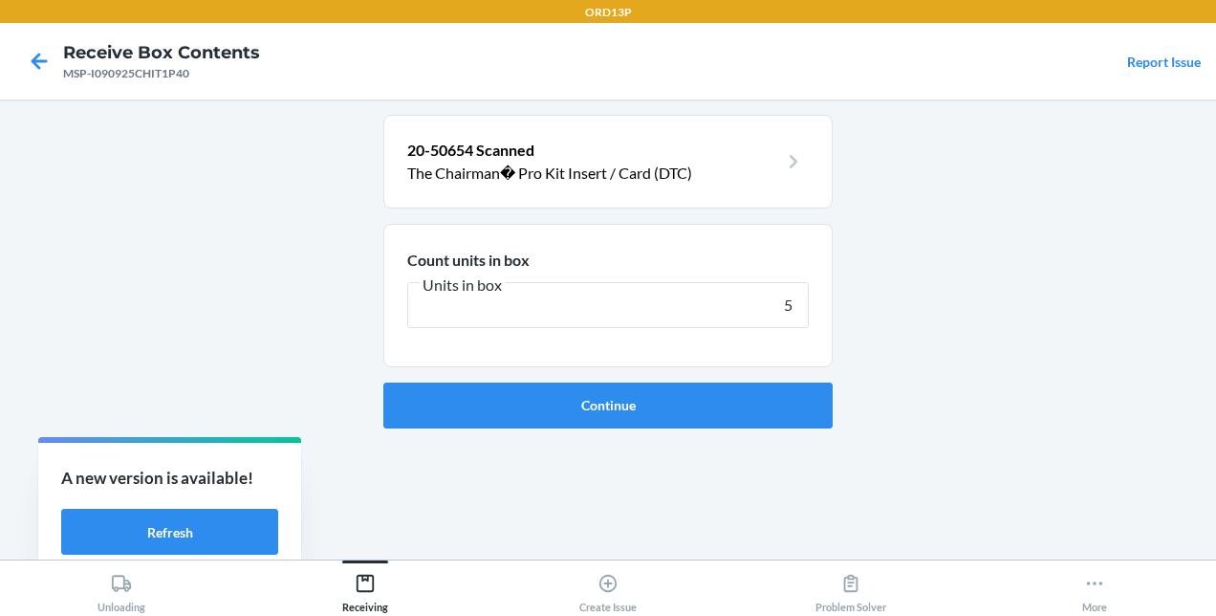
type input "50"
click button "Continue" at bounding box center [607, 405] width 449 height 46
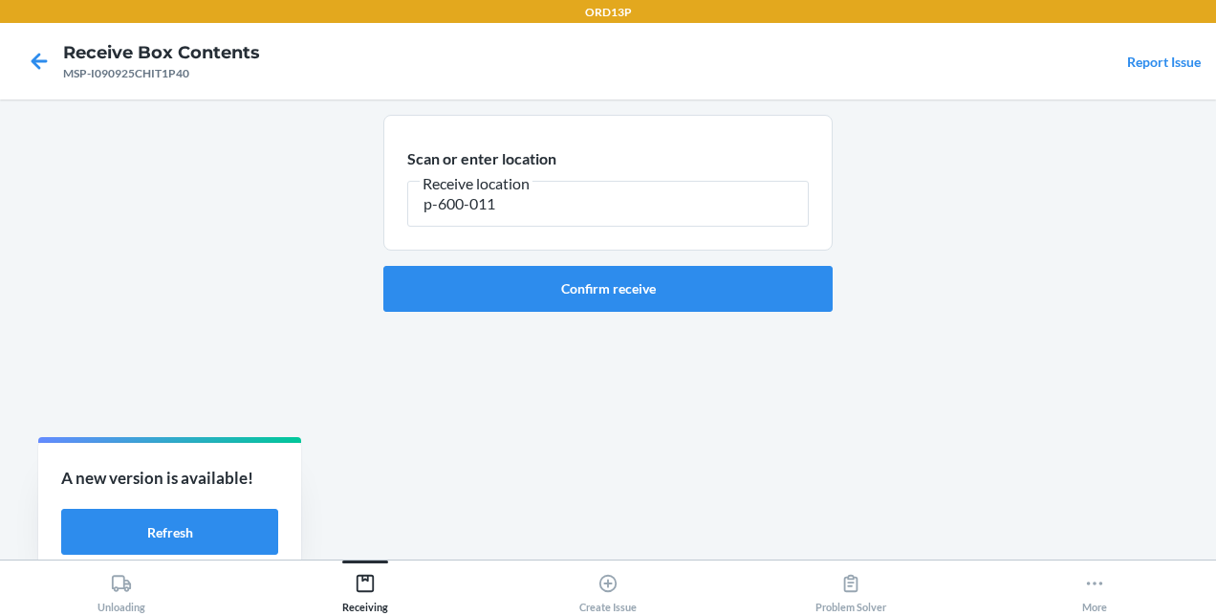
type input "p-600-011"
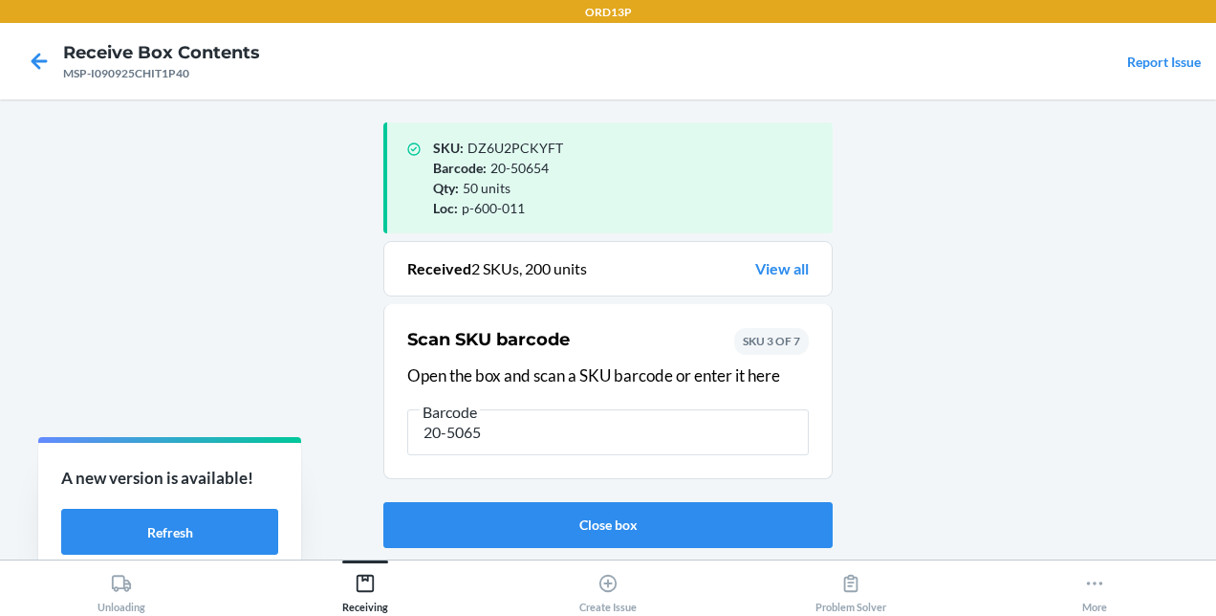
type input "20-50654"
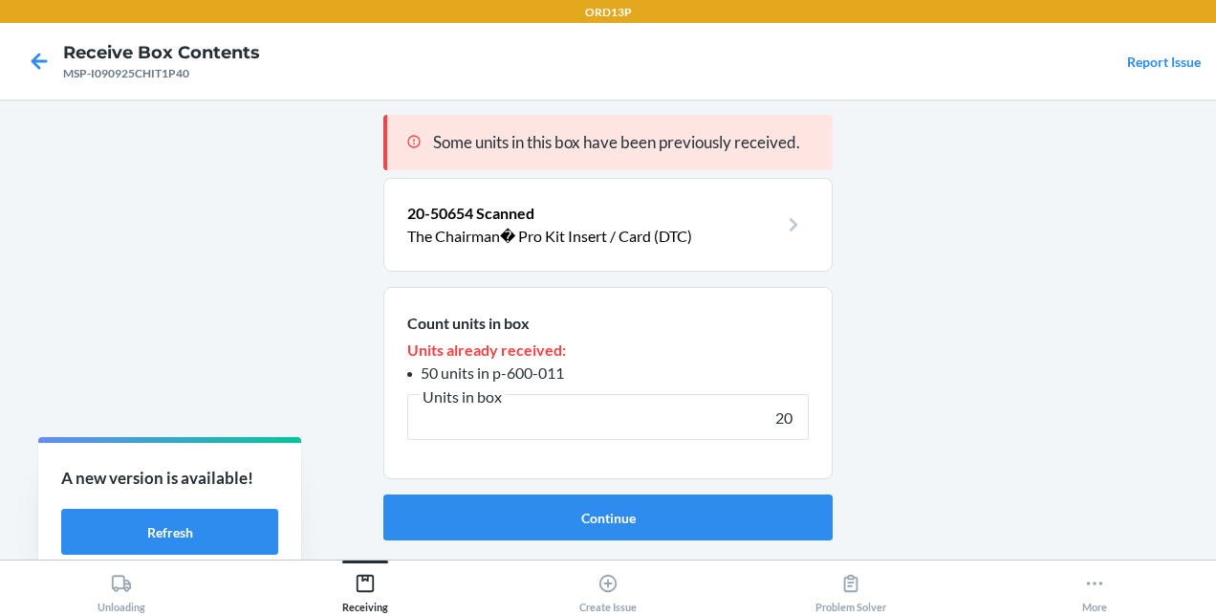
type input "2"
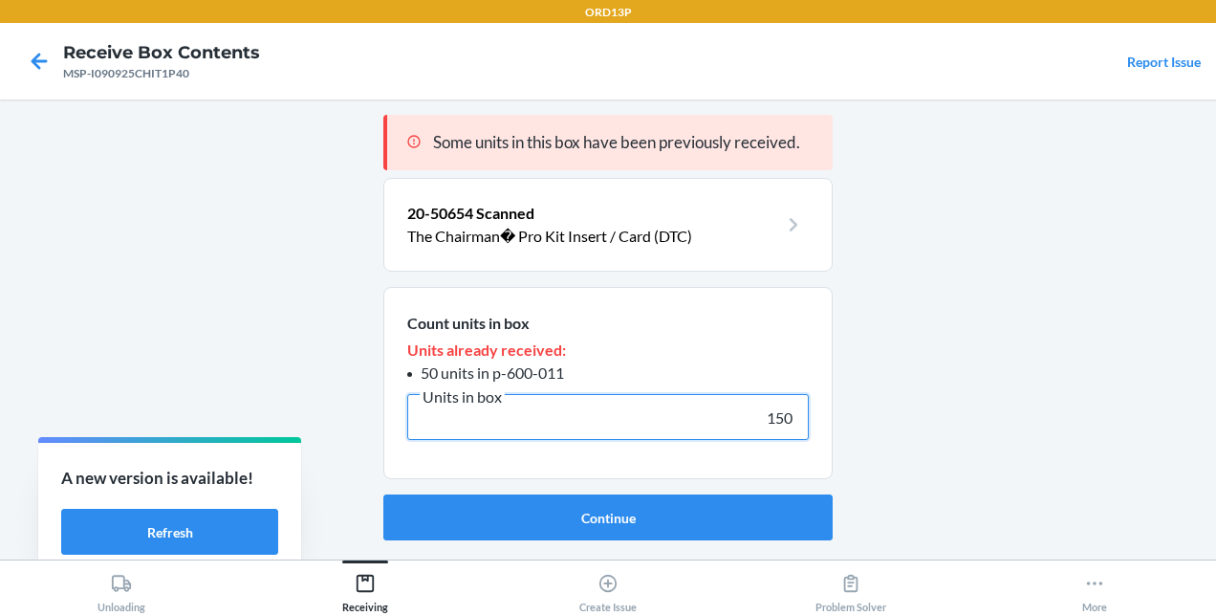
type input "150"
click at [383, 494] on button "Continue" at bounding box center [607, 517] width 449 height 46
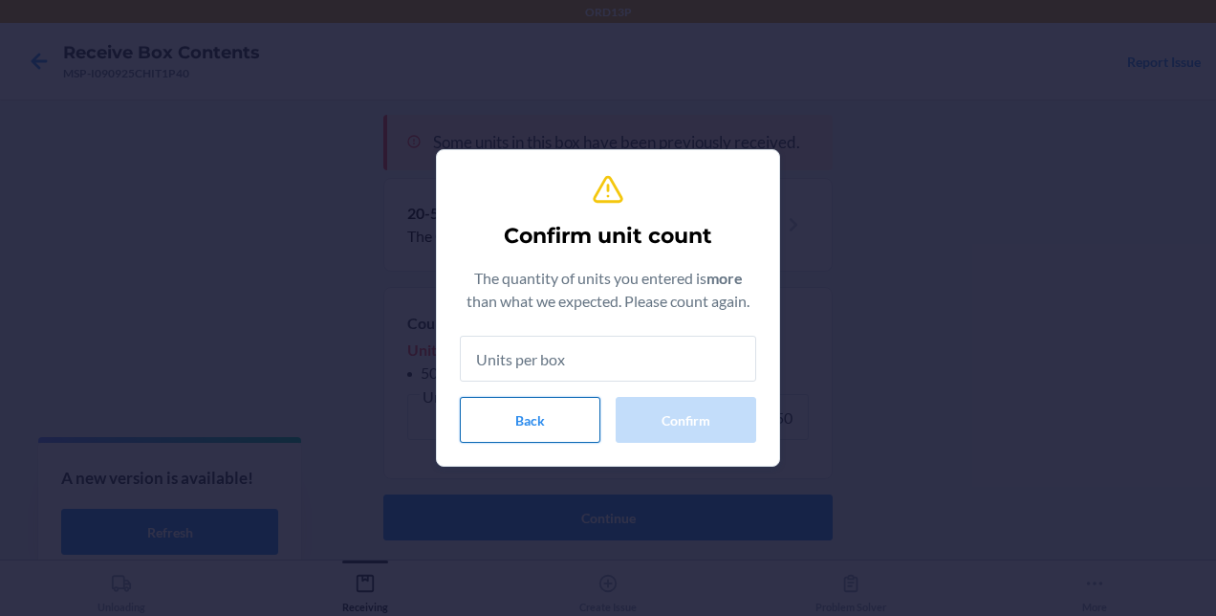
drag, startPoint x: 532, startPoint y: 436, endPoint x: 509, endPoint y: 434, distance: 23.0
click at [509, 434] on button "Back" at bounding box center [530, 420] width 141 height 46
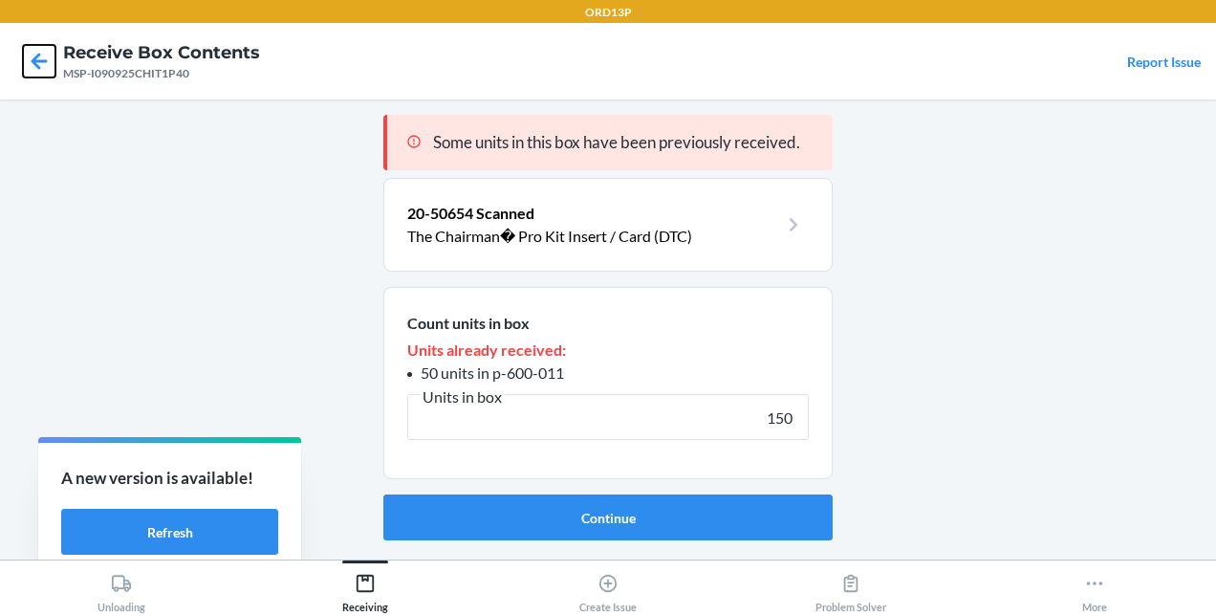
click at [42, 57] on icon at bounding box center [39, 61] width 33 height 33
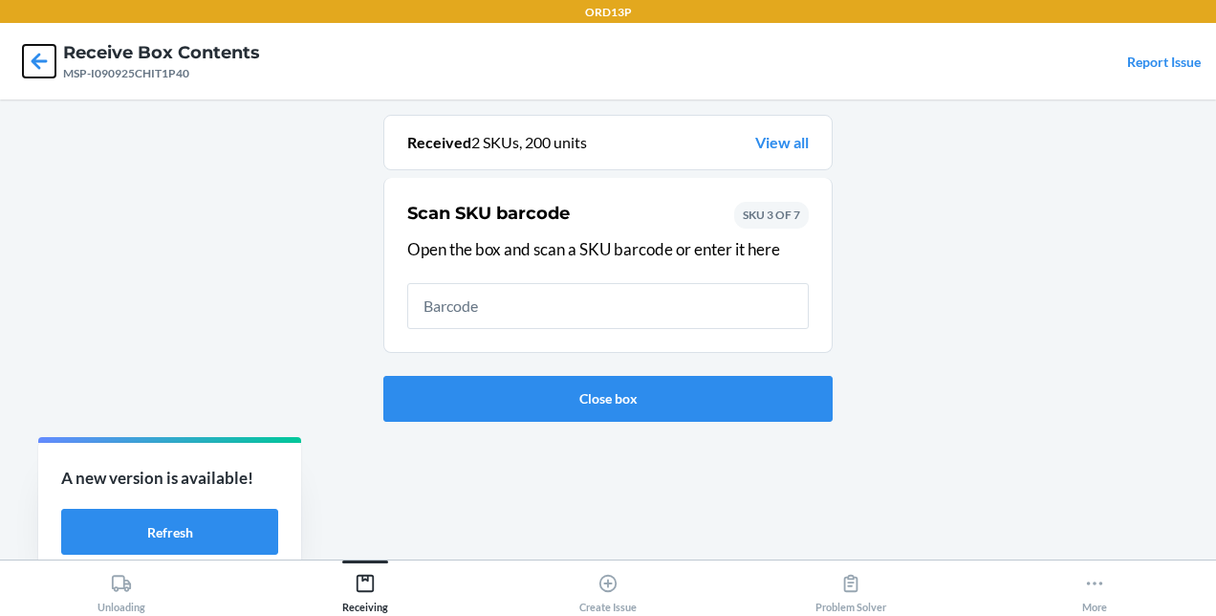
click at [33, 59] on icon at bounding box center [40, 61] width 16 height 16
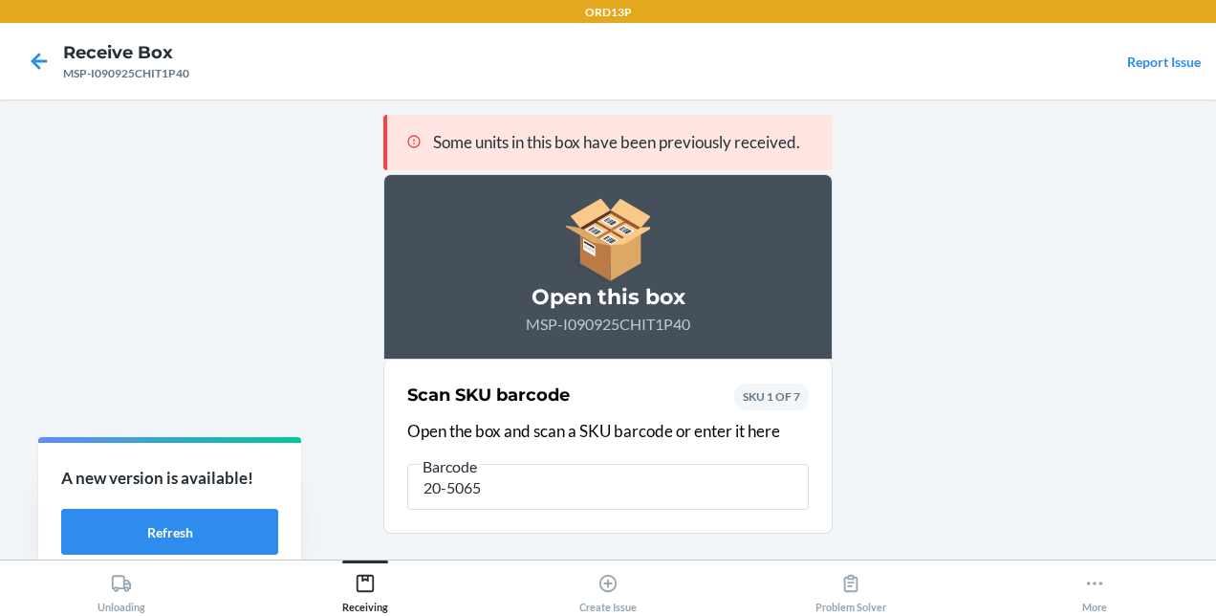
type input "20-50653"
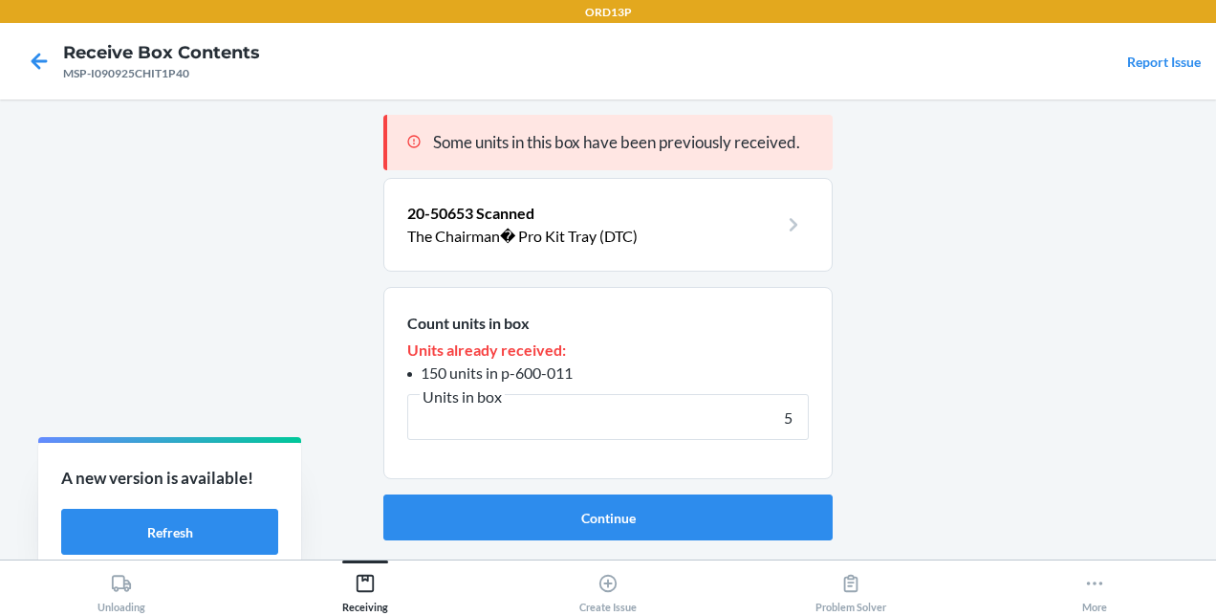
type input "50"
click button "Continue" at bounding box center [607, 517] width 449 height 46
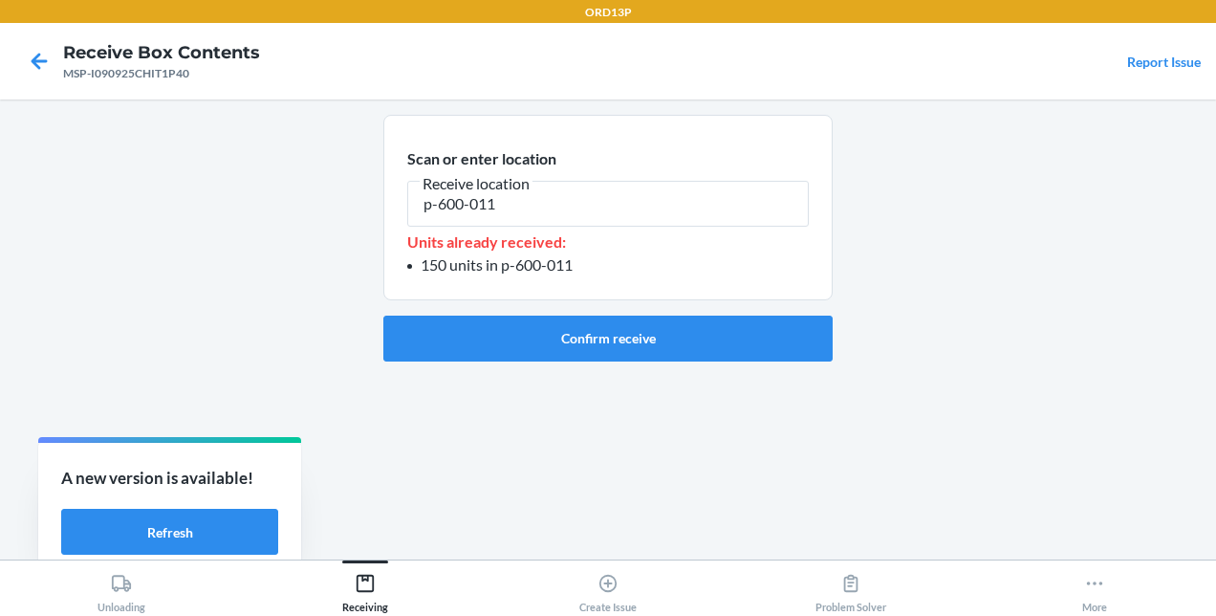
type input "p-600-011"
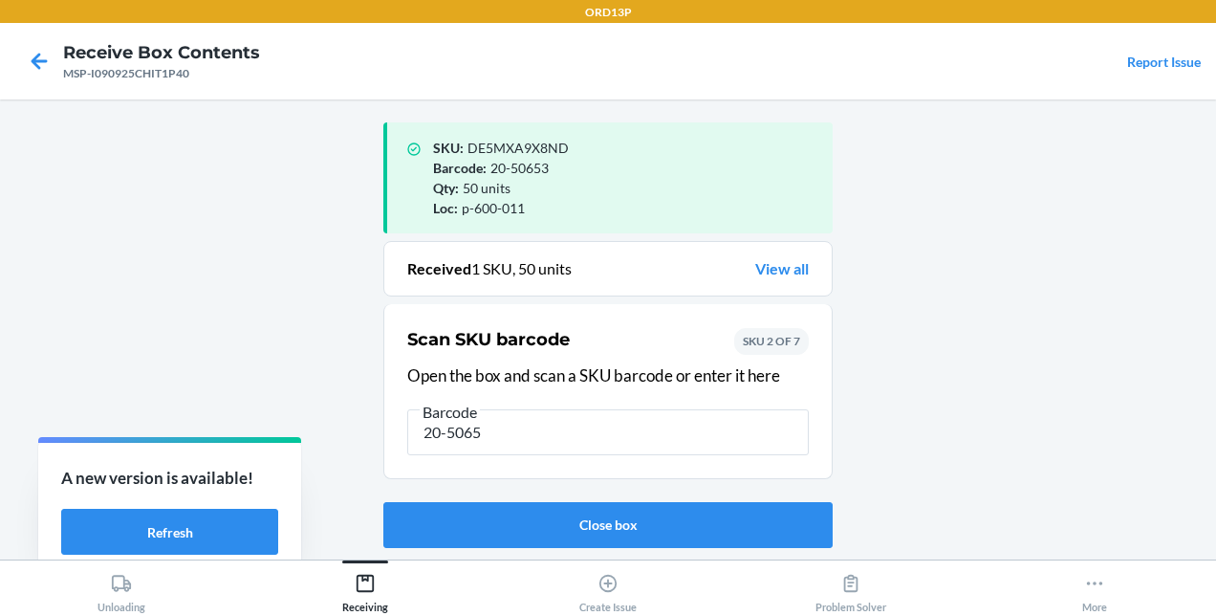
type input "20-50654"
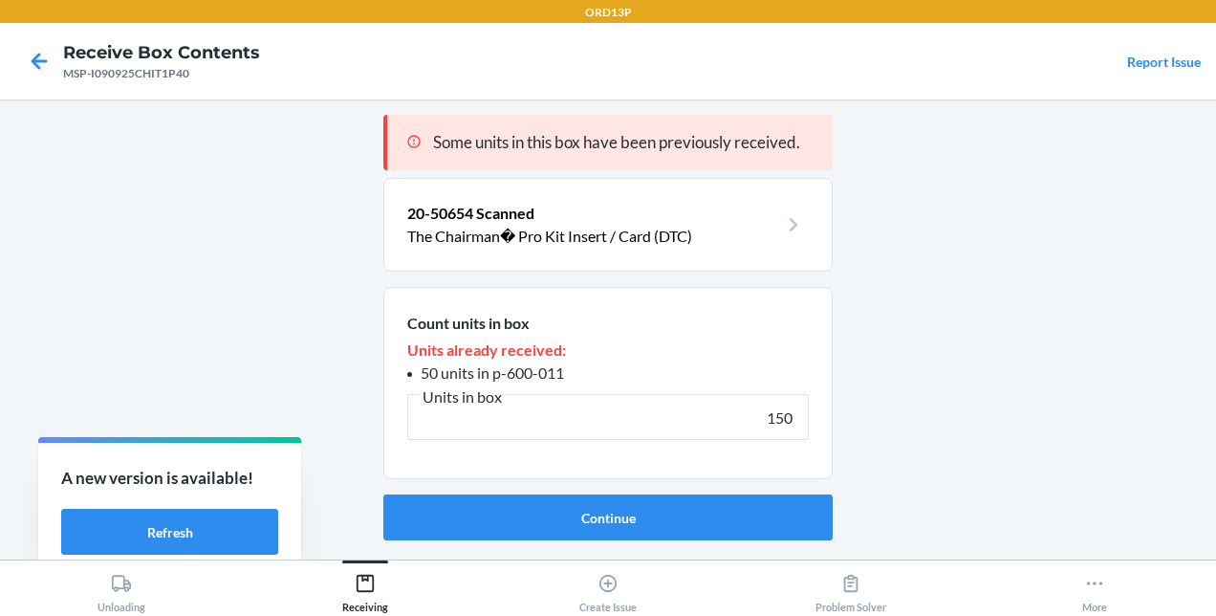
type input "150"
click at [383, 494] on button "Continue" at bounding box center [607, 517] width 449 height 46
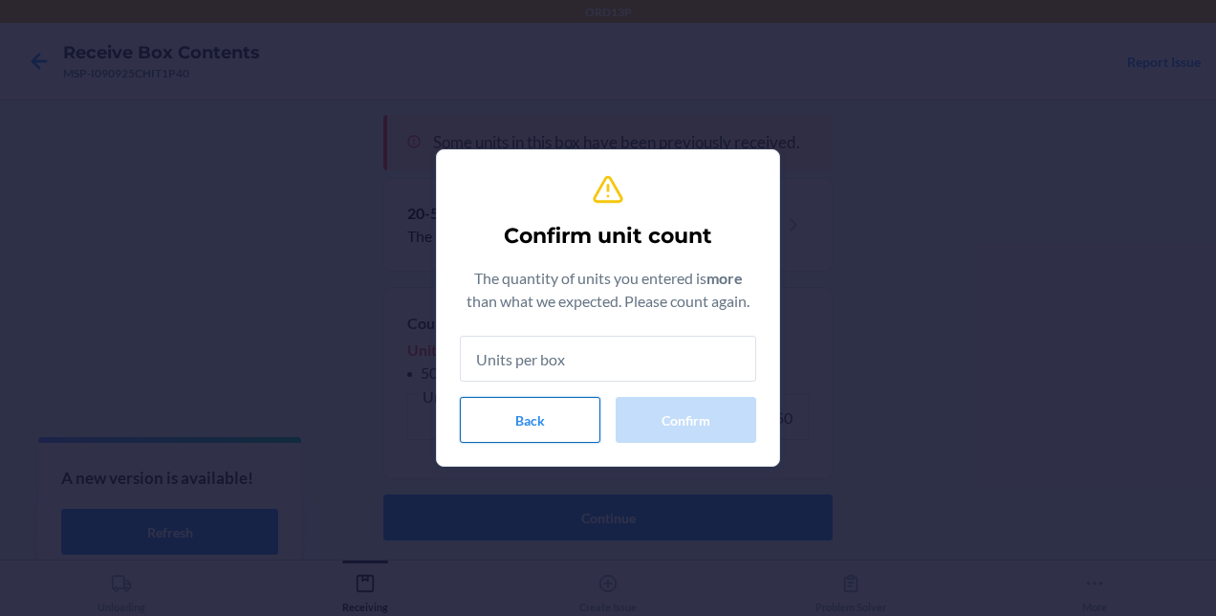
click at [531, 436] on button "Back" at bounding box center [530, 420] width 141 height 46
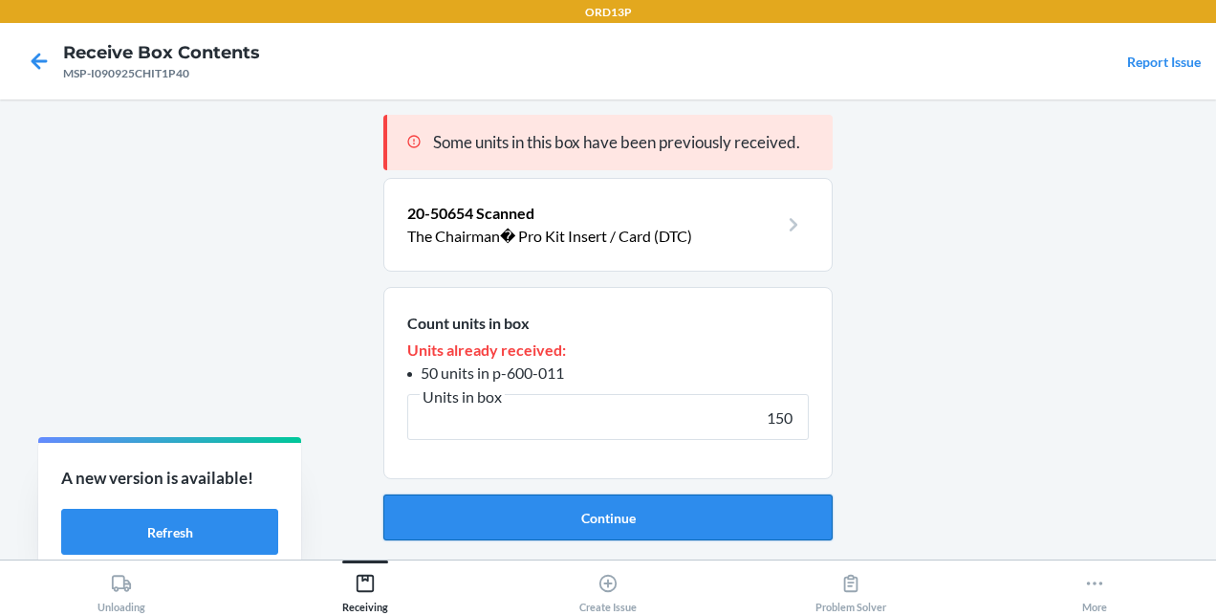
click at [786, 527] on button "Continue" at bounding box center [607, 517] width 449 height 46
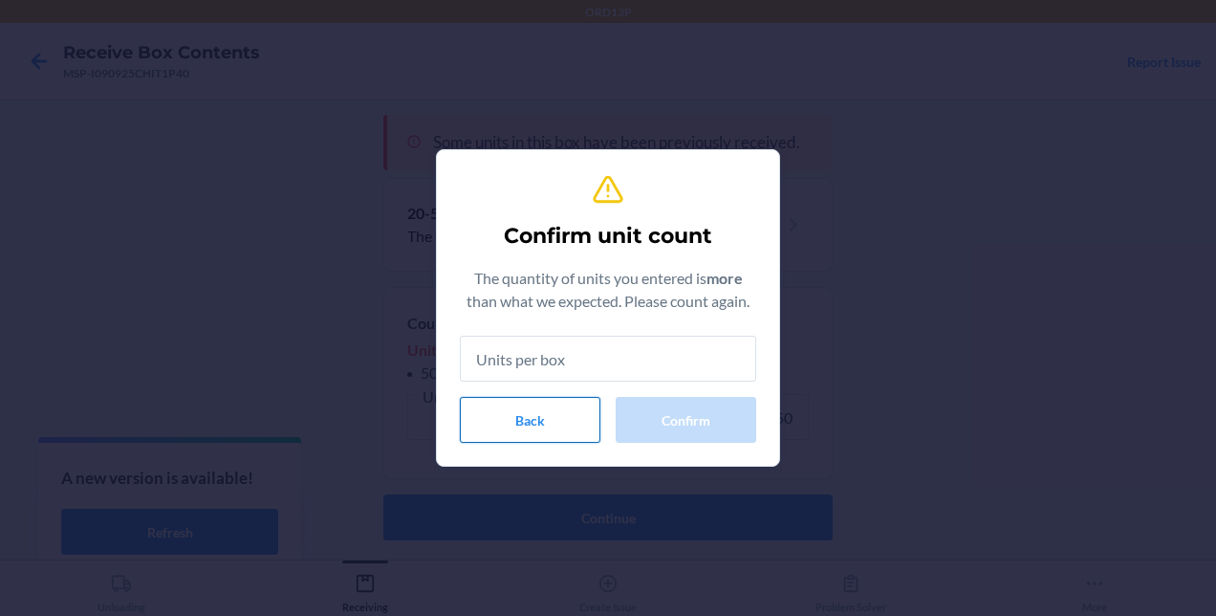
click at [498, 423] on button "Back" at bounding box center [530, 420] width 141 height 46
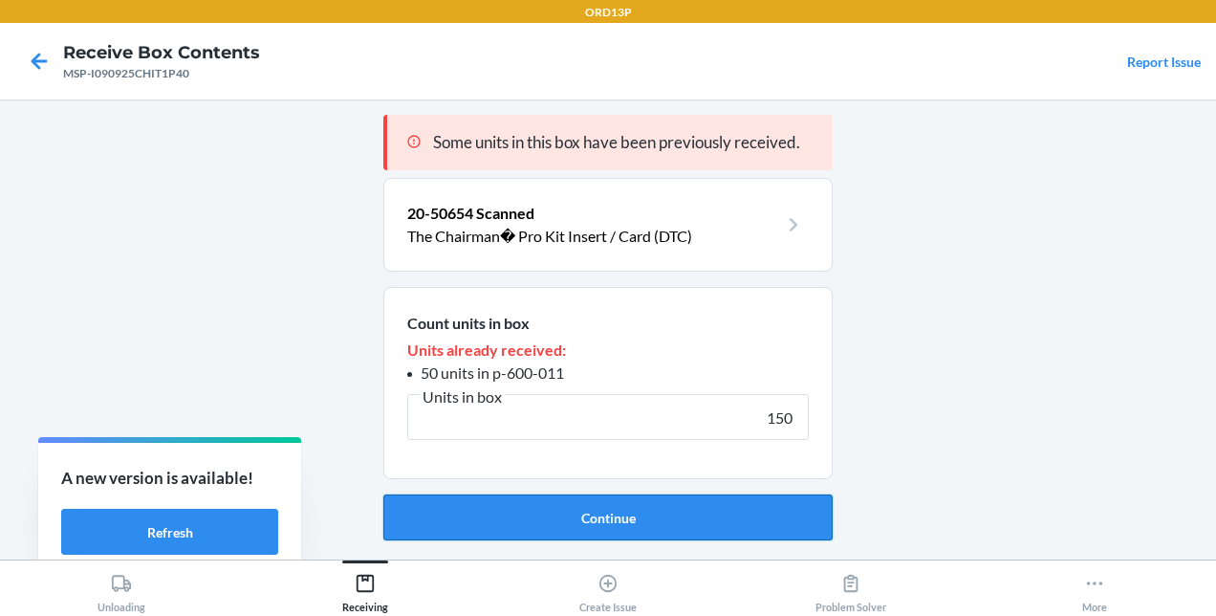
click at [656, 512] on button "Continue" at bounding box center [607, 517] width 449 height 46
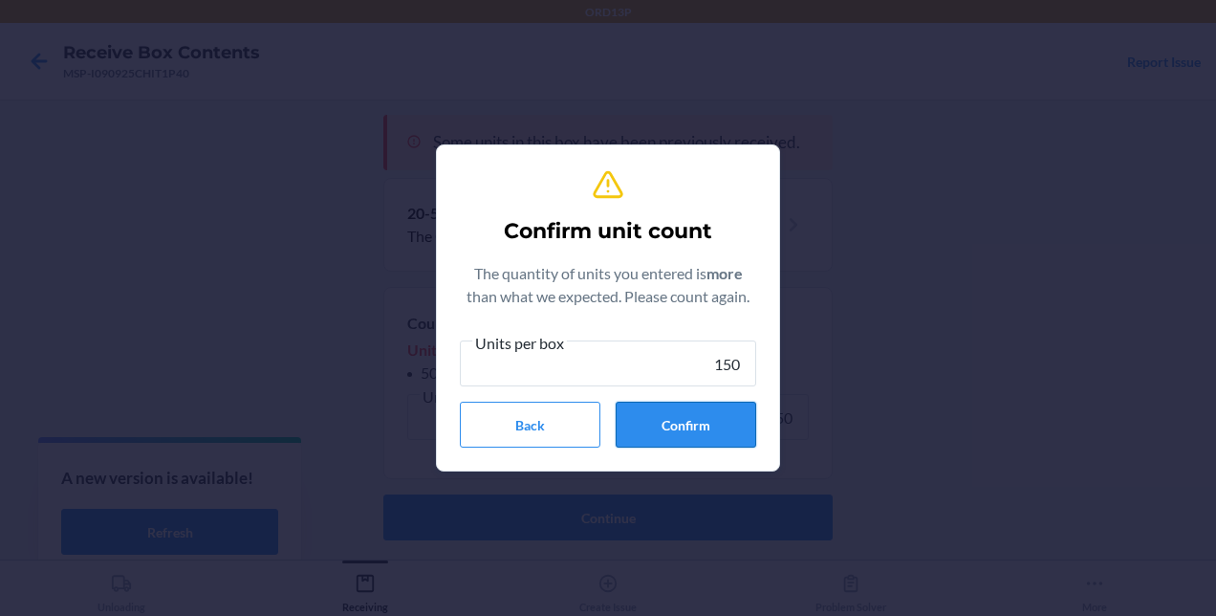
type input "150"
drag, startPoint x: 708, startPoint y: 411, endPoint x: 683, endPoint y: 441, distance: 39.3
click at [683, 441] on button "Confirm" at bounding box center [686, 424] width 141 height 46
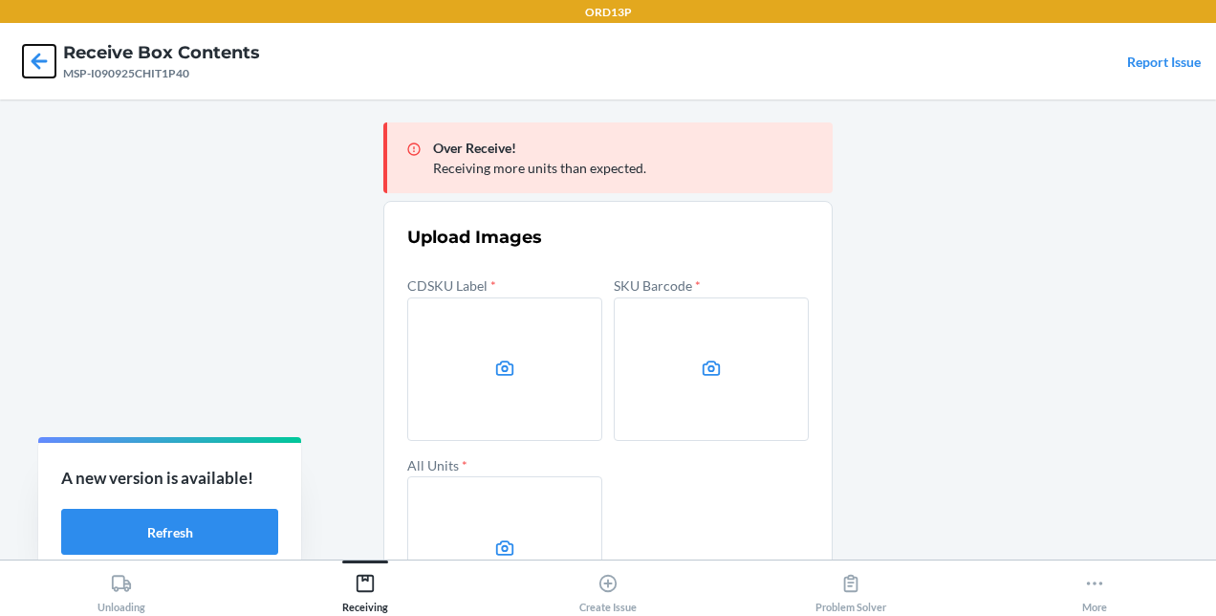
click at [43, 58] on icon at bounding box center [39, 61] width 33 height 33
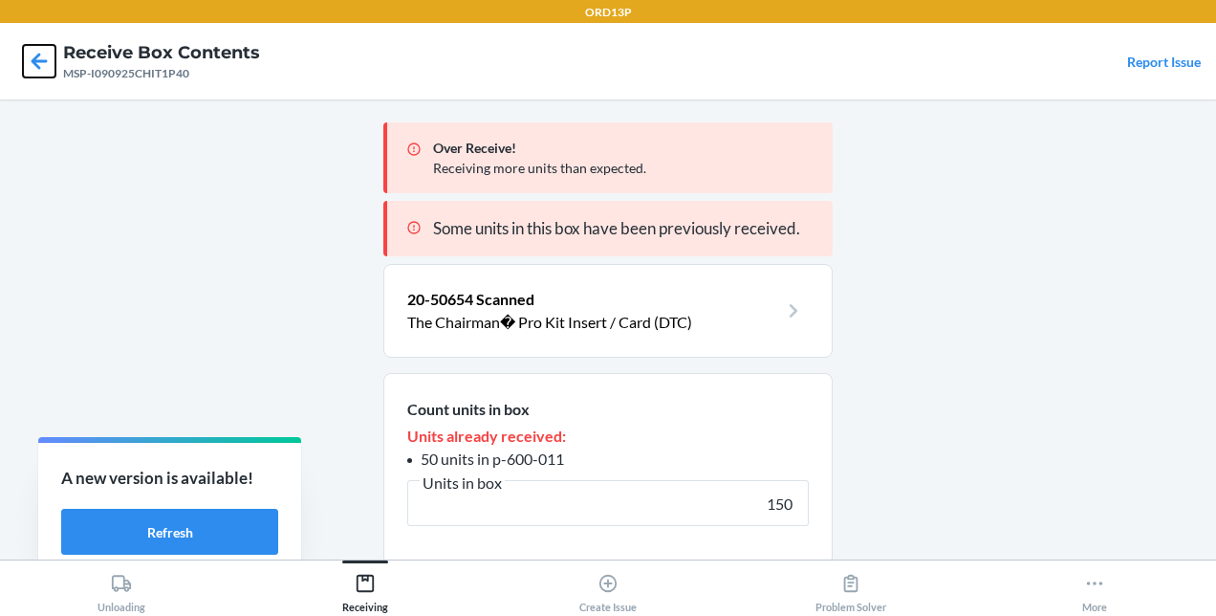
click at [43, 58] on icon at bounding box center [39, 61] width 33 height 33
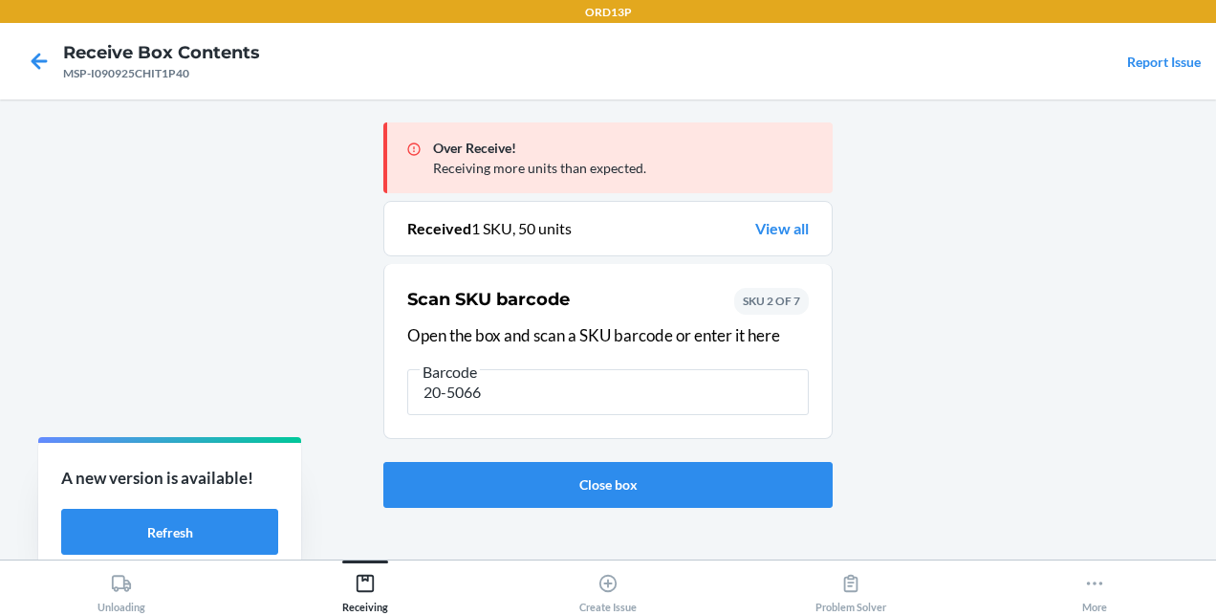
type input "20-50660"
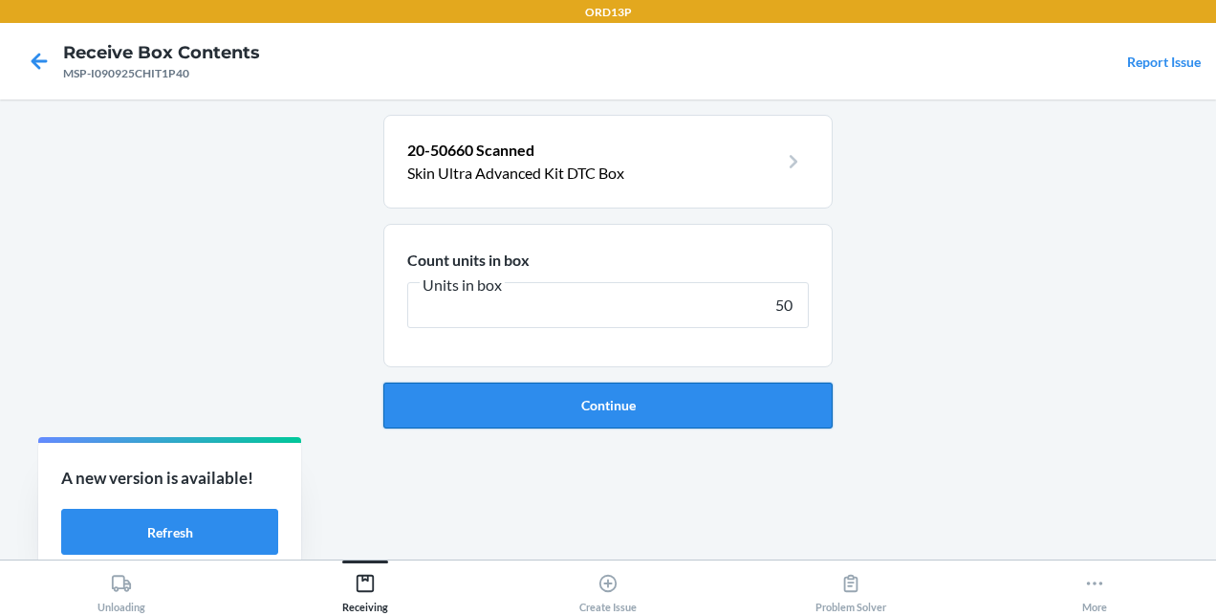
type input "50"
click at [573, 404] on button "Continue" at bounding box center [607, 405] width 449 height 46
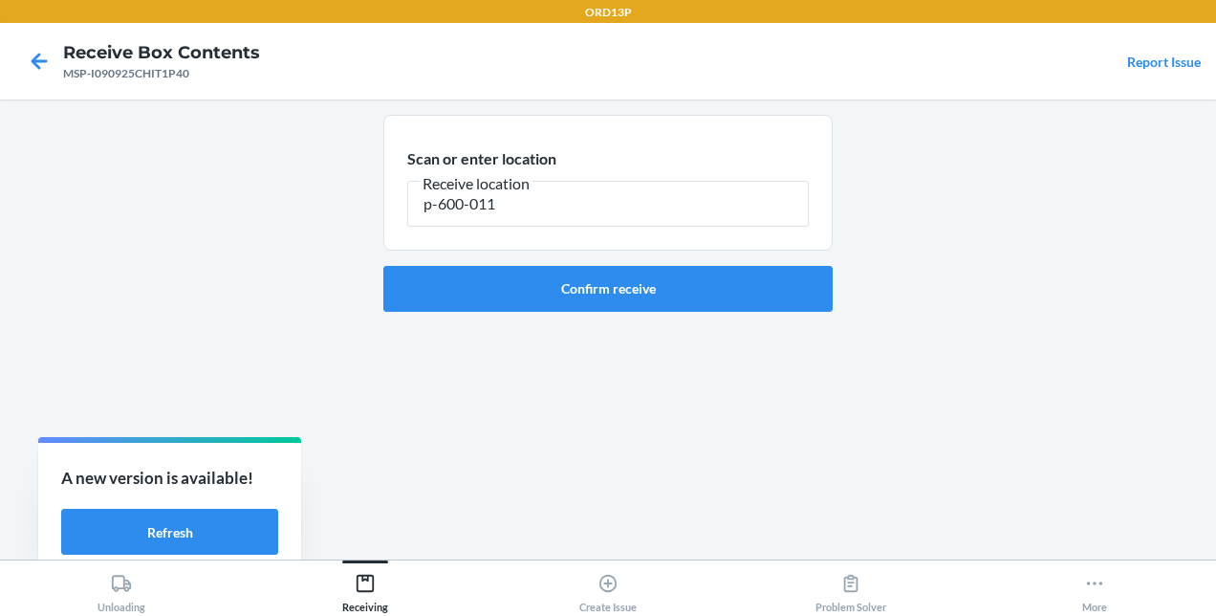
type input "p-600-011"
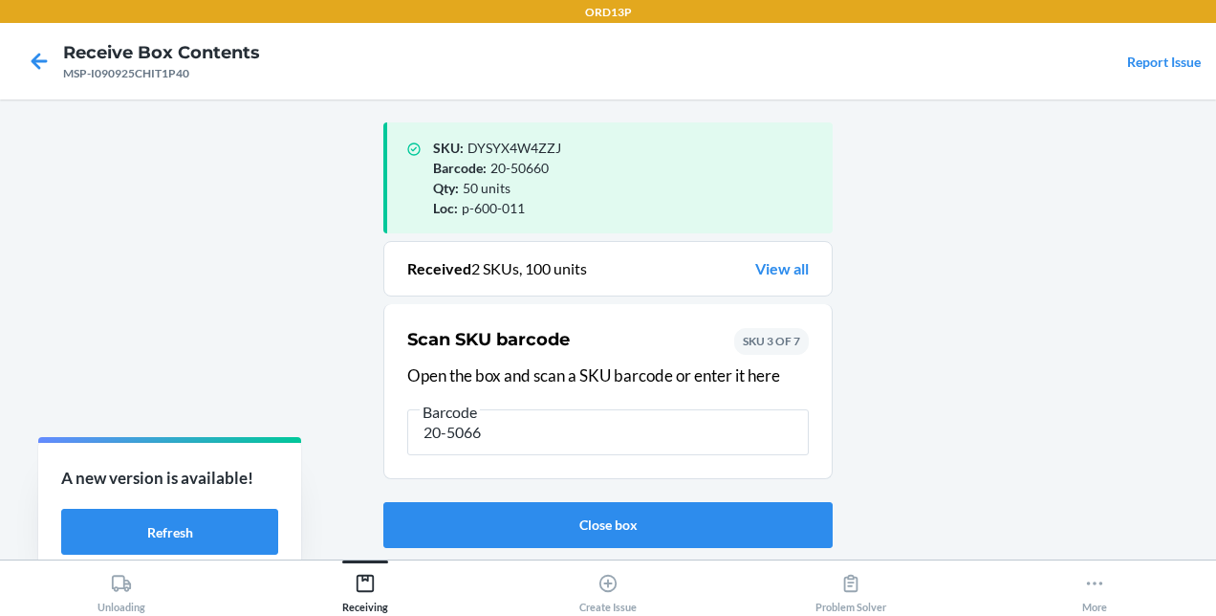
type input "20-50661"
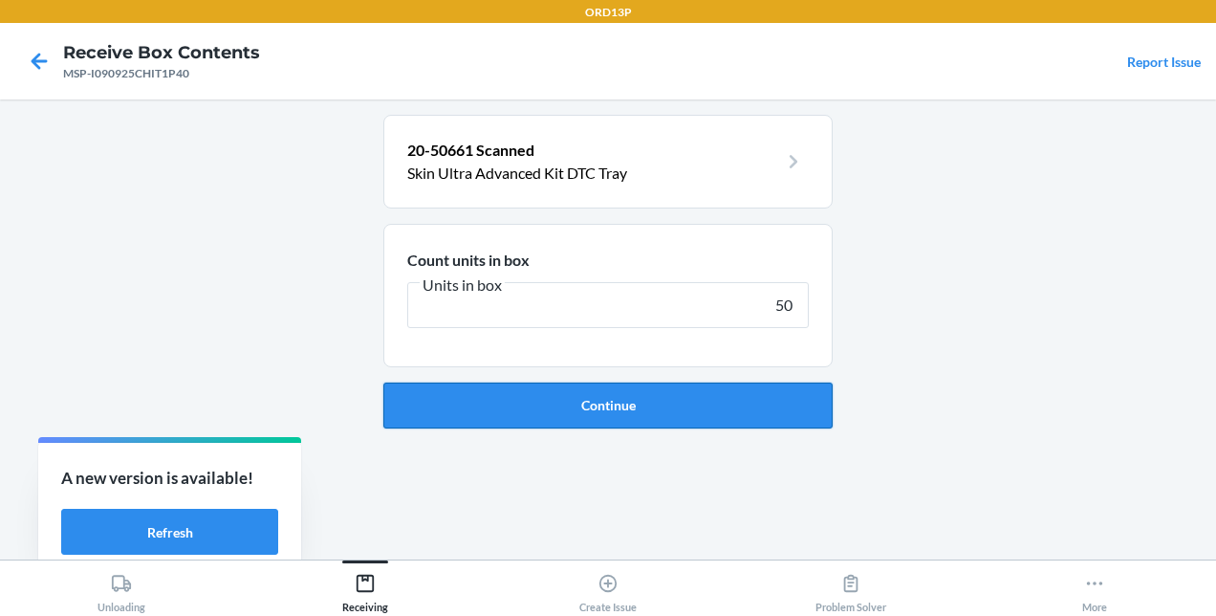
type input "50"
click at [573, 404] on button "Continue" at bounding box center [607, 405] width 449 height 46
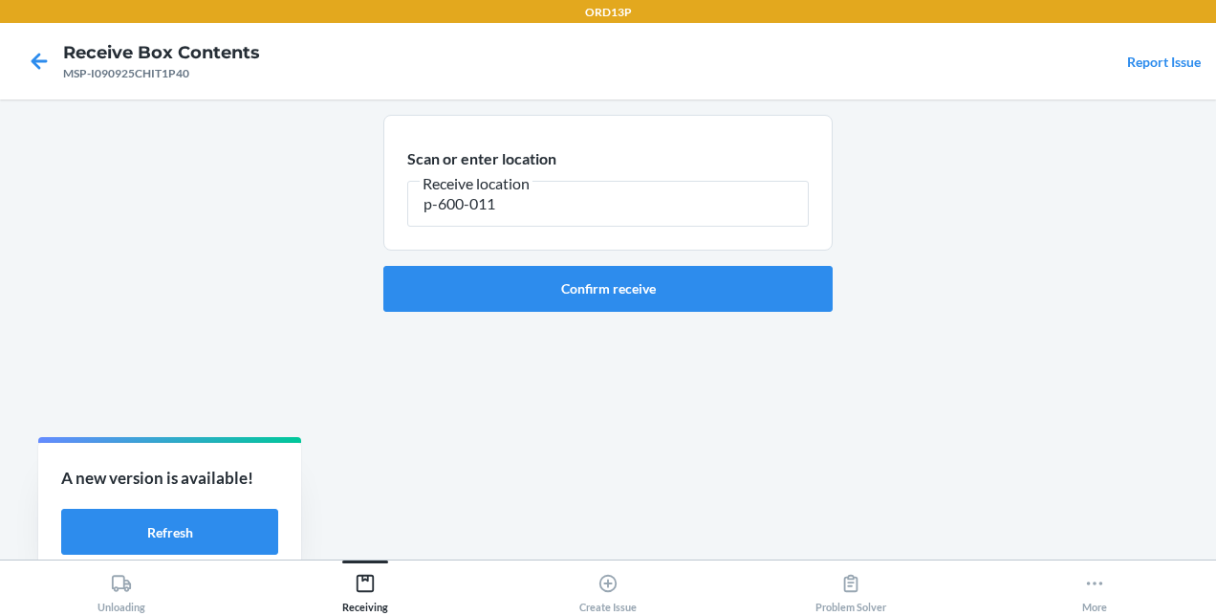
type input "p-600-011"
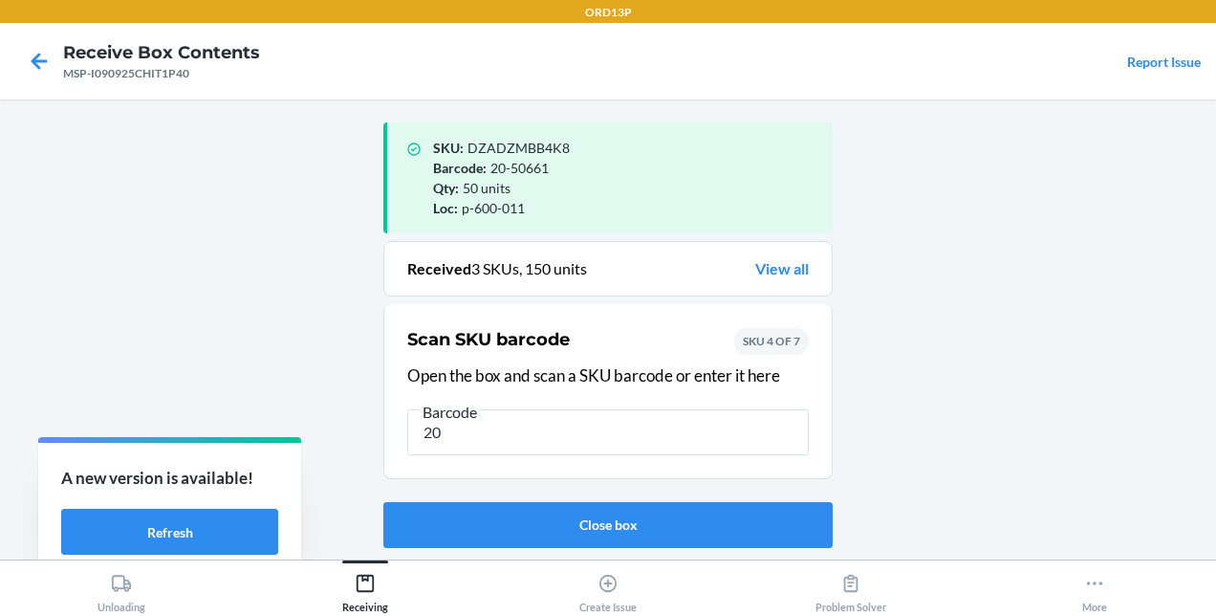
type input "2"
type input "20-50654"
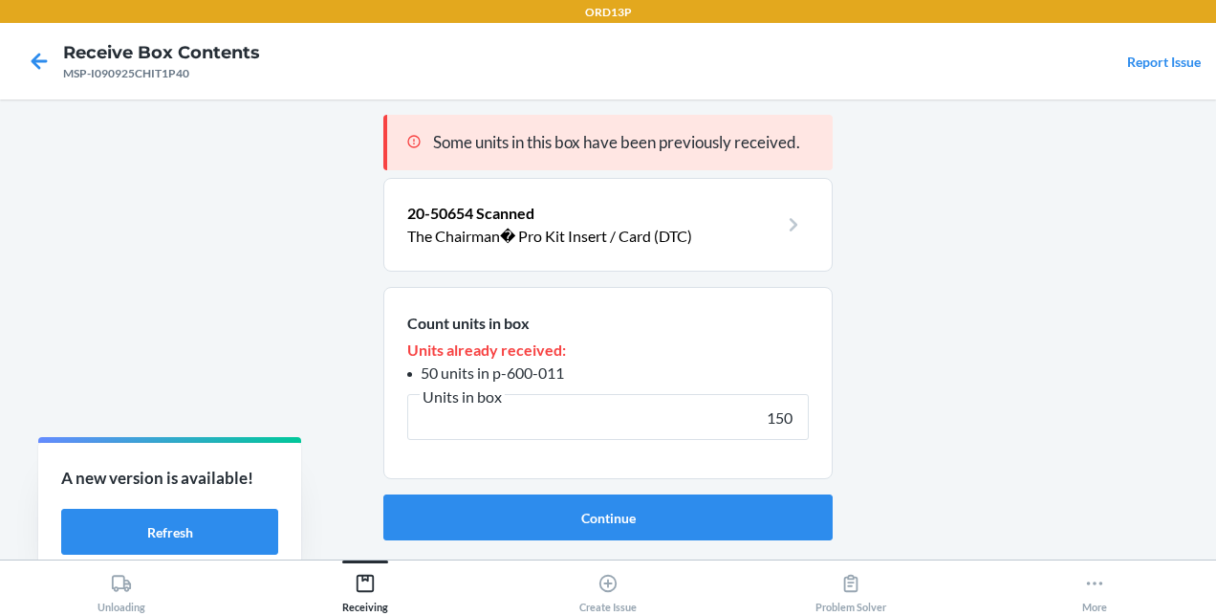
type input "150"
click at [383, 494] on button "Continue" at bounding box center [607, 517] width 449 height 46
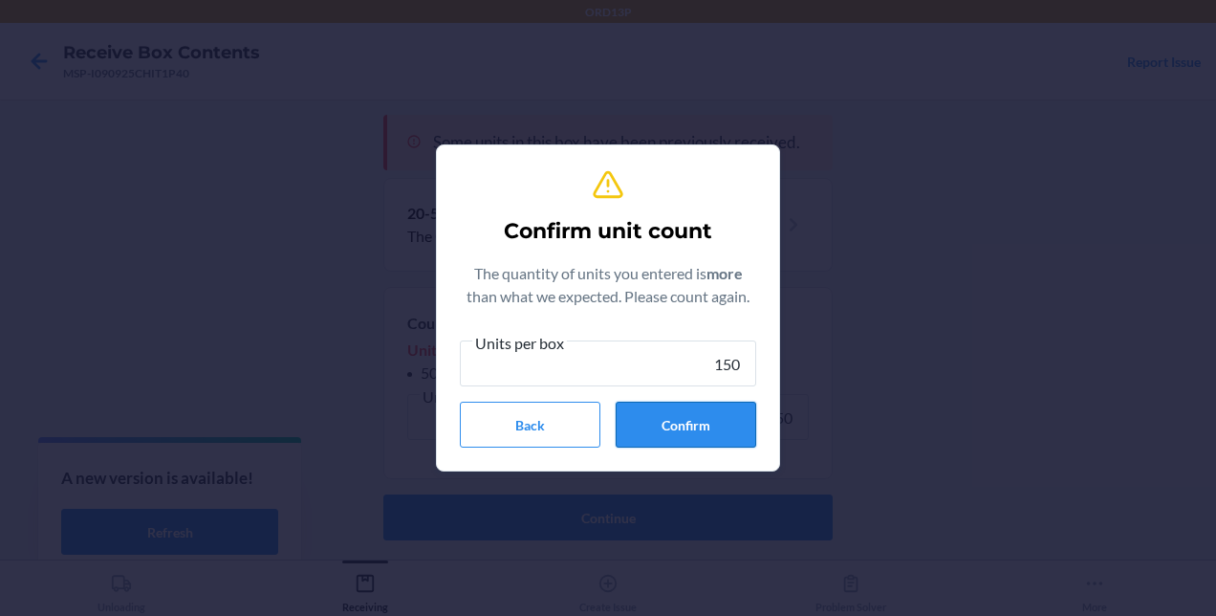
type input "150"
click at [682, 415] on button "Confirm" at bounding box center [686, 424] width 141 height 46
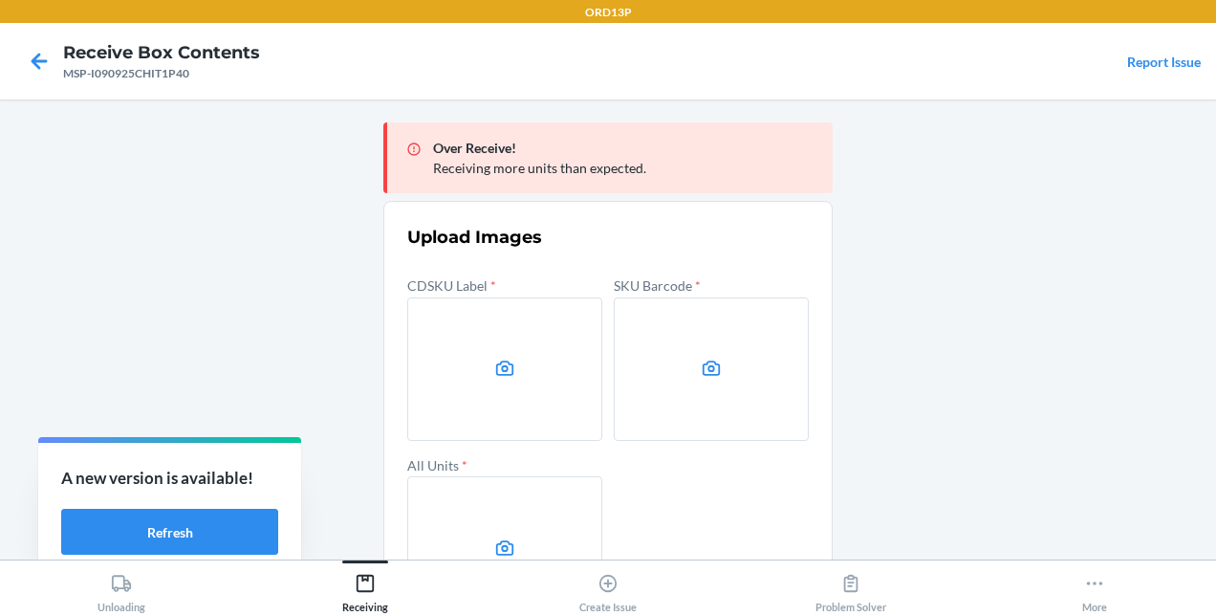
click at [482, 384] on label at bounding box center [504, 368] width 195 height 143
click at [0, 0] on input "file" at bounding box center [0, 0] width 0 height 0
click at [676, 344] on label at bounding box center [711, 368] width 195 height 143
click at [0, 0] on input "file" at bounding box center [0, 0] width 0 height 0
click at [504, 509] on label at bounding box center [504, 547] width 195 height 143
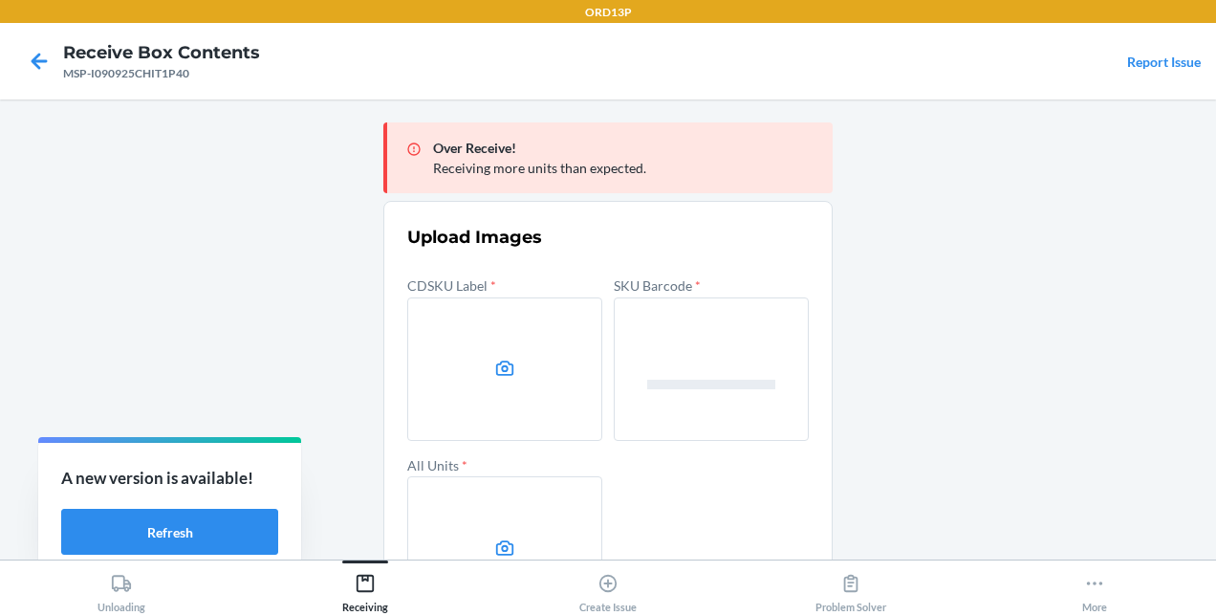
click at [0, 0] on input "file" at bounding box center [0, 0] width 0 height 0
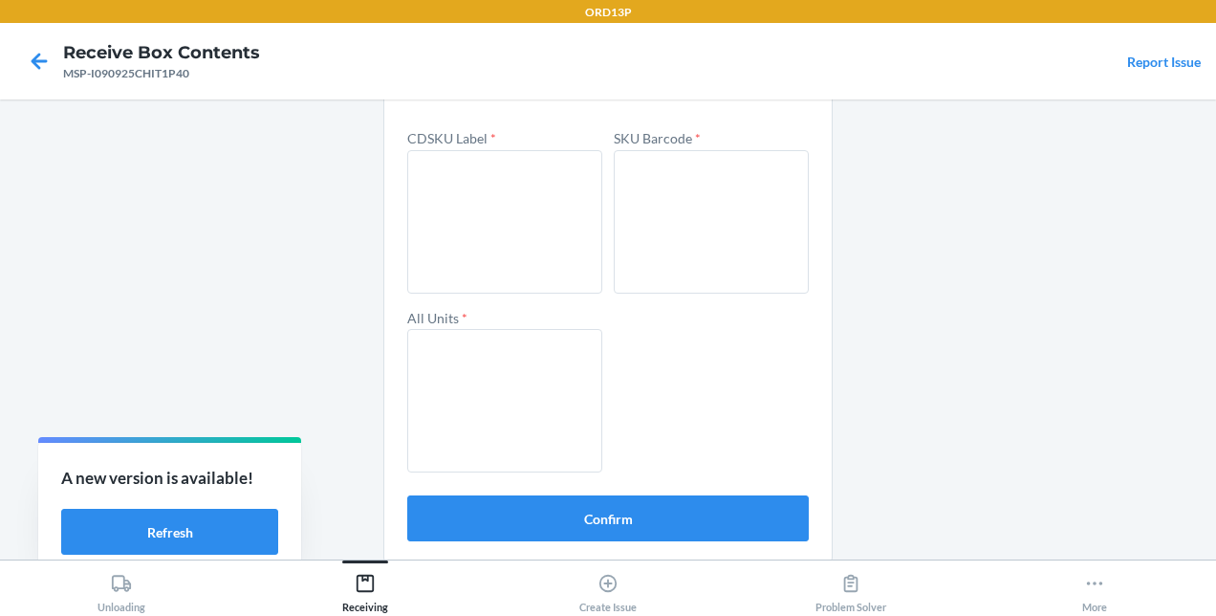
scroll to position [152, 0]
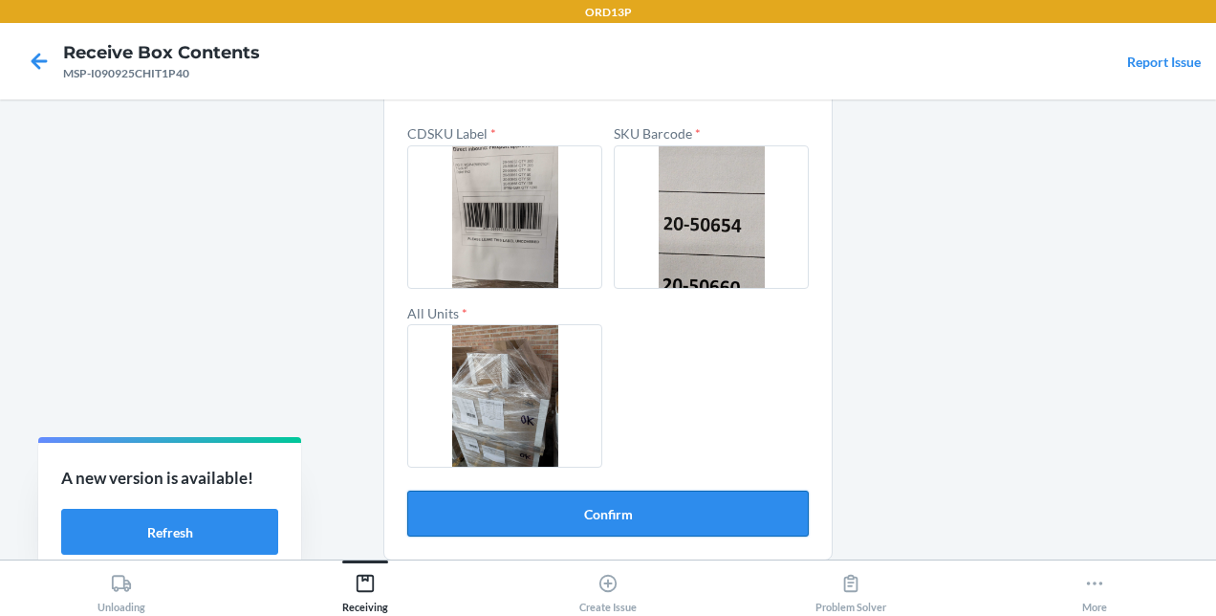
click at [690, 514] on button "Confirm" at bounding box center [607, 513] width 401 height 46
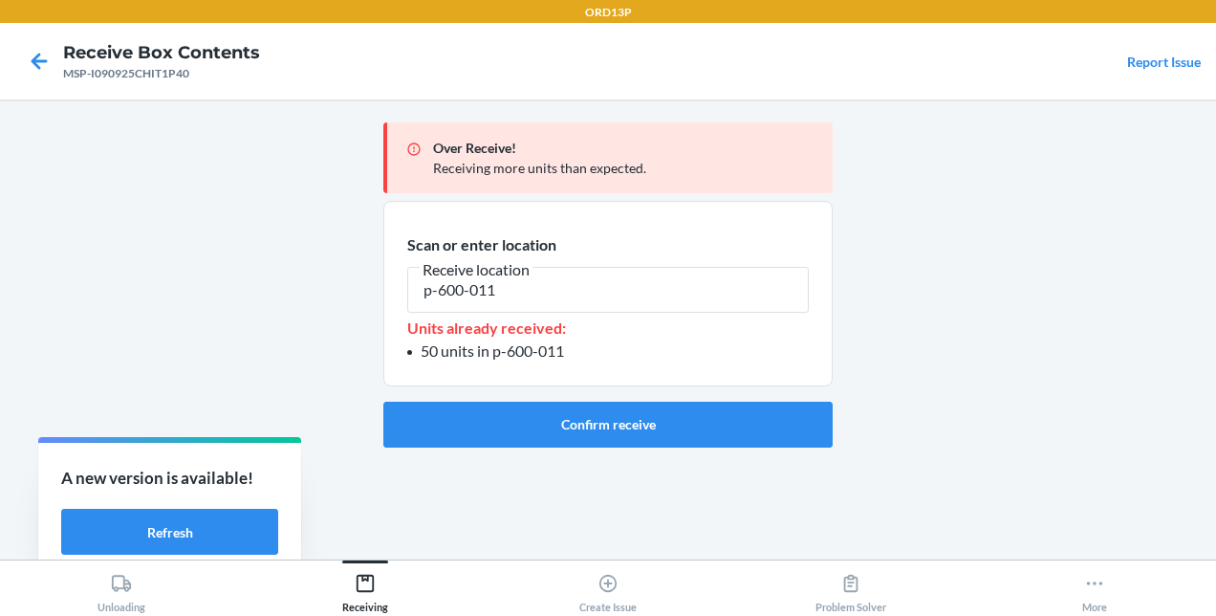
type input "p-600-011"
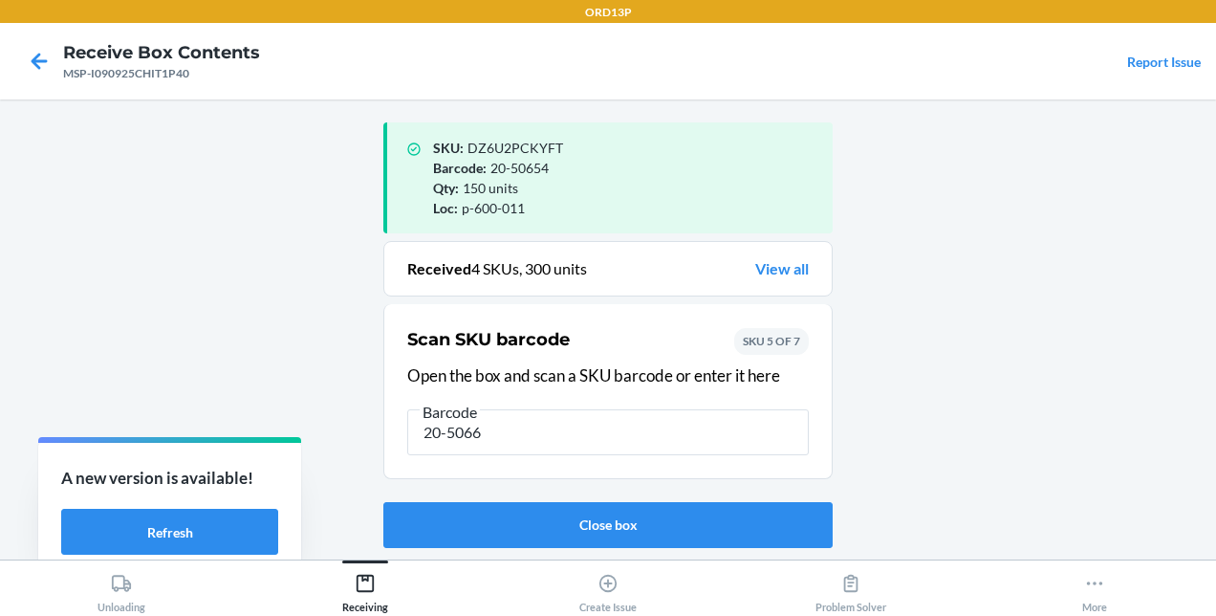
type input "20-50662"
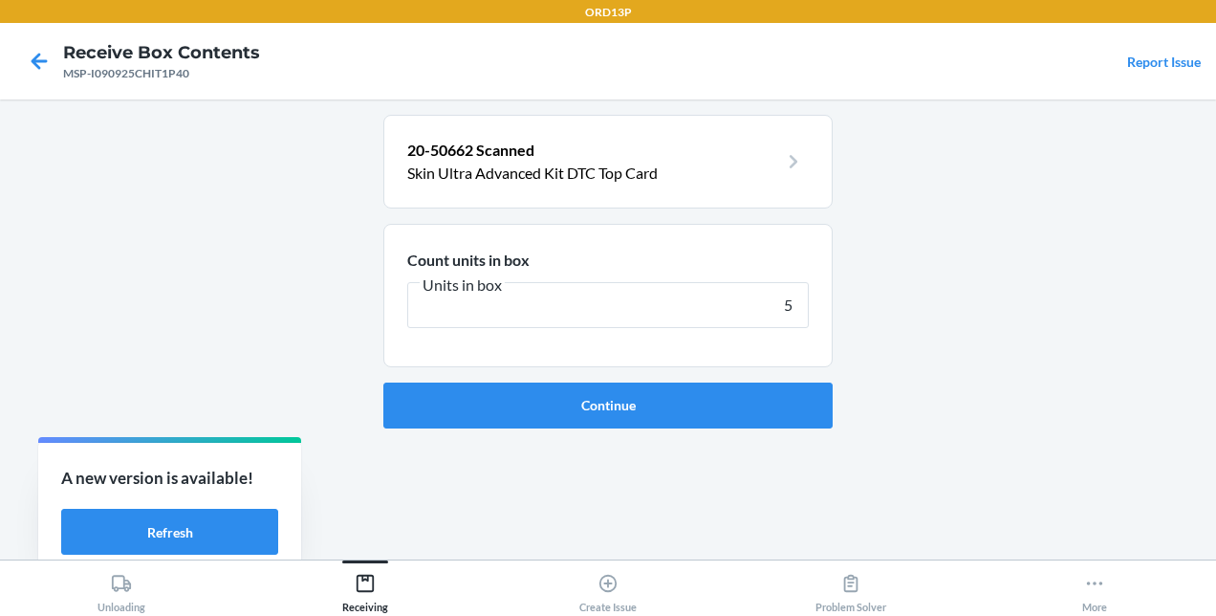
type input "50"
click button "Continue" at bounding box center [607, 405] width 449 height 46
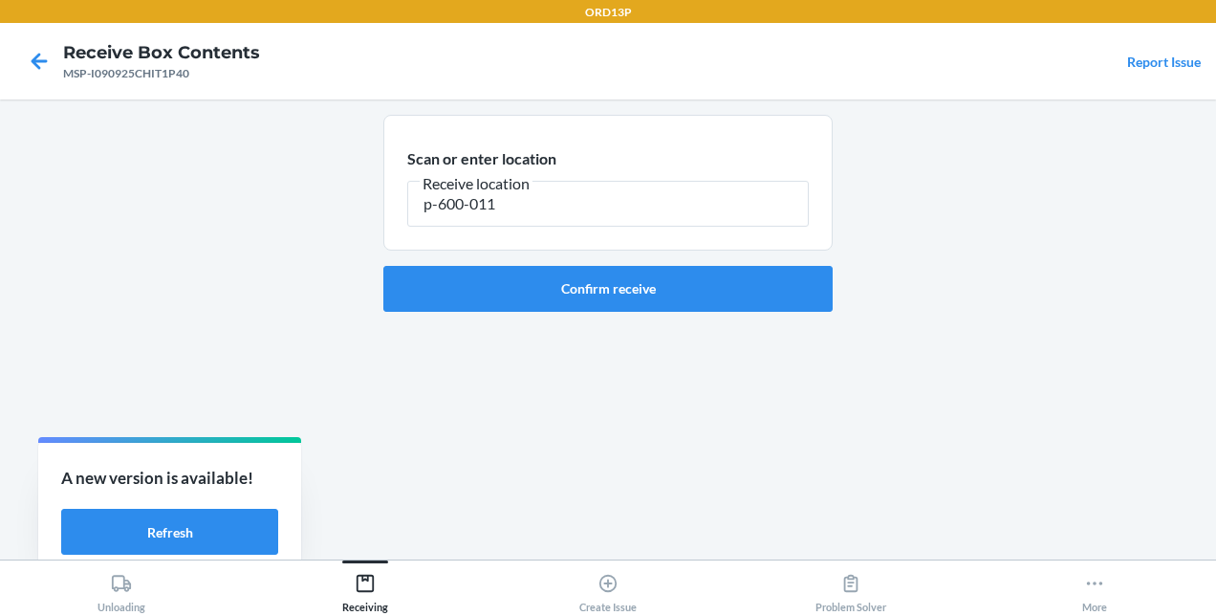
type input "p-600-011"
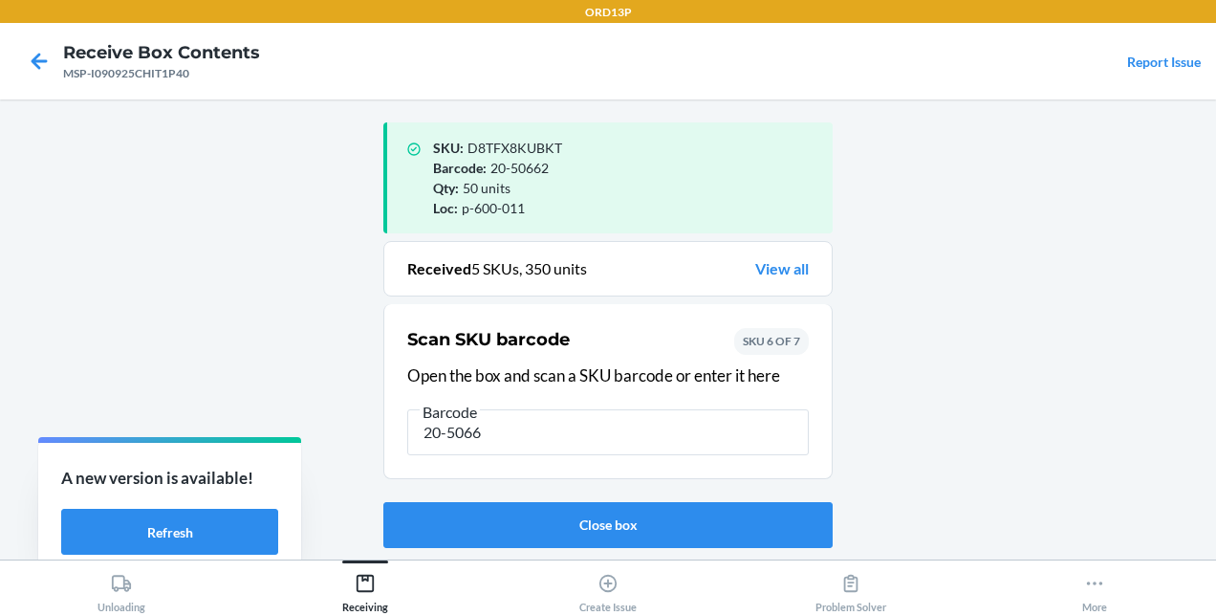
type input "20-50668"
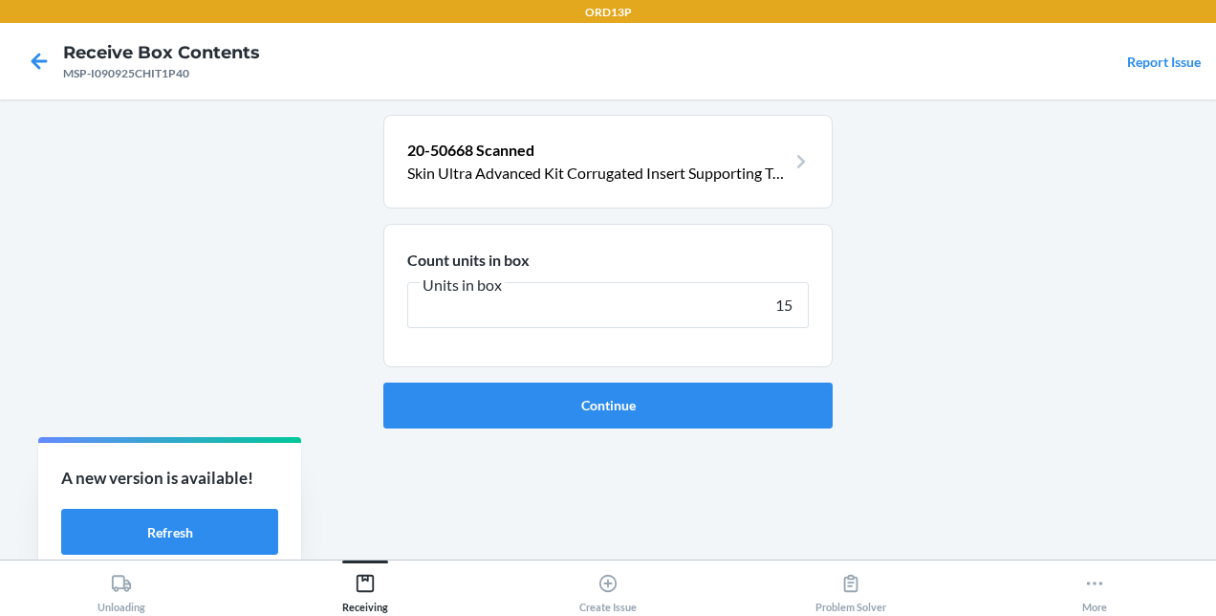
type input "150"
click button "Continue" at bounding box center [607, 405] width 449 height 46
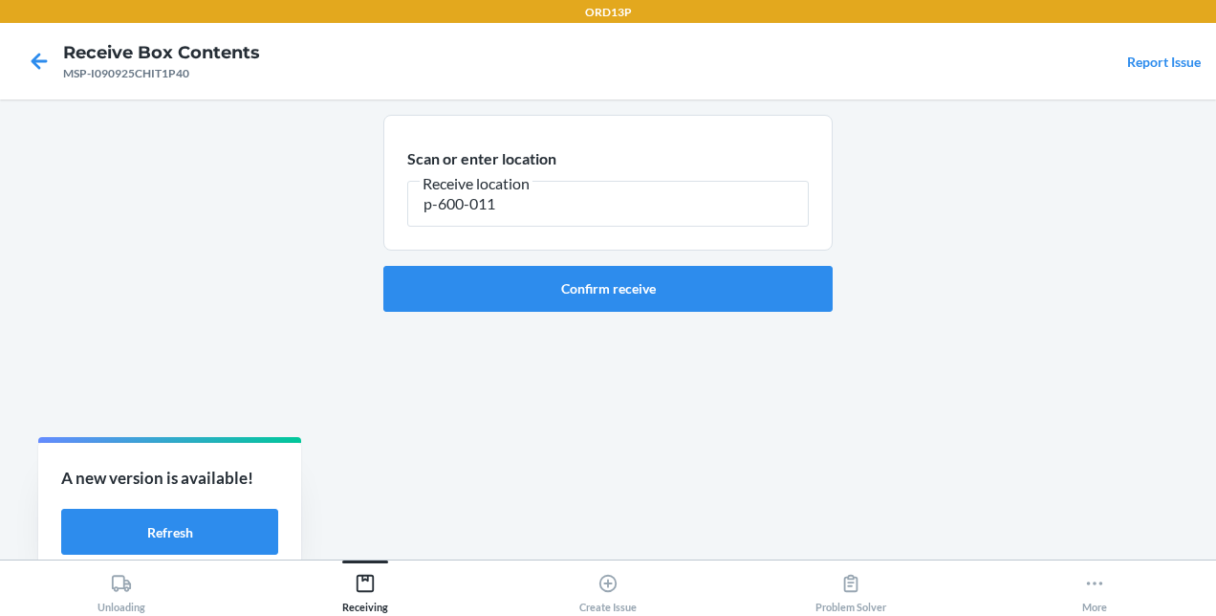
type input "p-600-011"
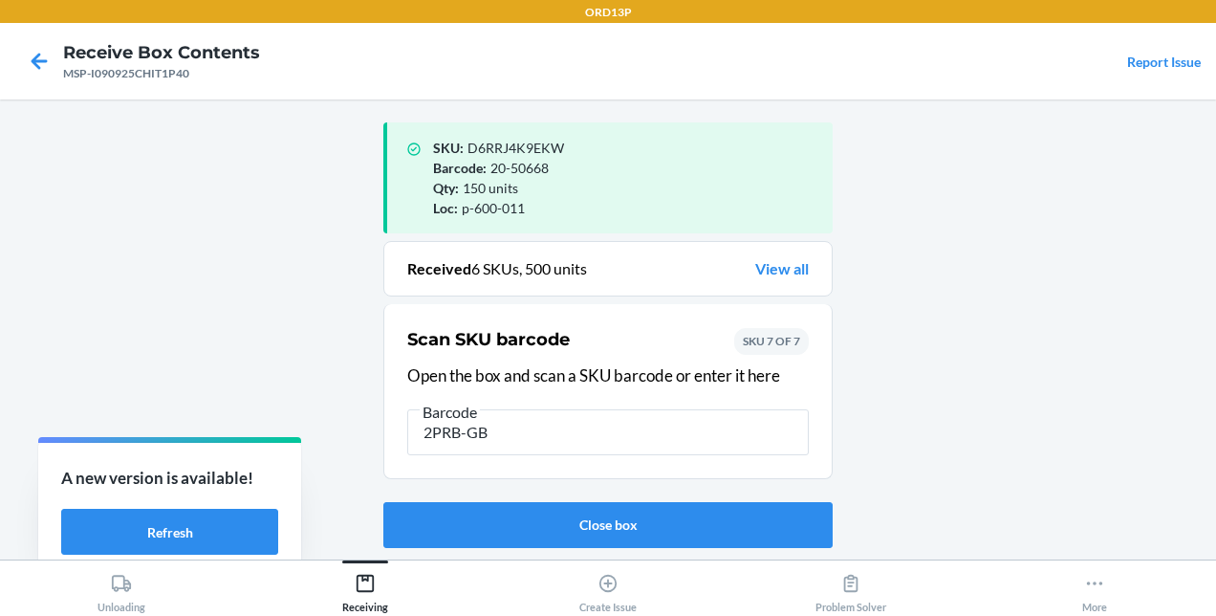
type input "2PRB-GBX"
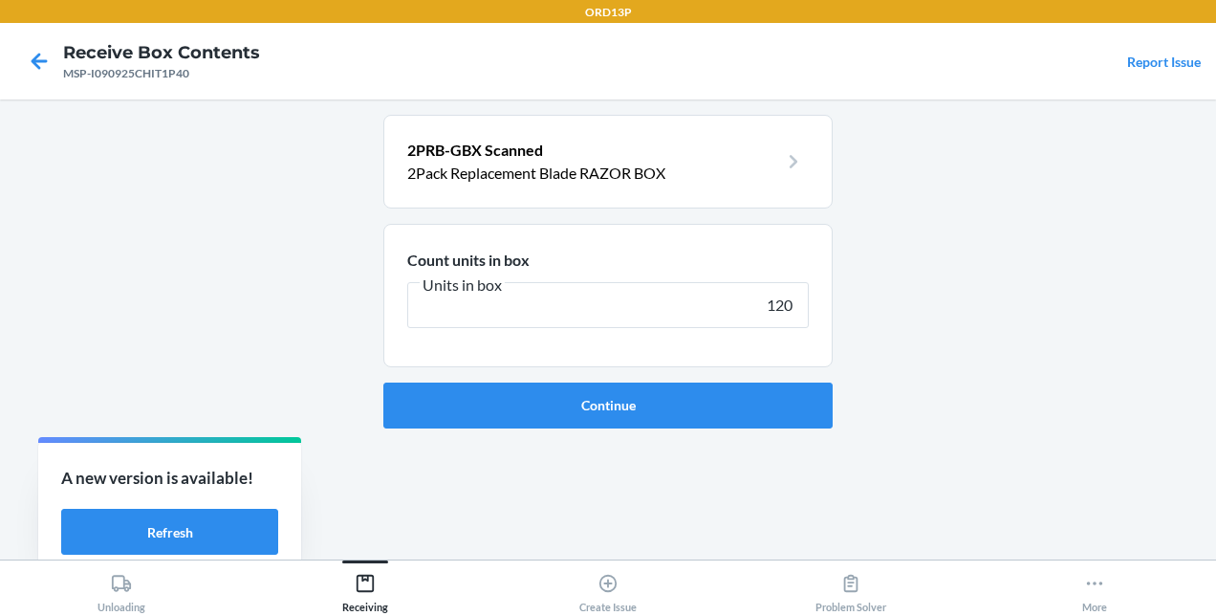
type input "1200"
click button "Continue" at bounding box center [607, 405] width 449 height 46
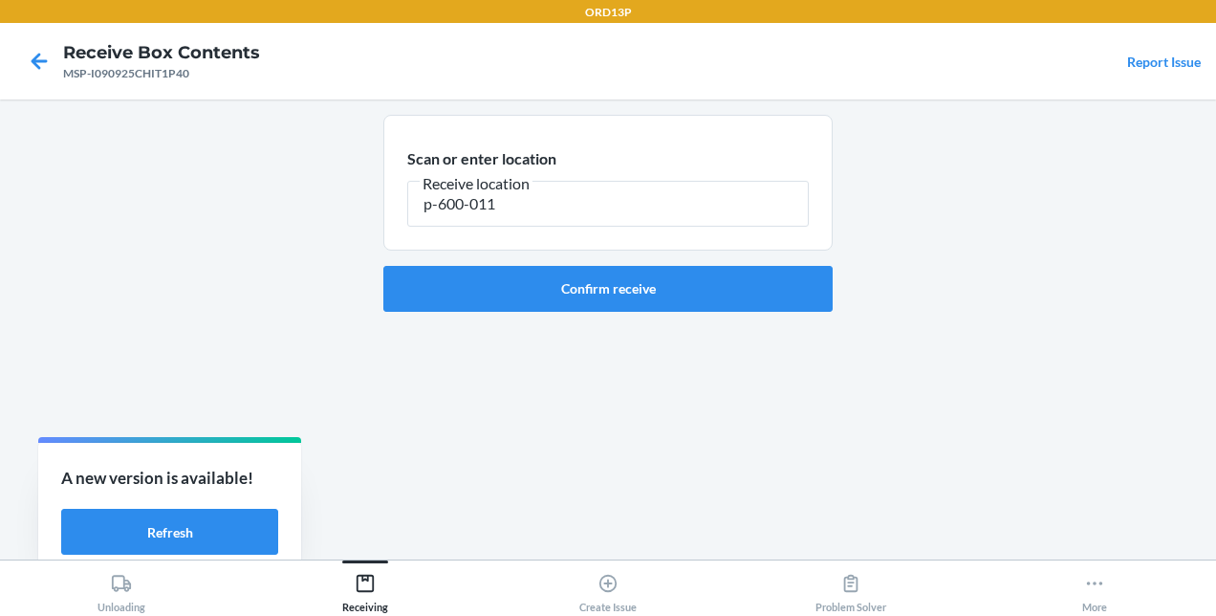
type input "p-600-011"
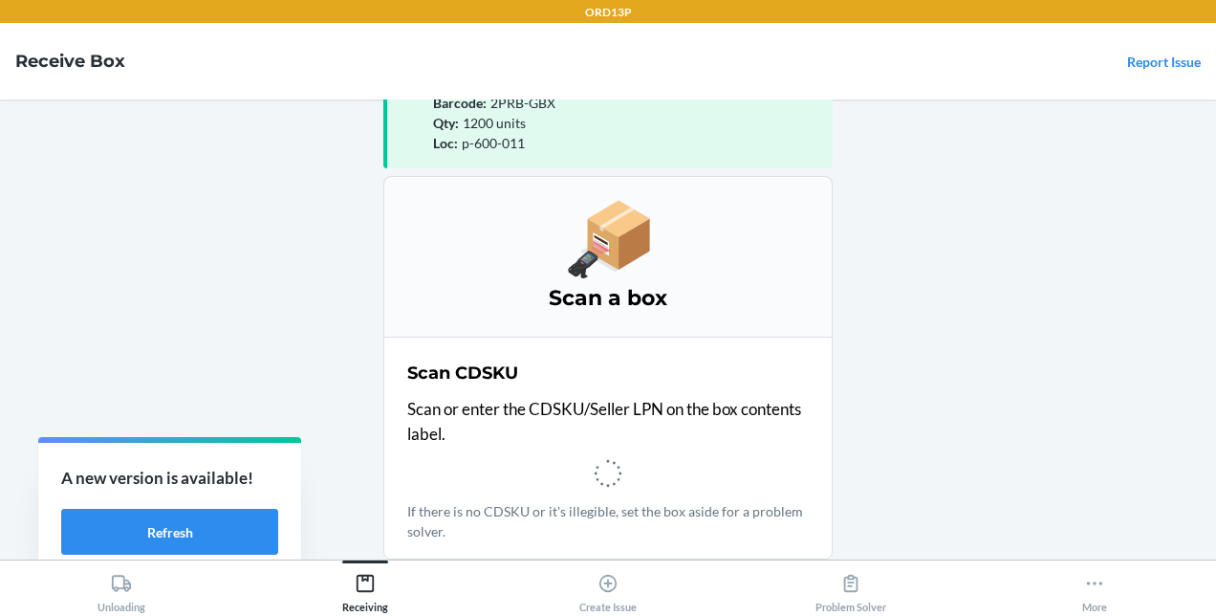
scroll to position [84, 0]
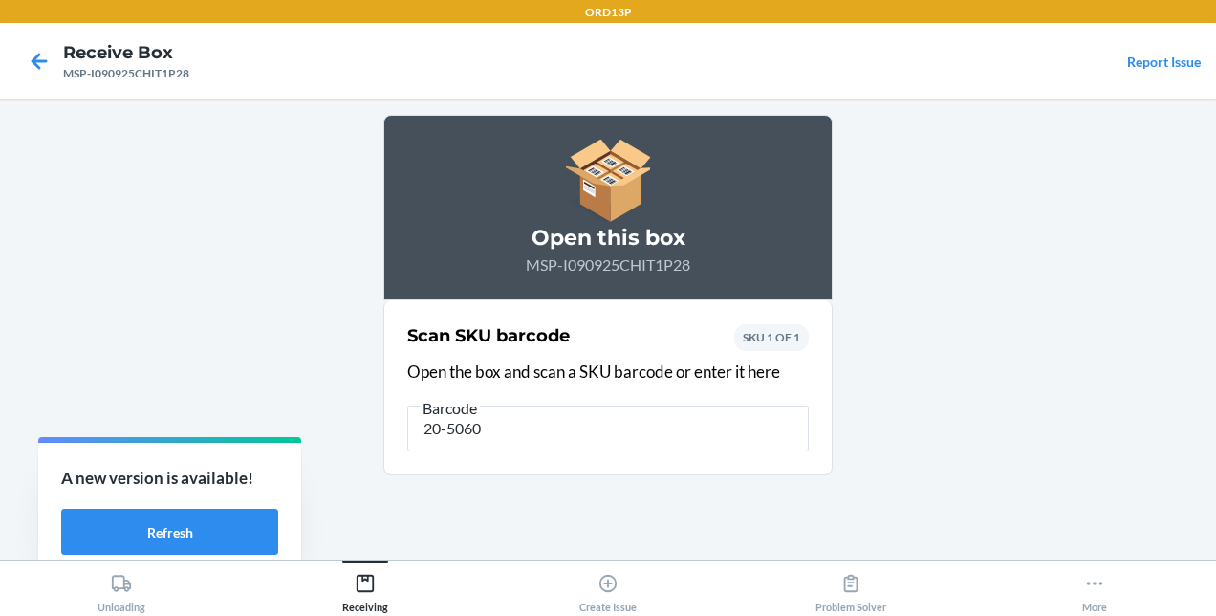
type input "20-50601"
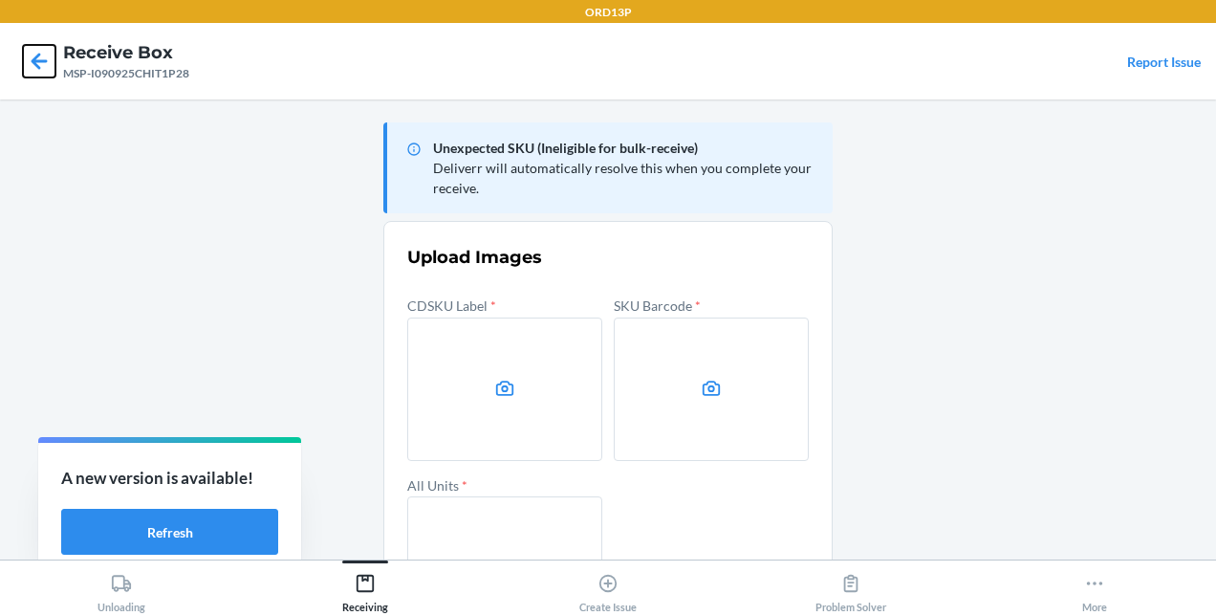
click at [36, 54] on icon at bounding box center [39, 61] width 33 height 33
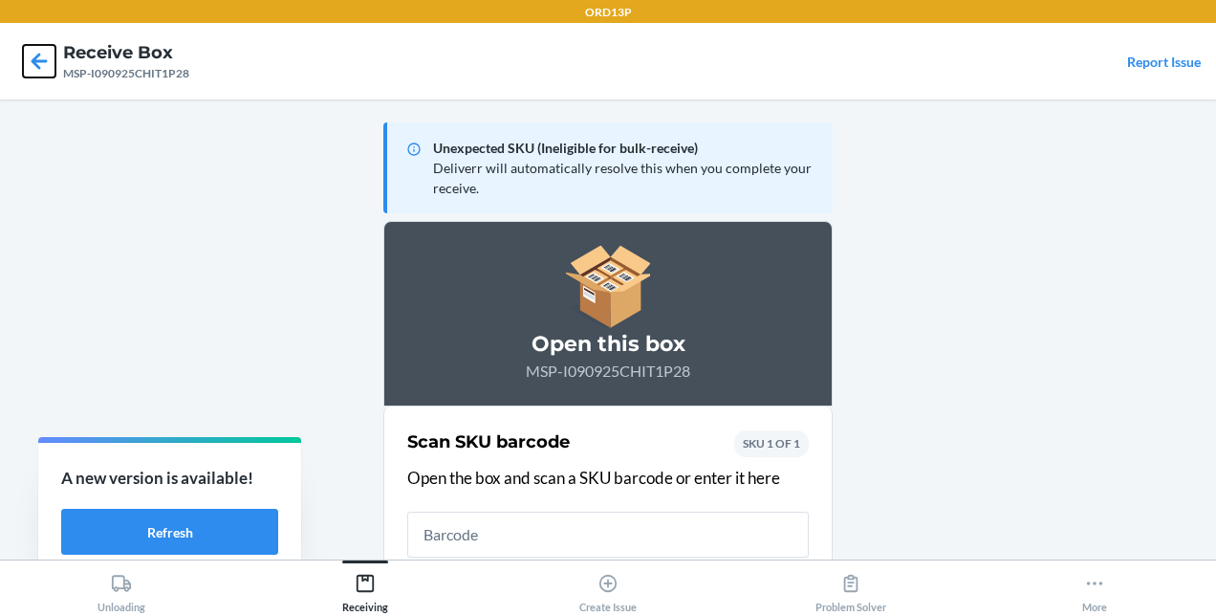
click at [45, 63] on icon at bounding box center [39, 61] width 33 height 33
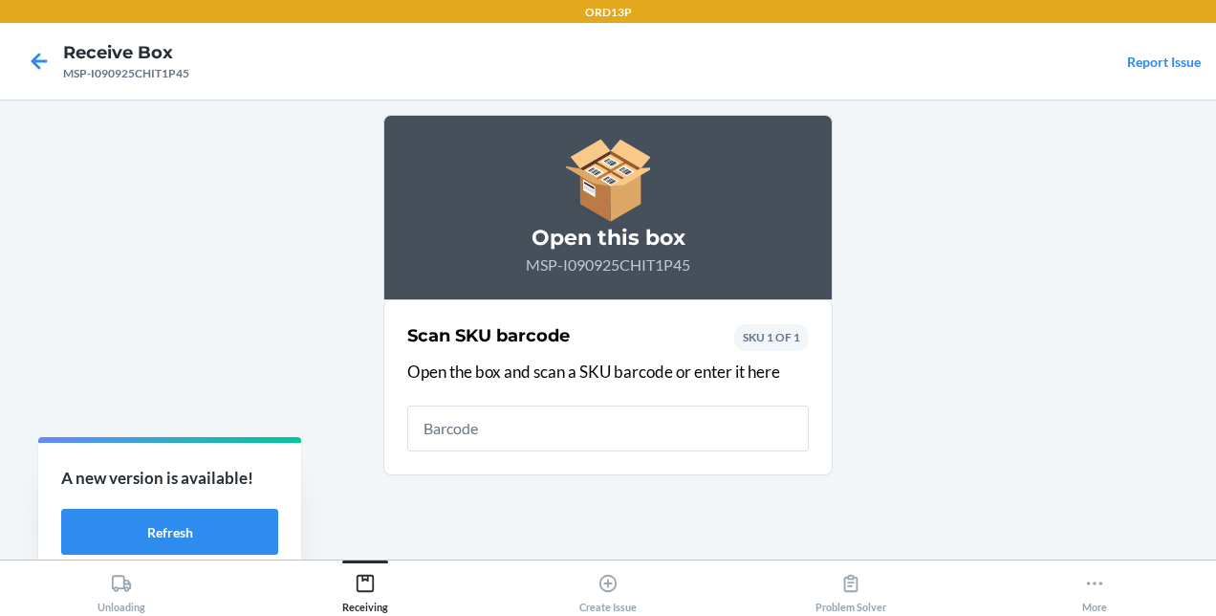
drag, startPoint x: 544, startPoint y: 4, endPoint x: 299, endPoint y: 259, distance: 353.6
click at [299, 259] on main "Open this box MSP-I090925CHIT1P45 Scan SKU barcode Open the box and scan a SKU …" at bounding box center [608, 329] width 1216 height 460
click at [542, 419] on input "text" at bounding box center [607, 428] width 401 height 46
click at [33, 76] on icon at bounding box center [39, 61] width 33 height 33
type input "30-00130-K"
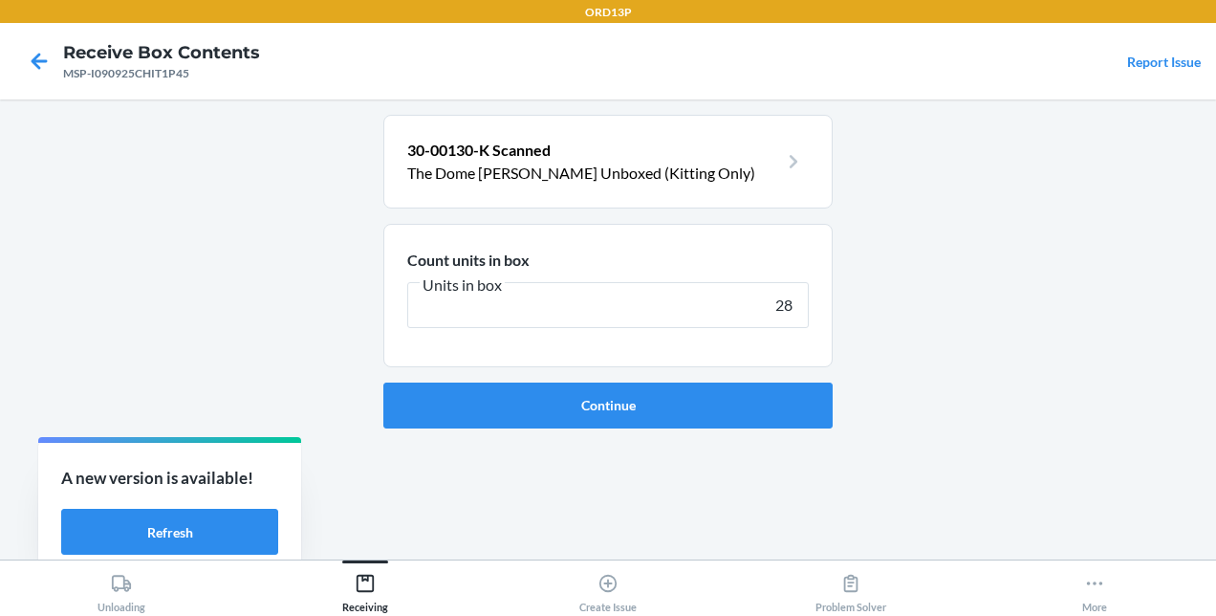
type input "288"
click button "Continue" at bounding box center [607, 405] width 449 height 46
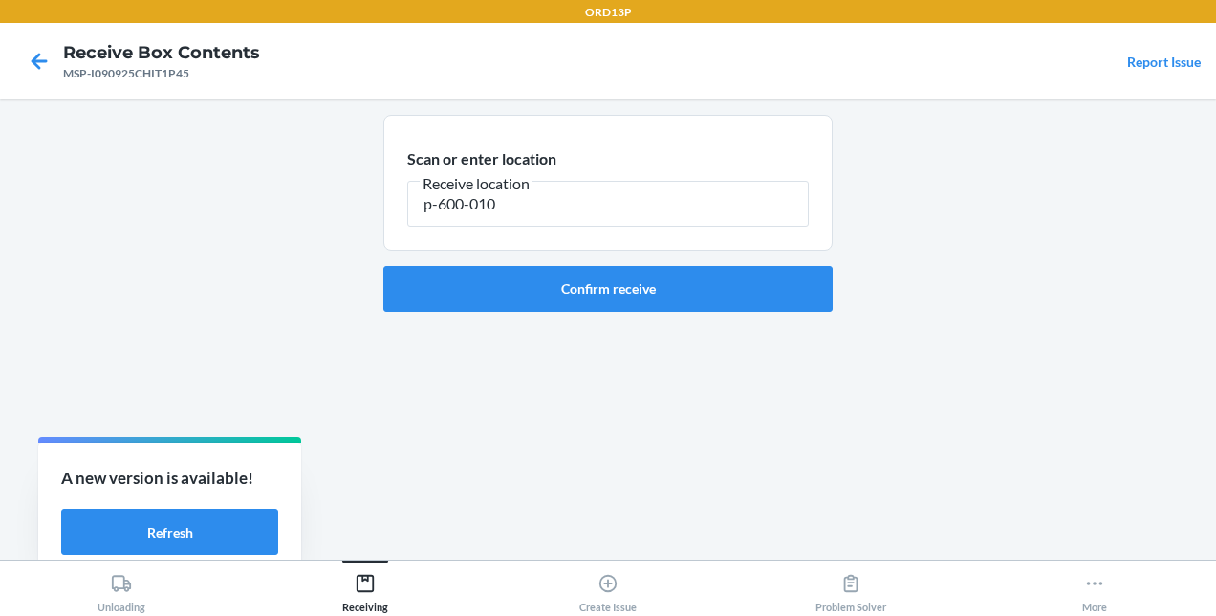
type input "p-600-010"
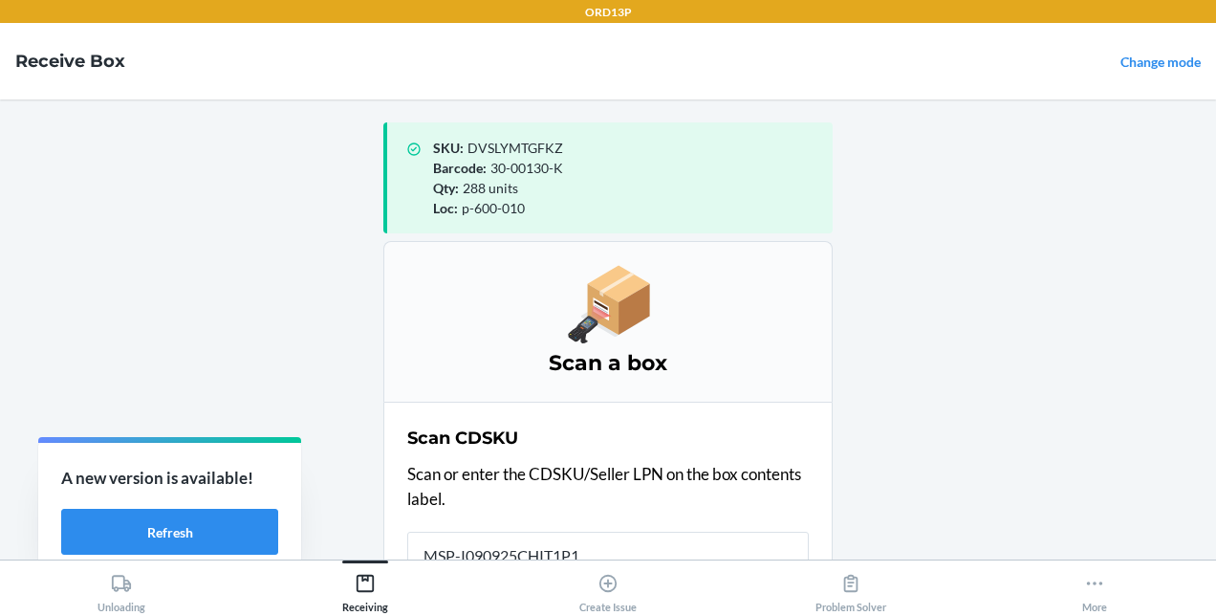
scroll to position [4, 0]
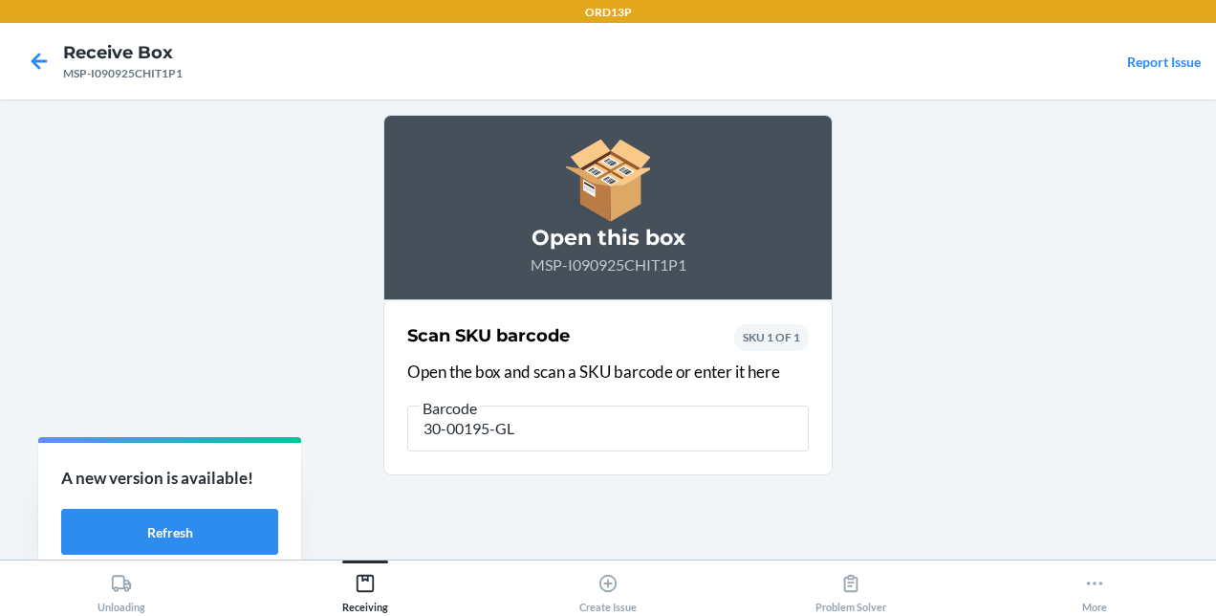
type input "30-00195-GLD"
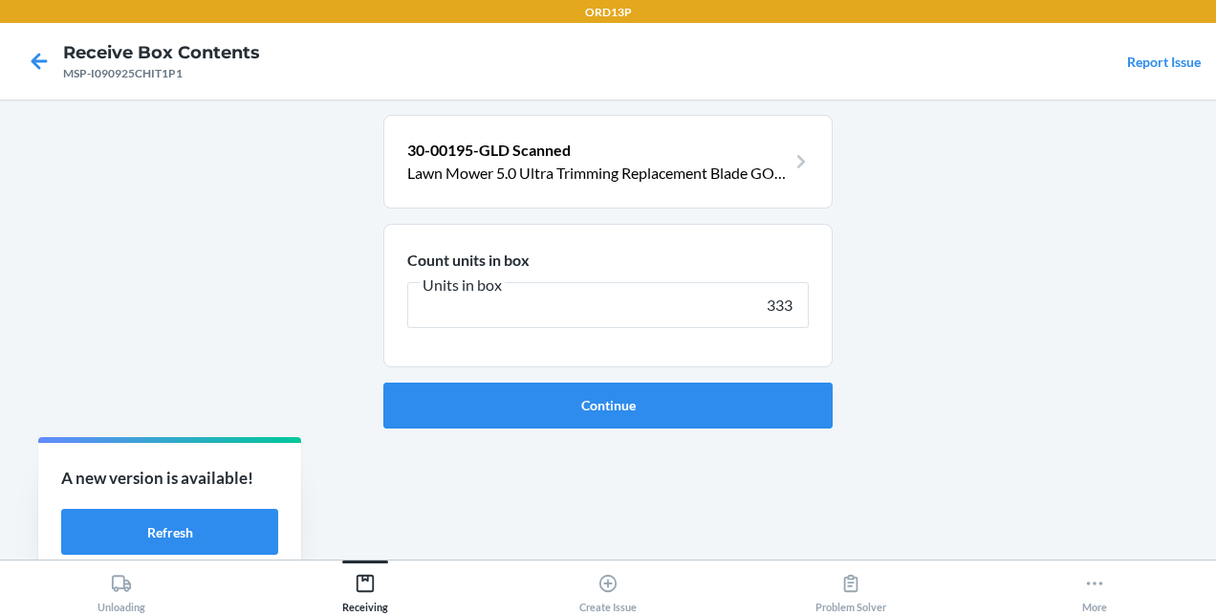
type input "3330"
click button "Continue" at bounding box center [607, 405] width 449 height 46
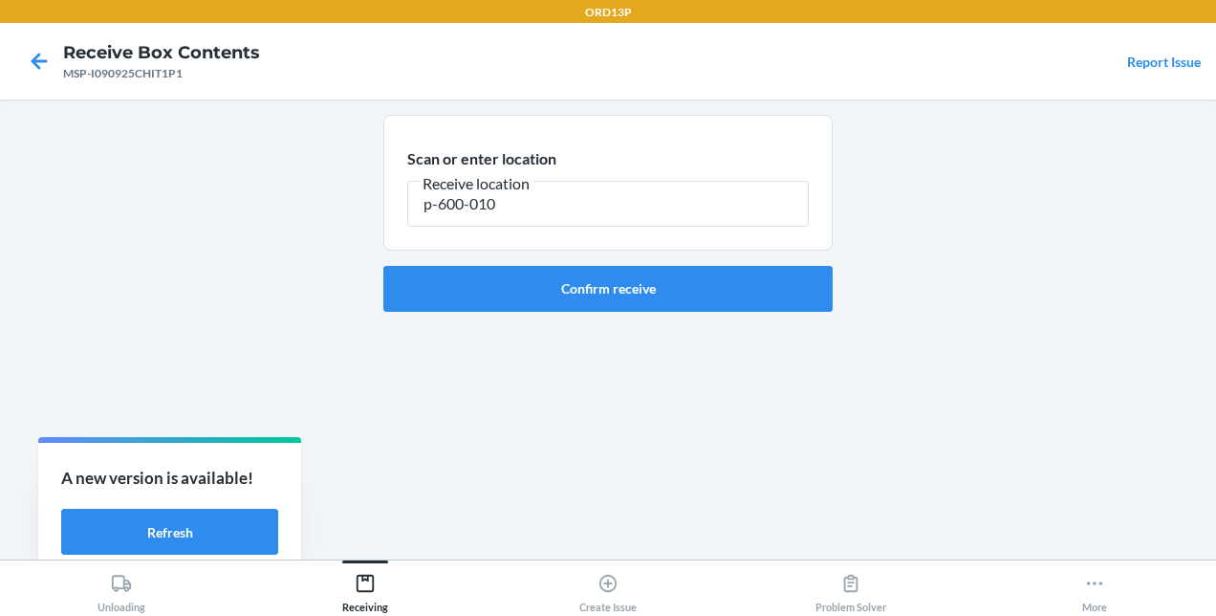
type input "p-600-010"
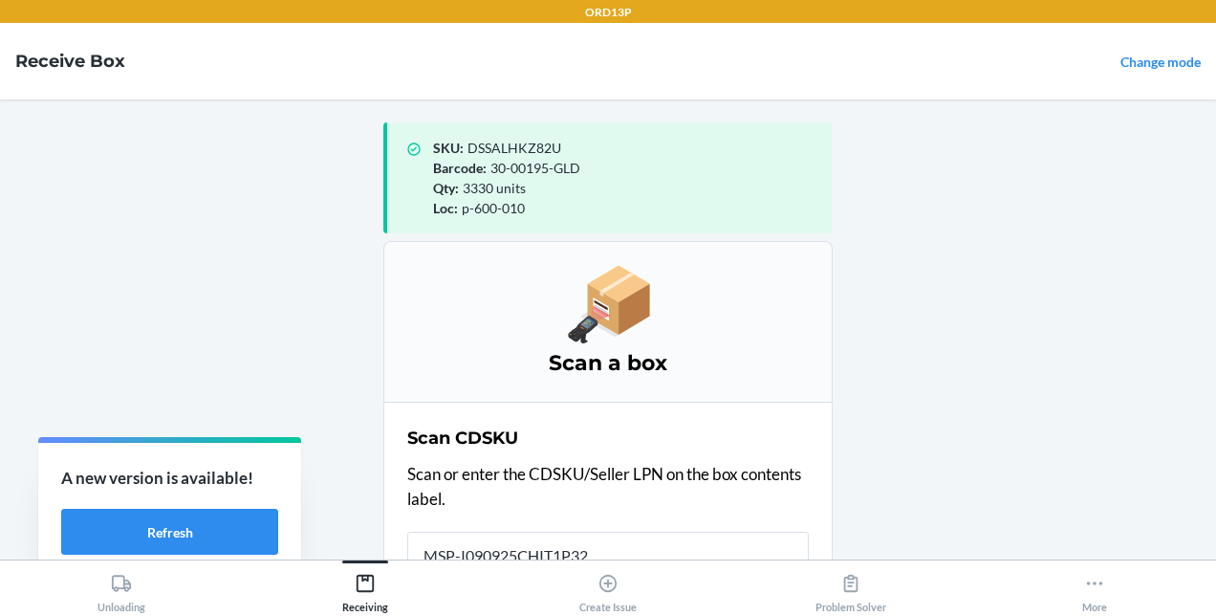
scroll to position [4, 0]
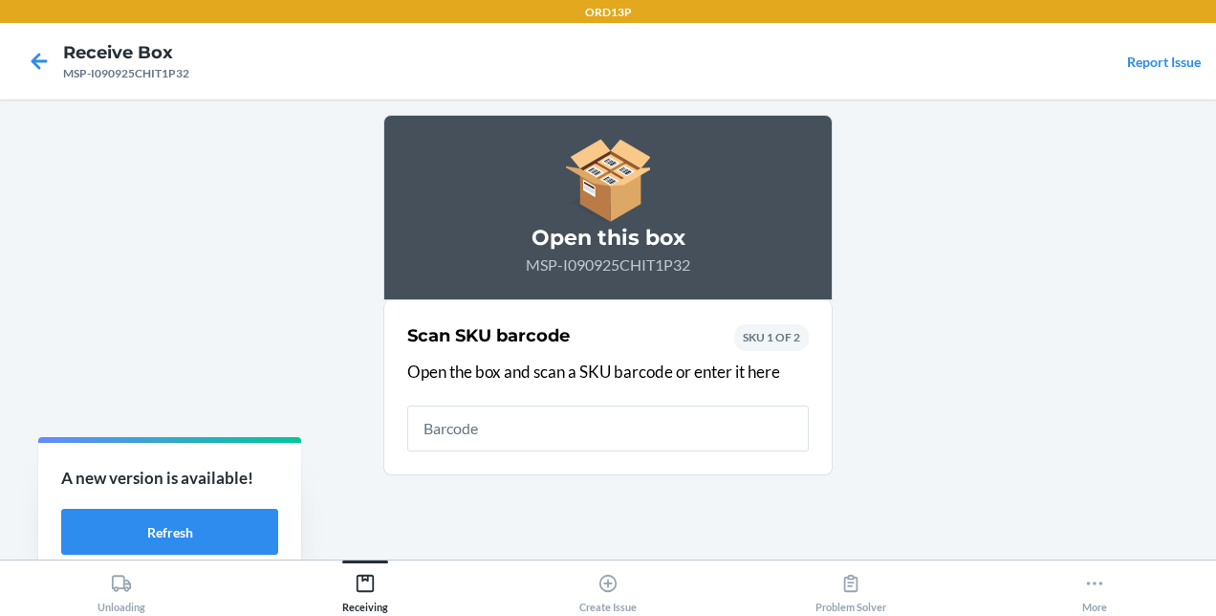
click at [215, 224] on main "Open this box MSP-I090925CHIT1P32 Scan SKU barcode Open the box and scan a SKU …" at bounding box center [608, 329] width 1216 height 460
click at [40, 67] on icon at bounding box center [40, 61] width 16 height 16
type input "20-50652"
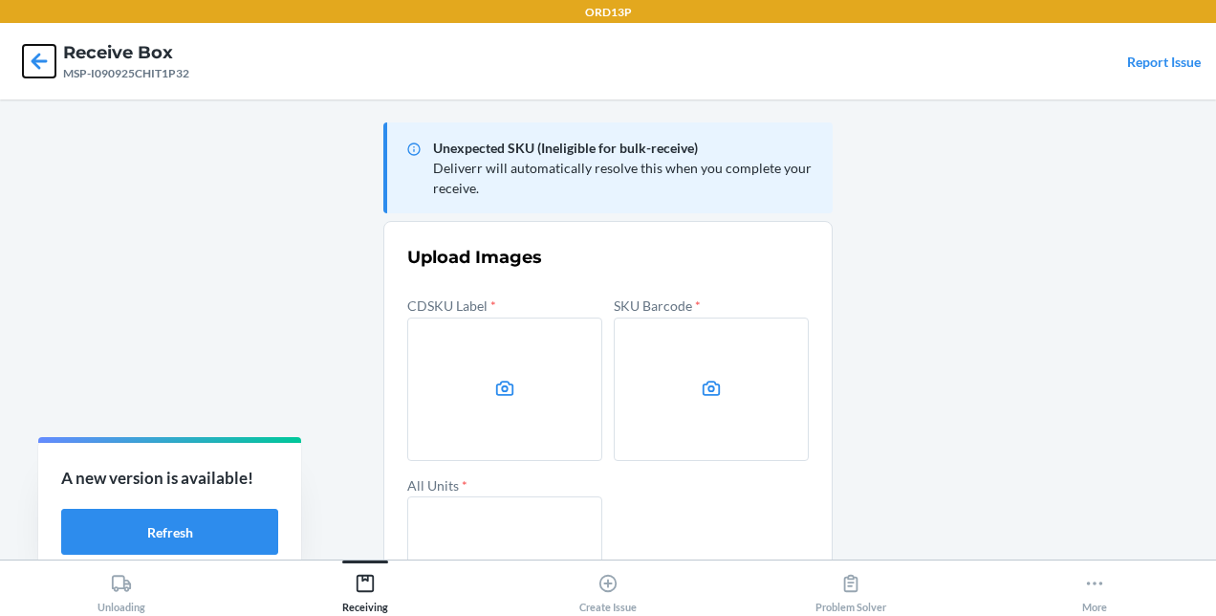
click at [29, 55] on icon at bounding box center [39, 61] width 33 height 33
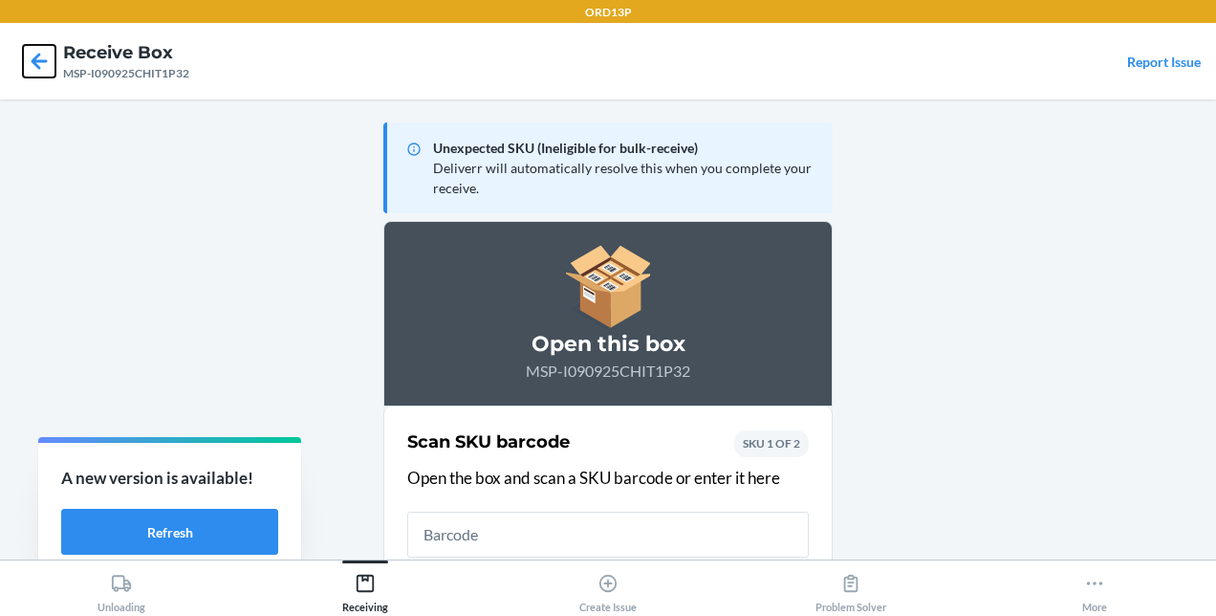
click at [47, 54] on icon at bounding box center [39, 61] width 33 height 33
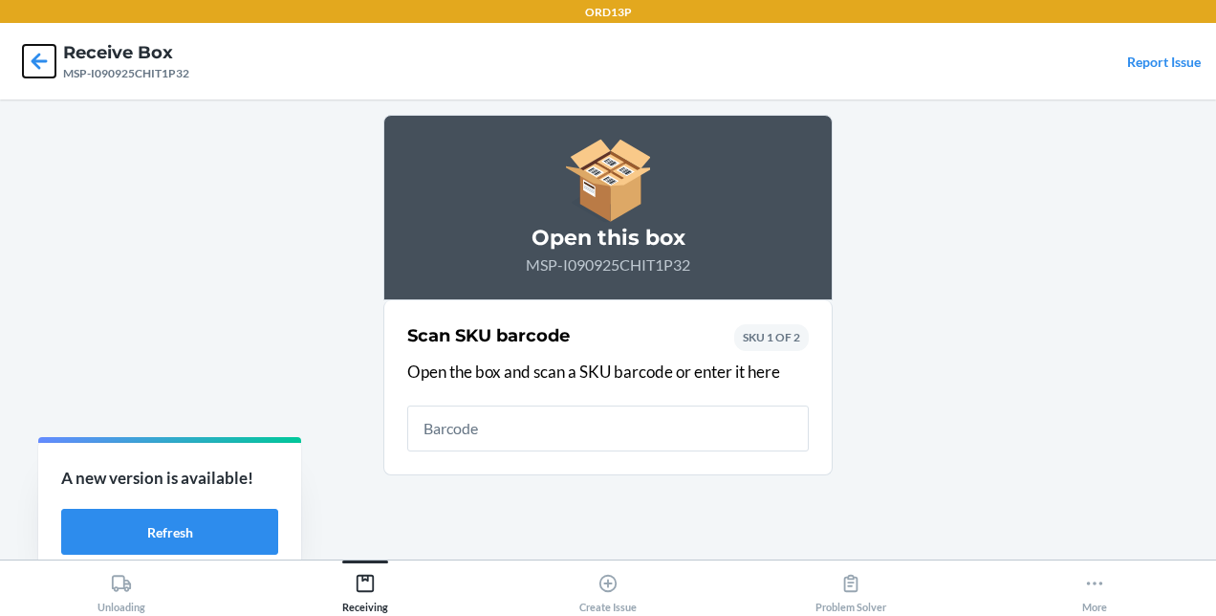
click at [34, 64] on icon at bounding box center [40, 61] width 16 height 16
click at [52, 54] on icon at bounding box center [39, 61] width 33 height 33
type input "20-50600"
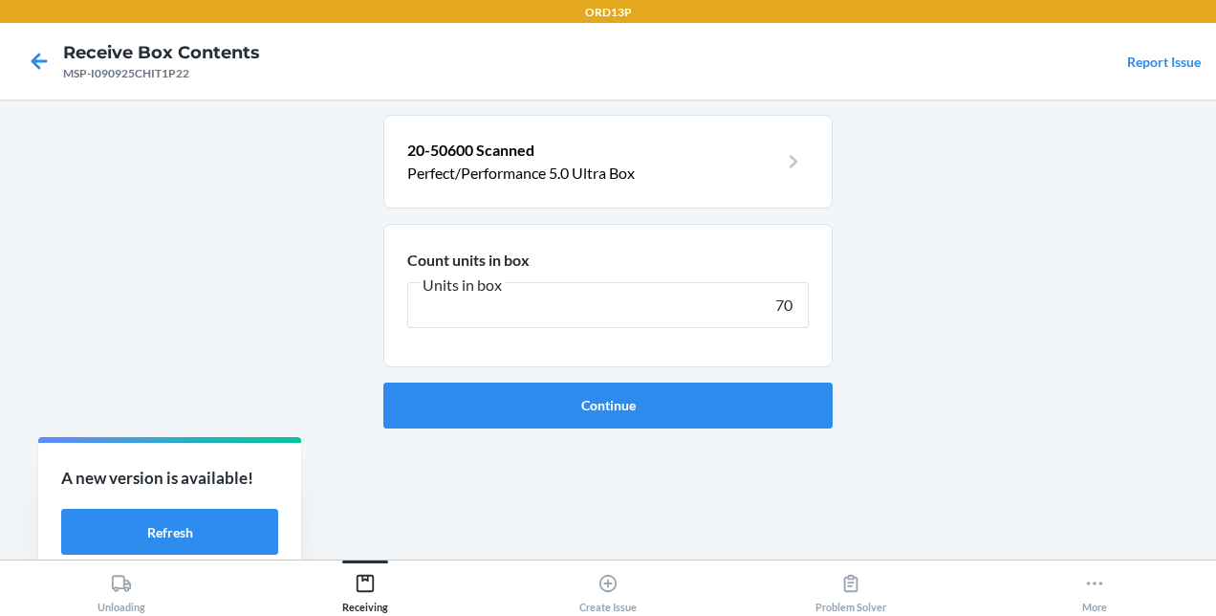
type input "7"
type input "400"
click button "Continue" at bounding box center [607, 405] width 449 height 46
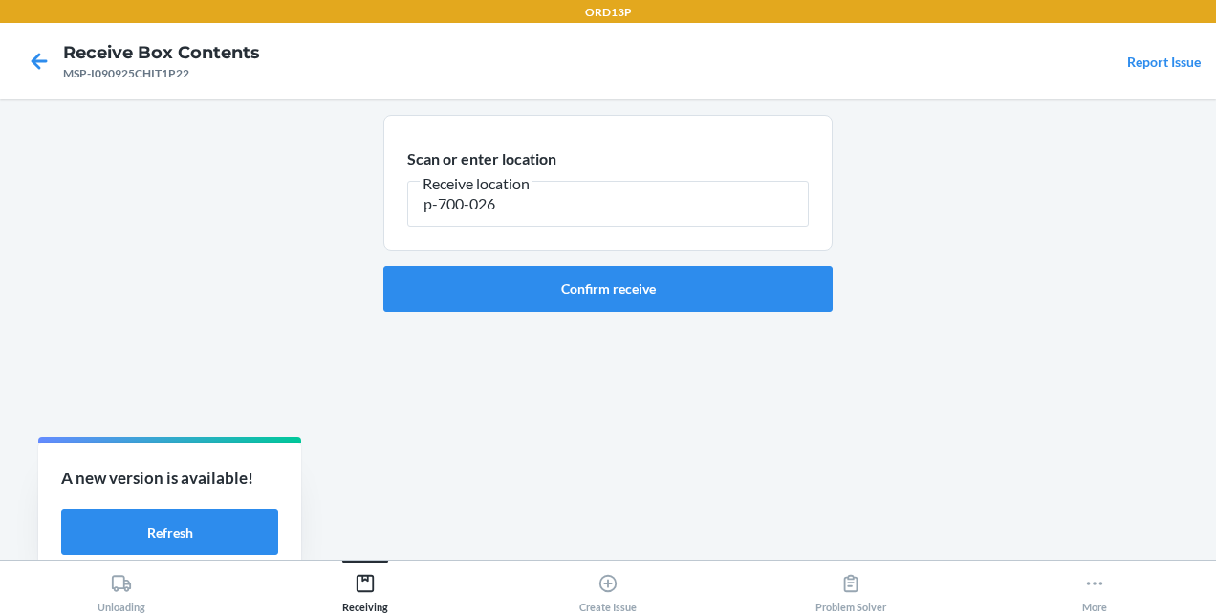
type input "p-700-026"
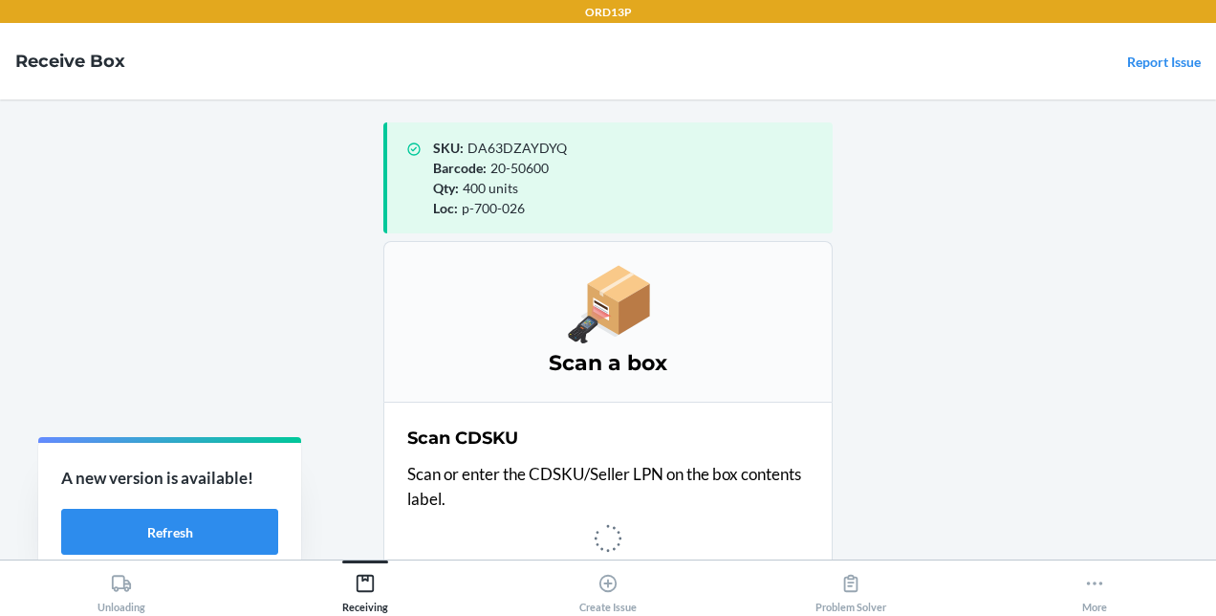
scroll to position [4, 0]
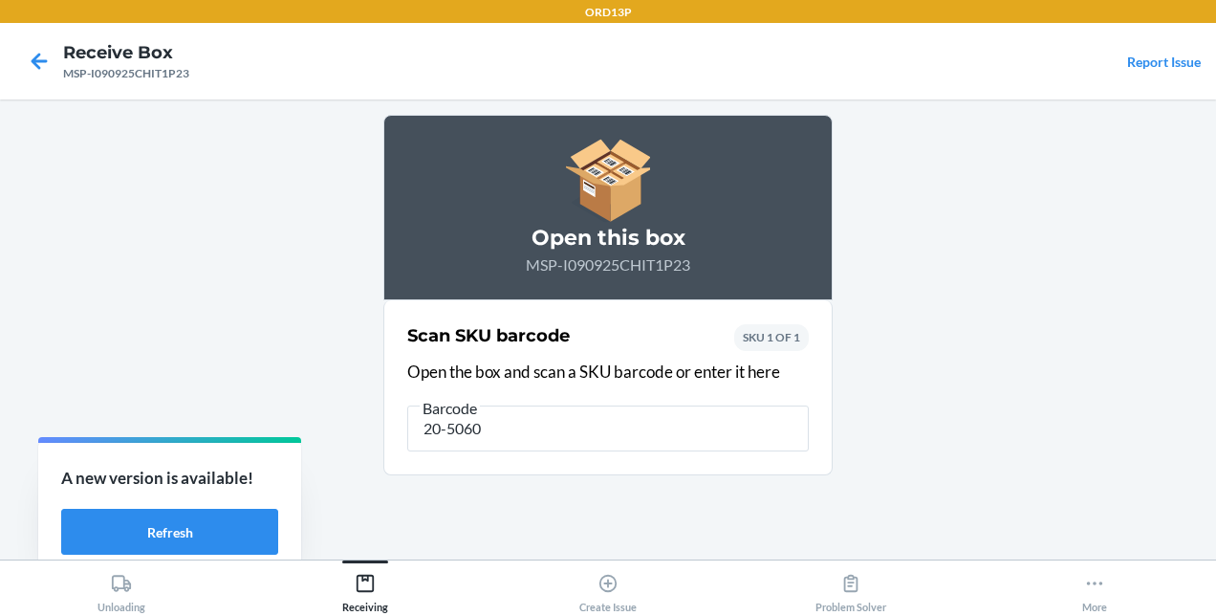
type input "20-50600"
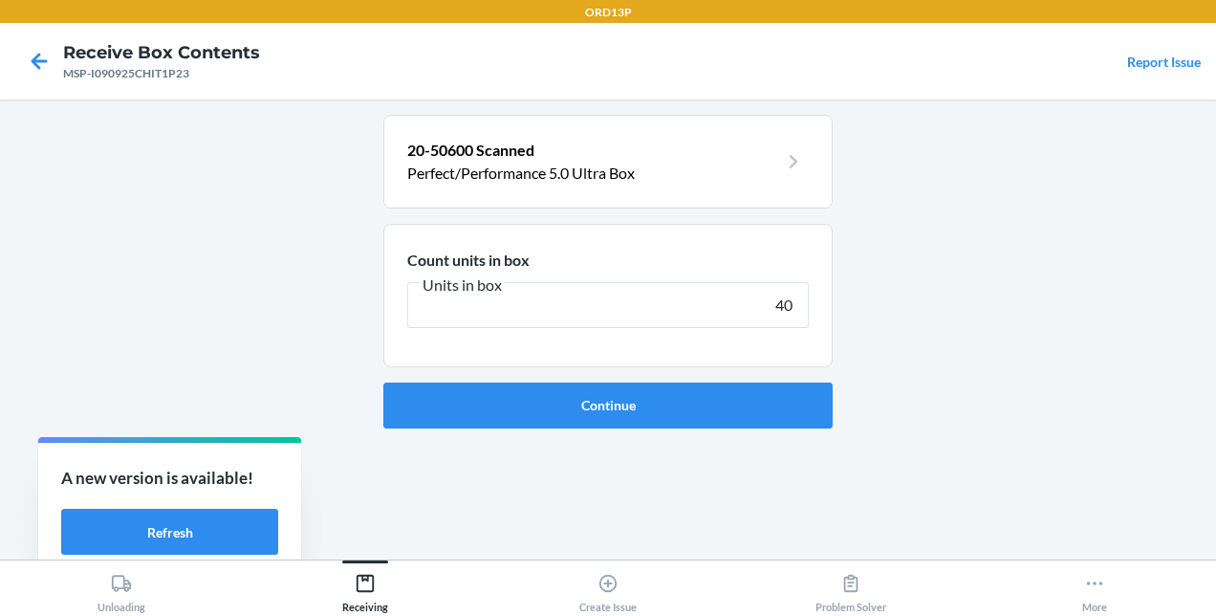
type input "400"
click button "Continue" at bounding box center [607, 405] width 449 height 46
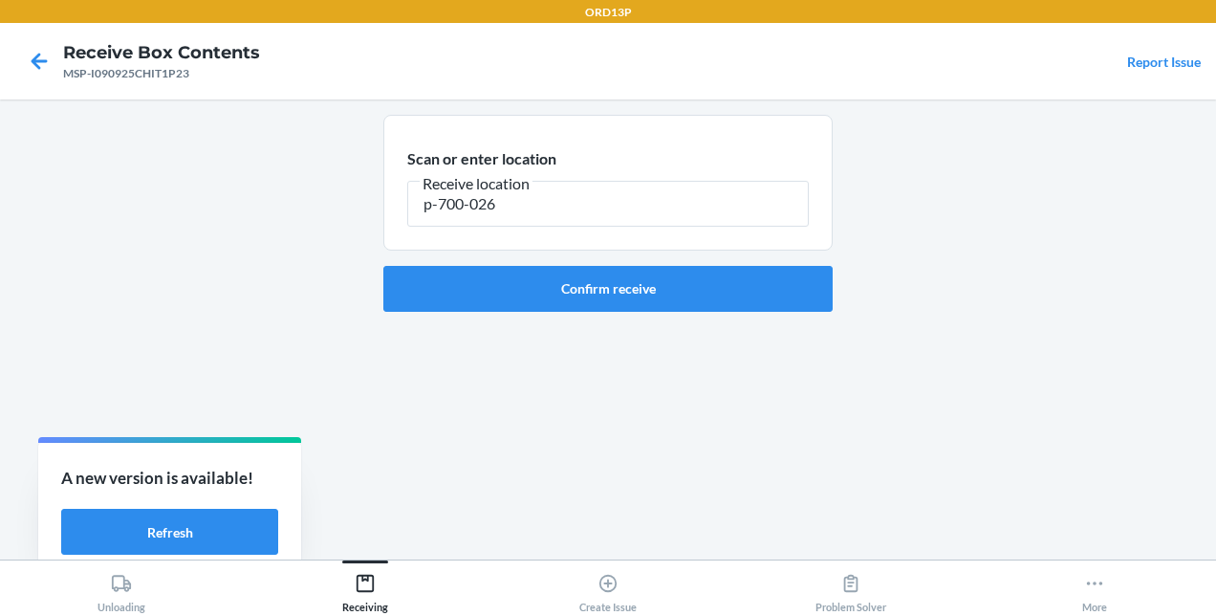
type input "p-700-026"
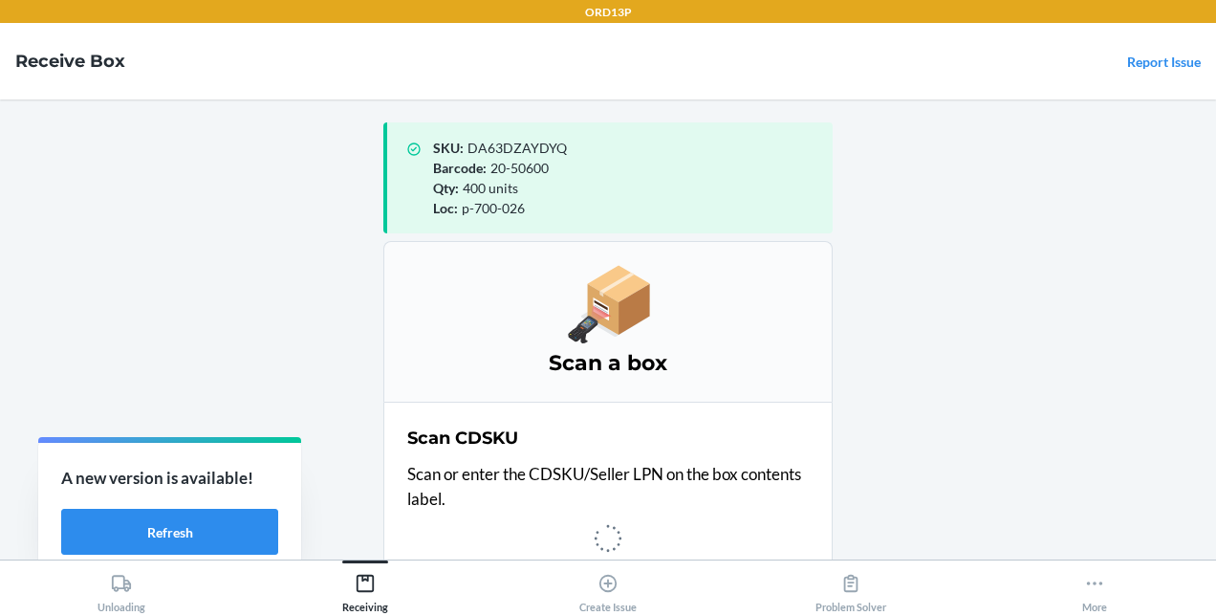
scroll to position [4, 0]
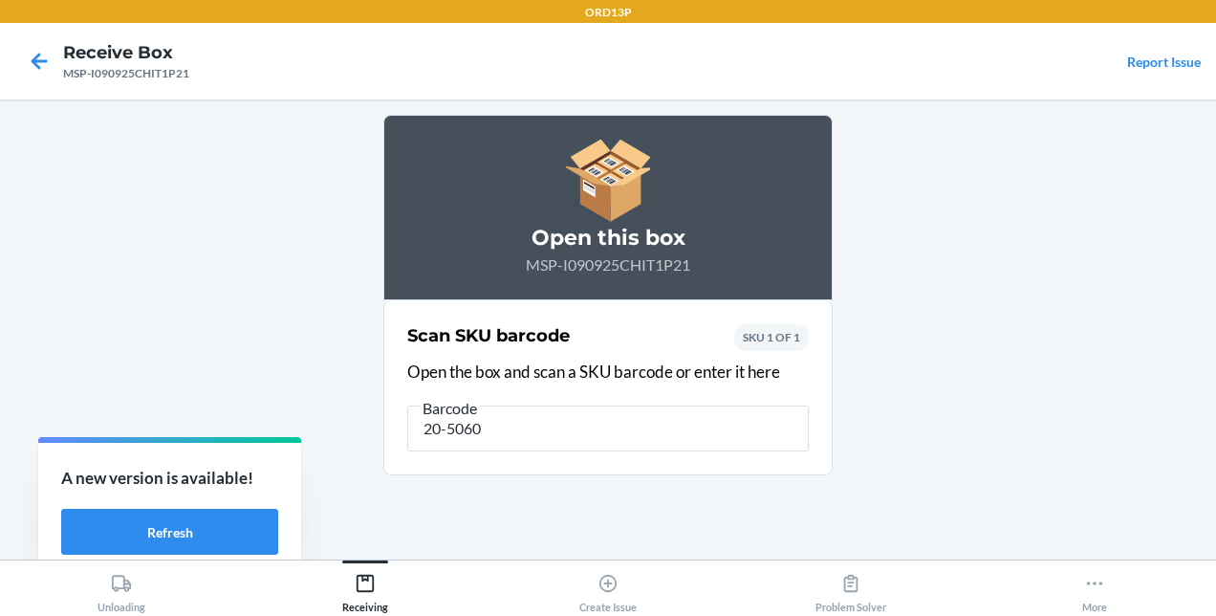
type input "20-50600"
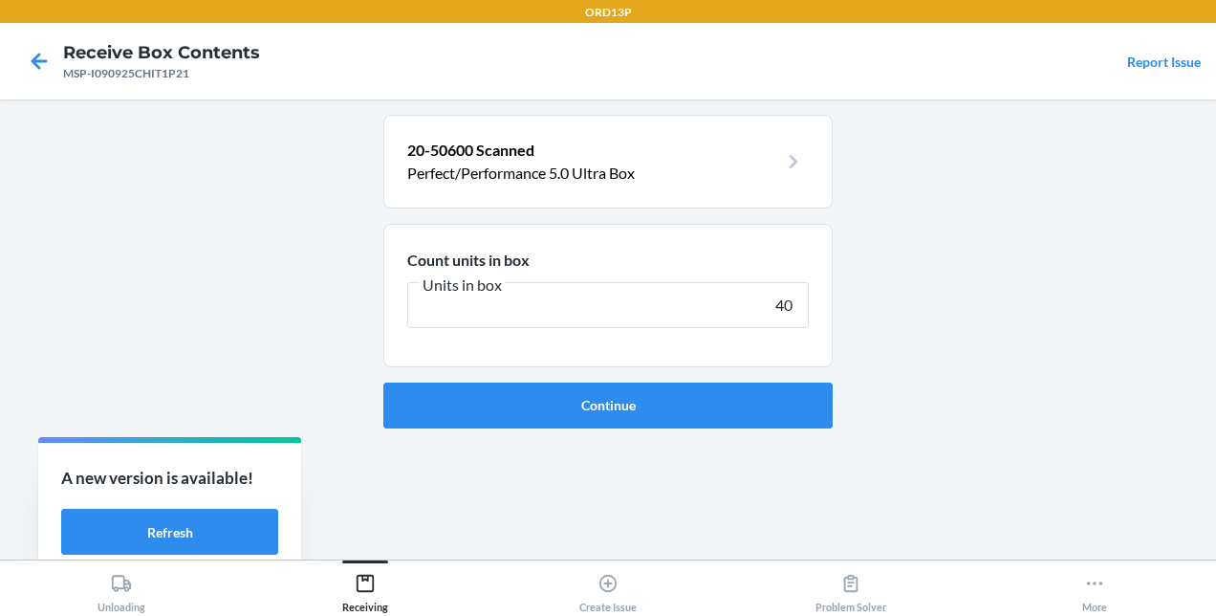
type input "400"
click button "Continue" at bounding box center [607, 405] width 449 height 46
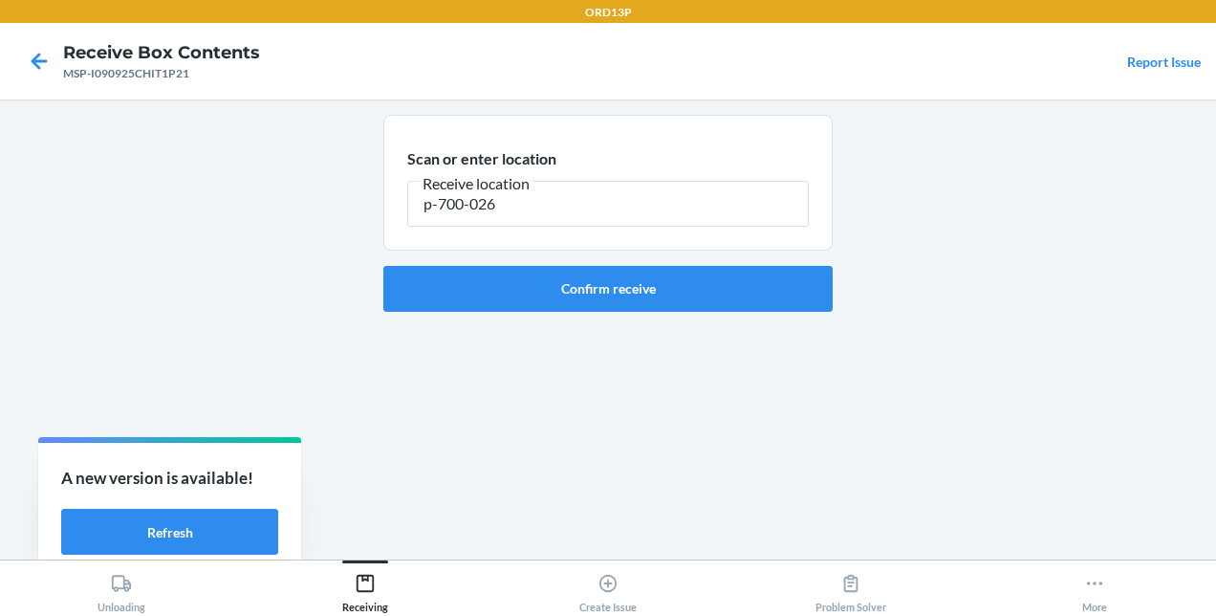
type input "p-700-026"
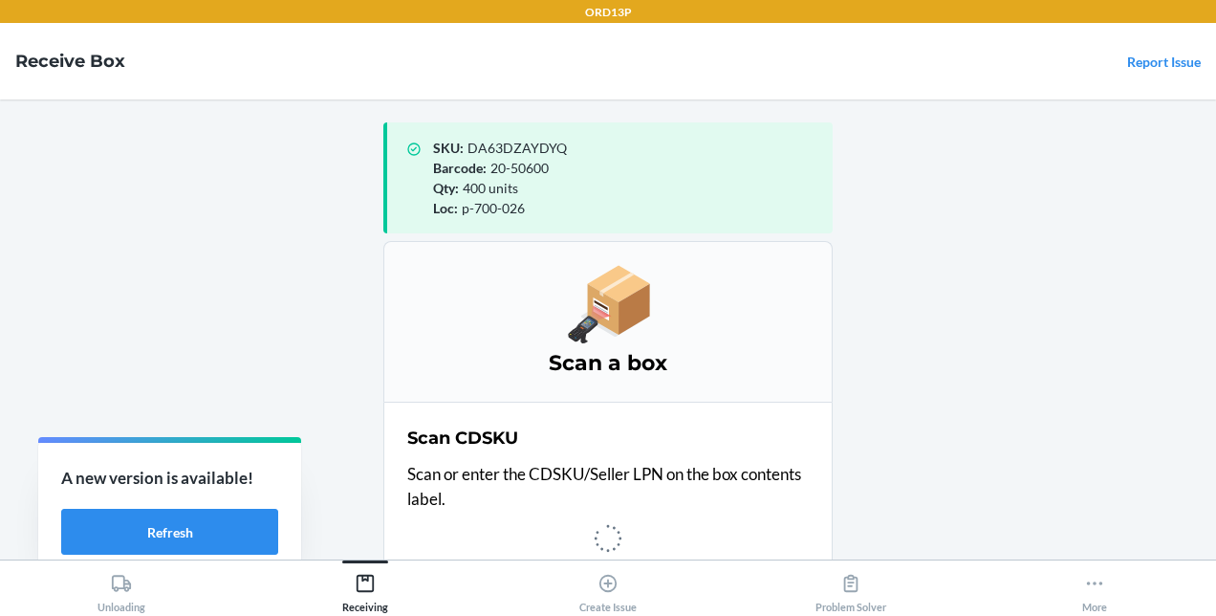
scroll to position [4, 0]
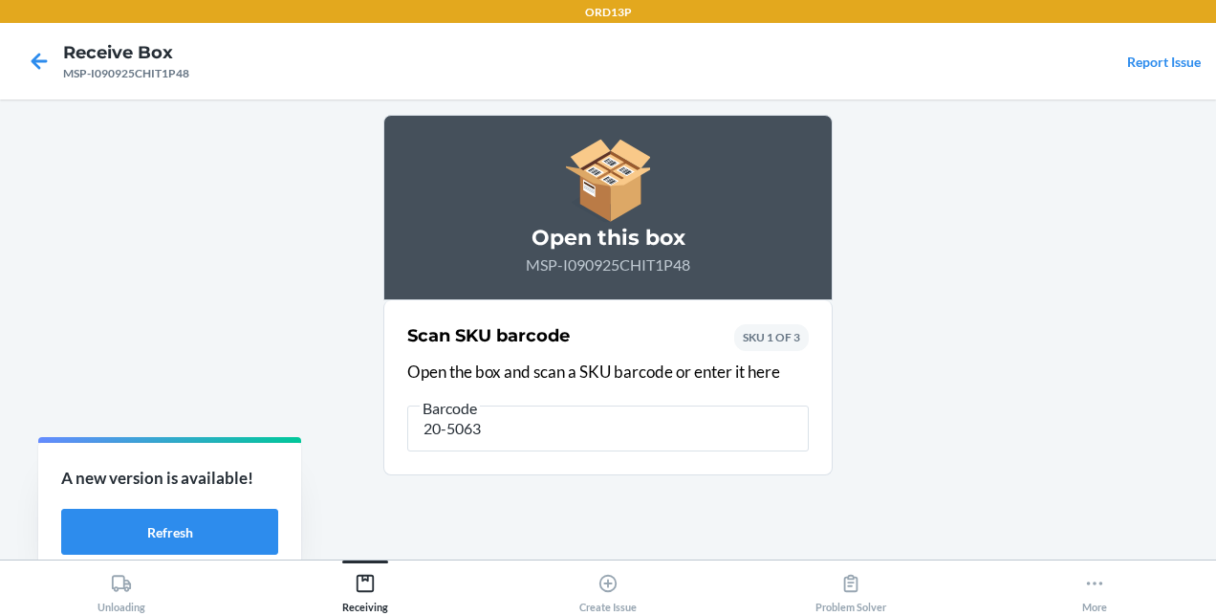
type input "20-50636"
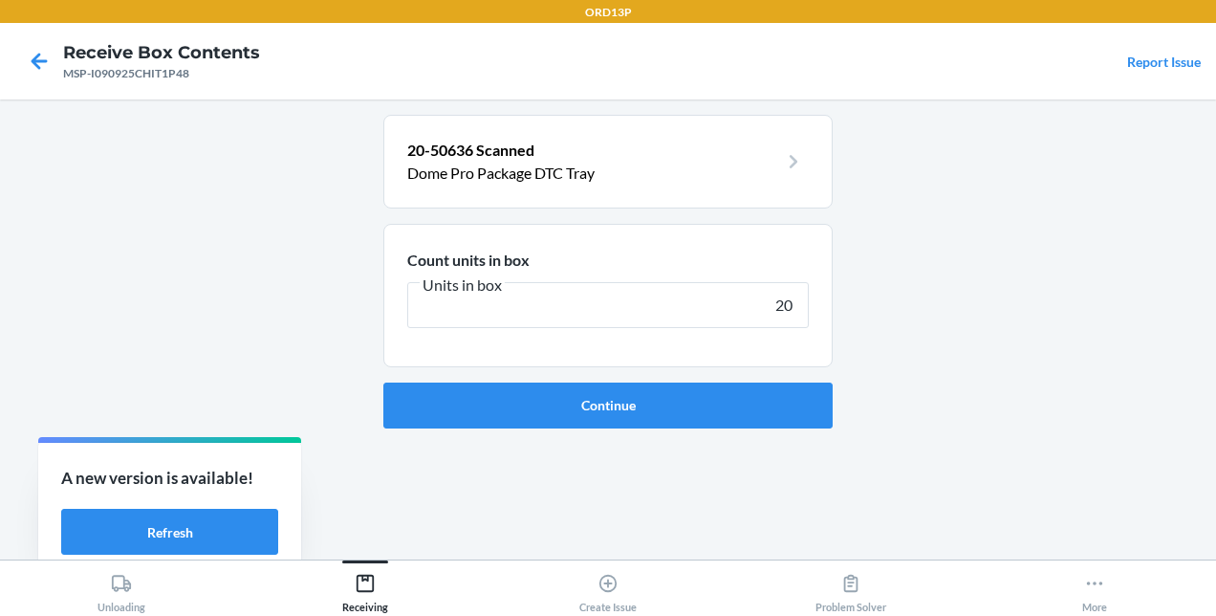
type input "200"
click button "Continue" at bounding box center [607, 405] width 449 height 46
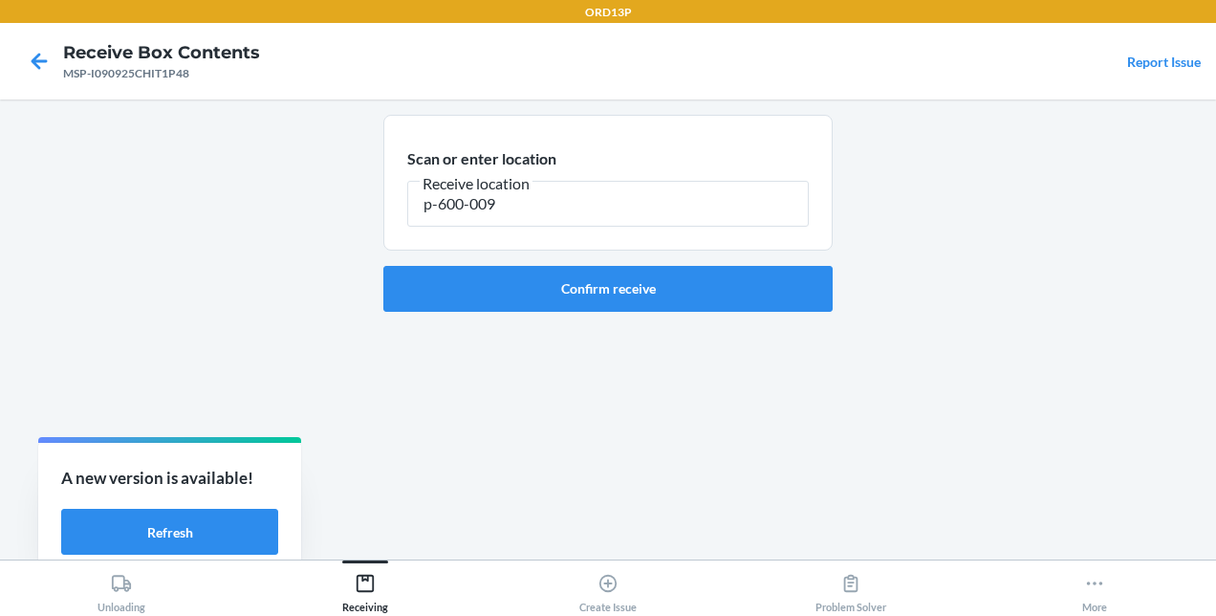
type input "p-600-009"
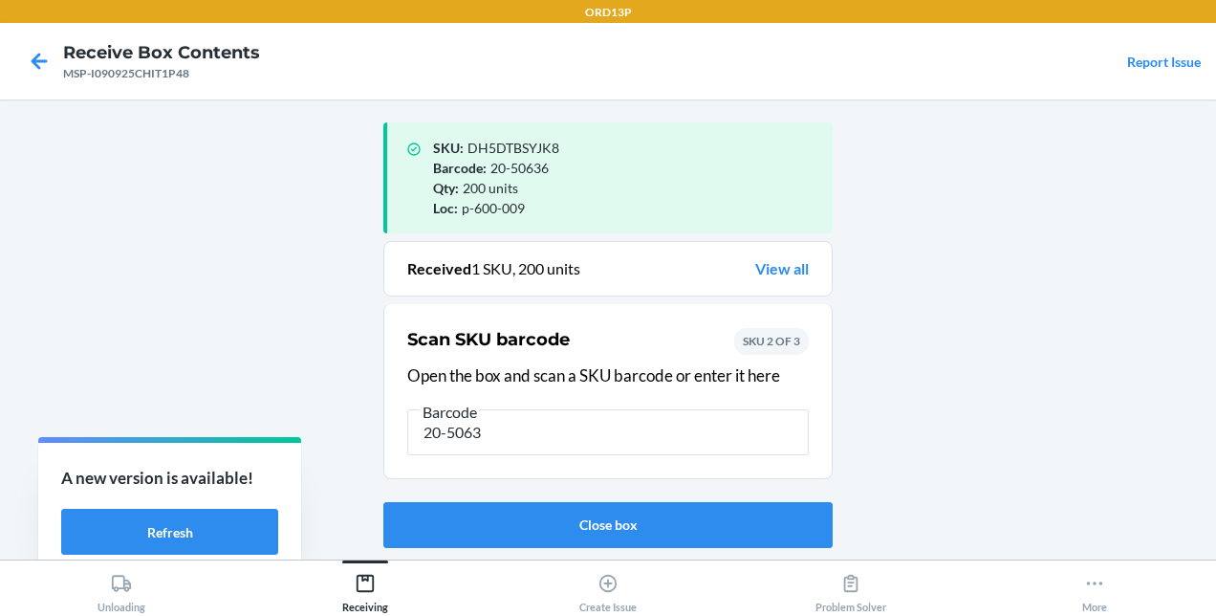
type input "20-50638"
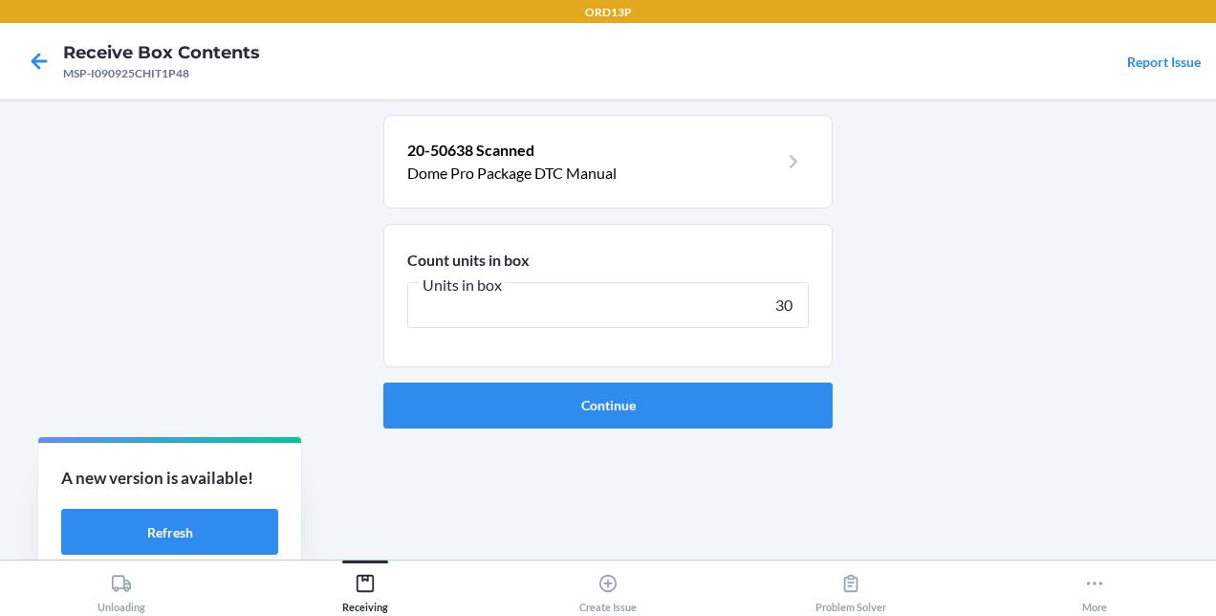
type input "300"
click button "Continue" at bounding box center [607, 405] width 449 height 46
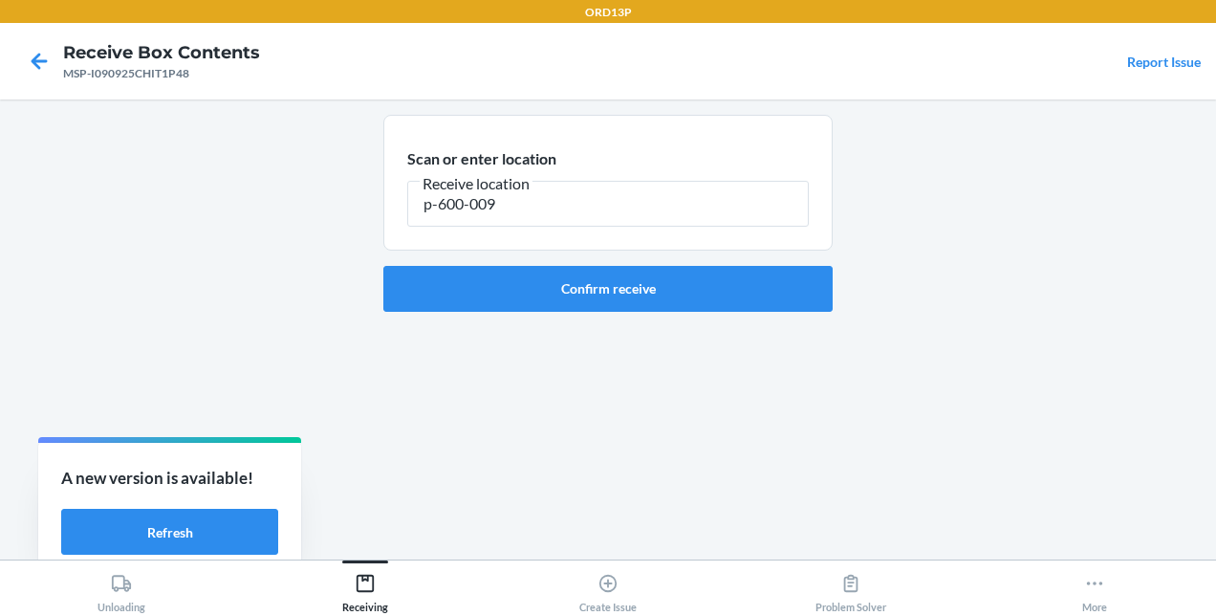
type input "p-600-009"
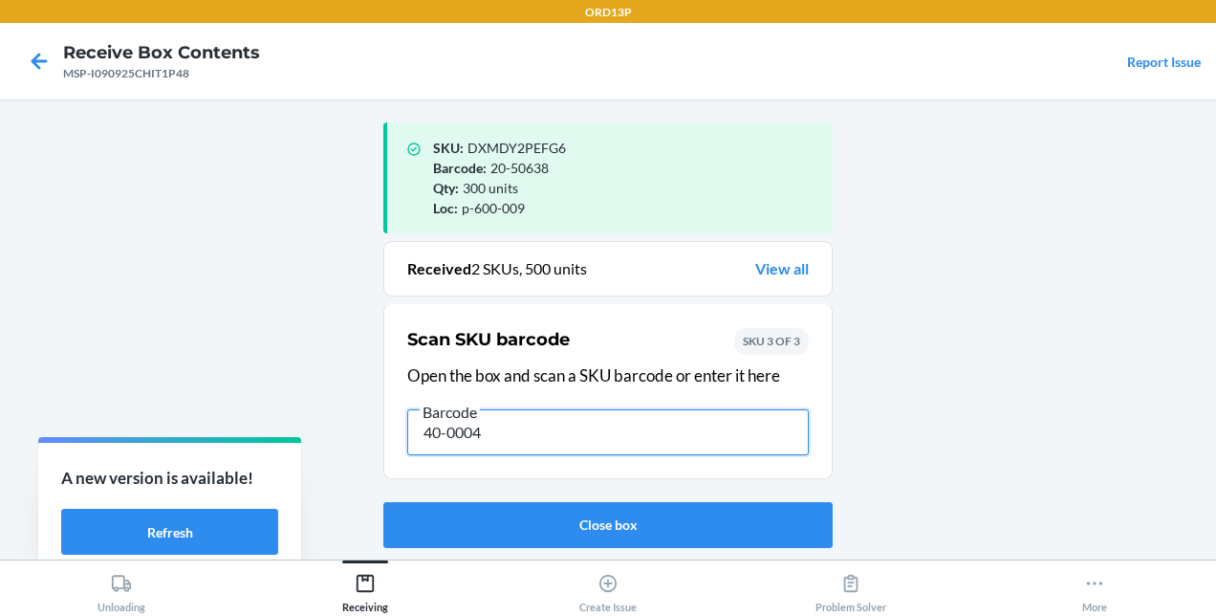
type input "40-00040"
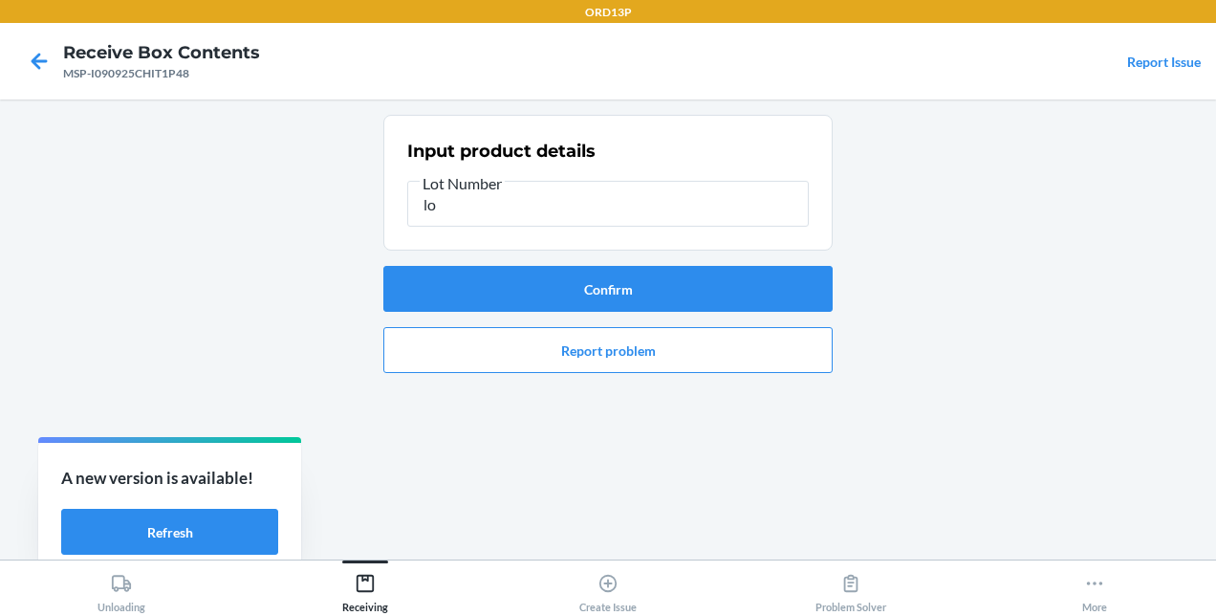
type input "l"
type input "LOTLD4297"
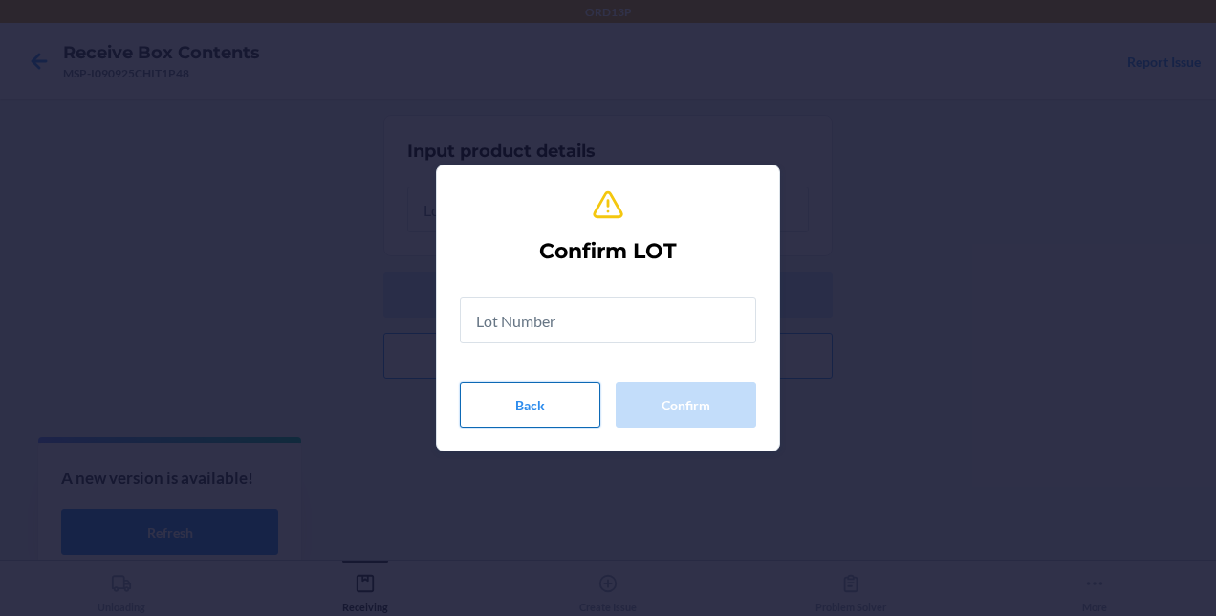
click at [554, 400] on button "Back" at bounding box center [530, 404] width 141 height 46
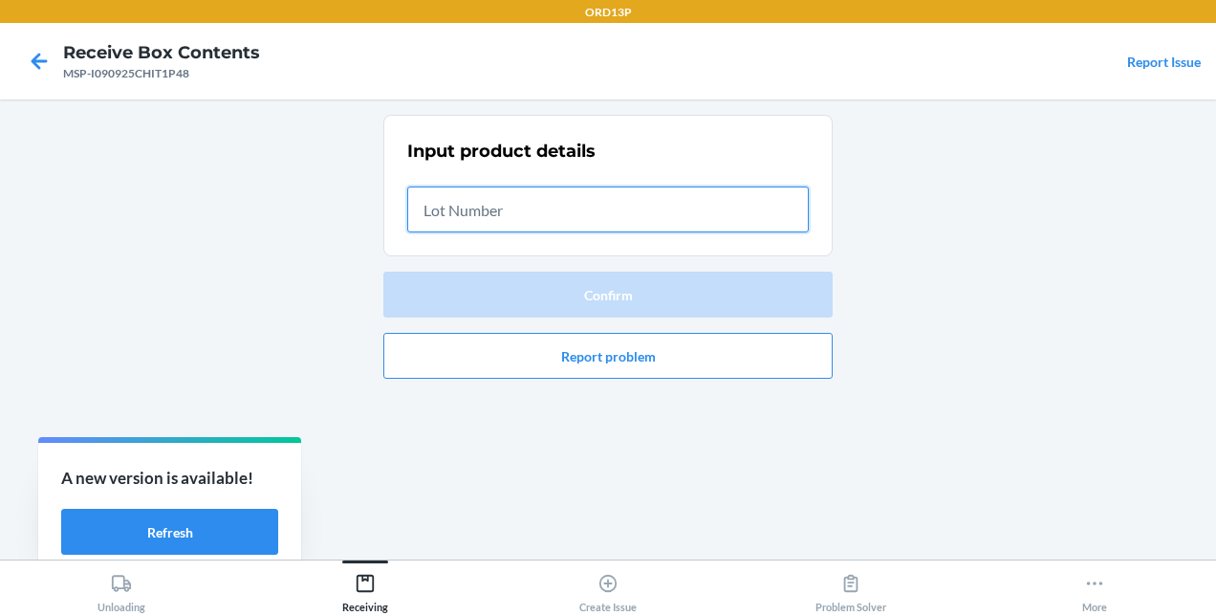
click at [511, 216] on input "text" at bounding box center [607, 209] width 401 height 46
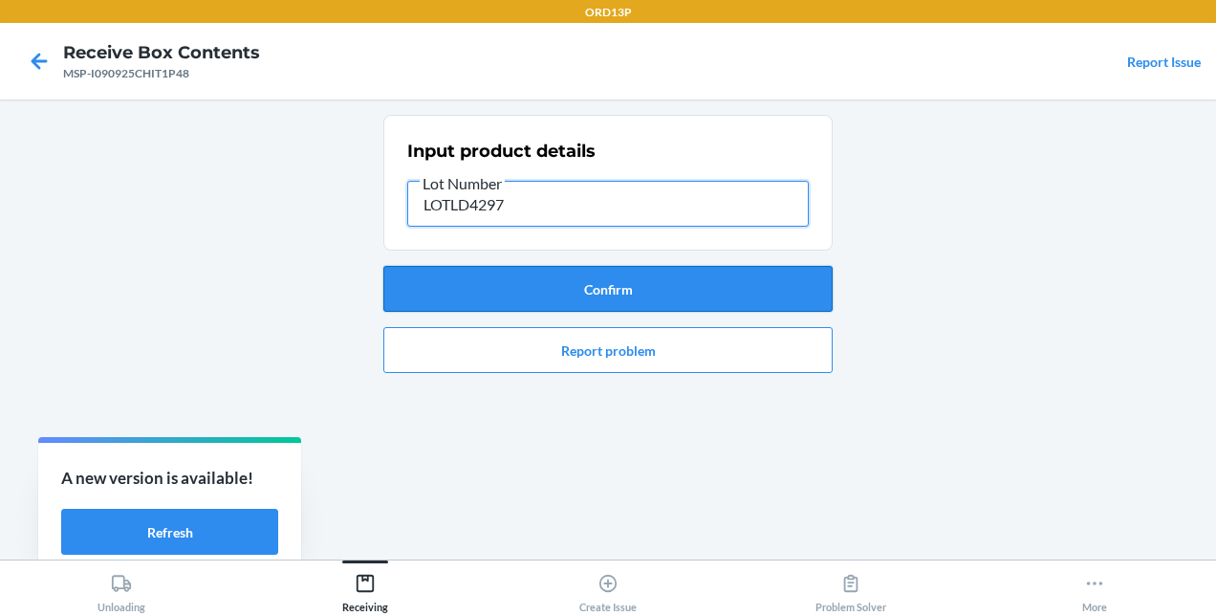
type input "LOTLD4297"
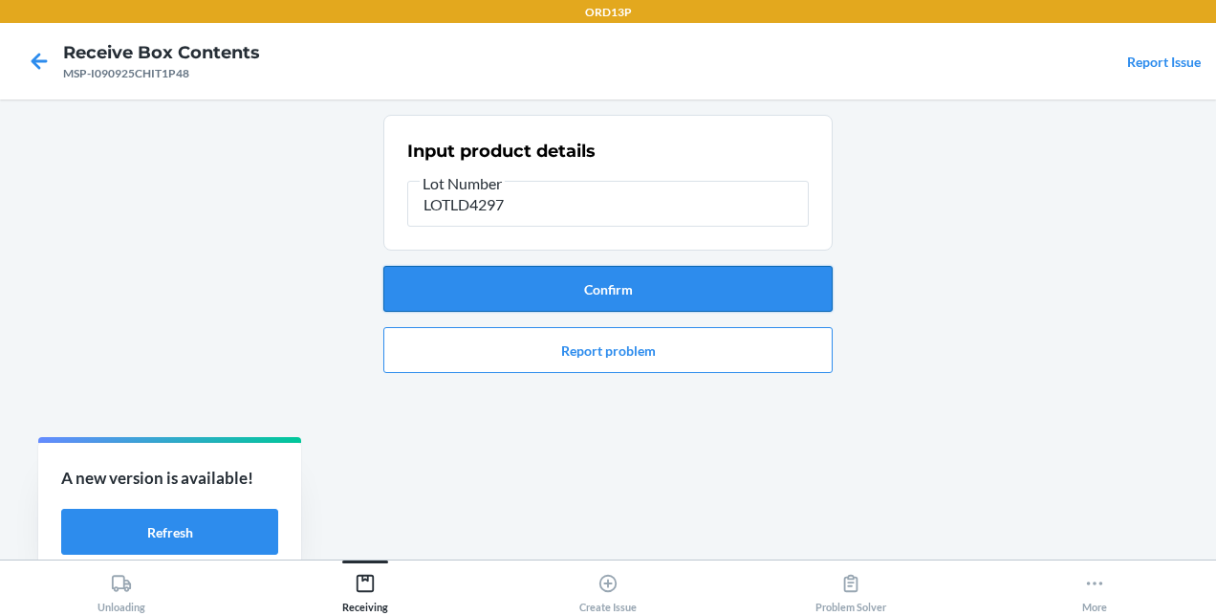
click at [591, 276] on button "Confirm" at bounding box center [607, 289] width 449 height 46
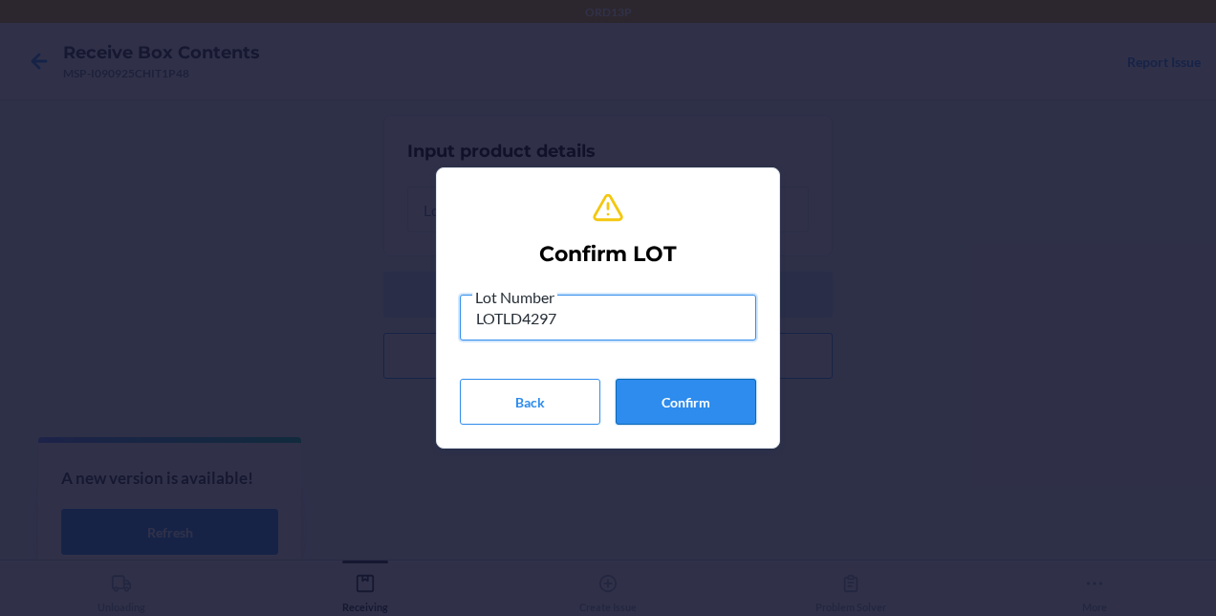
type input "LOTLD4297"
click at [671, 396] on button "Confirm" at bounding box center [686, 402] width 141 height 46
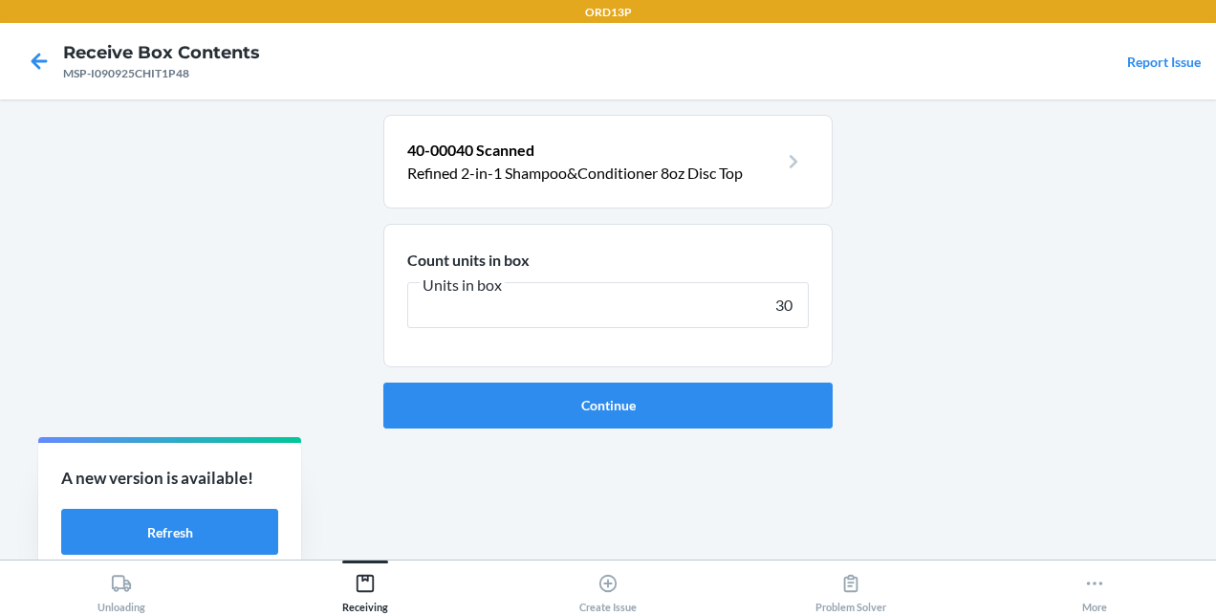
type input "300"
click button "Continue" at bounding box center [607, 405] width 449 height 46
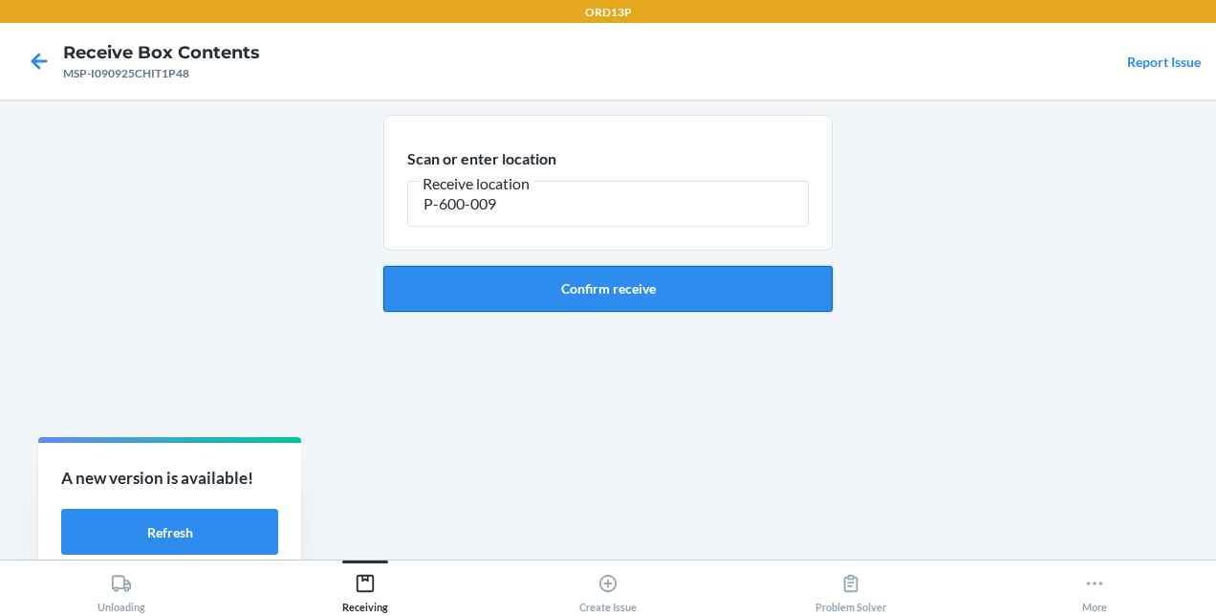
type input "P-600-009"
click at [669, 288] on button "Confirm receive" at bounding box center [607, 289] width 449 height 46
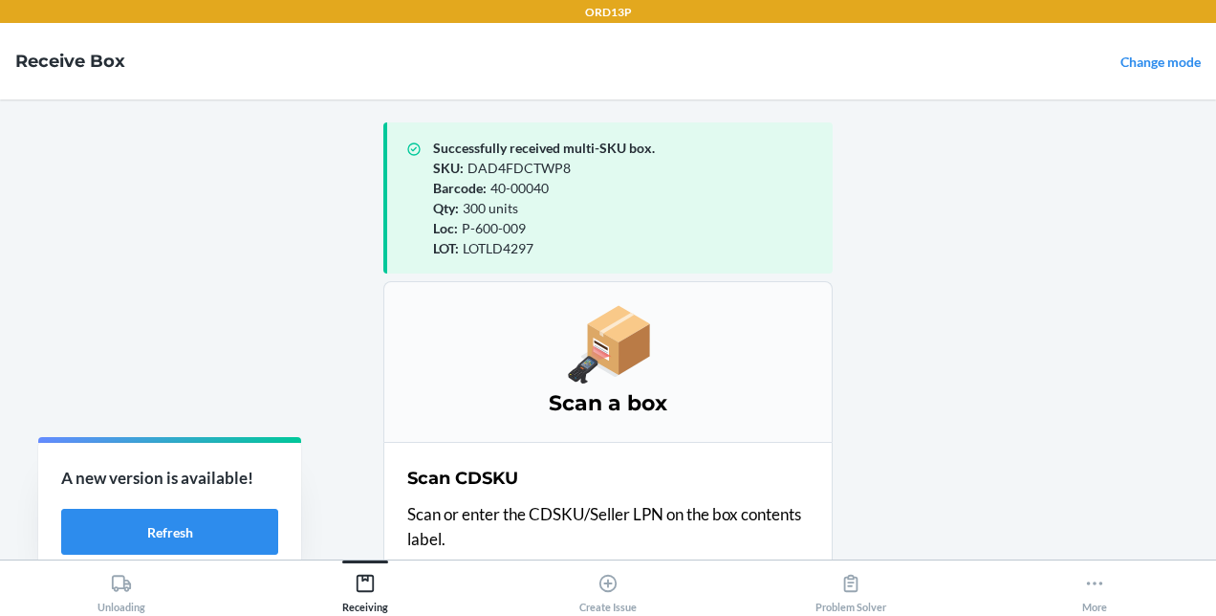
drag, startPoint x: 1204, startPoint y: 384, endPoint x: 858, endPoint y: 470, distance: 356.6
click at [858, 470] on main "Successfully received multi-SKU box. SKU : DAD4FDCTWP8 Barcode : 40-00040 Qty :…" at bounding box center [608, 329] width 1216 height 460
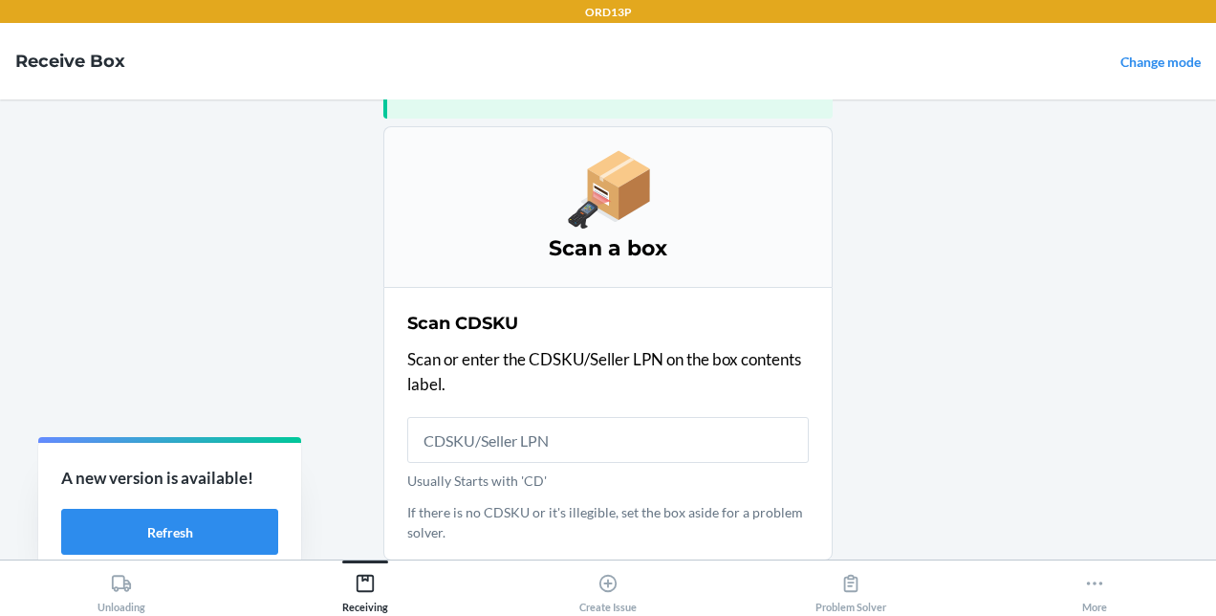
scroll to position [155, 0]
click at [760, 437] on input "Usually Starts with 'CD'" at bounding box center [607, 440] width 401 height 46
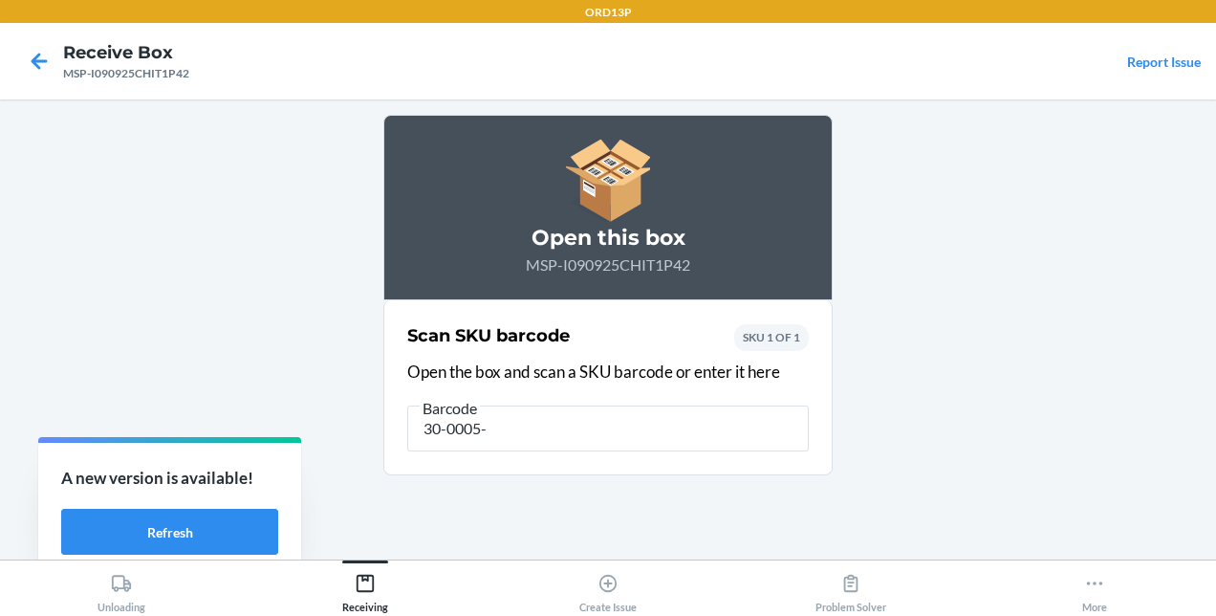
type input "30-0005-K"
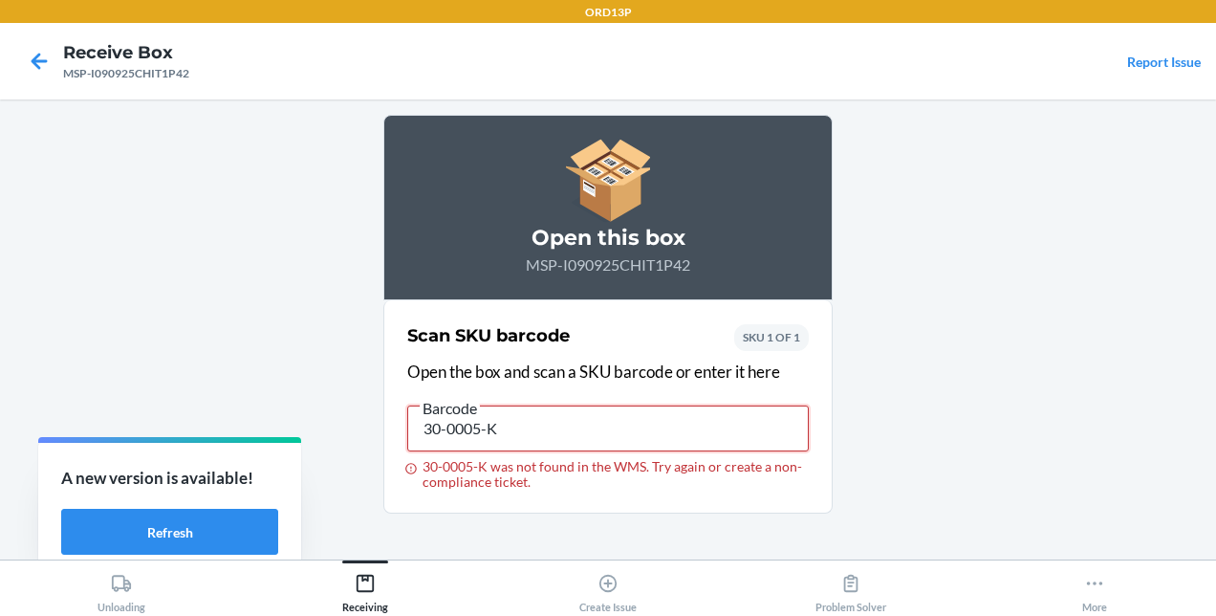
click at [453, 429] on input "30-0005-K" at bounding box center [607, 428] width 401 height 46
type input "30-00005-K"
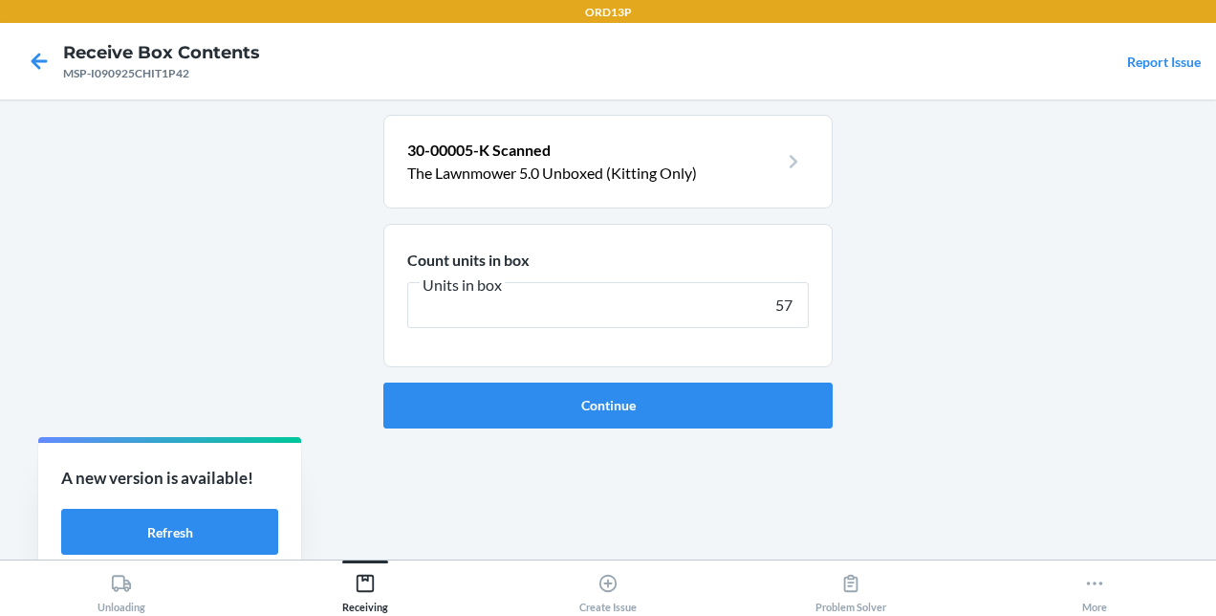
type input "576"
click button "Continue" at bounding box center [607, 405] width 449 height 46
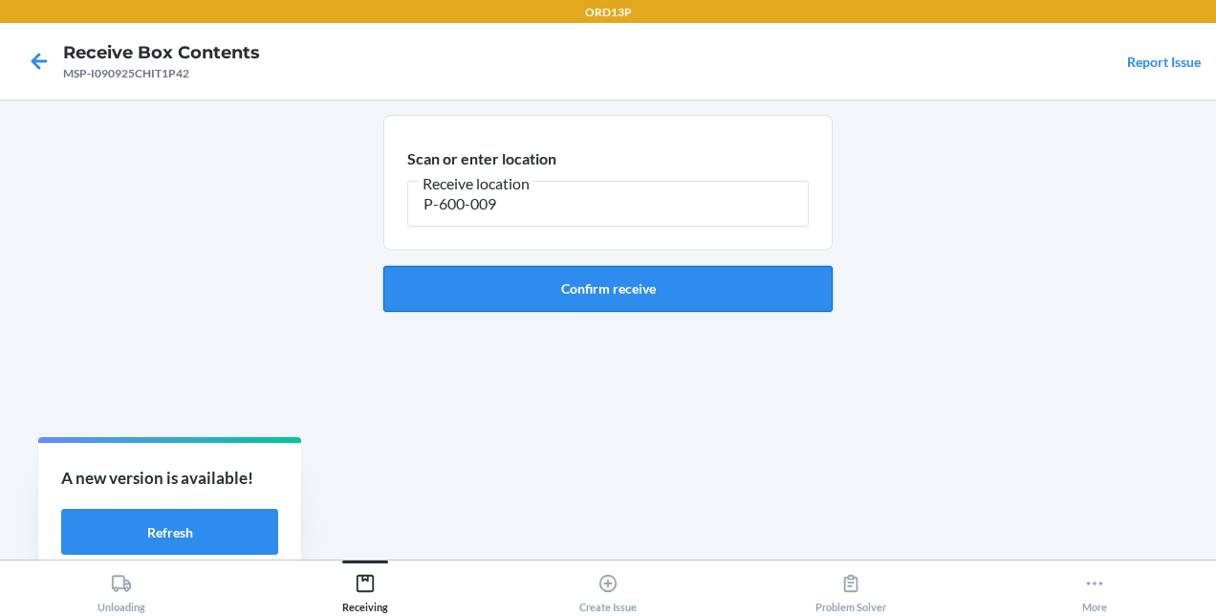
type input "P-600-009"
click at [544, 285] on button "Confirm receive" at bounding box center [607, 289] width 449 height 46
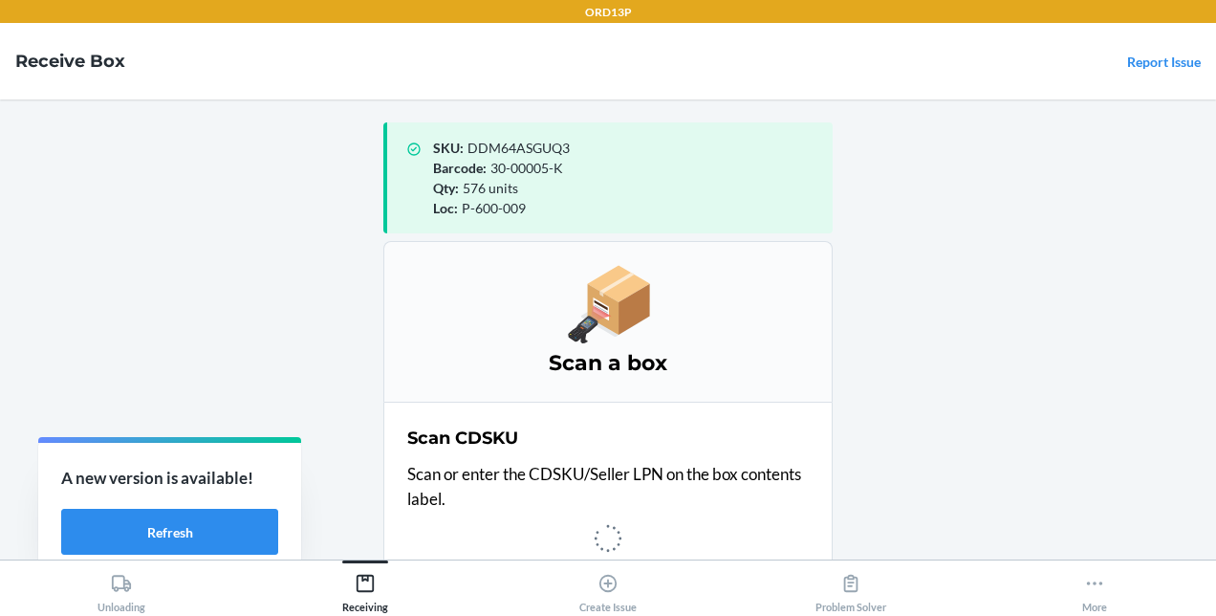
scroll to position [4, 0]
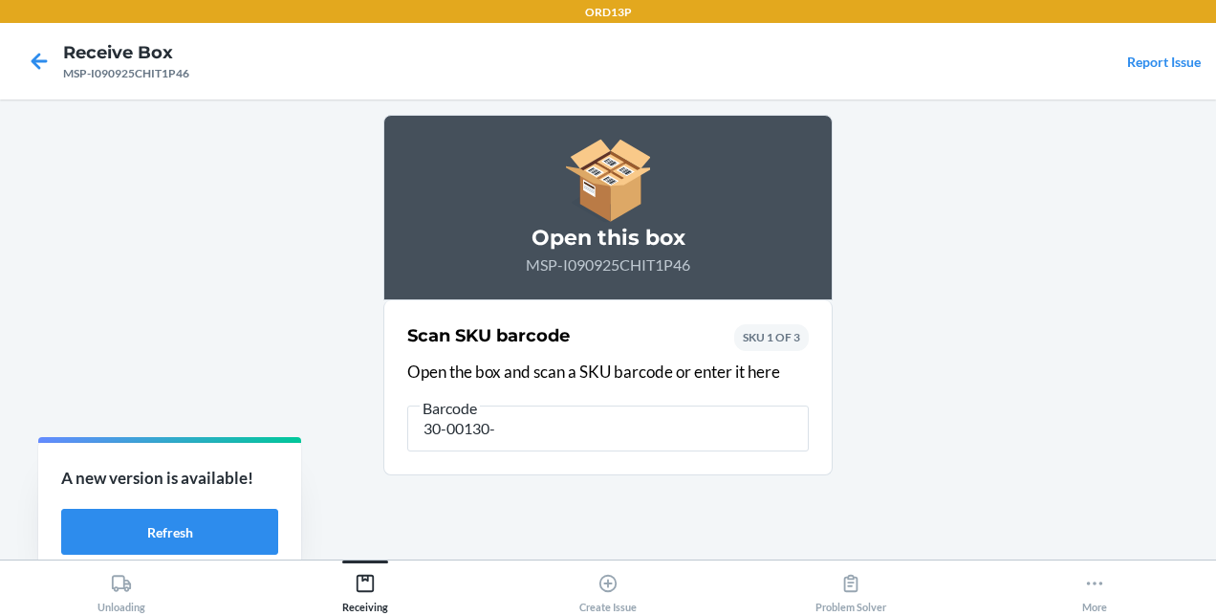
type input "30-00130-K"
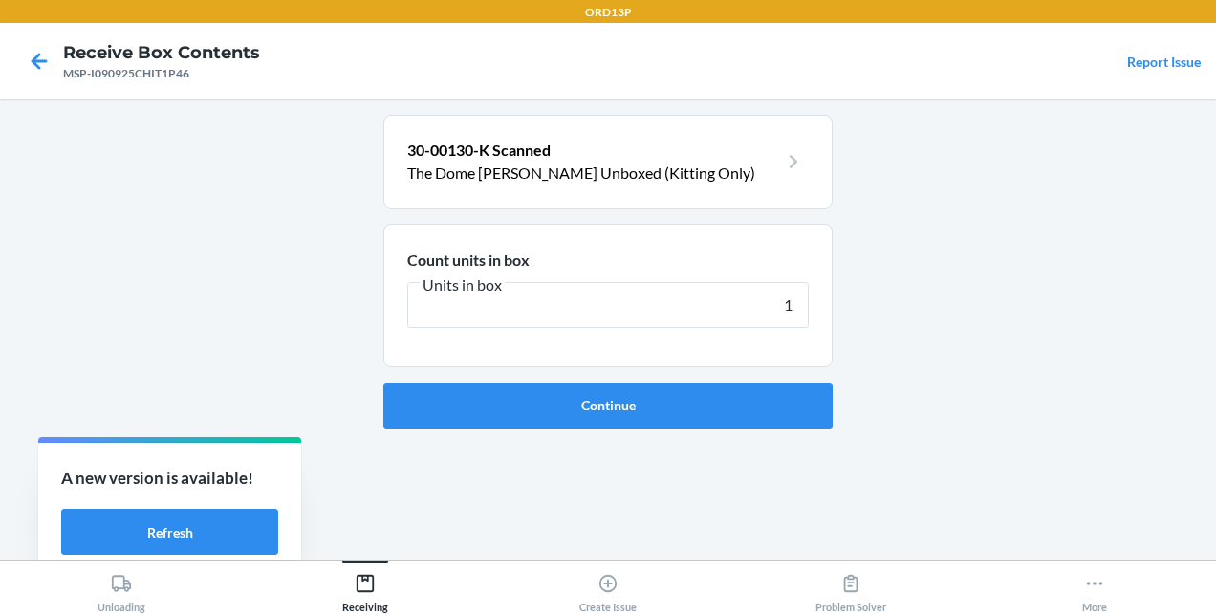
type input "12"
click button "Continue" at bounding box center [607, 405] width 449 height 46
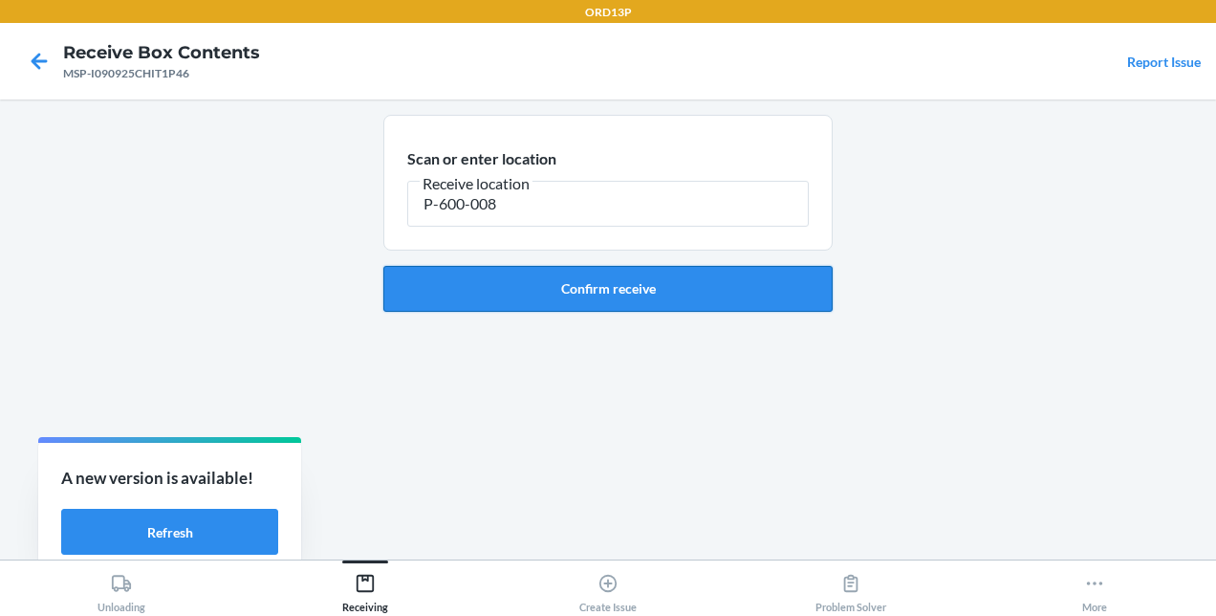
type input "P-600-008"
click at [695, 295] on button "Confirm receive" at bounding box center [607, 289] width 449 height 46
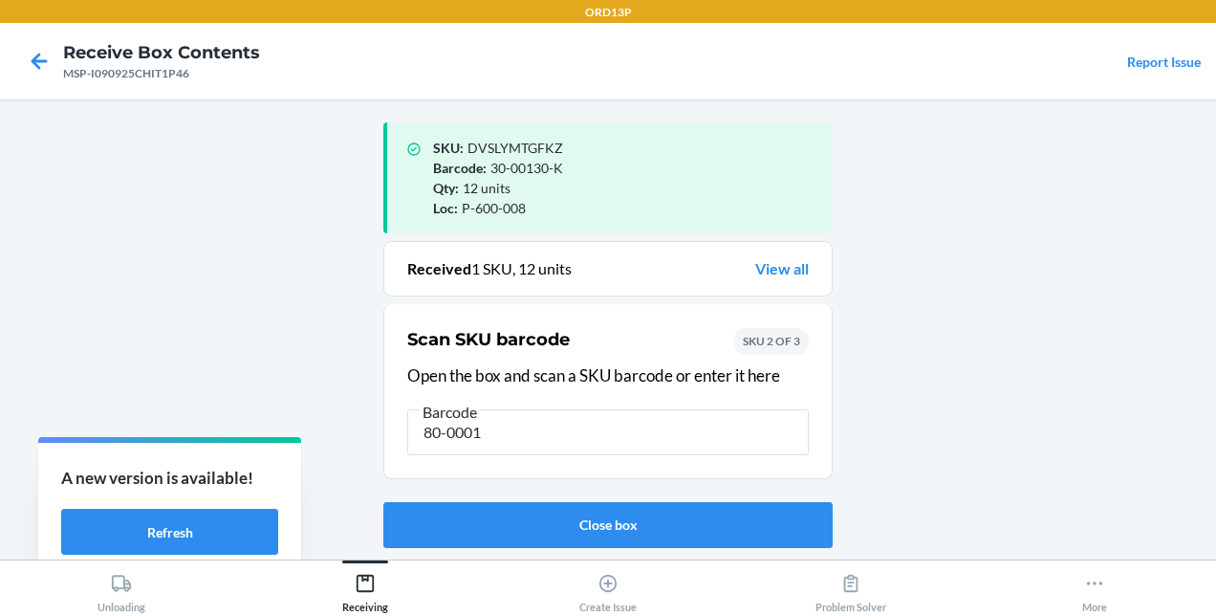
type input "80-00010"
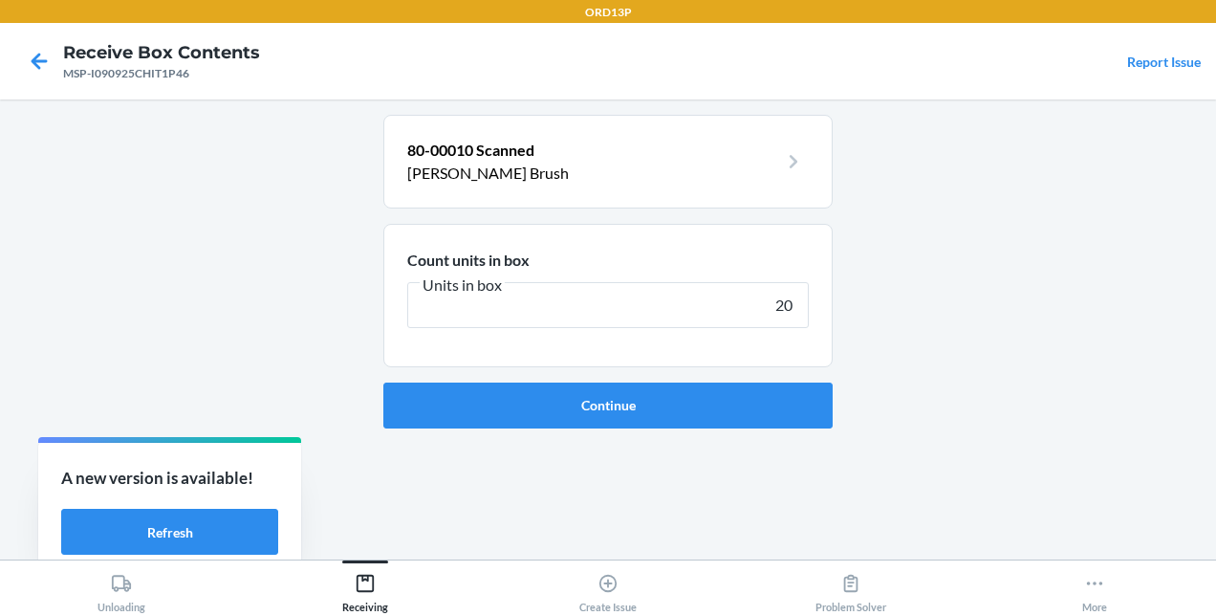
type input "200"
click button "Continue" at bounding box center [607, 405] width 449 height 46
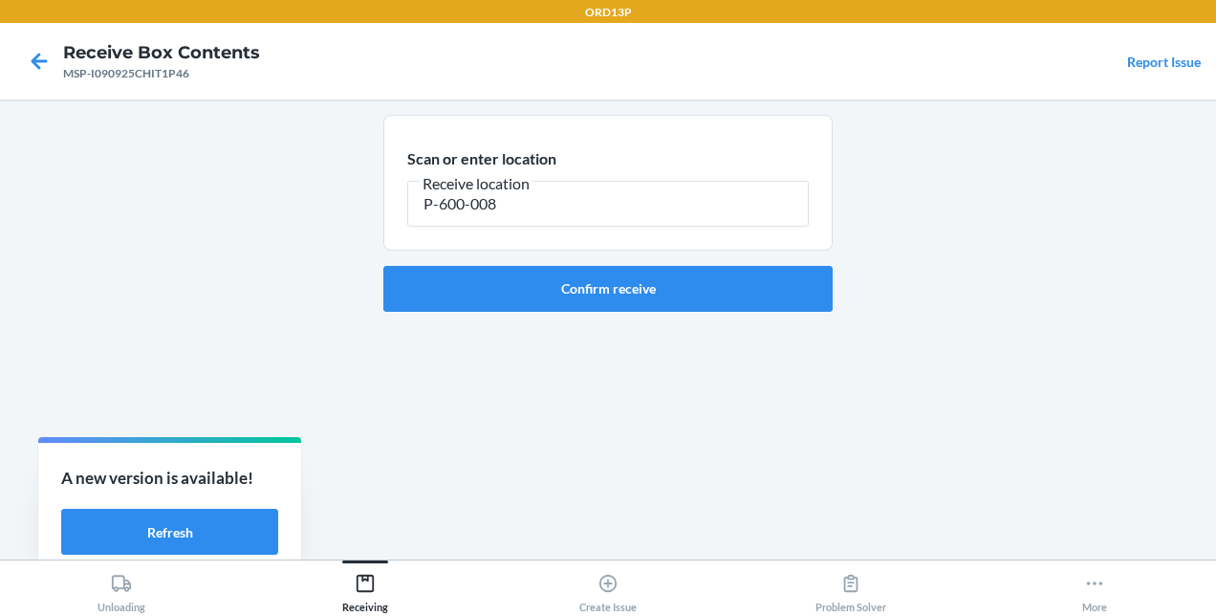
type input "P-600-008"
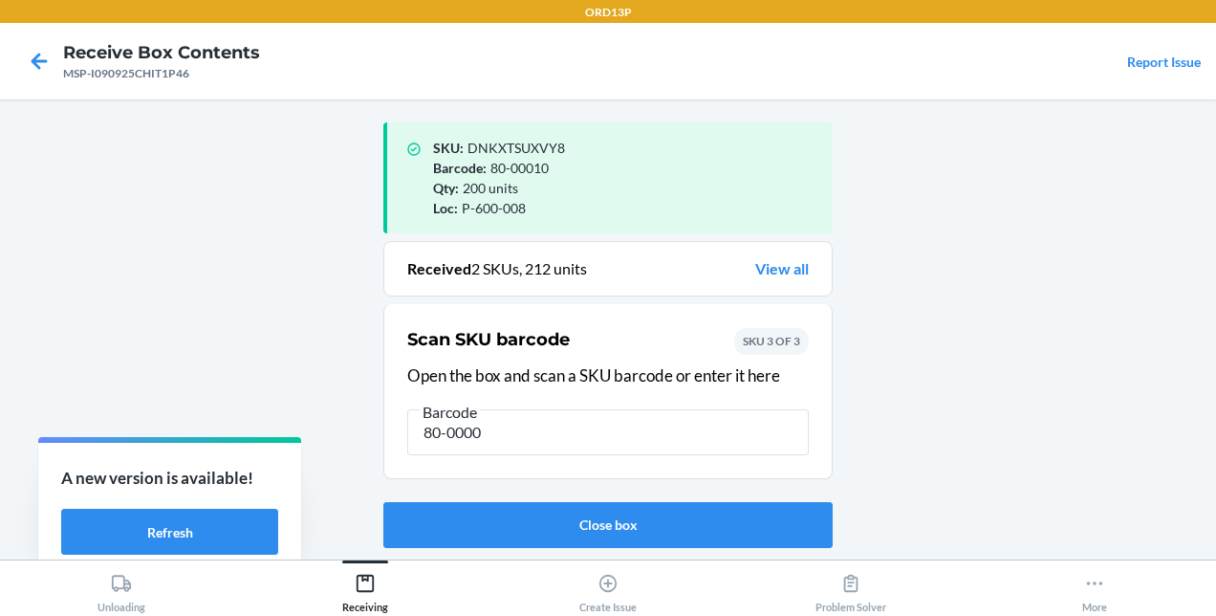
type input "80-00005"
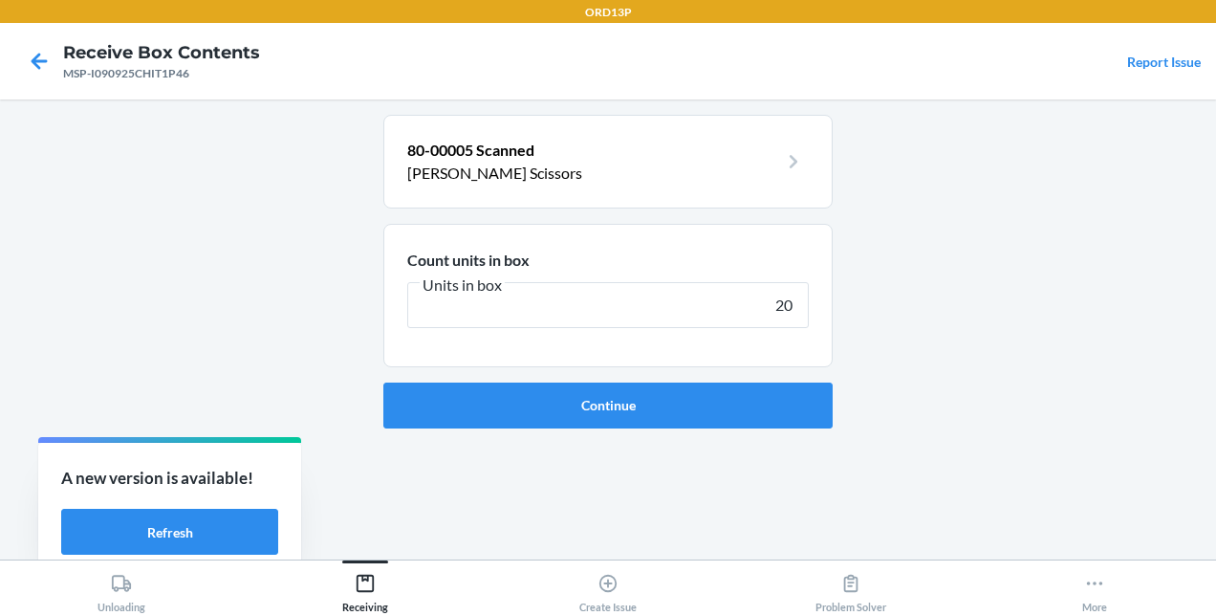
type input "200"
click button "Continue" at bounding box center [607, 405] width 449 height 46
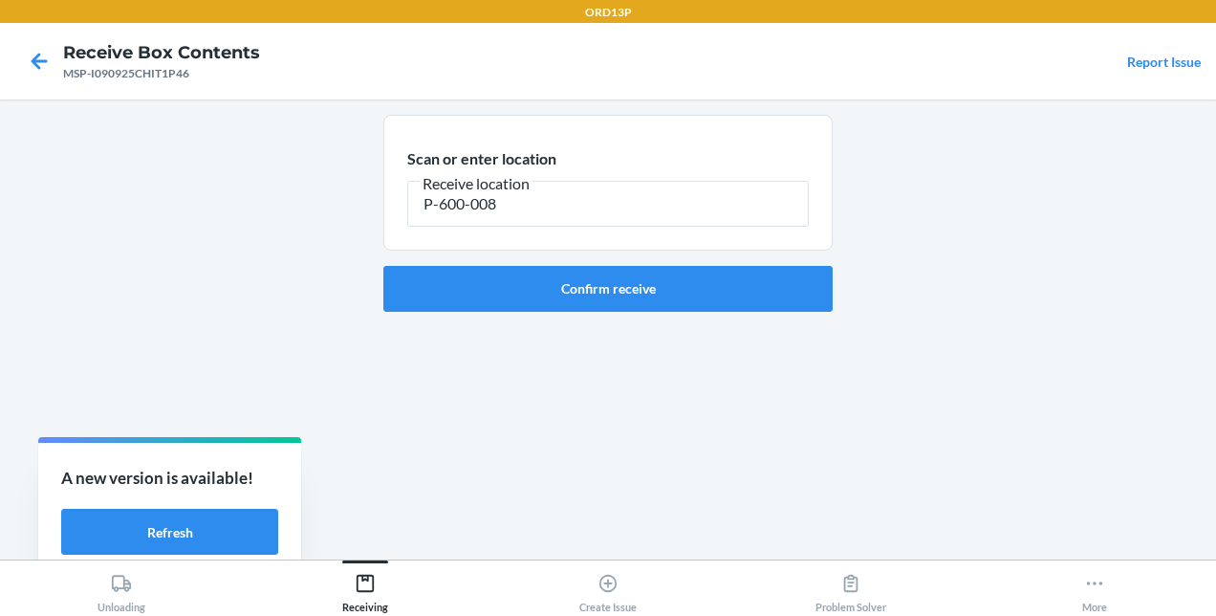
type input "P-600-008"
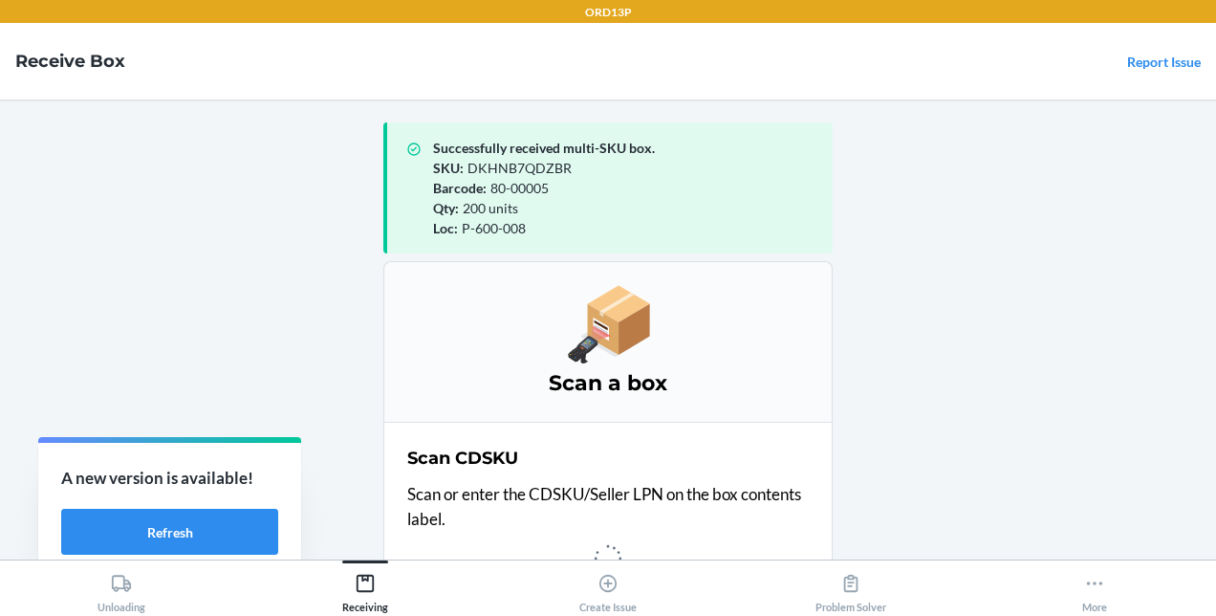
scroll to position [24, 0]
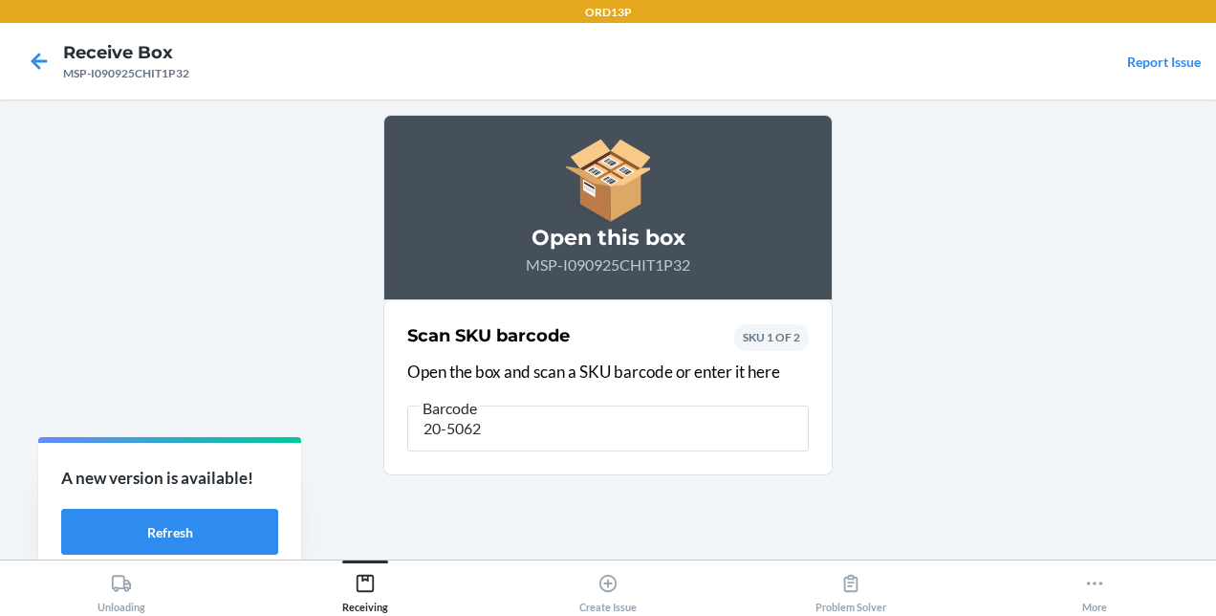
type input "20-50627"
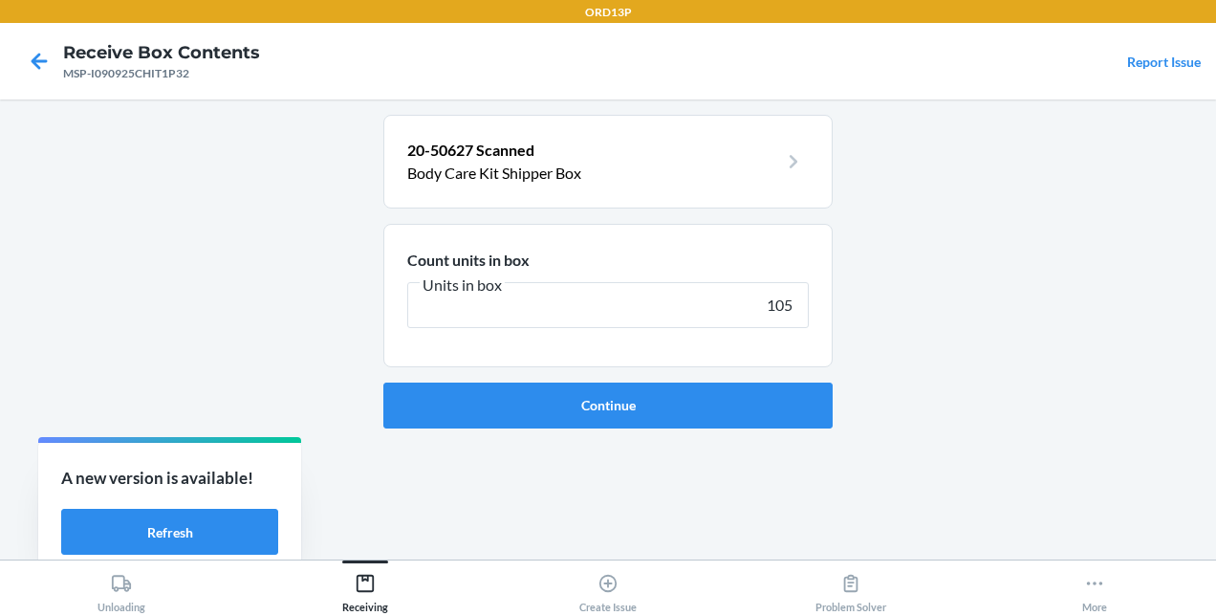
type input "1050"
click button "Continue" at bounding box center [607, 405] width 449 height 46
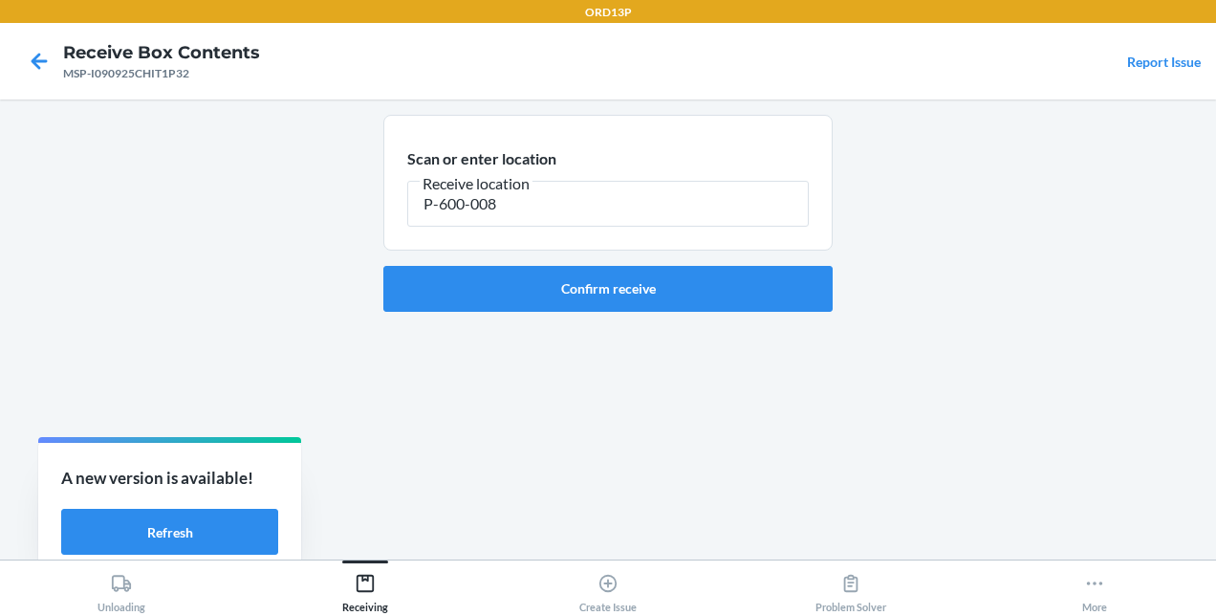
type input "P-600-008"
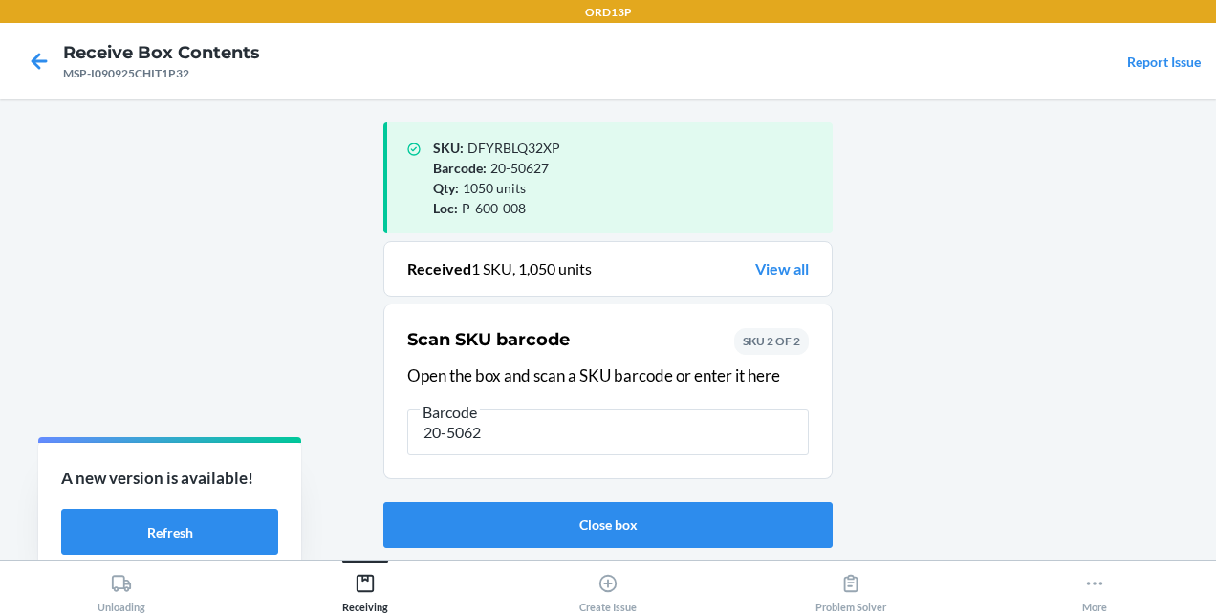
type input "20-50628"
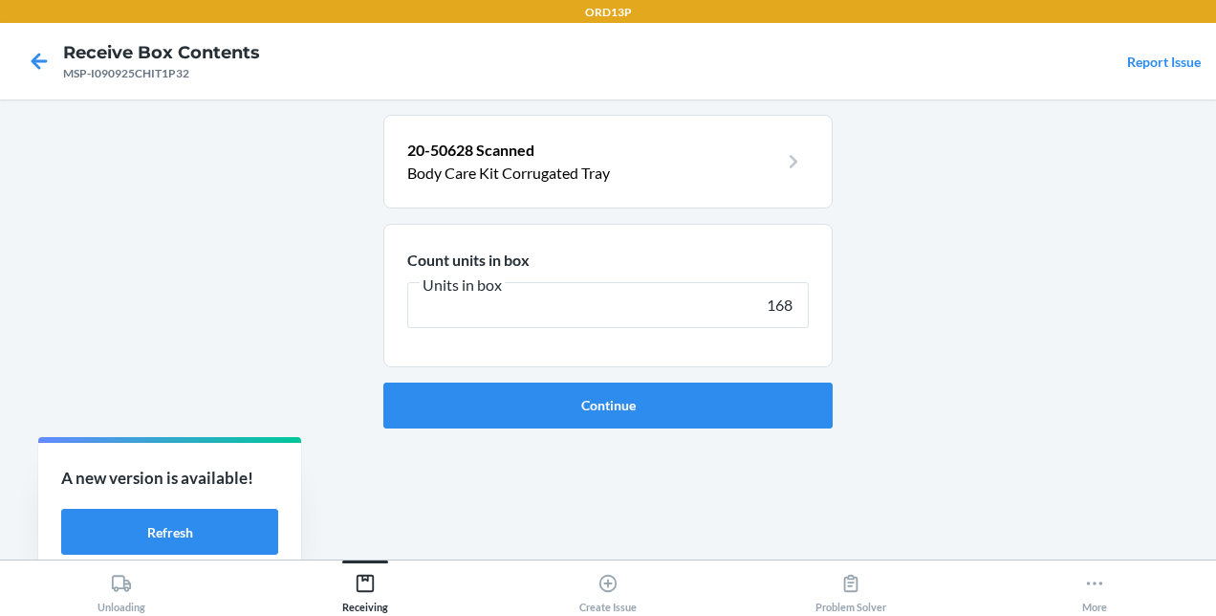
type input "1680"
click button "Continue" at bounding box center [607, 405] width 449 height 46
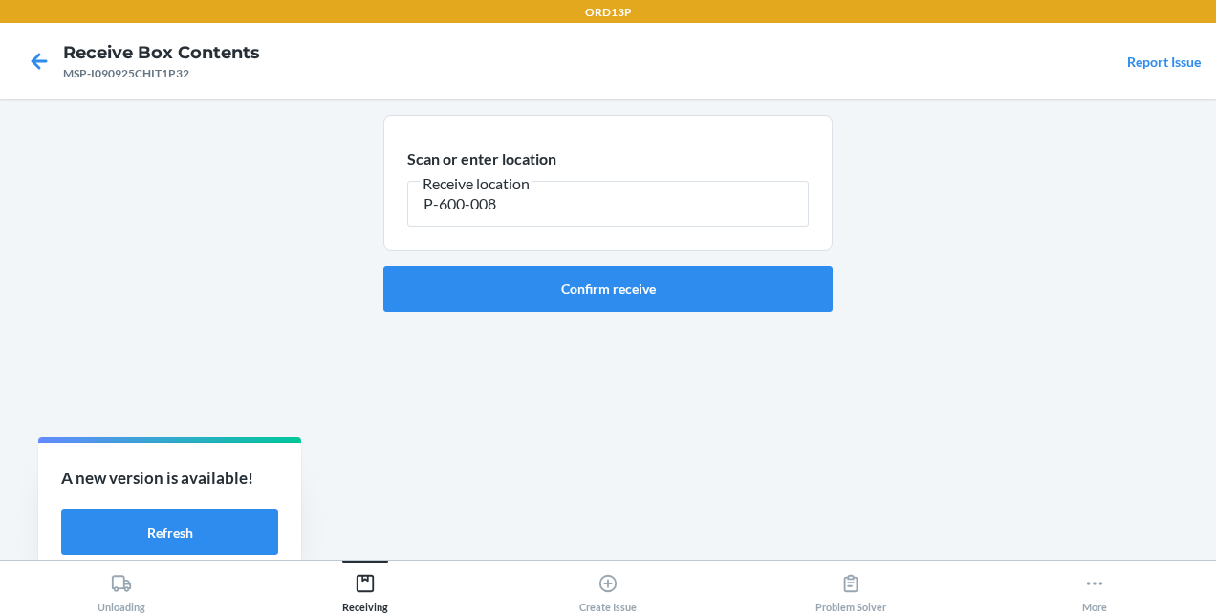
type input "P-600-008"
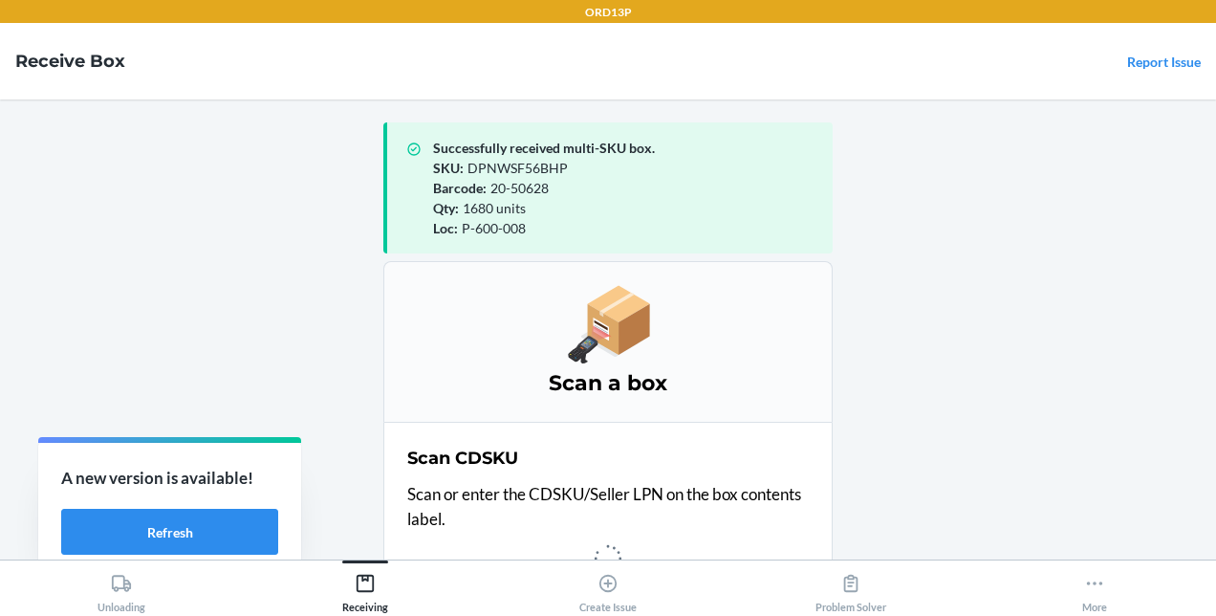
scroll to position [24, 0]
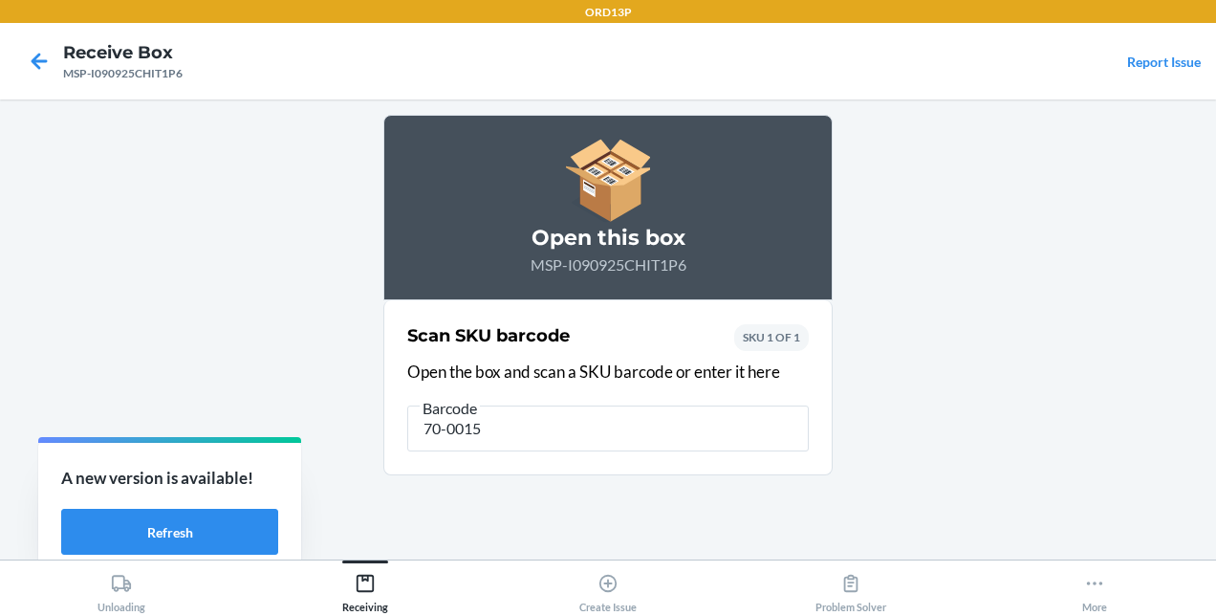
type input "70-00152"
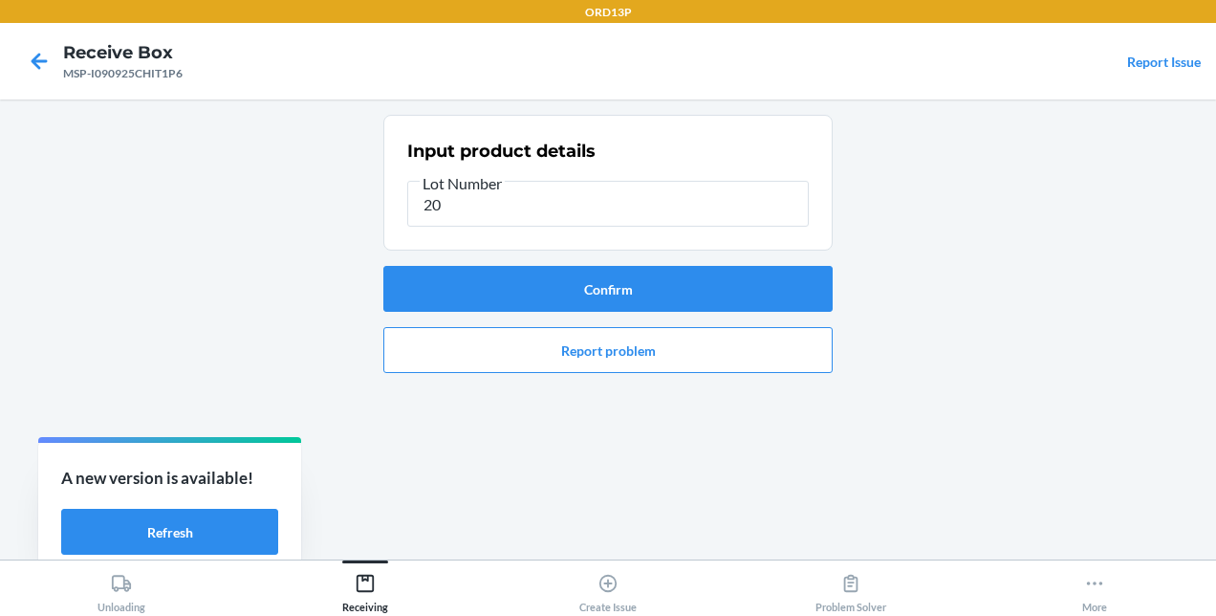
type input "2"
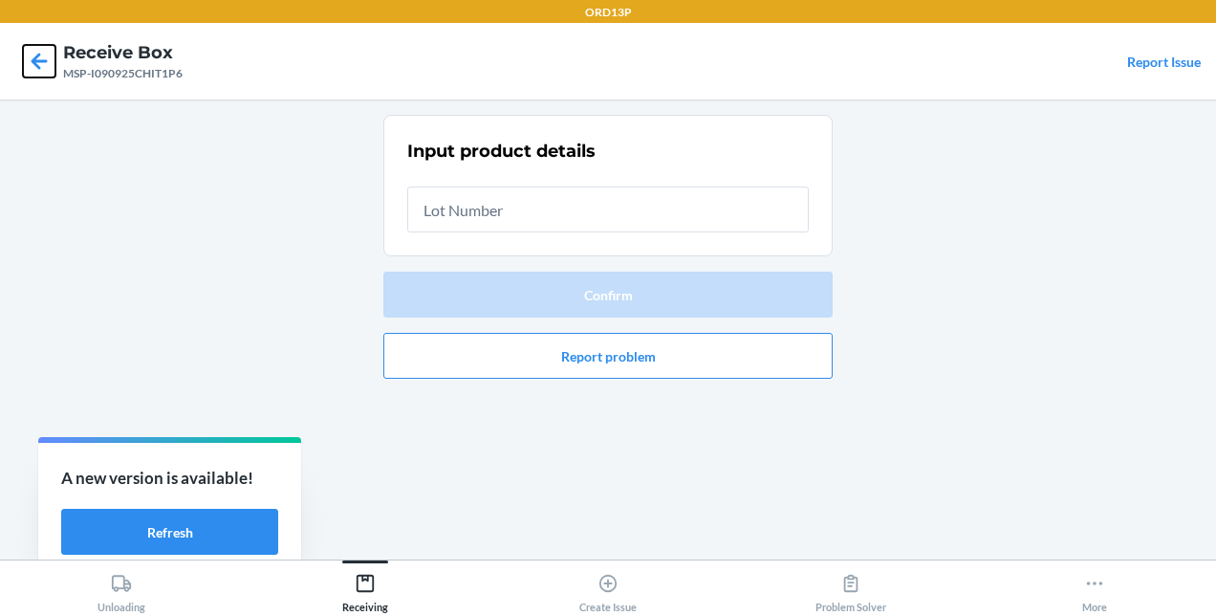
click at [38, 66] on icon at bounding box center [40, 61] width 16 height 16
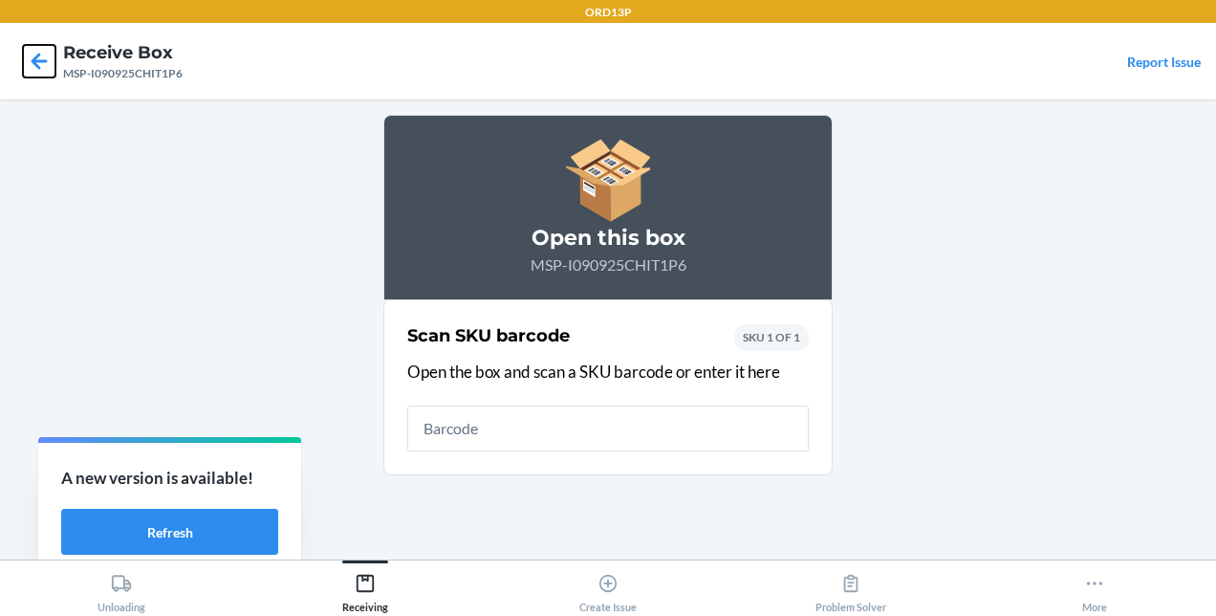
click at [34, 50] on icon at bounding box center [39, 61] width 33 height 33
type input "70-00151"
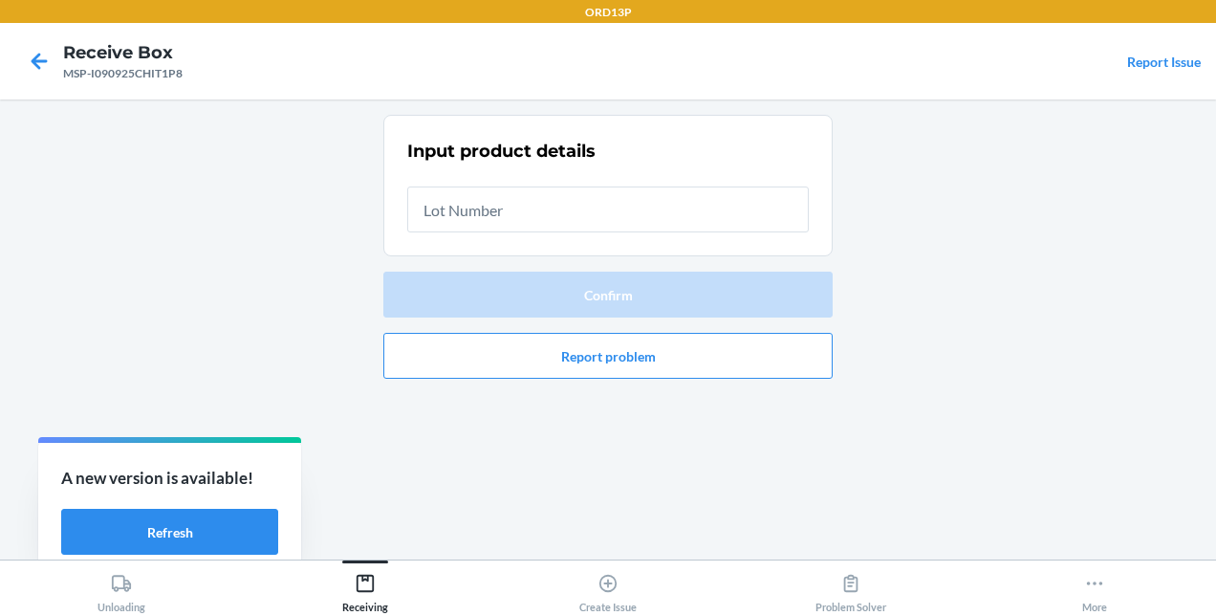
drag, startPoint x: 34, startPoint y: 50, endPoint x: 478, endPoint y: 412, distance: 572.7
click at [478, 412] on div "Input product details Confirm Report problem" at bounding box center [607, 329] width 449 height 429
click at [40, 59] on icon at bounding box center [40, 61] width 16 height 16
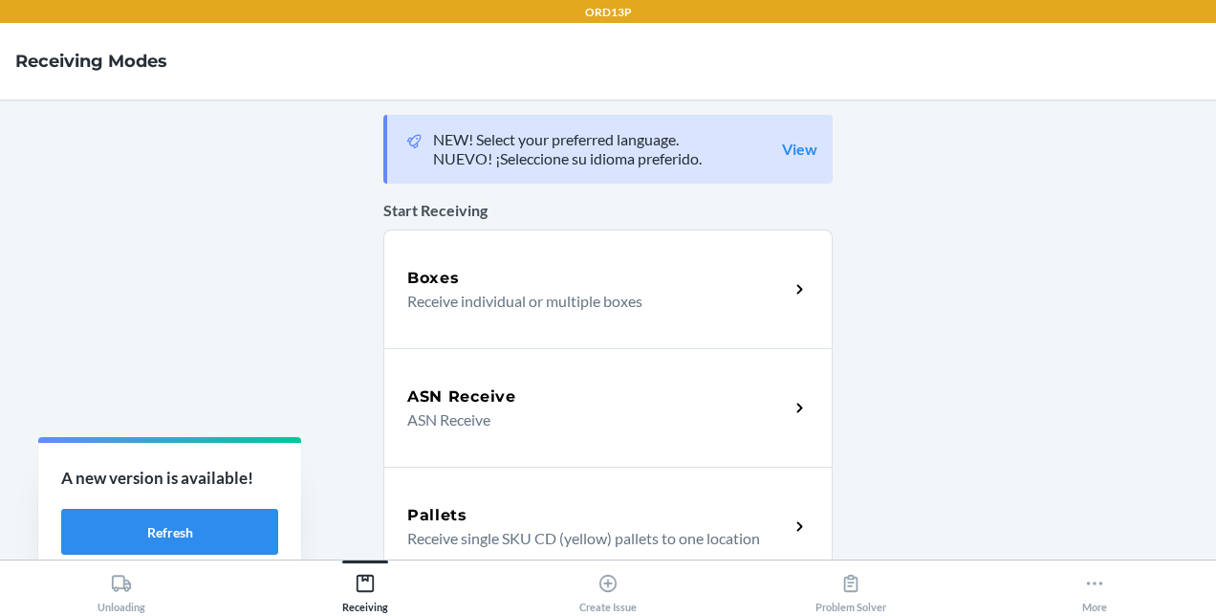
click at [500, 386] on h5 "ASN Receive" at bounding box center [461, 396] width 109 height 23
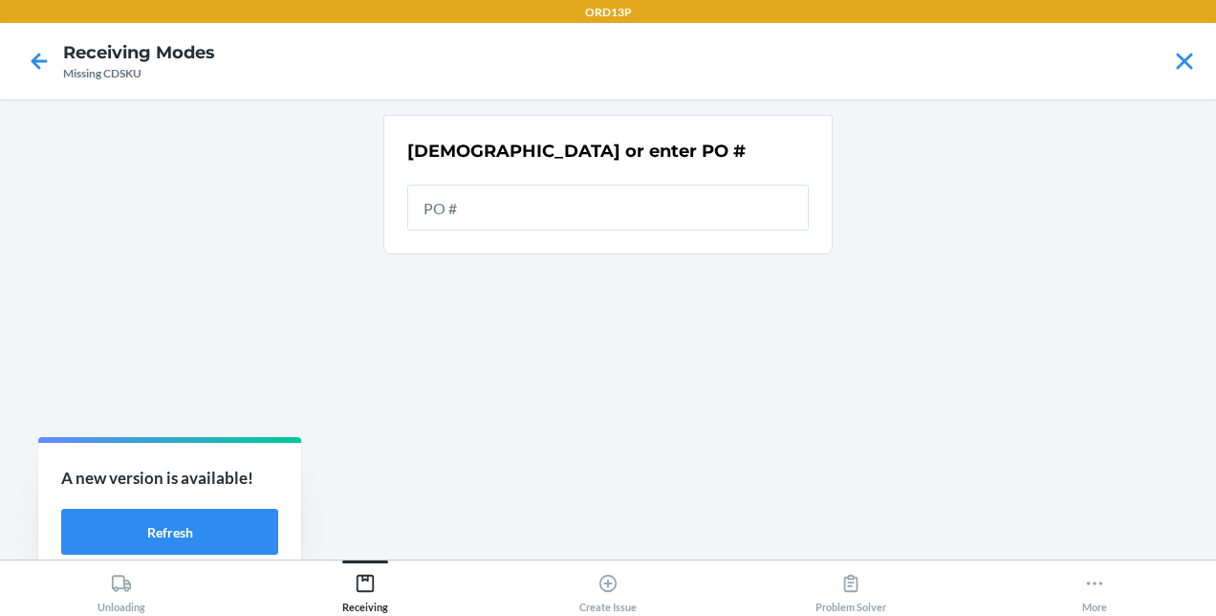
click at [534, 201] on input "text" at bounding box center [607, 207] width 401 height 46
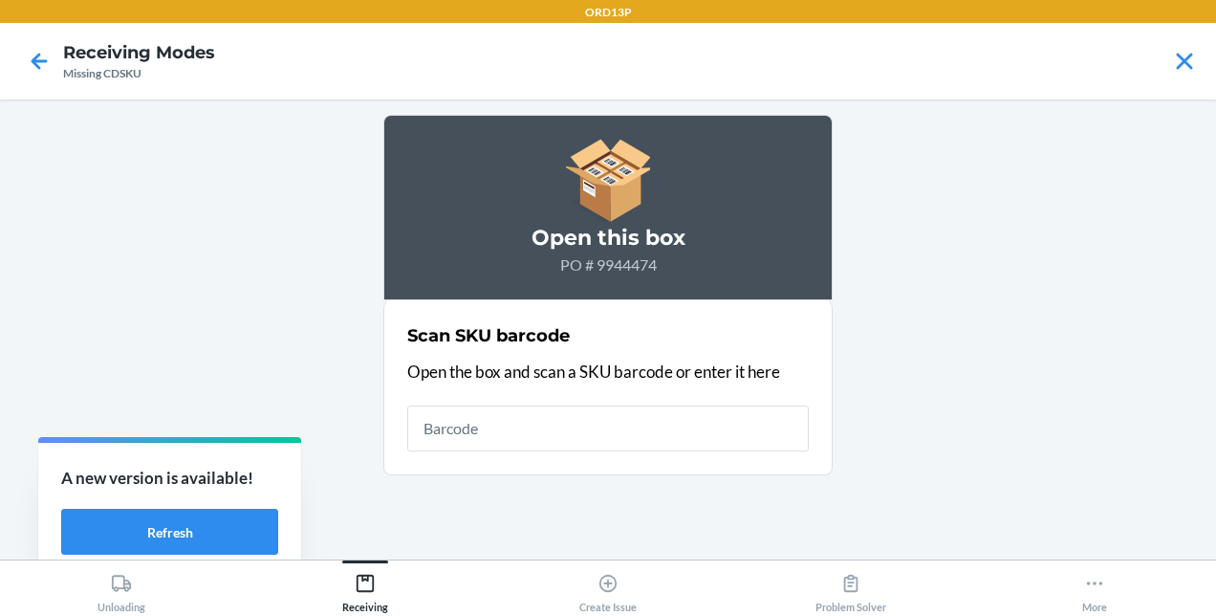
click at [714, 374] on p "Open the box and scan a SKU barcode or enter it here" at bounding box center [607, 371] width 401 height 25
click at [35, 54] on icon at bounding box center [39, 61] width 33 height 33
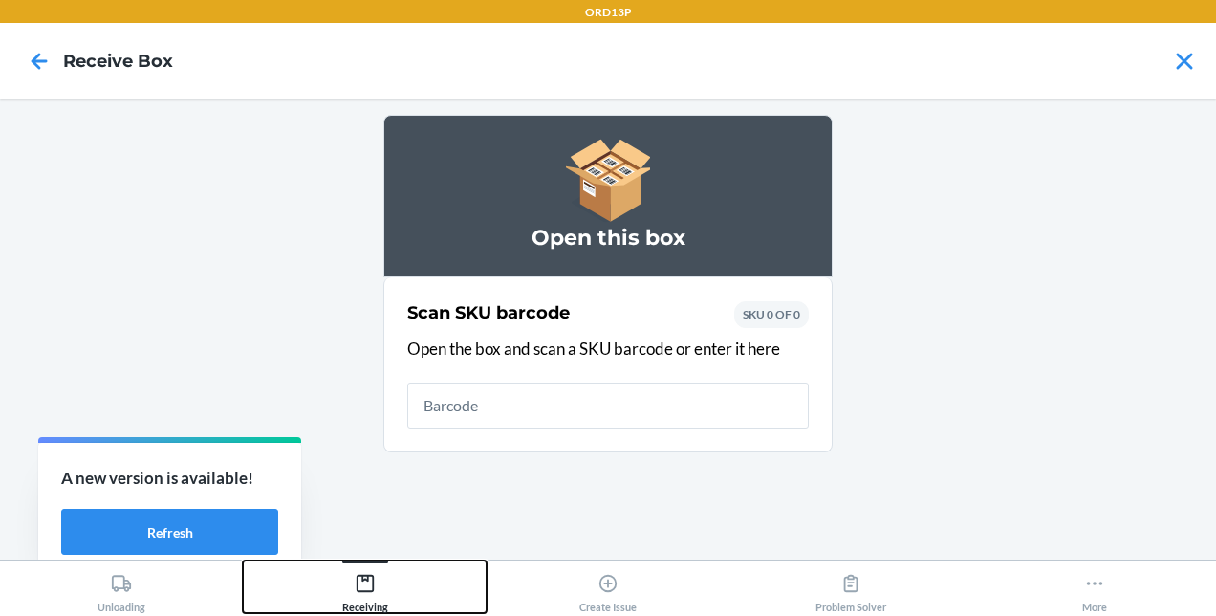
click at [359, 591] on icon at bounding box center [364, 582] width 17 height 17
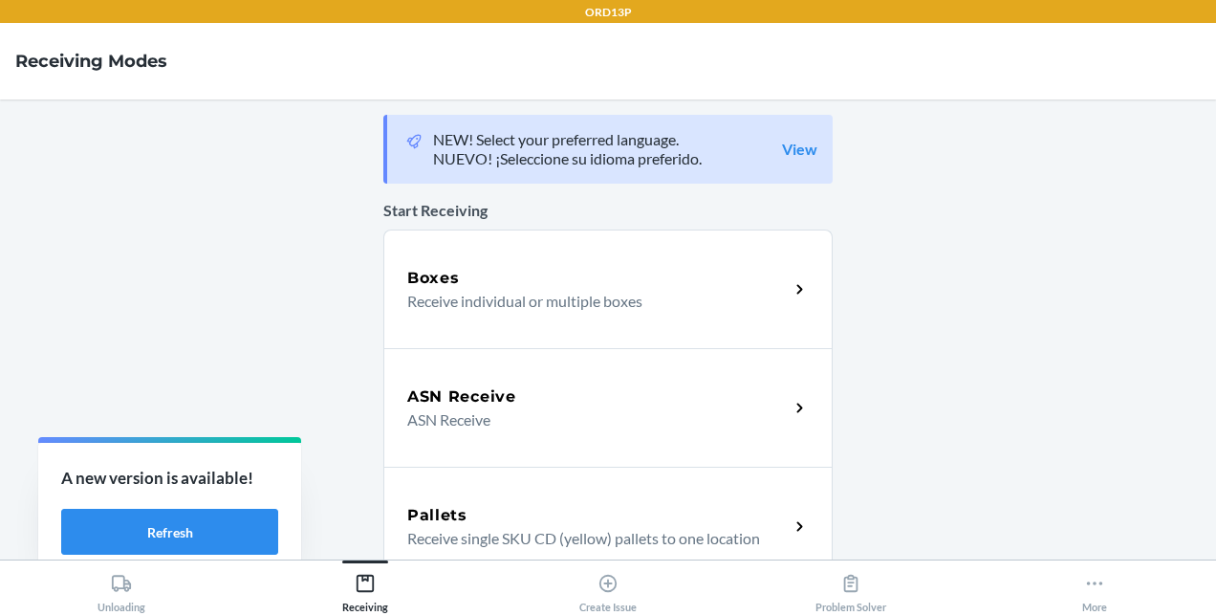
click at [486, 385] on h5 "ASN Receive" at bounding box center [461, 396] width 109 height 23
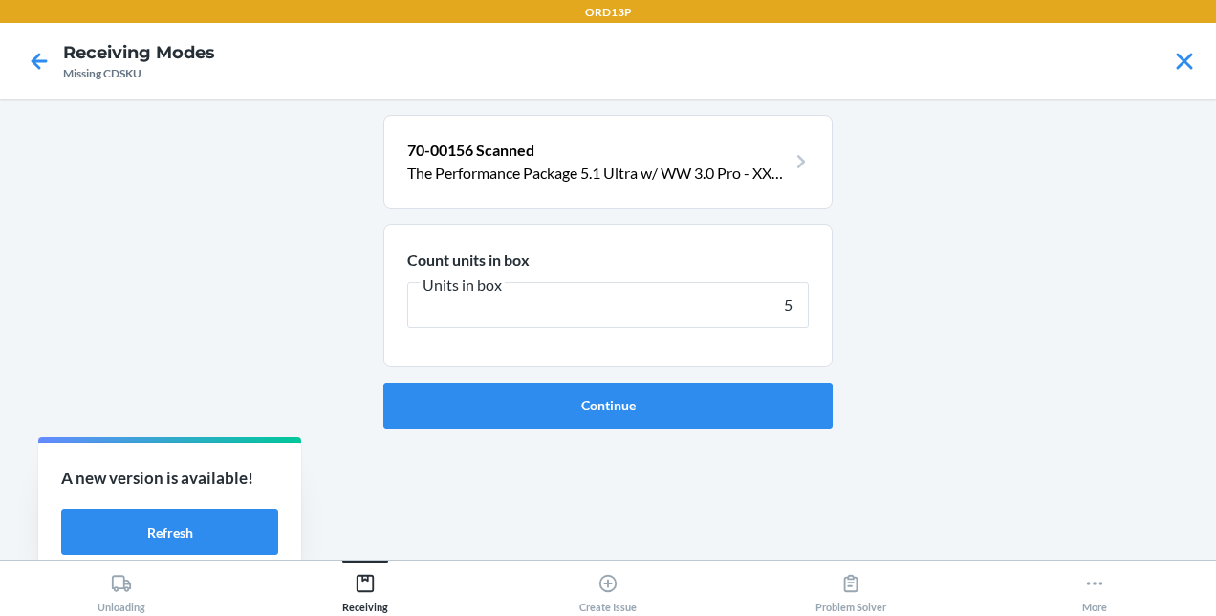
type input "50"
click button "Continue" at bounding box center [607, 405] width 449 height 46
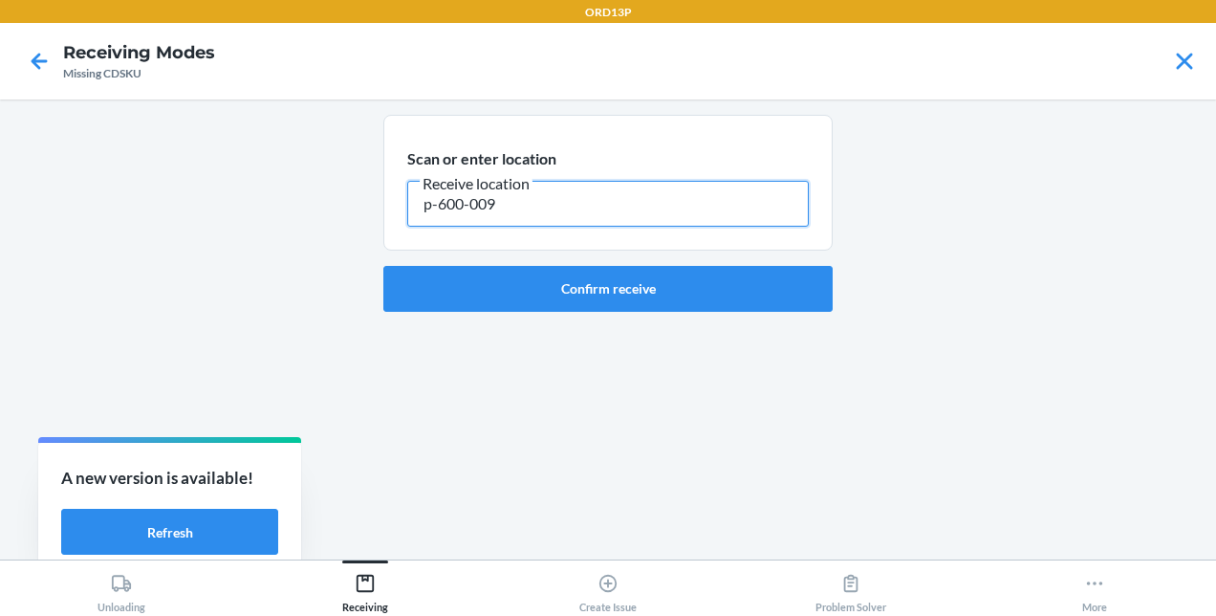
type input "p-600-009"
